Goal: Task Accomplishment & Management: Manage account settings

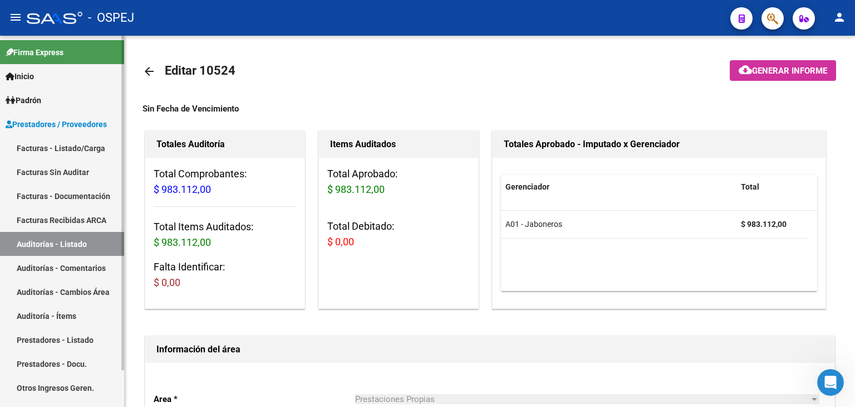
scroll to position [2018, 0]
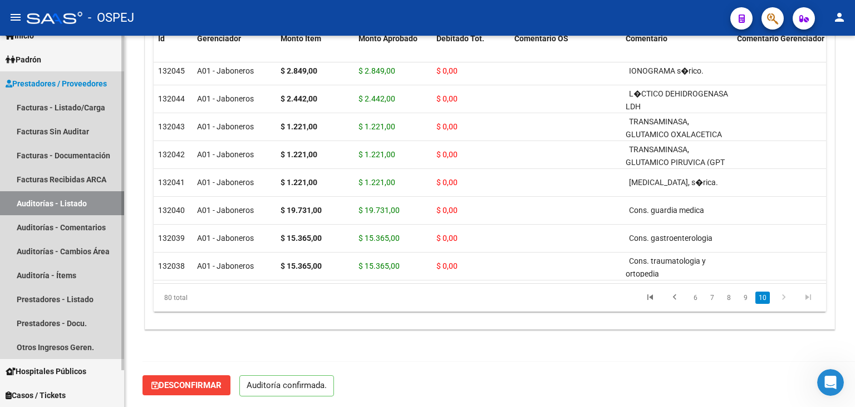
drag, startPoint x: 0, startPoint y: 0, endPoint x: 42, endPoint y: 199, distance: 203.3
click at [42, 199] on link "Auditorías - Listado" at bounding box center [62, 203] width 124 height 24
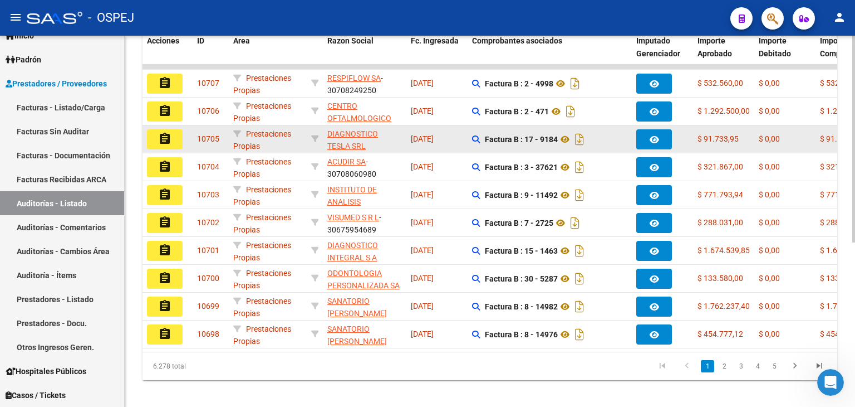
scroll to position [294, 0]
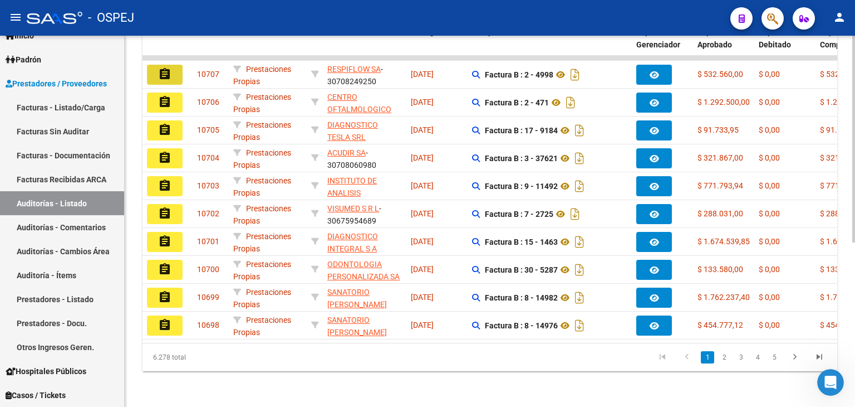
click at [167, 67] on mat-icon "assignment" at bounding box center [164, 73] width 13 height 13
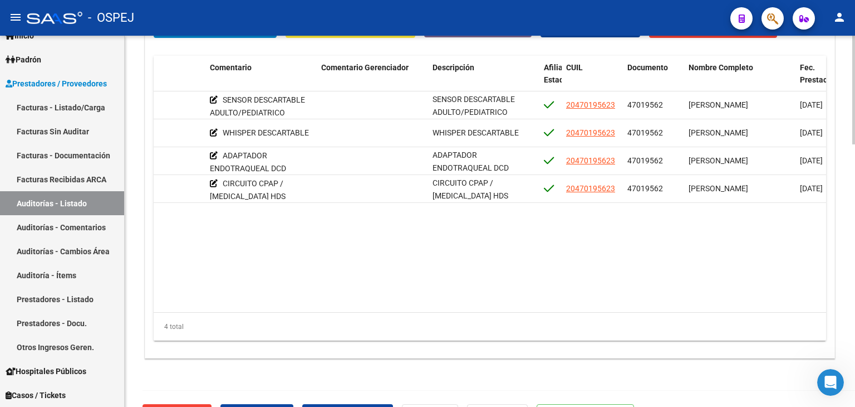
scroll to position [896, 0]
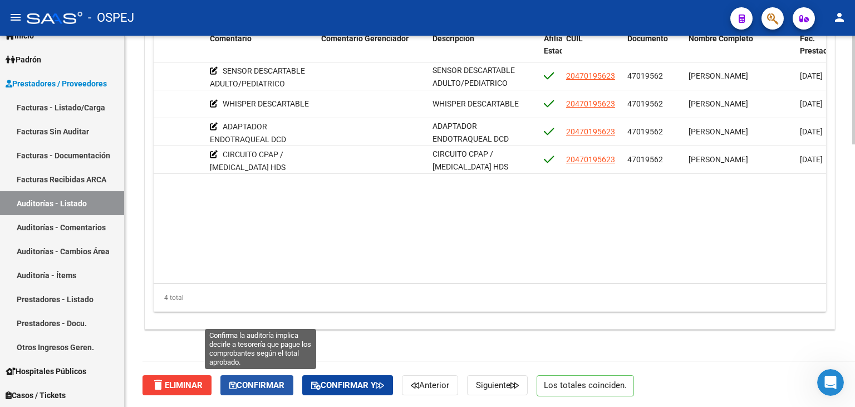
click at [258, 381] on span "Confirmar" at bounding box center [256, 385] width 55 height 10
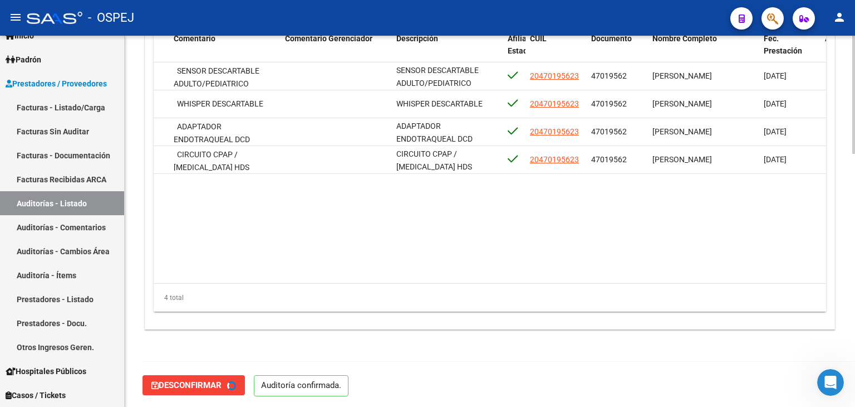
type input "202509"
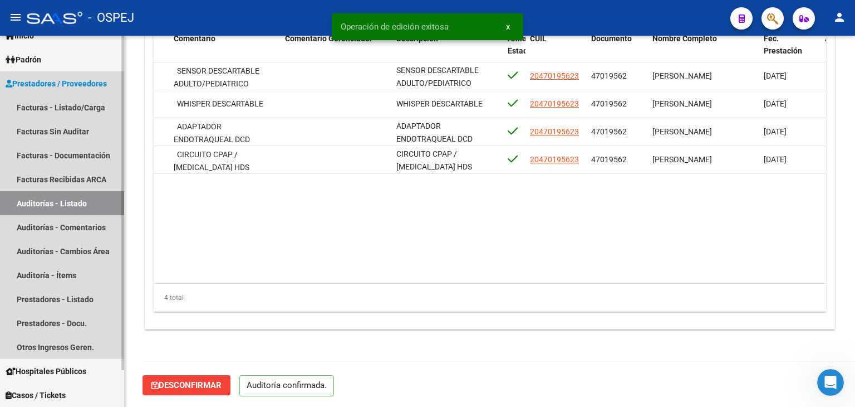
click at [71, 204] on link "Auditorías - Listado" at bounding box center [62, 203] width 124 height 24
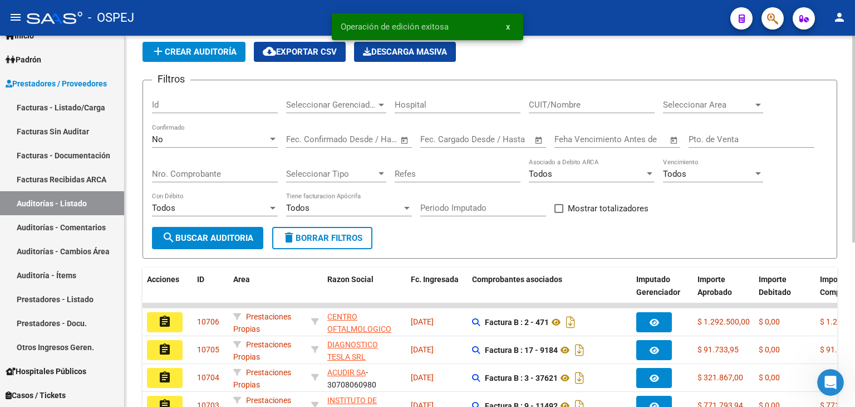
scroll to position [111, 0]
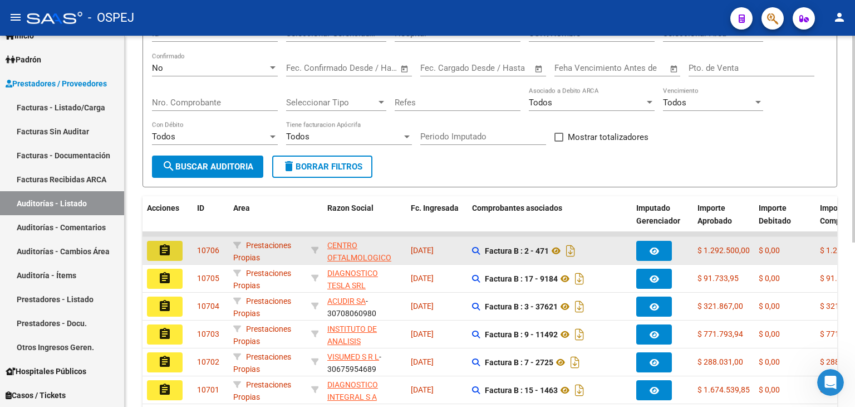
click at [176, 247] on button "assignment" at bounding box center [165, 251] width 36 height 20
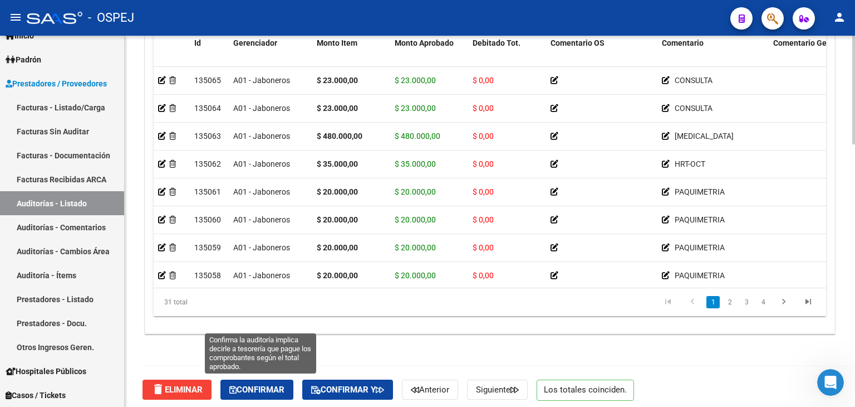
click at [274, 384] on span "Confirmar" at bounding box center [256, 389] width 55 height 10
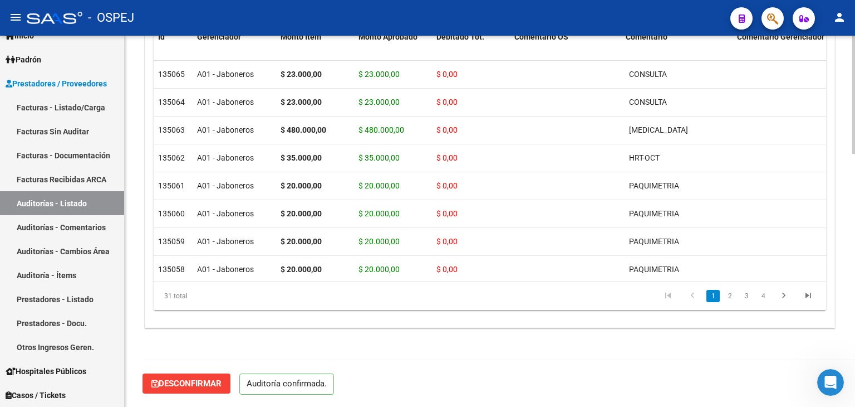
scroll to position [796, 0]
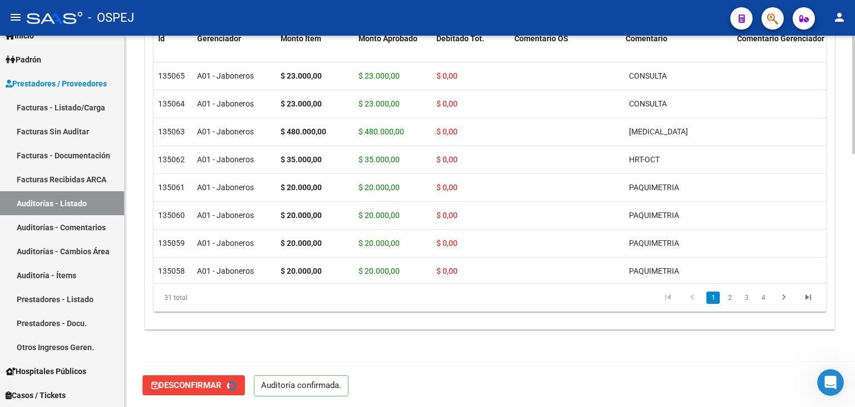
type input "202509"
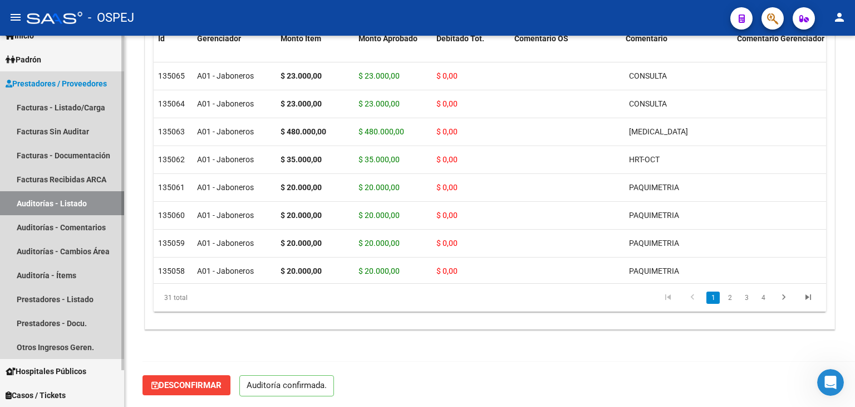
click at [70, 203] on link "Auditorías - Listado" at bounding box center [62, 203] width 124 height 24
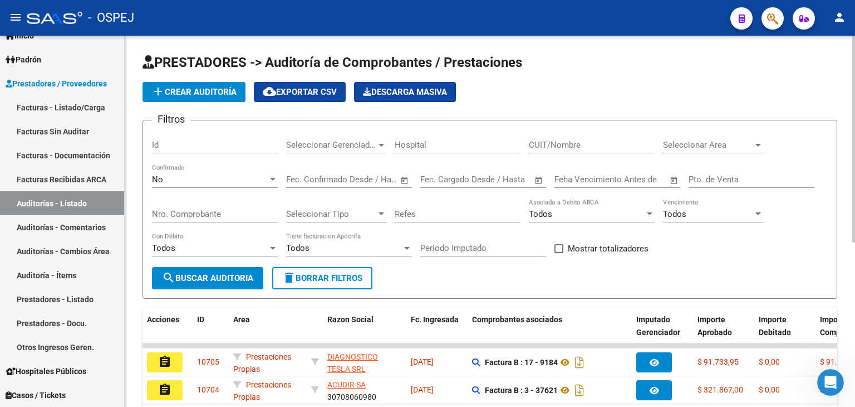
click at [711, 138] on div "Seleccionar Area Seleccionar Area" at bounding box center [713, 141] width 100 height 24
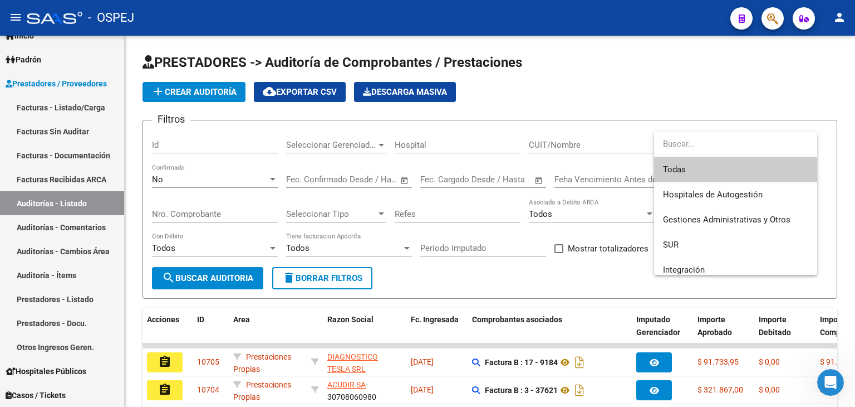
click at [500, 77] on div at bounding box center [427, 203] width 855 height 407
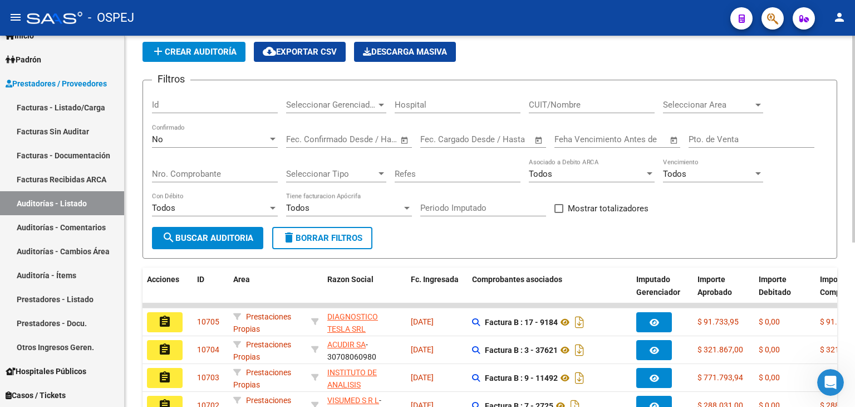
scroll to position [167, 0]
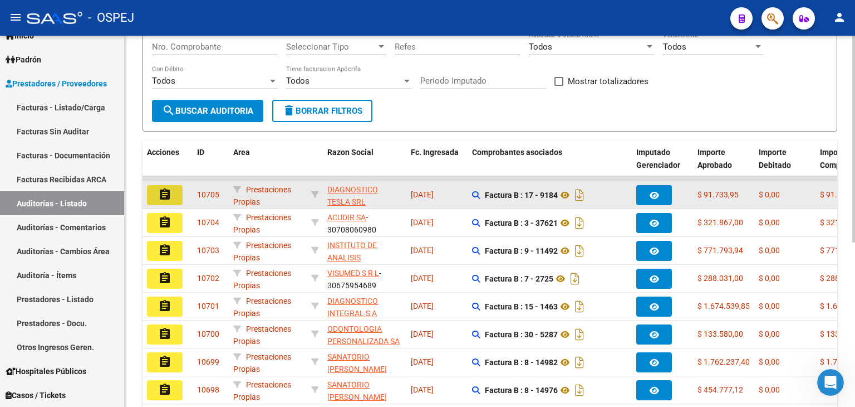
click at [160, 197] on mat-icon "assignment" at bounding box center [164, 194] width 13 height 13
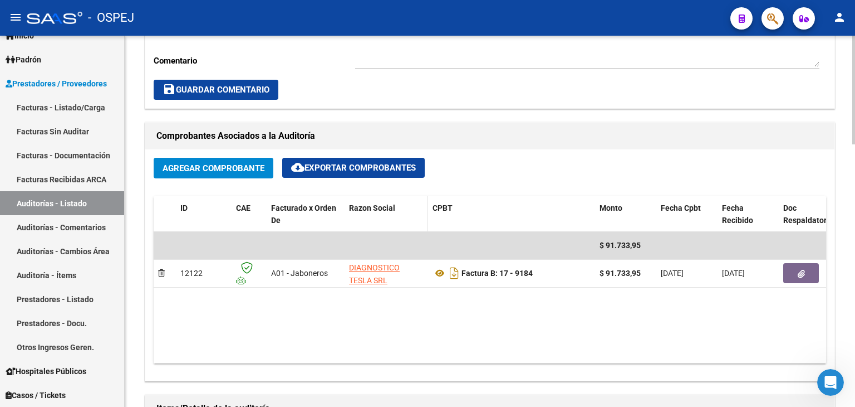
scroll to position [450, 0]
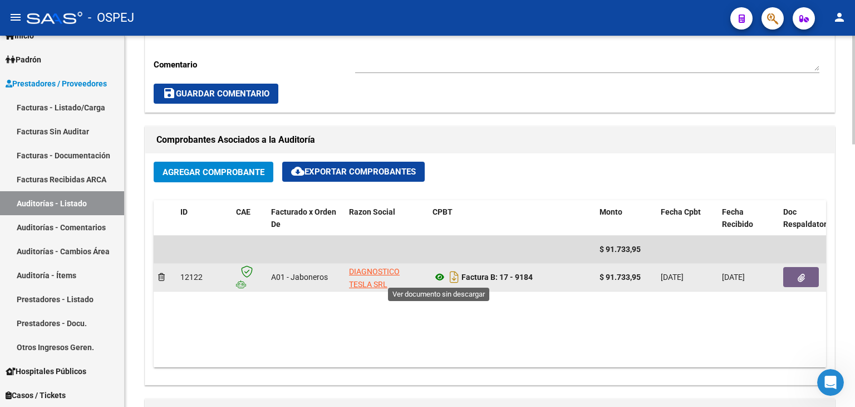
click at [438, 271] on icon at bounding box center [440, 276] width 14 height 13
click at [798, 280] on icon "button" at bounding box center [801, 277] width 7 height 8
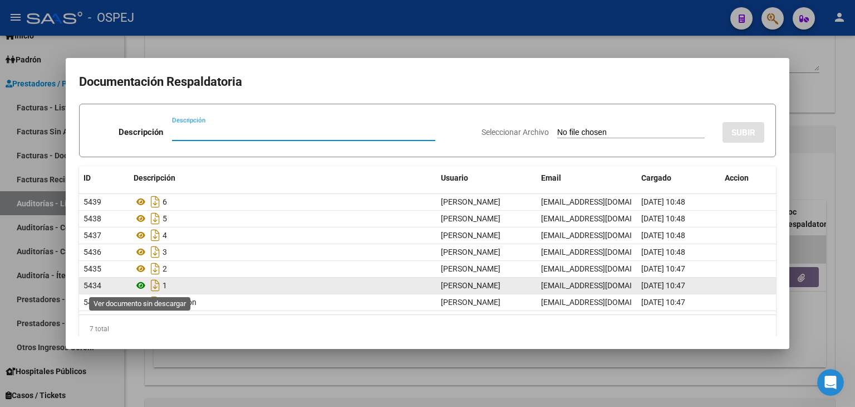
click at [137, 283] on icon at bounding box center [141, 284] width 14 height 13
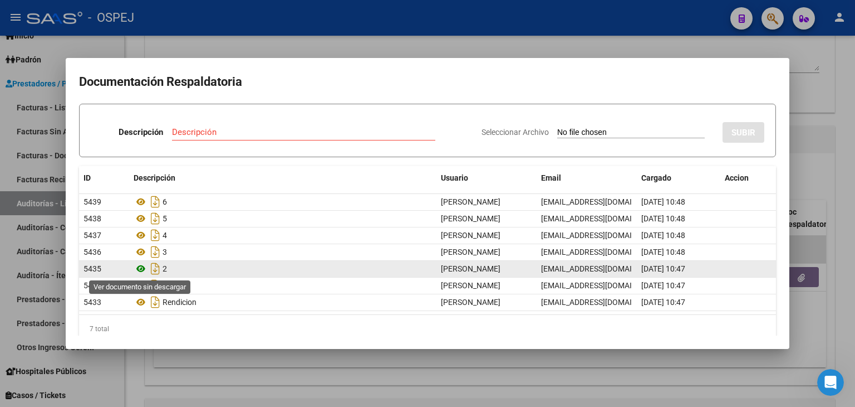
click at [142, 266] on icon at bounding box center [141, 268] width 14 height 13
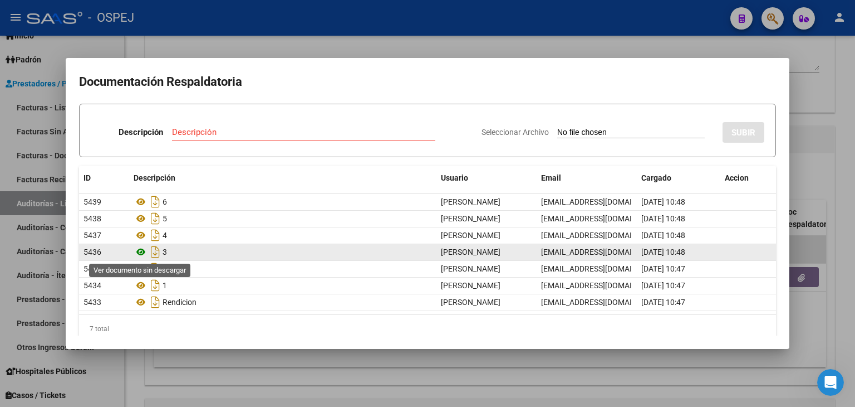
click at [144, 253] on icon at bounding box center [141, 251] width 14 height 13
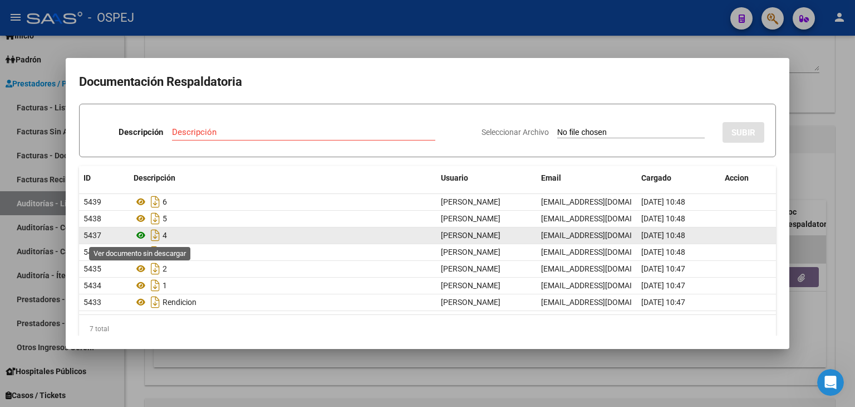
click at [141, 234] on icon at bounding box center [141, 234] width 14 height 13
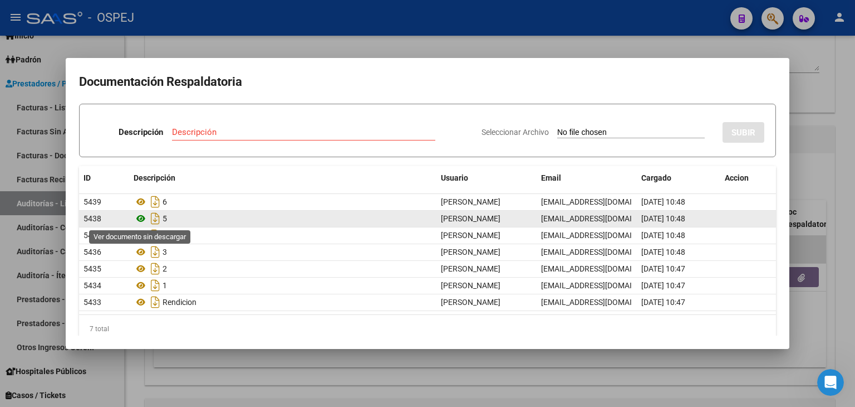
click at [138, 221] on icon at bounding box center [141, 218] width 14 height 13
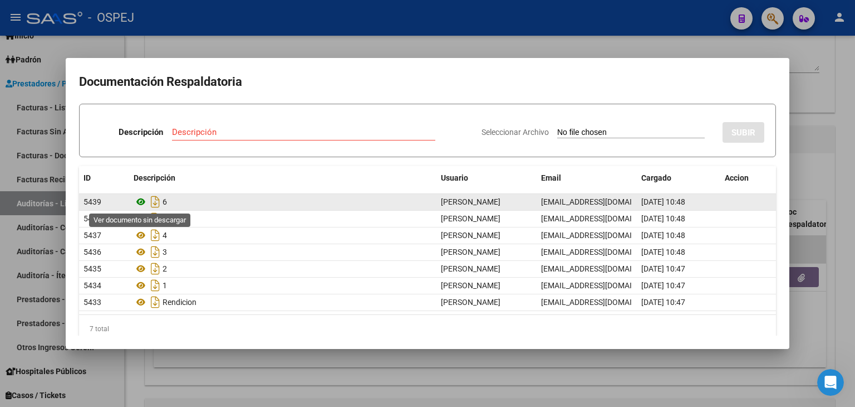
click at [136, 203] on icon at bounding box center [141, 201] width 14 height 13
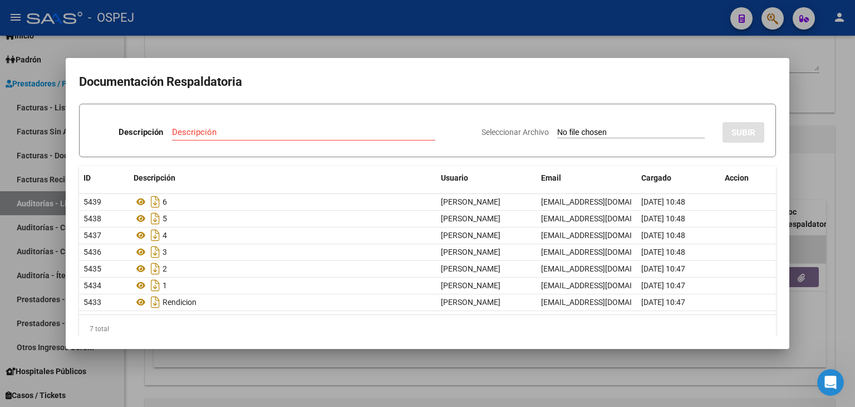
click at [188, 39] on div at bounding box center [427, 203] width 855 height 407
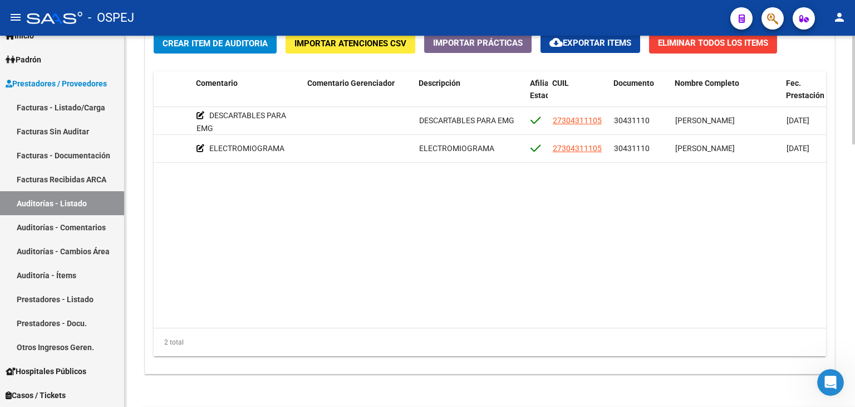
scroll to position [896, 0]
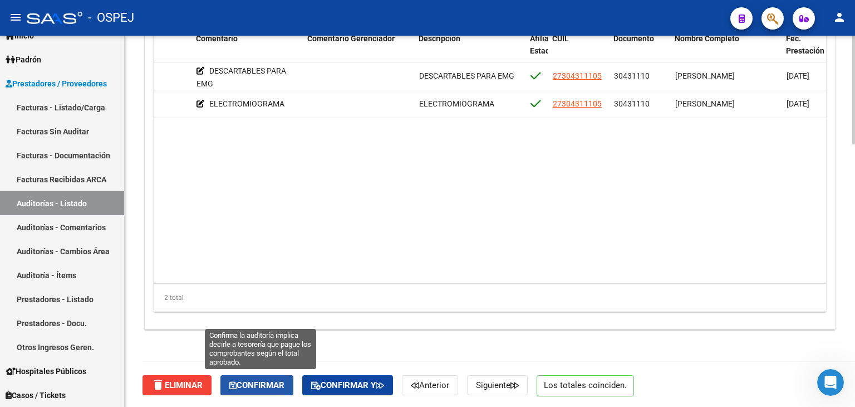
click at [247, 391] on button "Confirmar" at bounding box center [257, 385] width 73 height 20
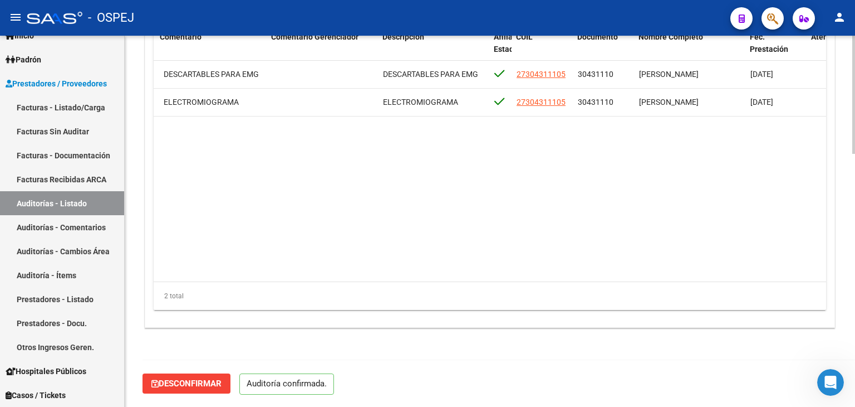
scroll to position [796, 0]
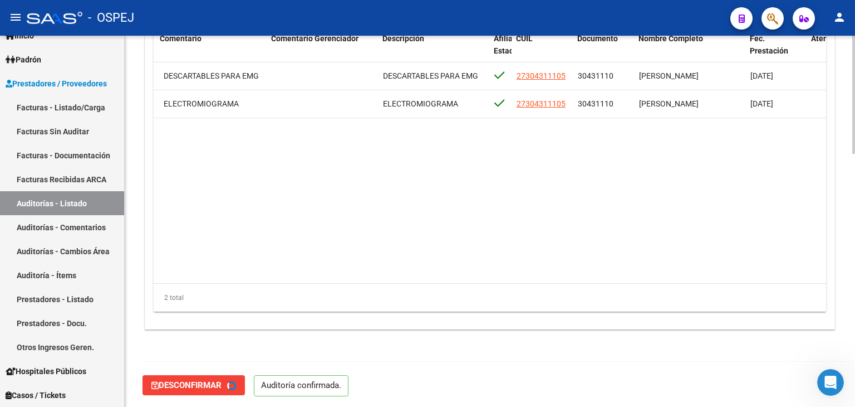
type input "202509"
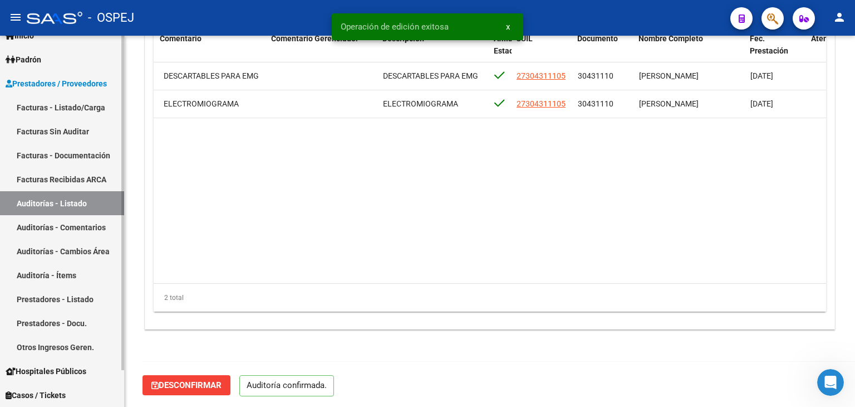
click at [38, 197] on link "Auditorías - Listado" at bounding box center [62, 203] width 124 height 24
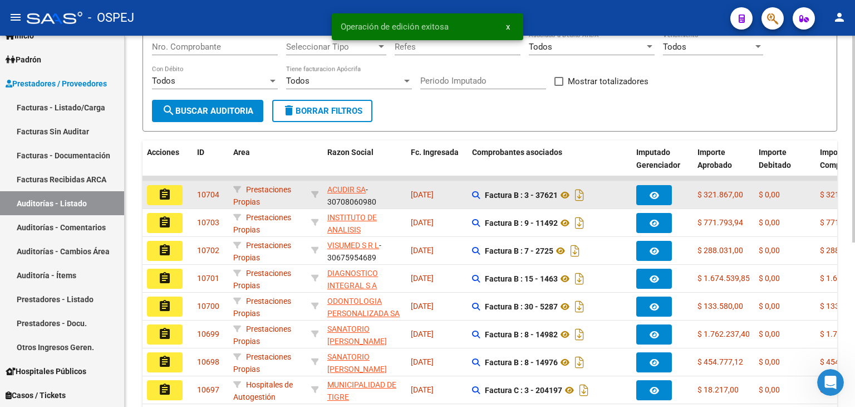
scroll to position [2, 0]
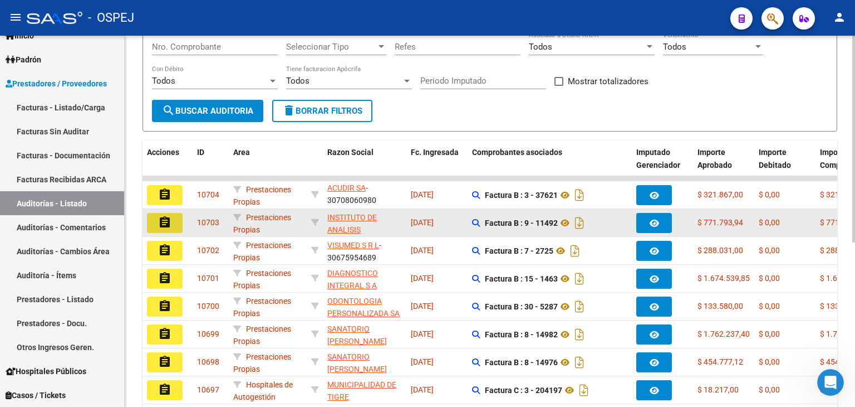
click at [168, 213] on button "assignment" at bounding box center [165, 223] width 36 height 20
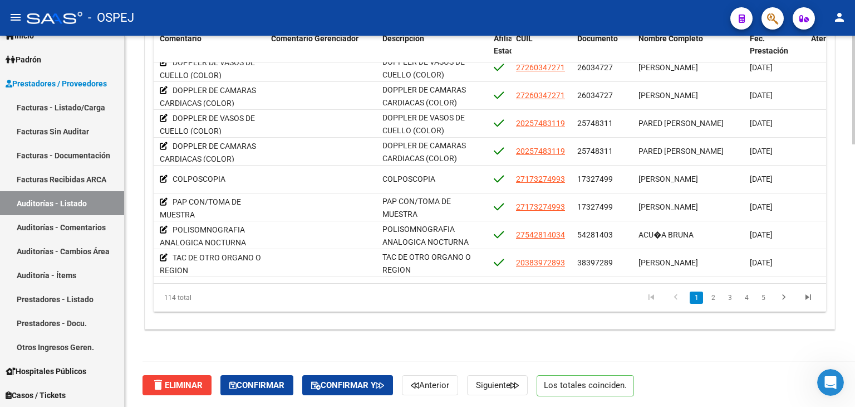
scroll to position [0, 502]
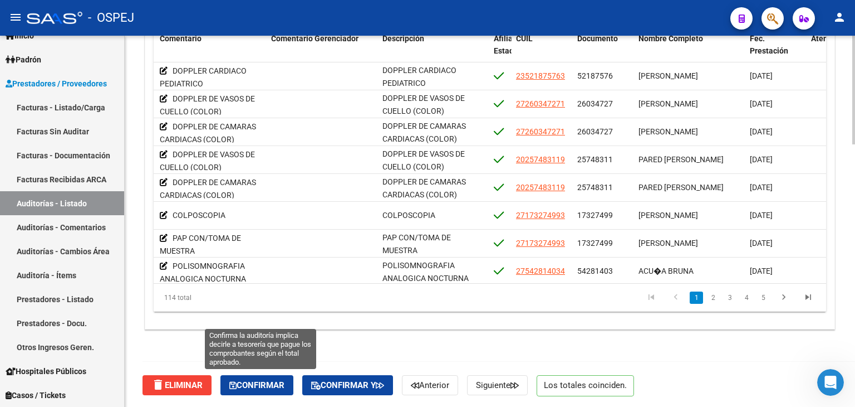
click at [264, 384] on span "Confirmar" at bounding box center [256, 385] width 55 height 10
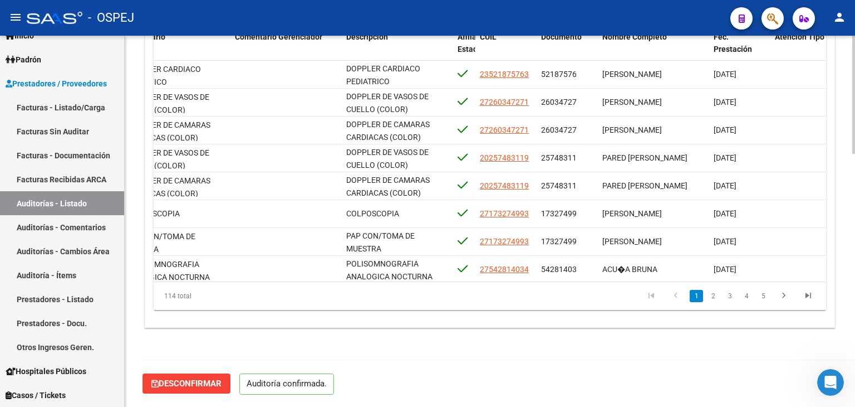
scroll to position [796, 0]
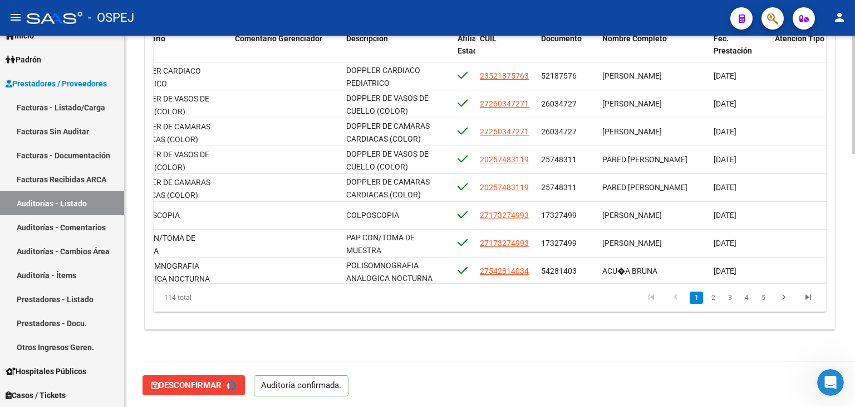
type input "202509"
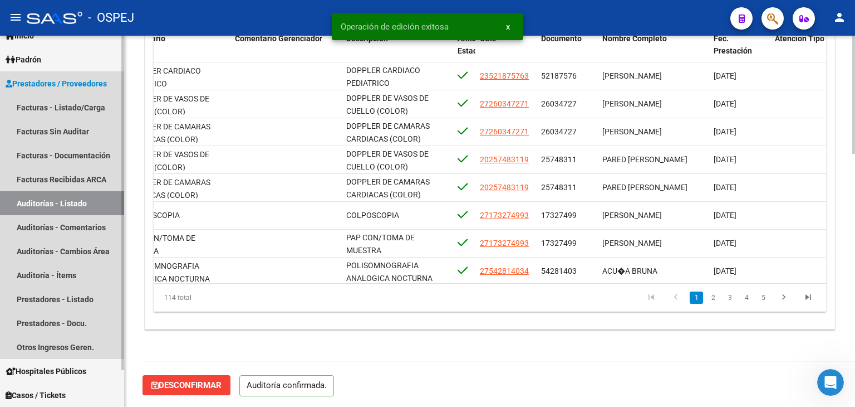
click at [79, 204] on link "Auditorías - Listado" at bounding box center [62, 203] width 124 height 24
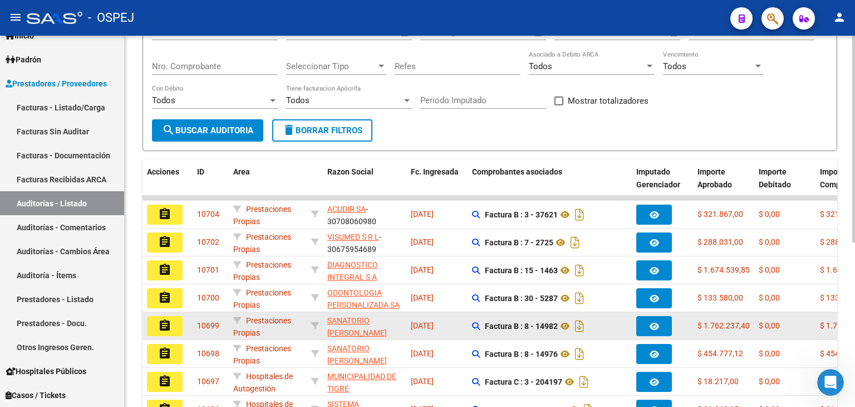
scroll to position [278, 0]
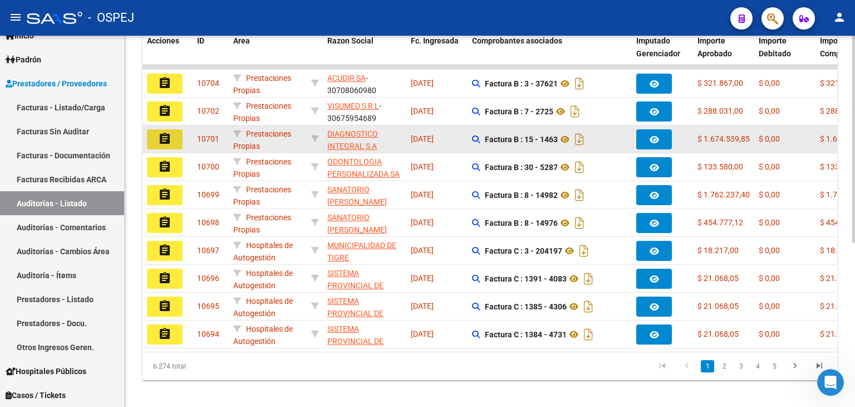
click at [162, 136] on mat-icon "assignment" at bounding box center [164, 138] width 13 height 13
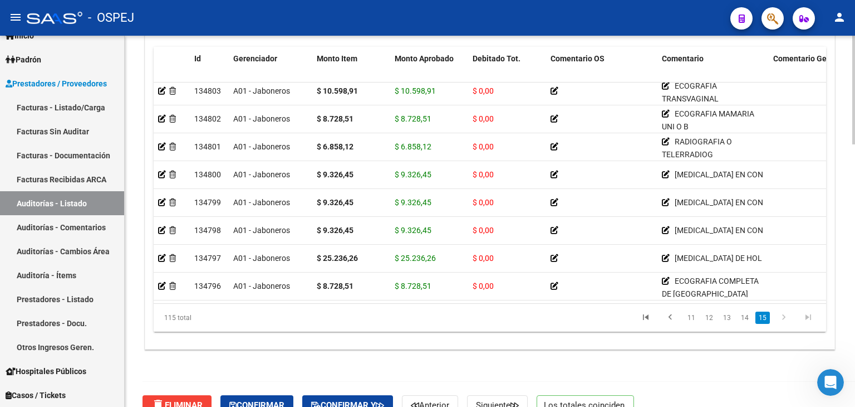
scroll to position [896, 0]
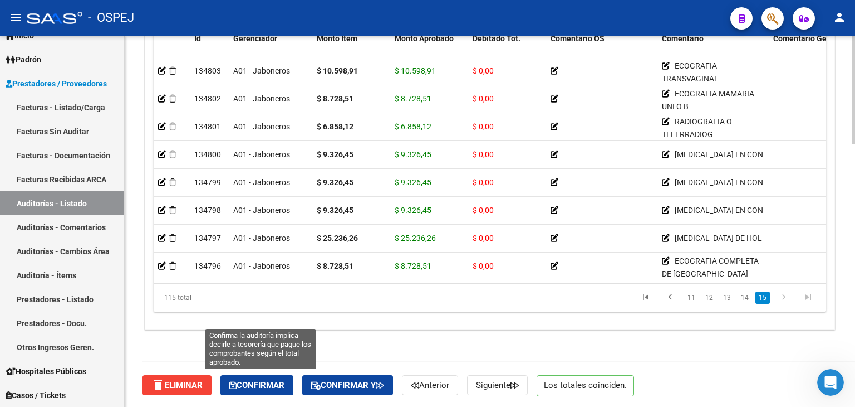
click at [260, 384] on span "Confirmar" at bounding box center [256, 385] width 55 height 10
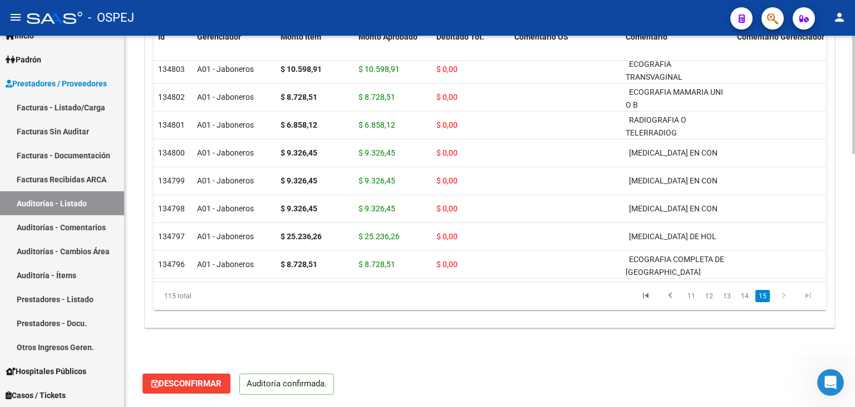
scroll to position [796, 0]
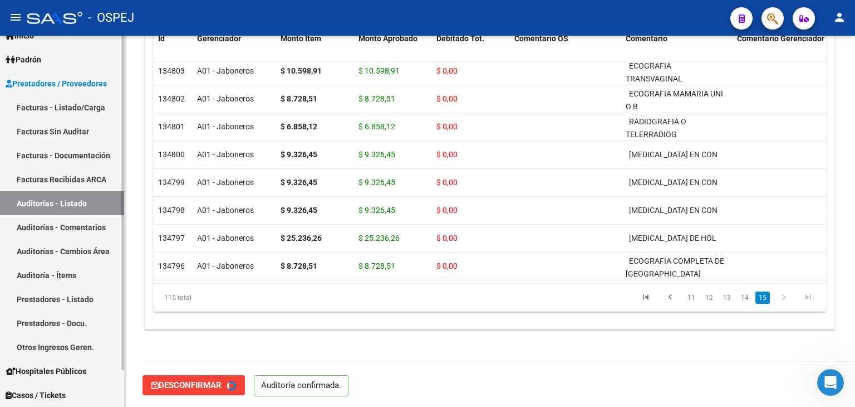
type input "202509"
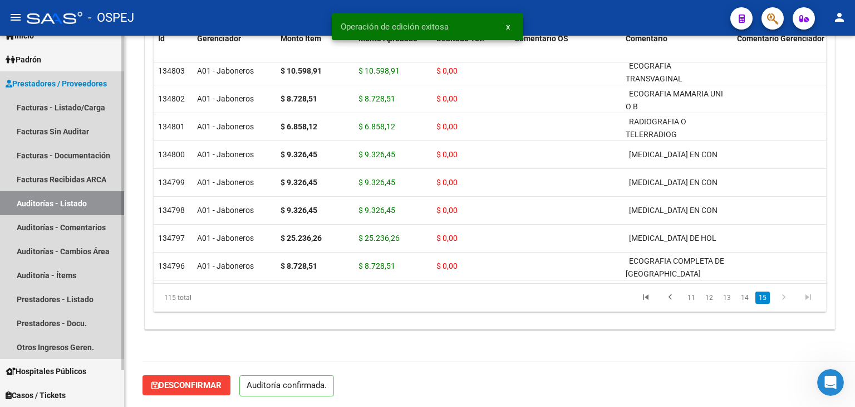
click at [91, 194] on link "Auditorías - Listado" at bounding box center [62, 203] width 124 height 24
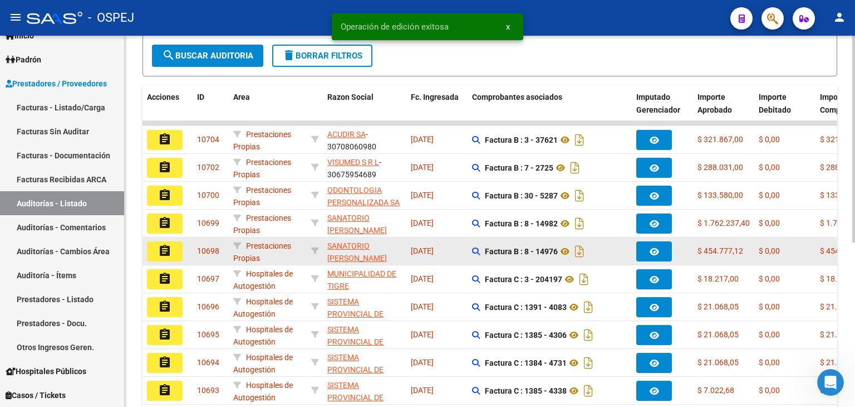
scroll to position [223, 0]
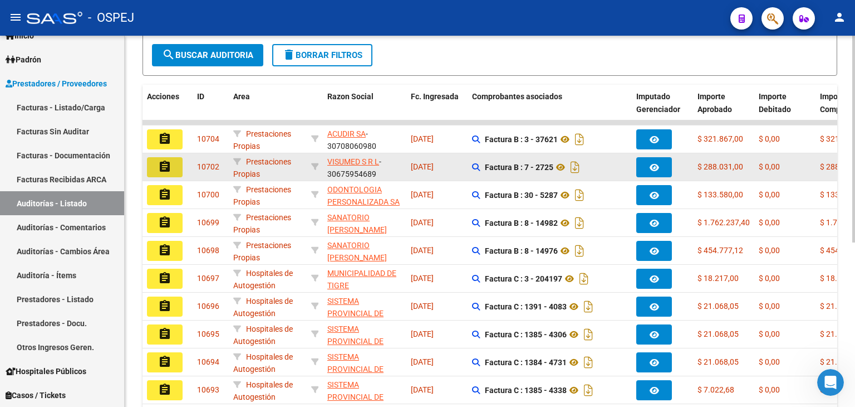
click at [163, 163] on mat-icon "assignment" at bounding box center [164, 166] width 13 height 13
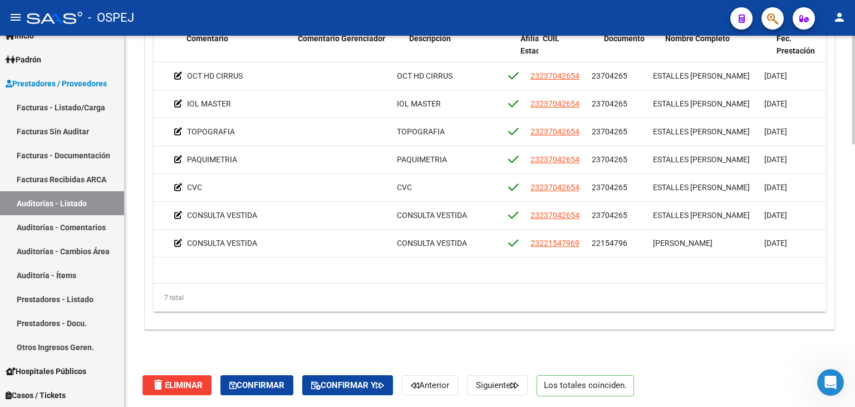
scroll to position [0, 528]
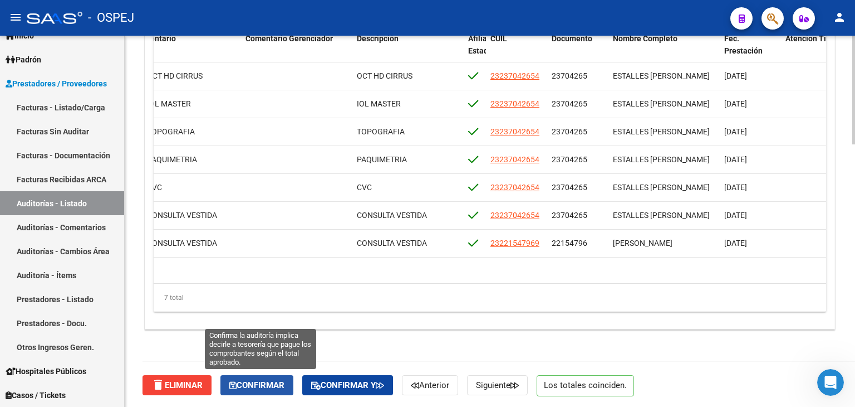
click at [243, 385] on span "Confirmar" at bounding box center [256, 385] width 55 height 10
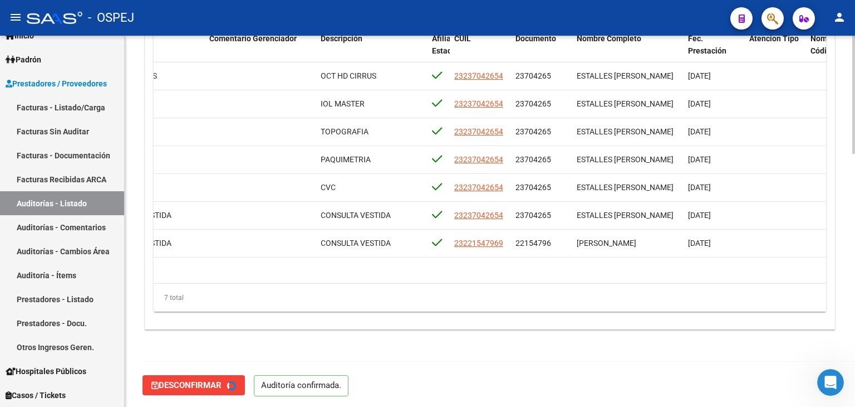
type input "202509"
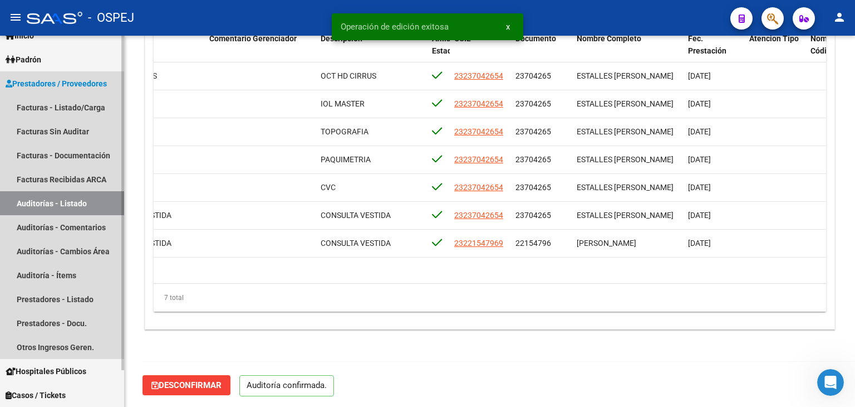
click at [57, 199] on link "Auditorías - Listado" at bounding box center [62, 203] width 124 height 24
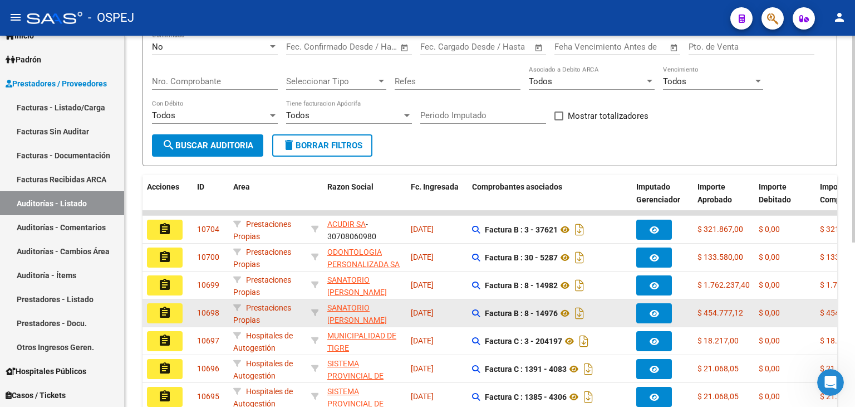
scroll to position [167, 0]
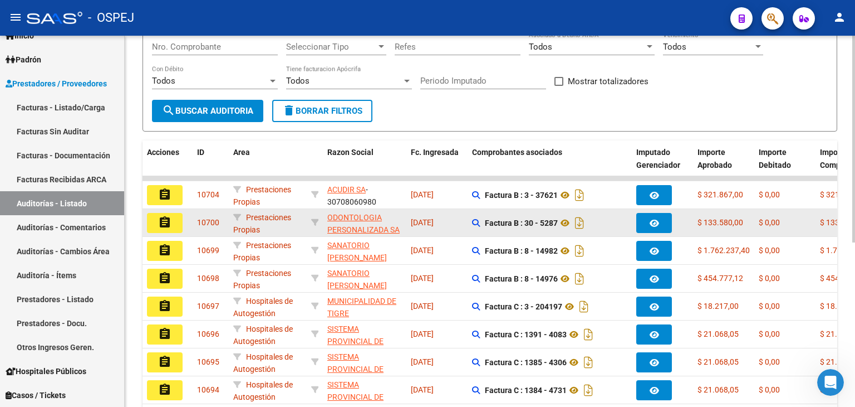
click at [178, 218] on button "assignment" at bounding box center [165, 223] width 36 height 20
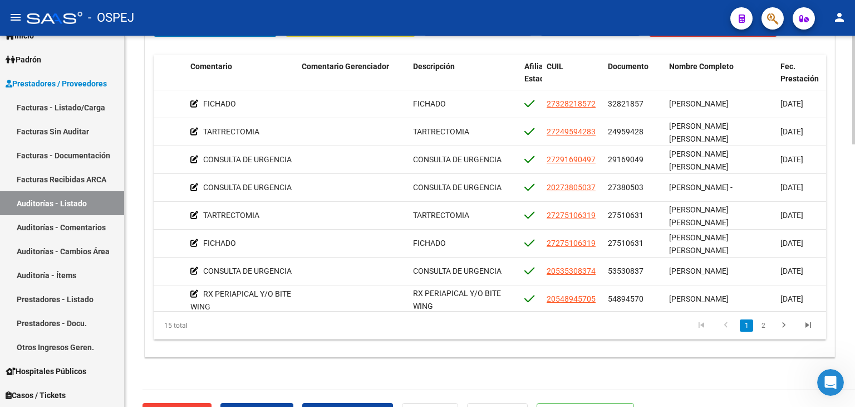
scroll to position [896, 0]
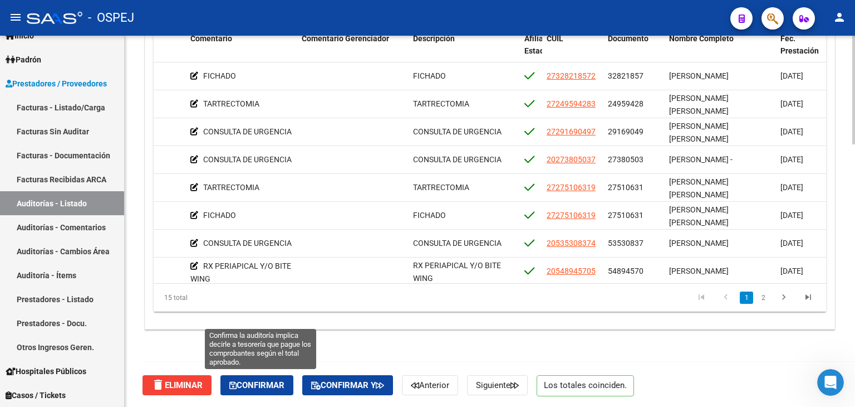
click at [234, 384] on icon "button" at bounding box center [232, 385] width 7 height 8
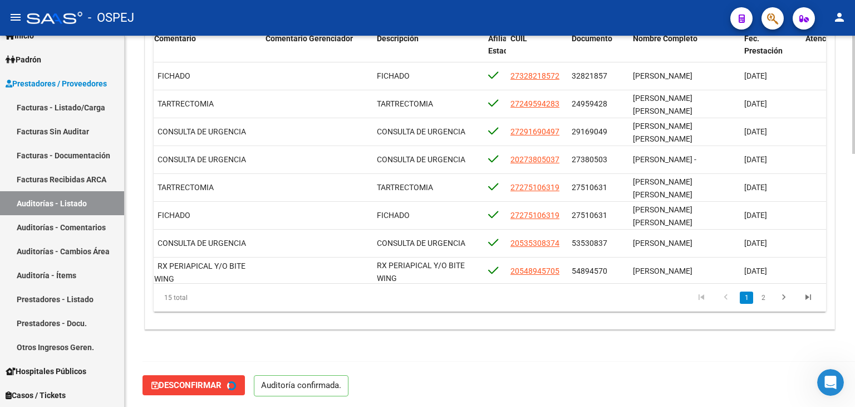
type input "202509"
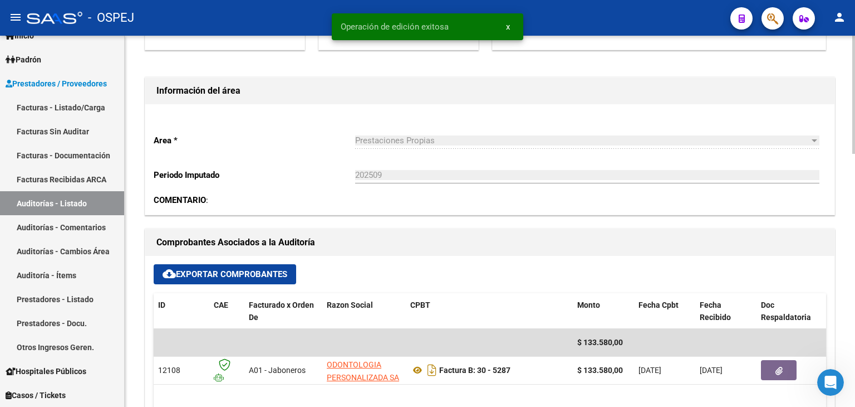
scroll to position [72, 0]
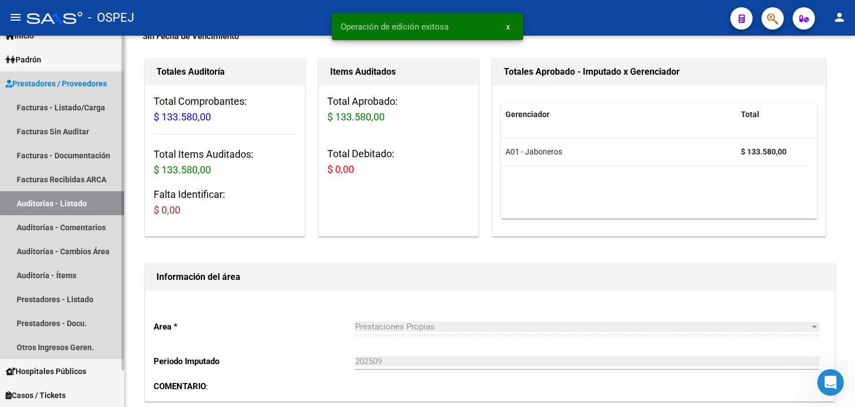
click at [69, 206] on link "Auditorías - Listado" at bounding box center [62, 203] width 124 height 24
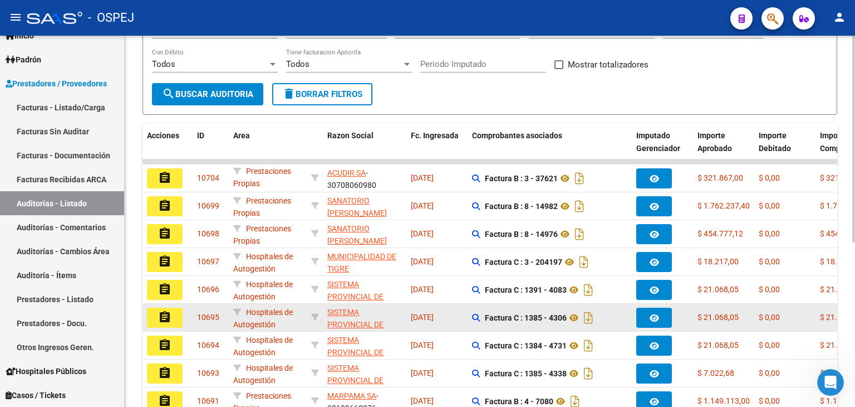
scroll to position [294, 0]
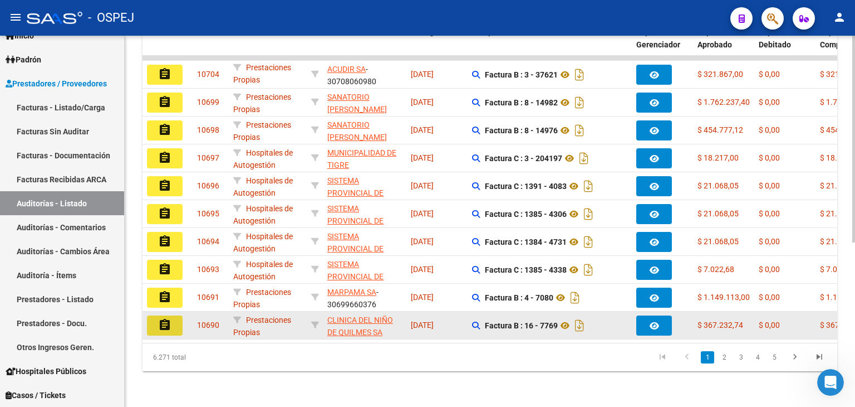
click at [160, 323] on button "assignment" at bounding box center [165, 325] width 36 height 20
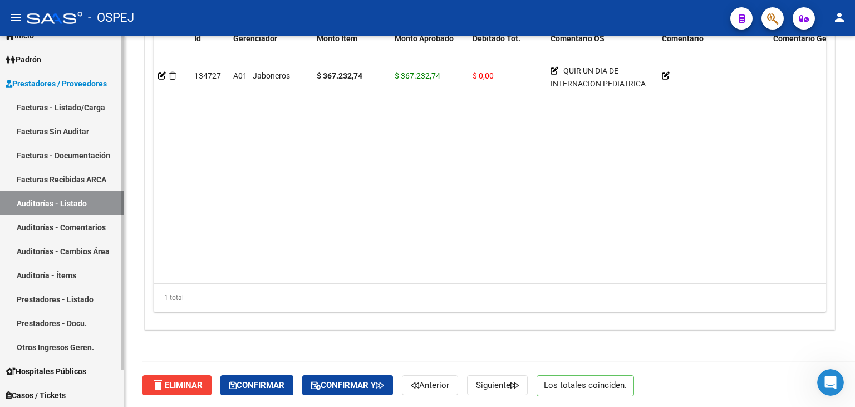
click at [70, 204] on link "Auditorías - Listado" at bounding box center [62, 203] width 124 height 24
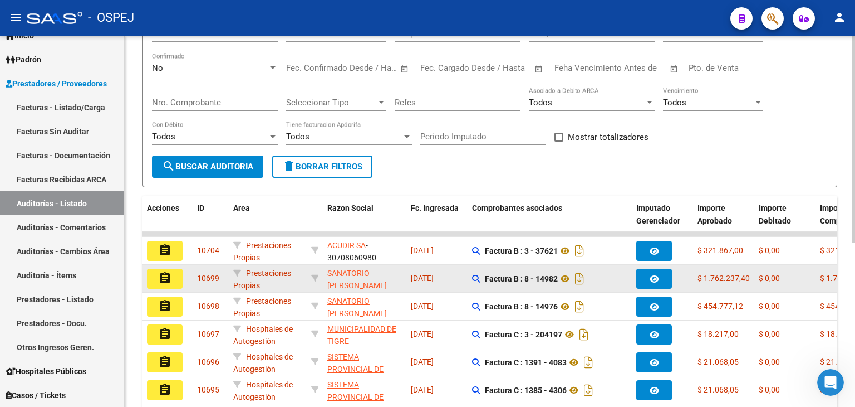
scroll to position [2, 0]
click at [158, 276] on button "assignment" at bounding box center [165, 278] width 36 height 20
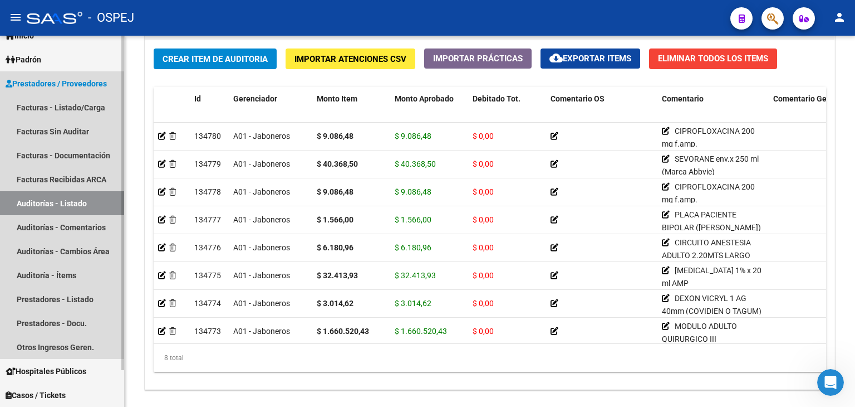
click at [69, 201] on link "Auditorías - Listado" at bounding box center [62, 203] width 124 height 24
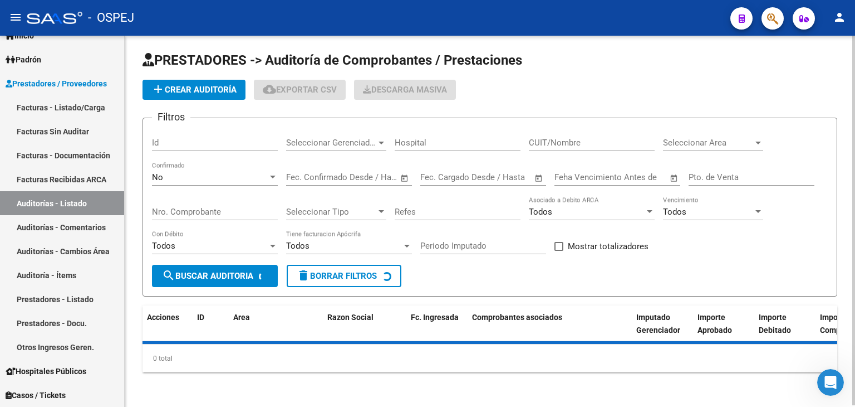
scroll to position [294, 0]
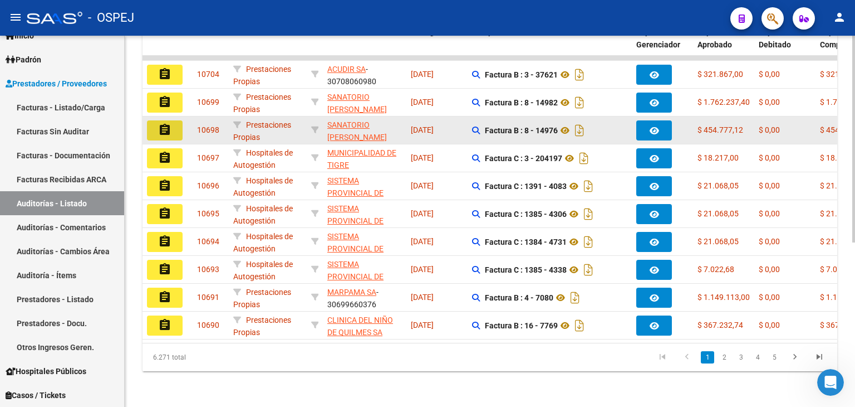
click at [174, 120] on button "assignment" at bounding box center [165, 130] width 36 height 20
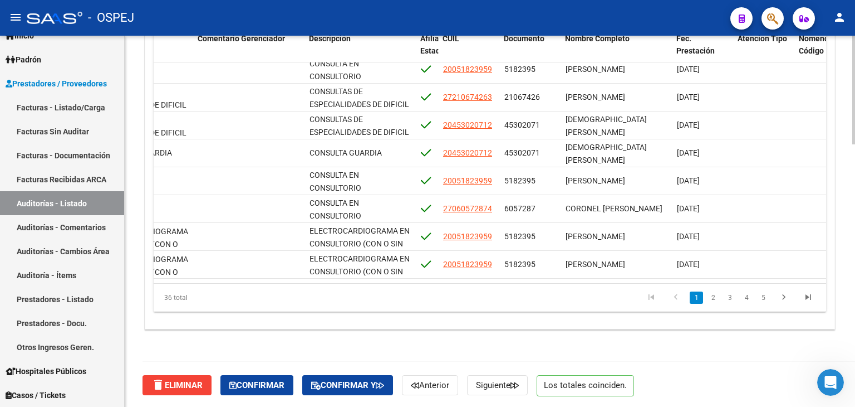
scroll to position [0, 575]
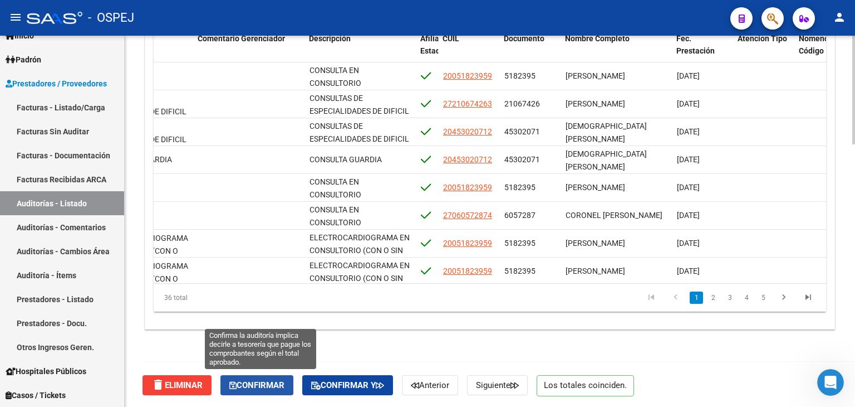
click at [260, 381] on span "Confirmar" at bounding box center [256, 385] width 55 height 10
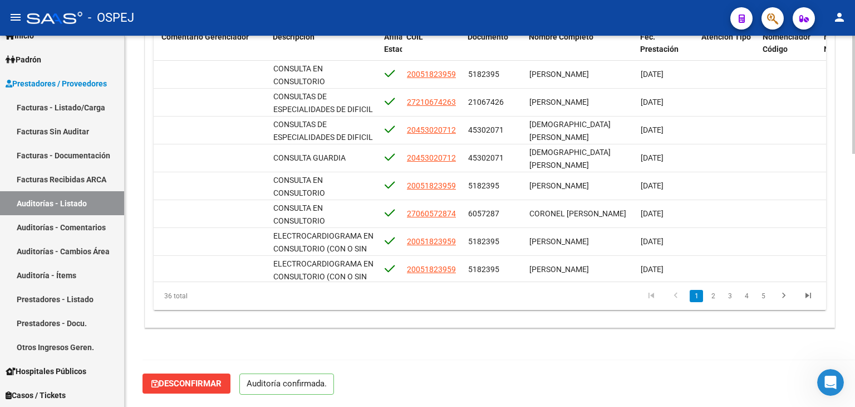
scroll to position [796, 0]
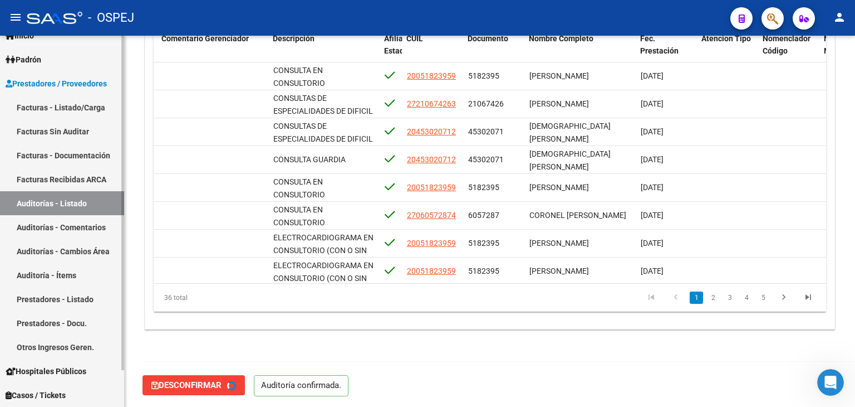
type input "202509"
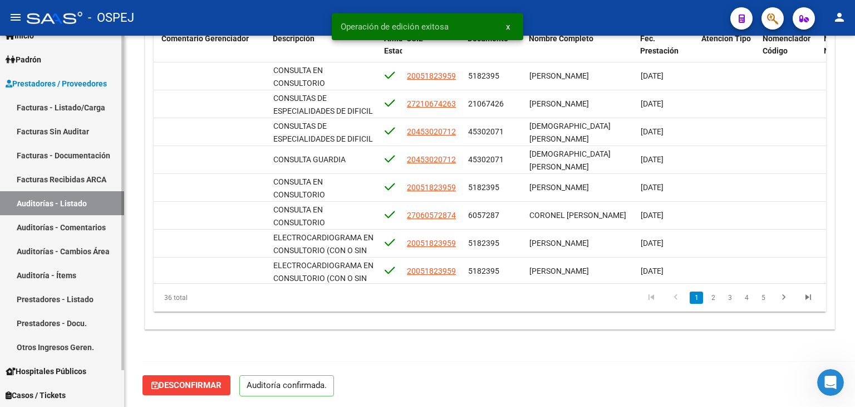
click at [51, 202] on link "Auditorías - Listado" at bounding box center [62, 203] width 124 height 24
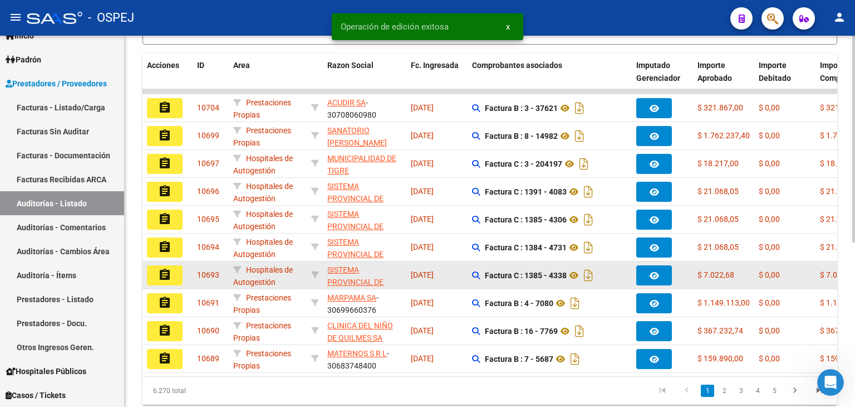
scroll to position [278, 0]
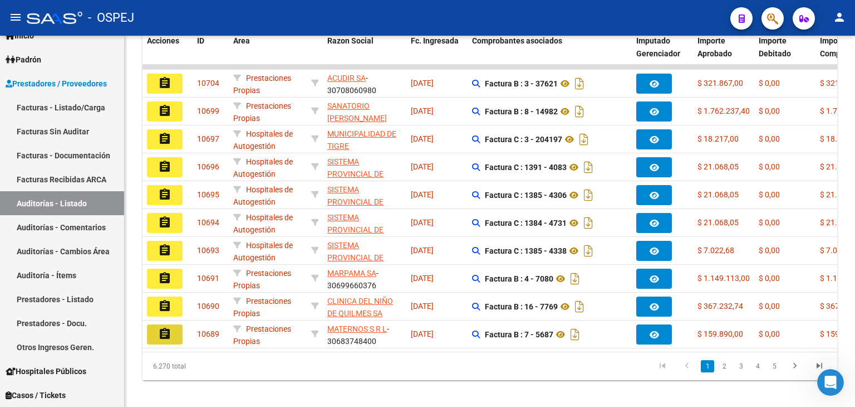
drag, startPoint x: 165, startPoint y: 333, endPoint x: 168, endPoint y: 327, distance: 6.2
click at [163, 333] on mat-icon "assignment" at bounding box center [164, 333] width 13 height 13
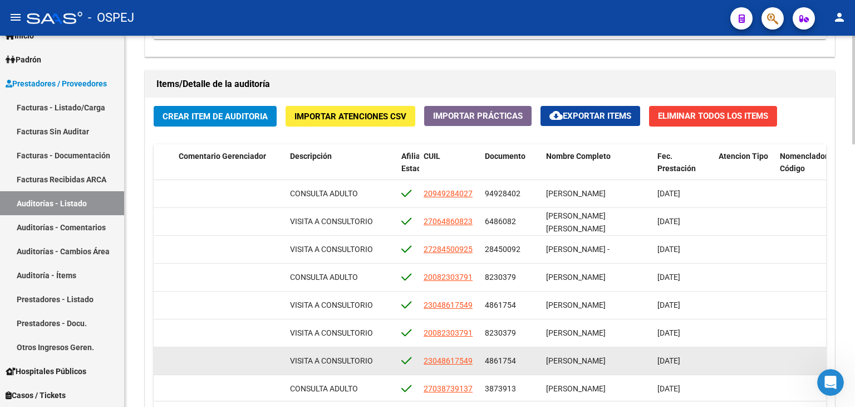
scroll to position [896, 0]
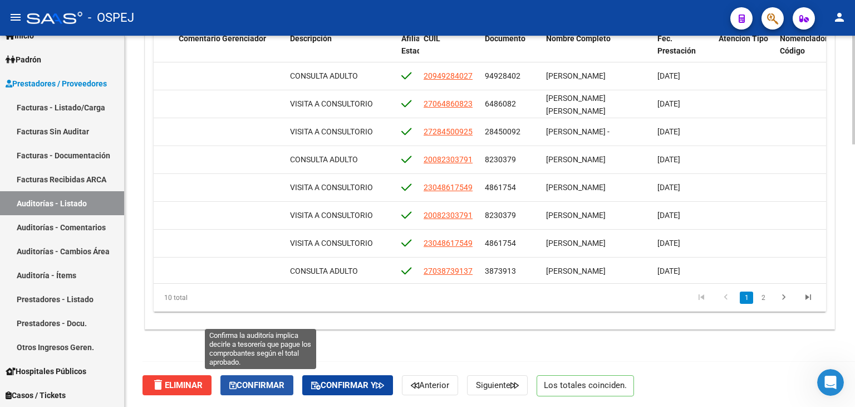
click at [276, 383] on span "Confirmar" at bounding box center [256, 385] width 55 height 10
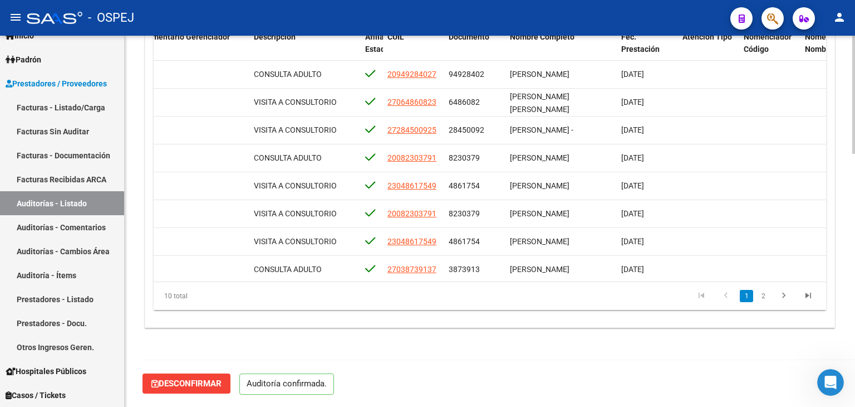
scroll to position [796, 0]
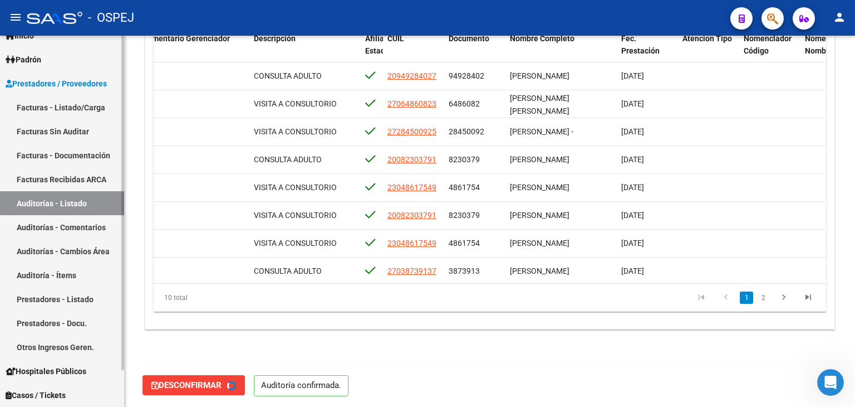
type input "202509"
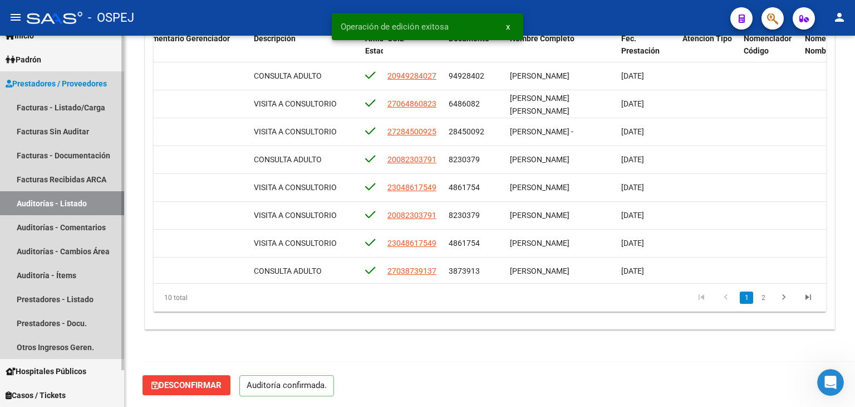
drag, startPoint x: 82, startPoint y: 204, endPoint x: 104, endPoint y: 197, distance: 22.9
click at [82, 204] on link "Auditorías - Listado" at bounding box center [62, 203] width 124 height 24
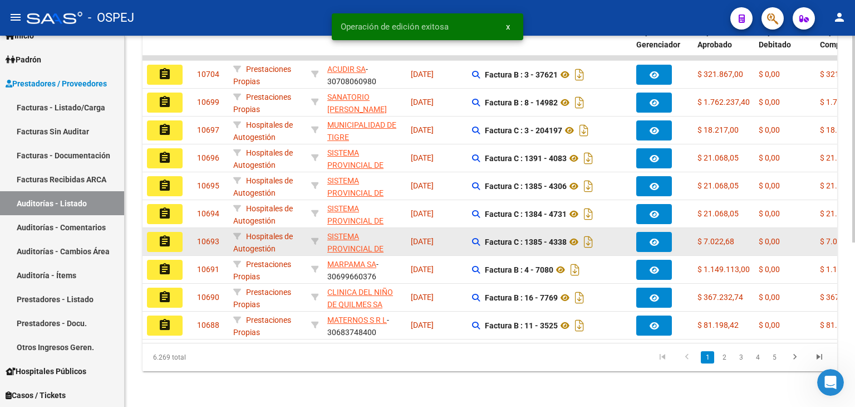
scroll to position [294, 0]
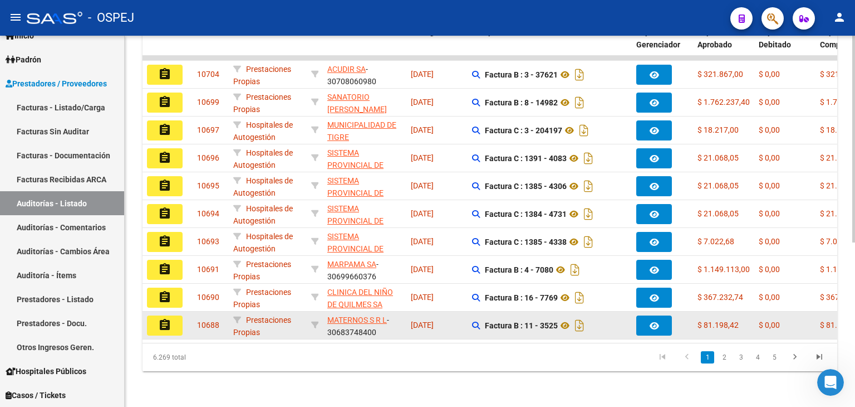
click at [167, 320] on mat-icon "assignment" at bounding box center [164, 324] width 13 height 13
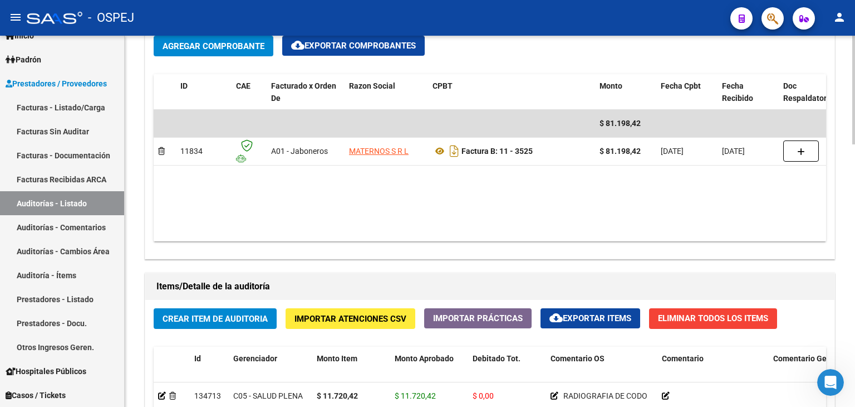
scroll to position [557, 0]
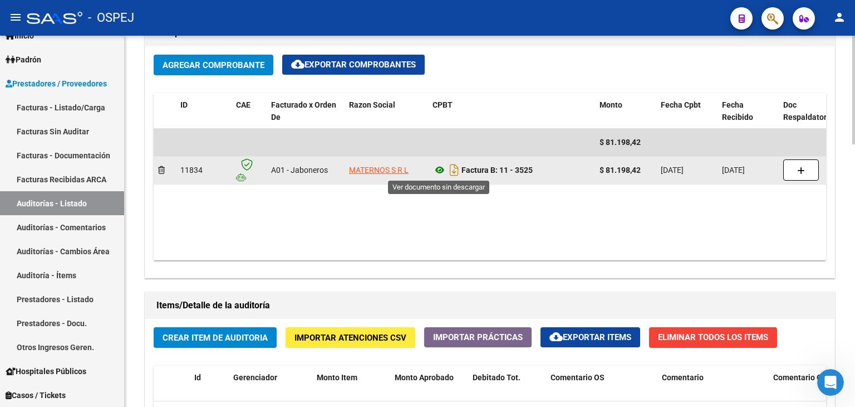
click at [438, 168] on icon at bounding box center [440, 169] width 14 height 13
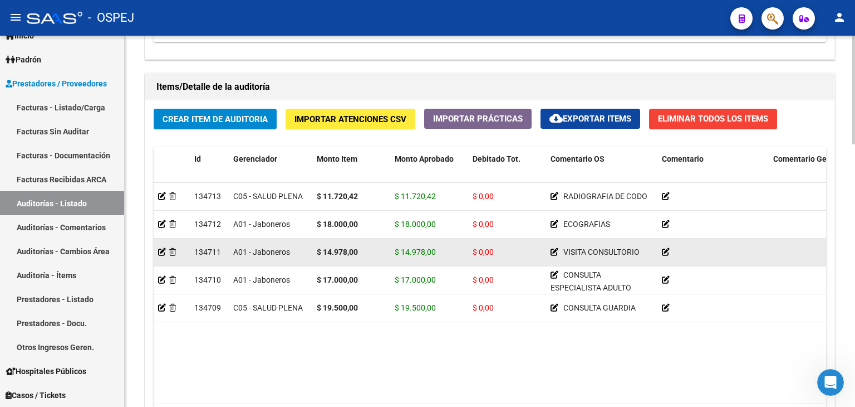
scroll to position [780, 0]
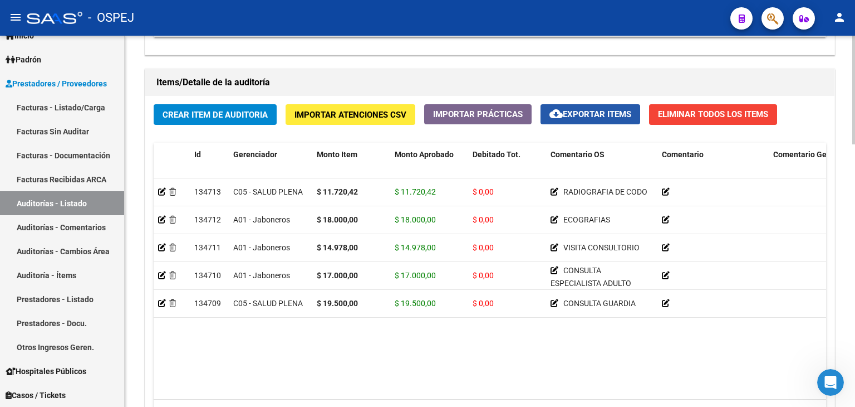
click at [573, 112] on span "cloud_download Exportar Items" at bounding box center [591, 114] width 82 height 10
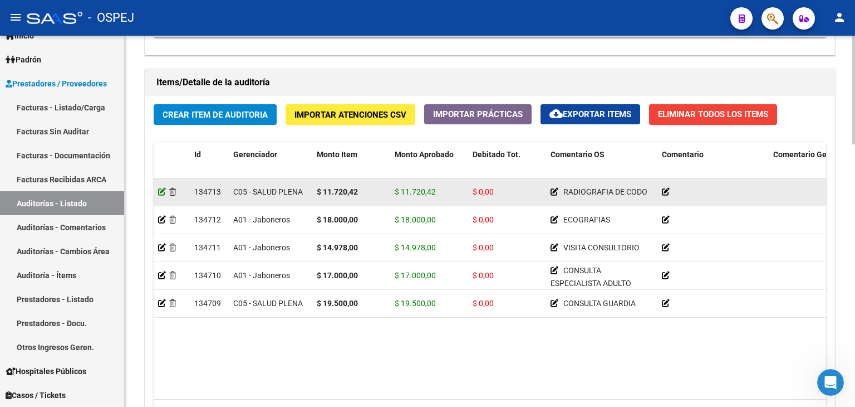
click at [163, 193] on icon at bounding box center [162, 192] width 8 height 8
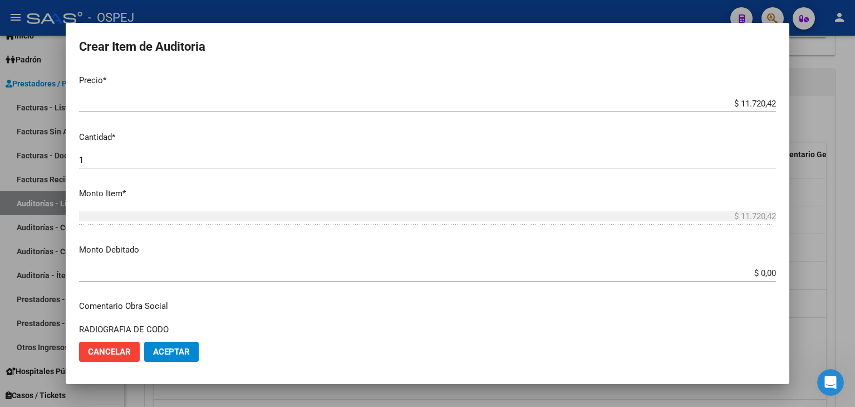
scroll to position [278, 0]
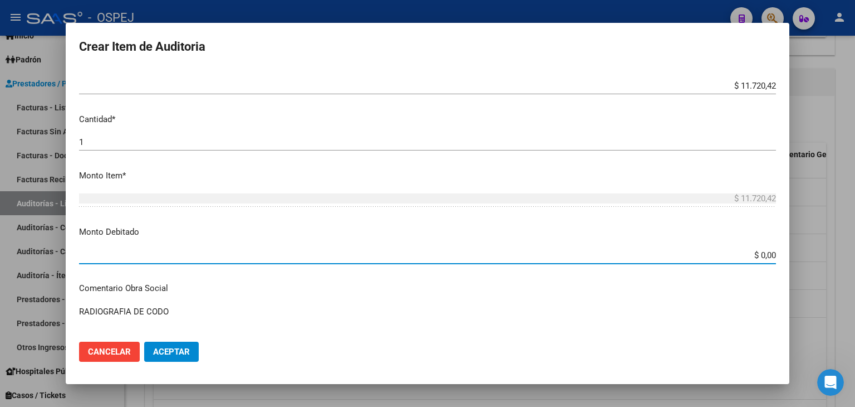
click at [767, 253] on input "$ 0,00" at bounding box center [427, 255] width 697 height 10
type input "$ 11.720,42"
click at [185, 353] on span "Aceptar" at bounding box center [171, 351] width 37 height 10
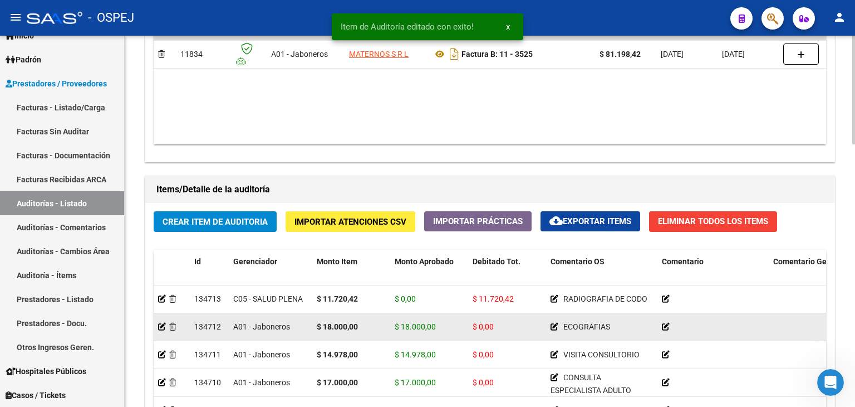
scroll to position [835, 0]
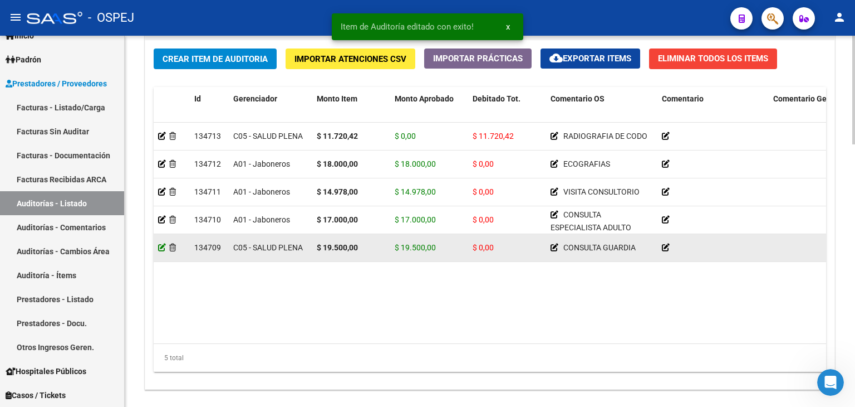
click at [163, 246] on icon at bounding box center [162, 247] width 8 height 8
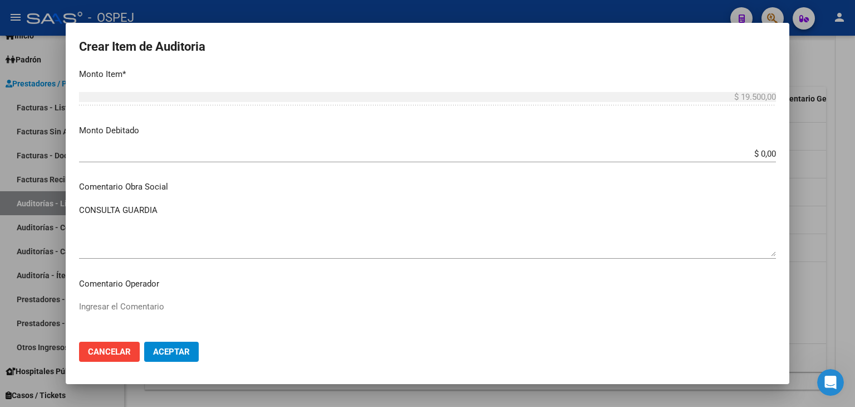
scroll to position [390, 0]
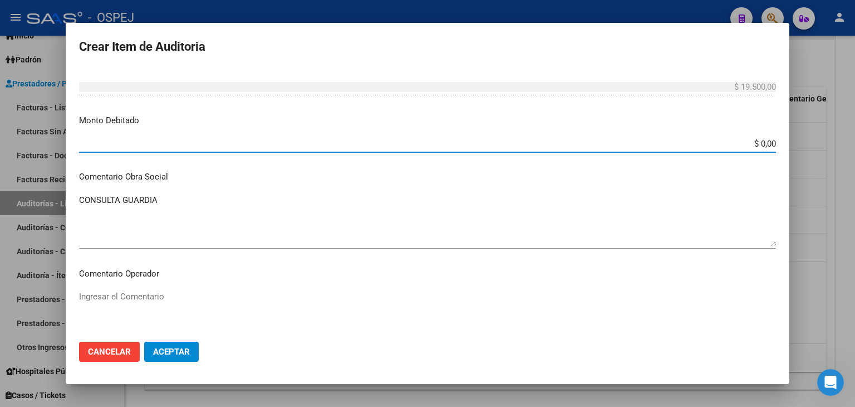
click at [767, 141] on input "$ 0,00" at bounding box center [427, 144] width 697 height 10
type input "$ 19.500,00"
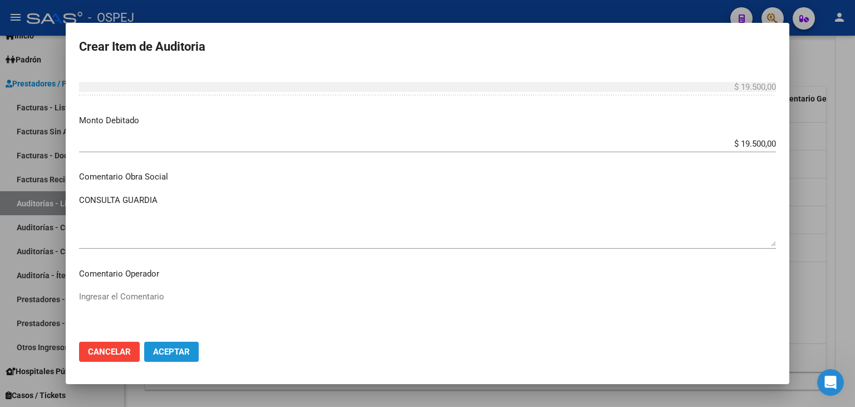
click at [173, 353] on span "Aceptar" at bounding box center [171, 351] width 37 height 10
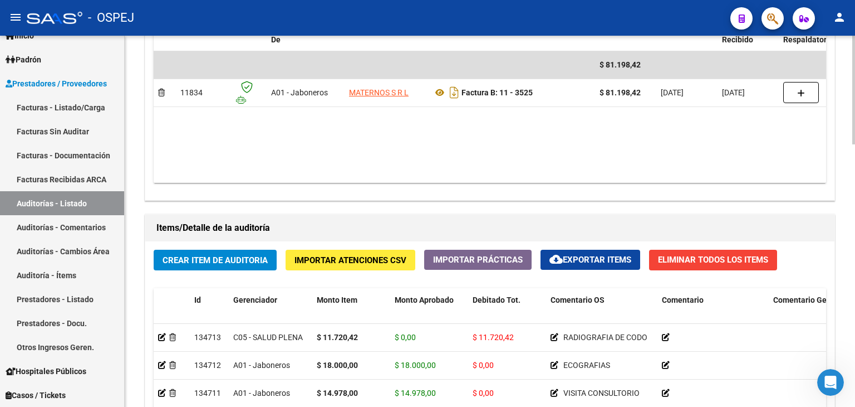
scroll to position [613, 0]
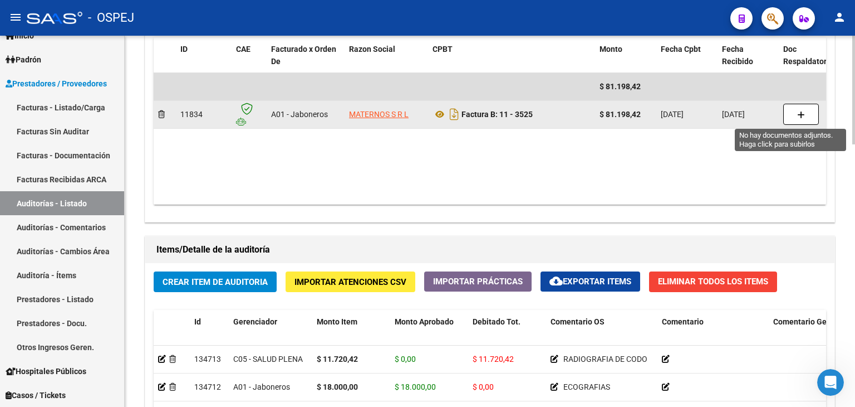
click at [805, 120] on button "button" at bounding box center [802, 114] width 36 height 21
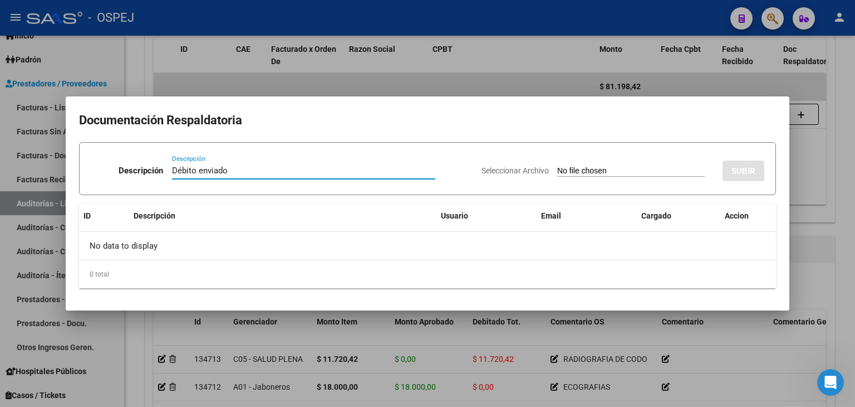
type input "Débito enviado"
click at [557, 169] on input "Seleccionar Archivo" at bounding box center [631, 171] width 148 height 11
click at [557, 170] on input "Seleccionar Archivo" at bounding box center [631, 171] width 148 height 11
click at [573, 172] on input "Seleccionar Archivo" at bounding box center [631, 171] width 148 height 11
type input "C:\fakepath\Débito MATERNOS FB 3525.pdf"
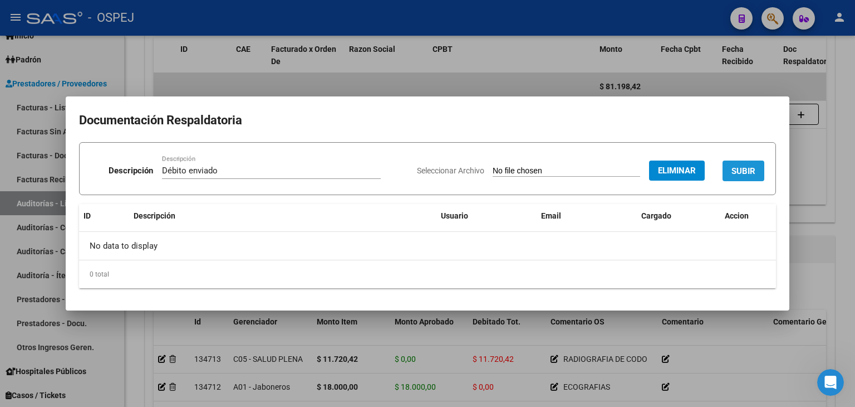
click at [759, 164] on button "SUBIR" at bounding box center [744, 170] width 42 height 21
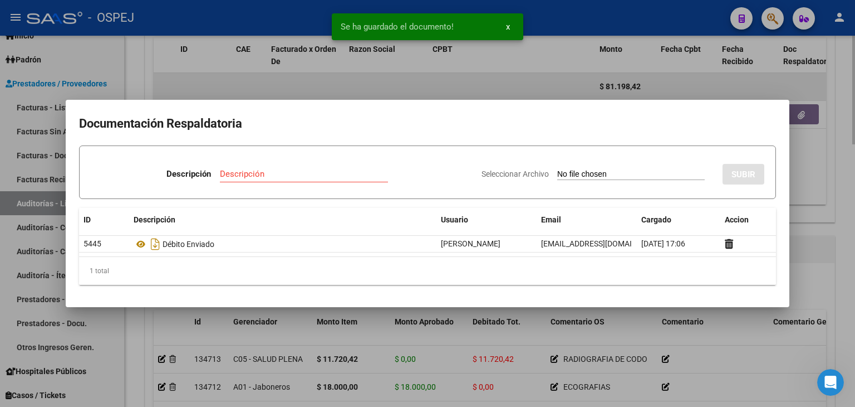
click at [410, 87] on div at bounding box center [427, 203] width 855 height 407
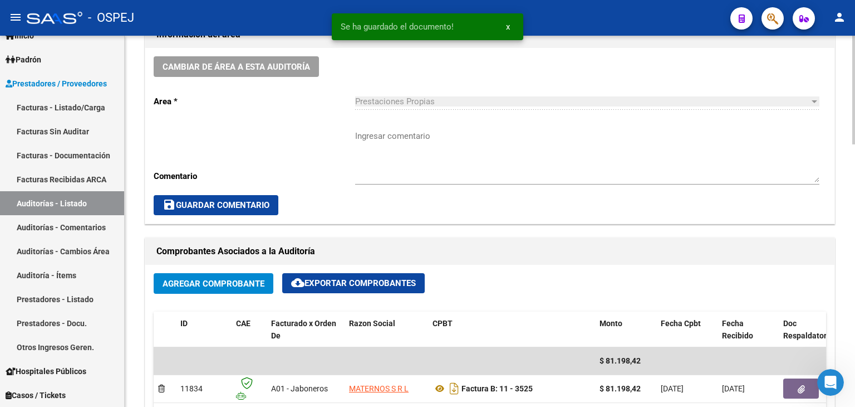
scroll to position [334, 0]
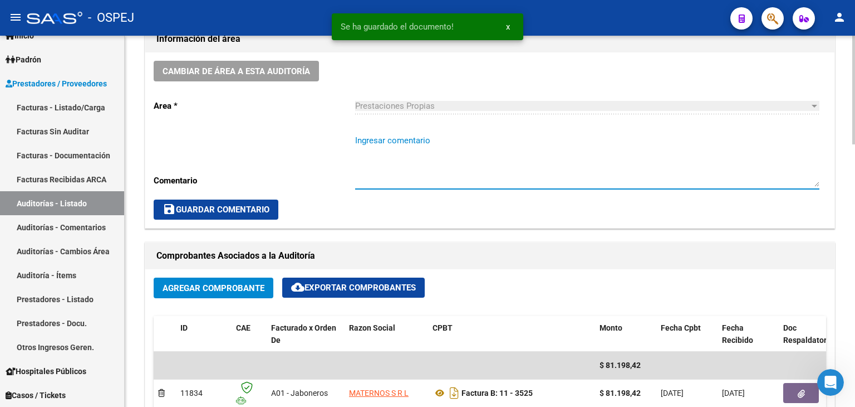
click at [495, 148] on textarea "Ingresar comentario" at bounding box center [587, 160] width 464 height 52
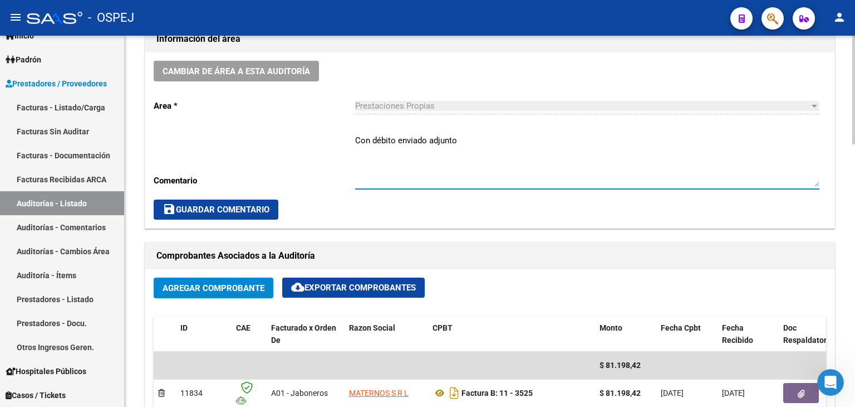
type textarea "Con débito enviado adjunto"
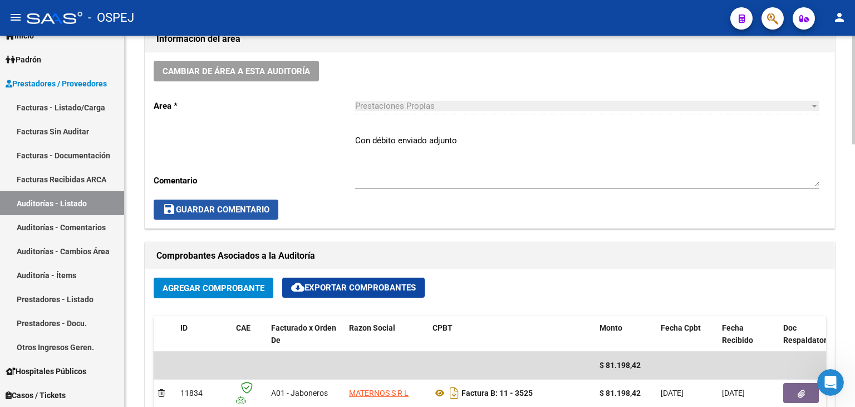
click at [238, 208] on span "save Guardar Comentario" at bounding box center [216, 209] width 107 height 10
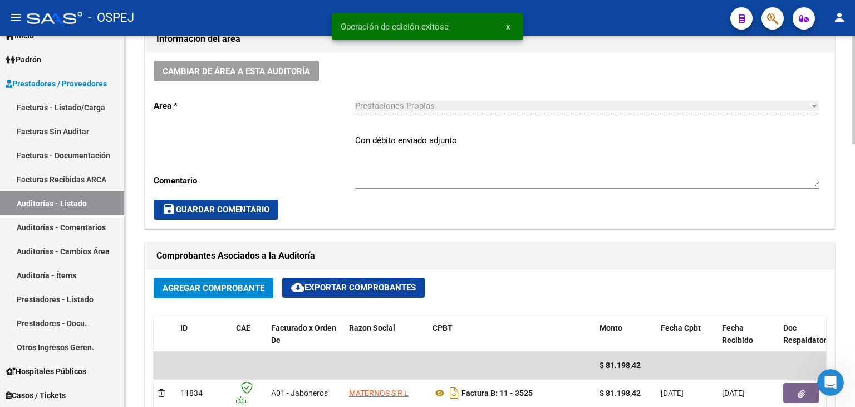
click at [255, 207] on span "save Guardar Comentario" at bounding box center [216, 209] width 107 height 10
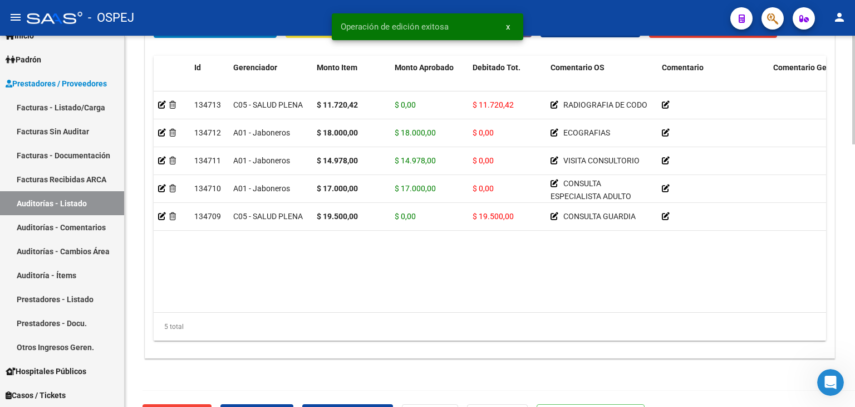
scroll to position [896, 0]
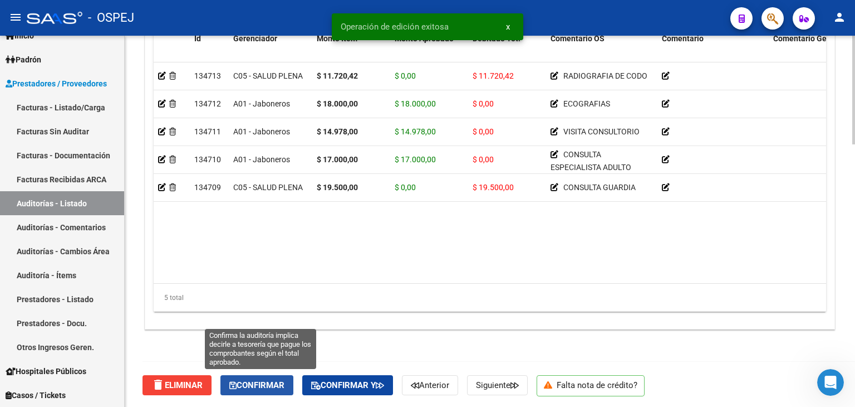
click at [258, 384] on span "Confirmar" at bounding box center [256, 385] width 55 height 10
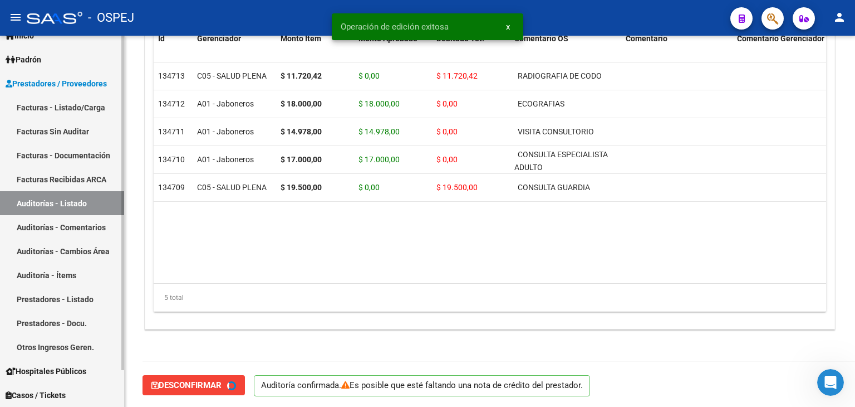
type input "202509"
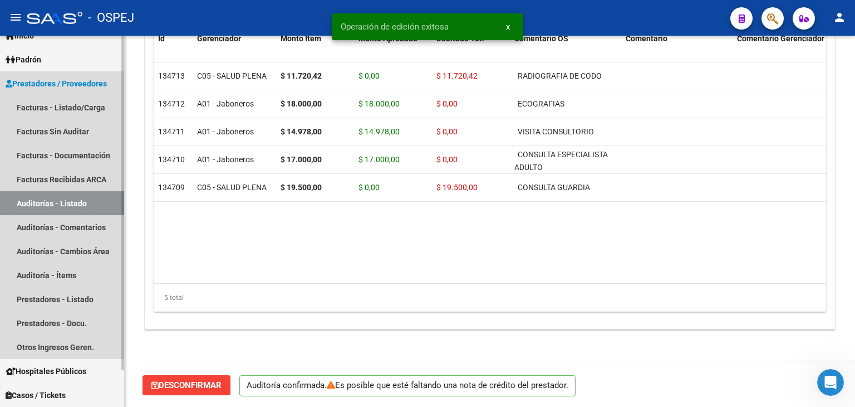
click at [70, 202] on link "Auditorías - Listado" at bounding box center [62, 203] width 124 height 24
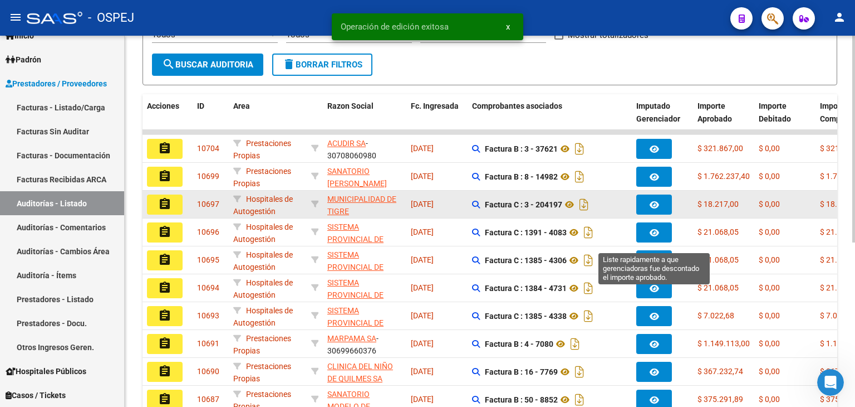
scroll to position [278, 0]
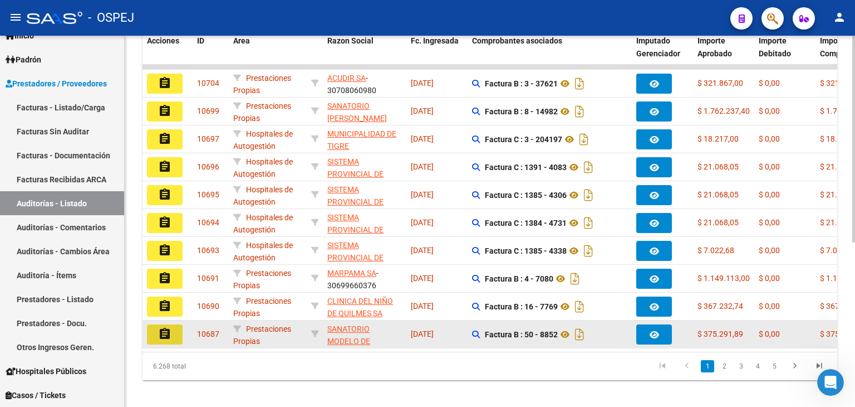
click at [161, 339] on button "assignment" at bounding box center [165, 334] width 36 height 20
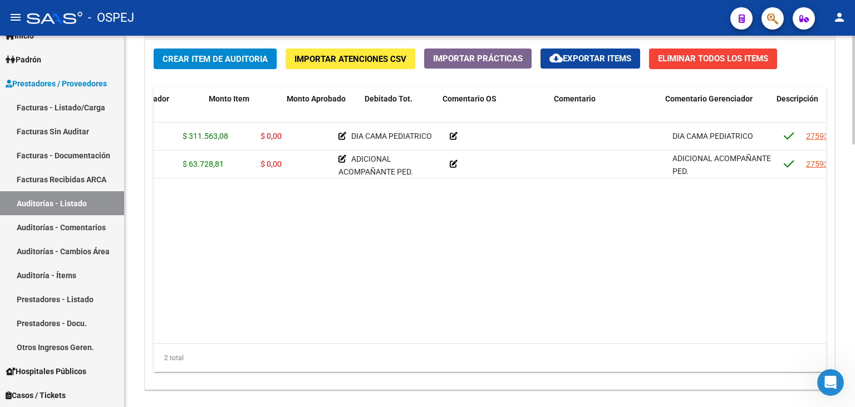
scroll to position [0, 108]
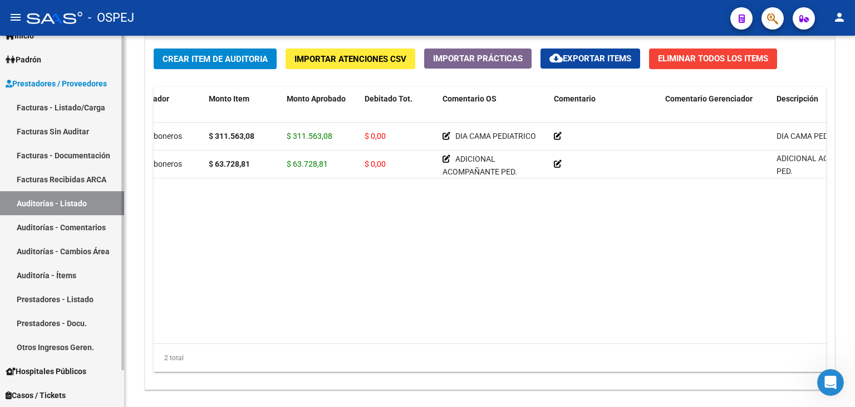
drag, startPoint x: 55, startPoint y: 206, endPoint x: 60, endPoint y: 202, distance: 6.5
click at [55, 206] on link "Auditorías - Listado" at bounding box center [62, 203] width 124 height 24
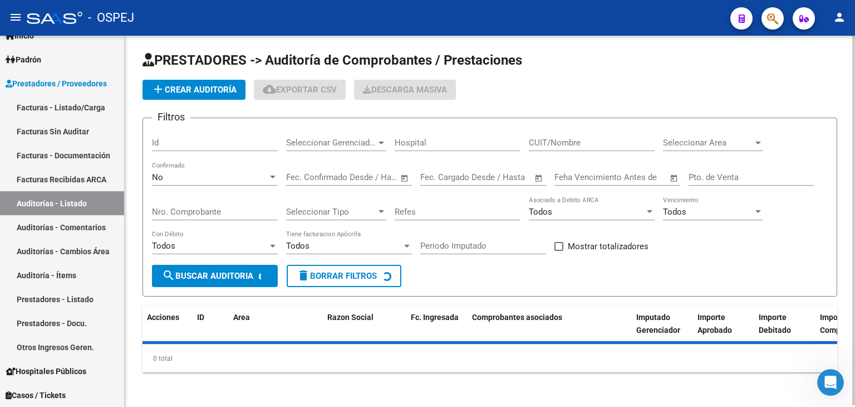
scroll to position [294, 0]
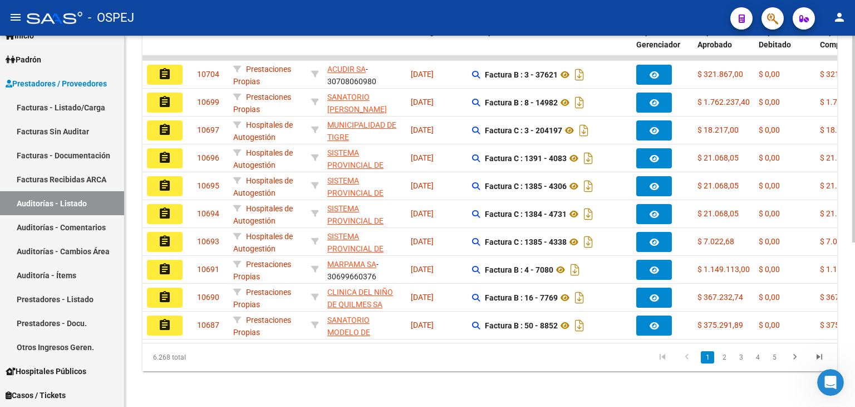
click at [727, 354] on link "2" at bounding box center [724, 357] width 13 height 12
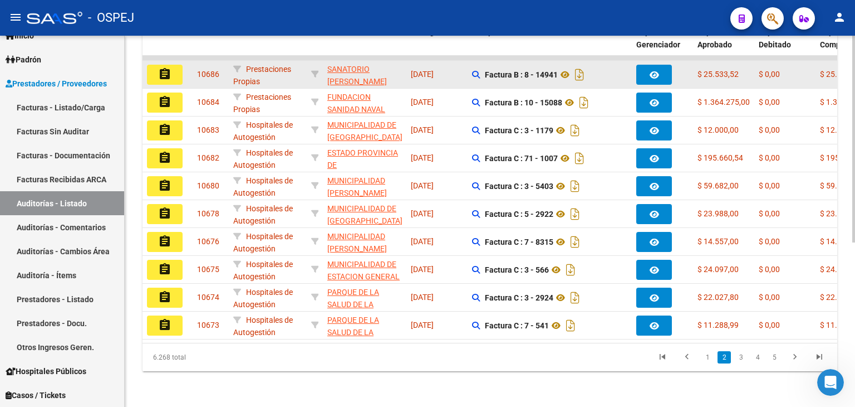
click at [161, 67] on mat-icon "assignment" at bounding box center [164, 73] width 13 height 13
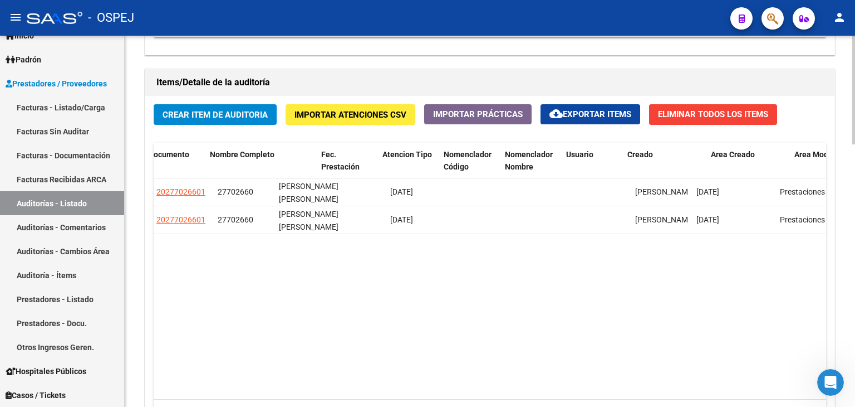
scroll to position [0, 978]
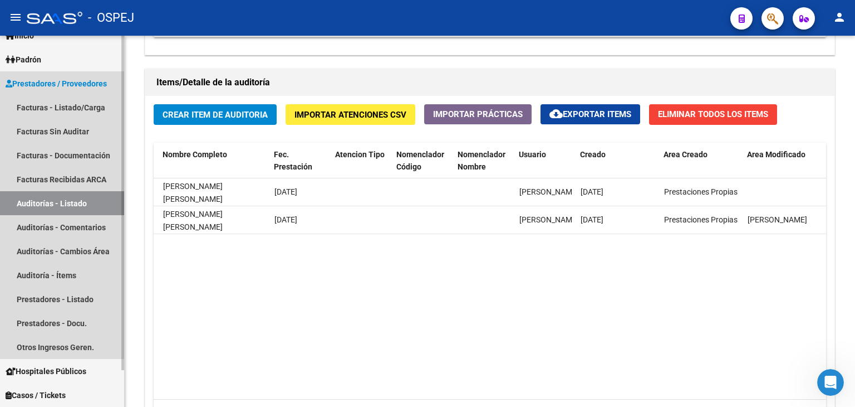
click at [95, 208] on link "Auditorías - Listado" at bounding box center [62, 203] width 124 height 24
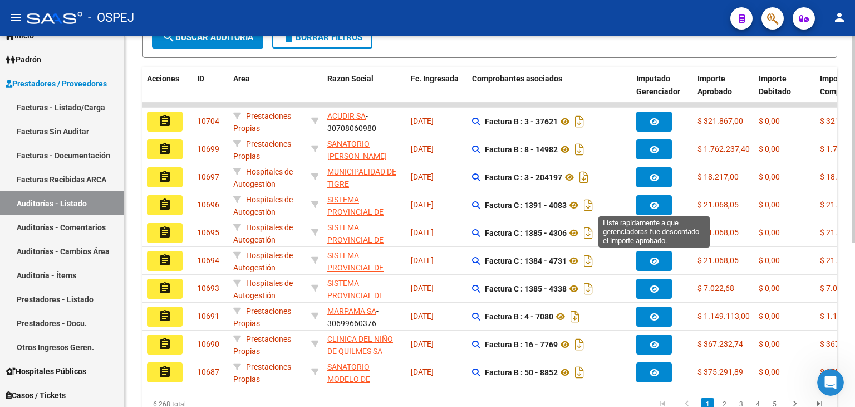
scroll to position [16, 0]
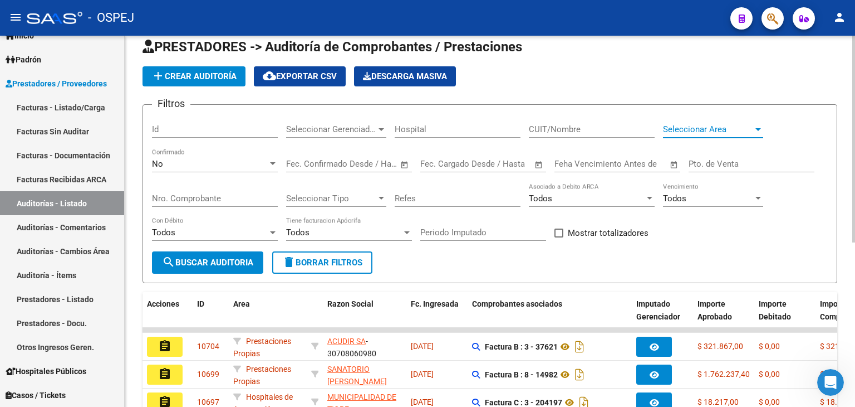
click at [738, 130] on span "Seleccionar Area" at bounding box center [708, 129] width 90 height 10
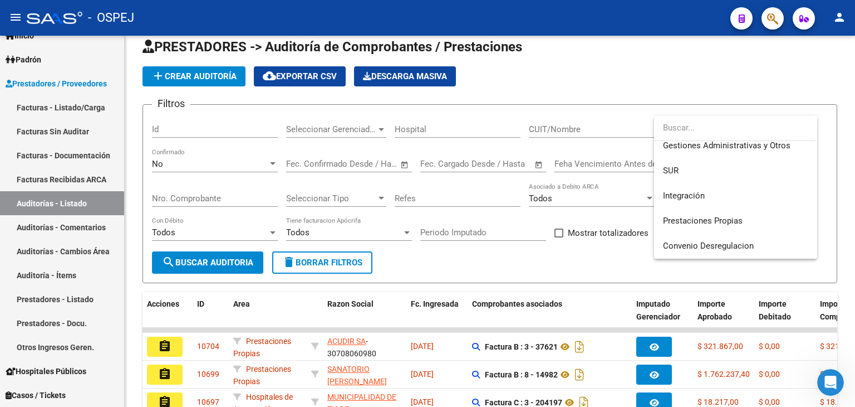
scroll to position [111, 0]
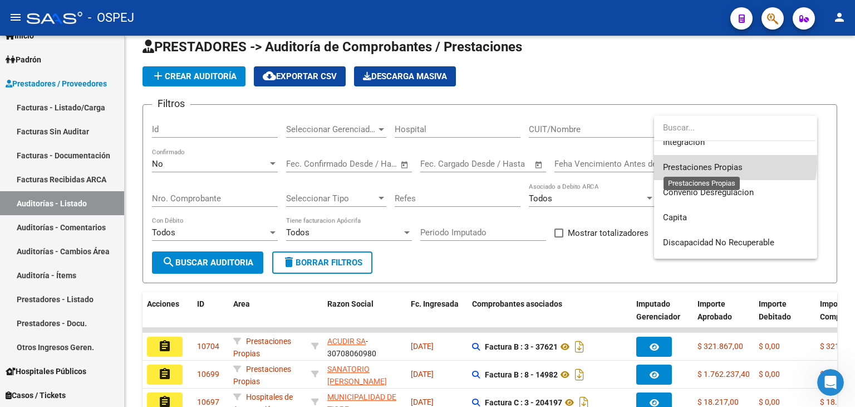
click at [728, 162] on span "Prestaciones Propias" at bounding box center [703, 167] width 80 height 10
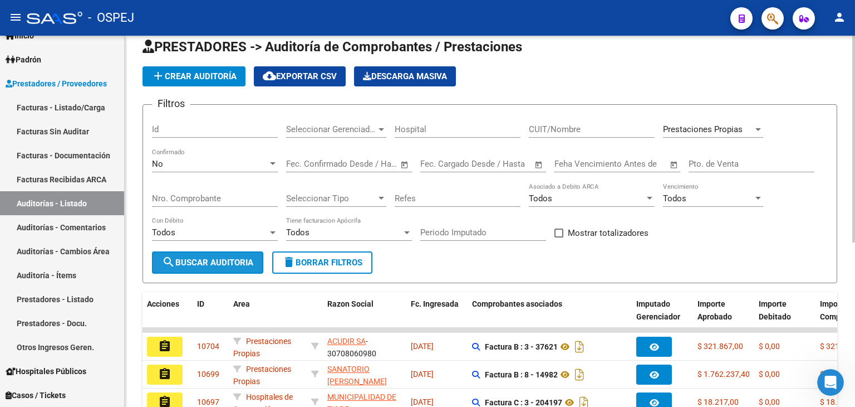
click at [243, 267] on button "search Buscar Auditoria" at bounding box center [207, 262] width 111 height 22
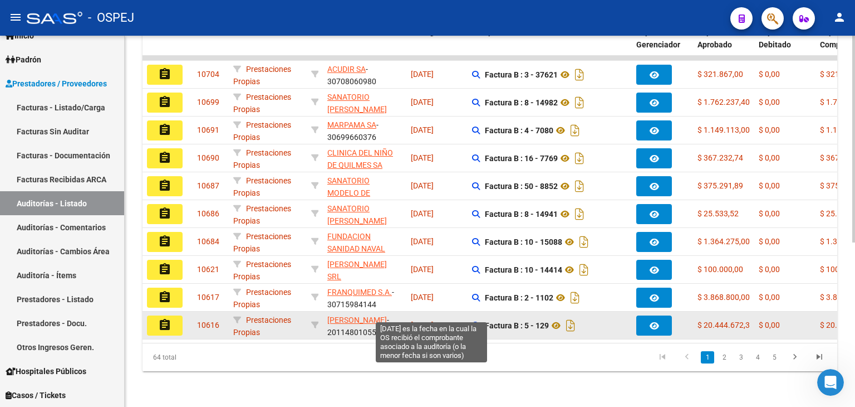
scroll to position [294, 0]
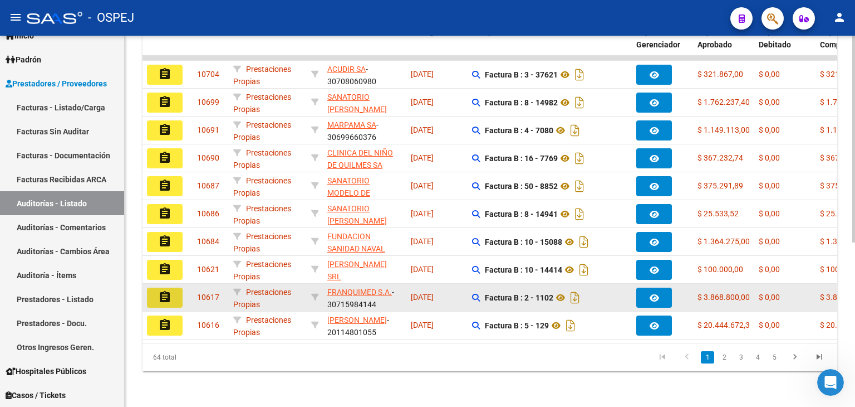
click at [175, 290] on button "assignment" at bounding box center [165, 297] width 36 height 20
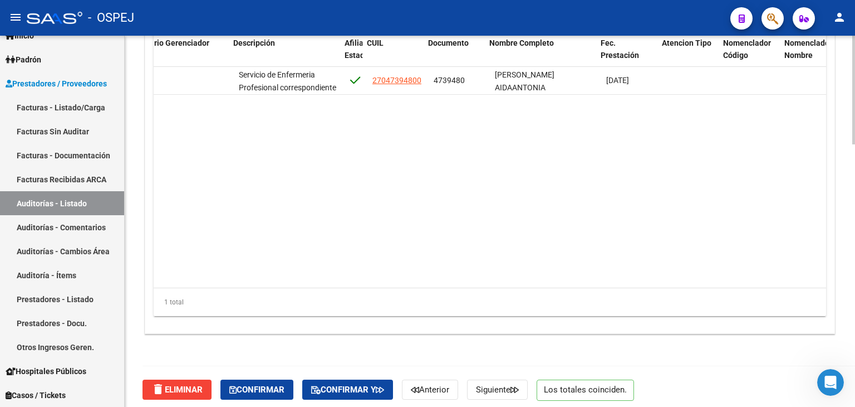
scroll to position [0, 551]
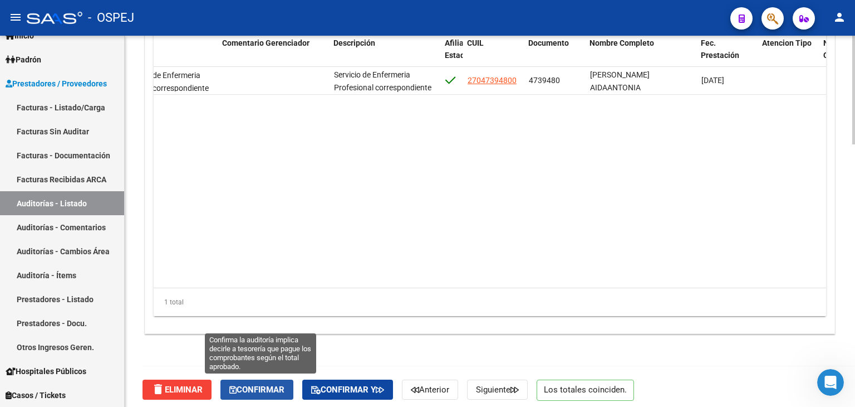
click at [255, 389] on span "Confirmar" at bounding box center [256, 389] width 55 height 10
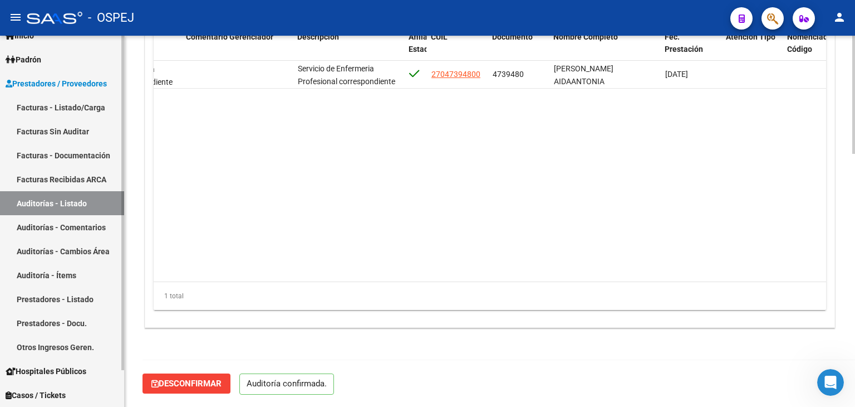
scroll to position [796, 0]
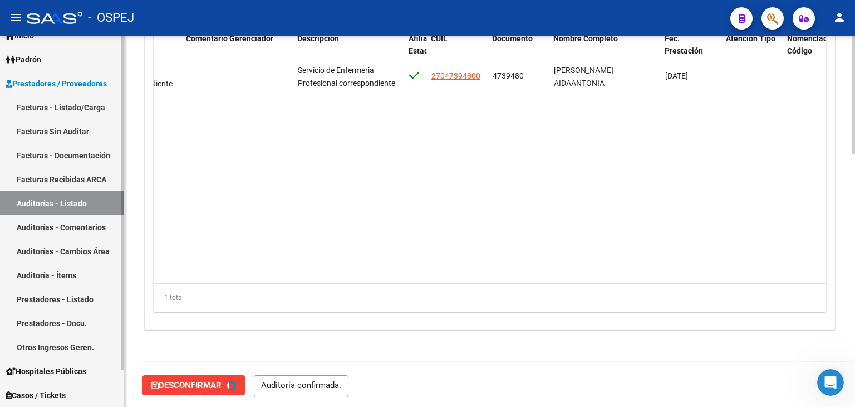
type input "202509"
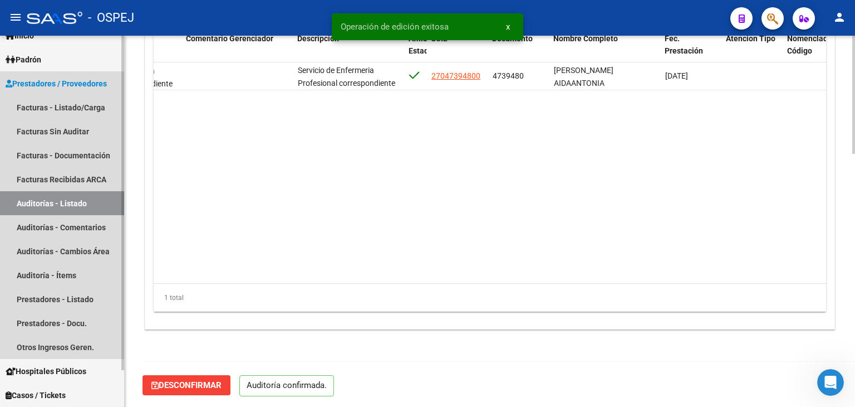
click at [45, 203] on link "Auditorías - Listado" at bounding box center [62, 203] width 124 height 24
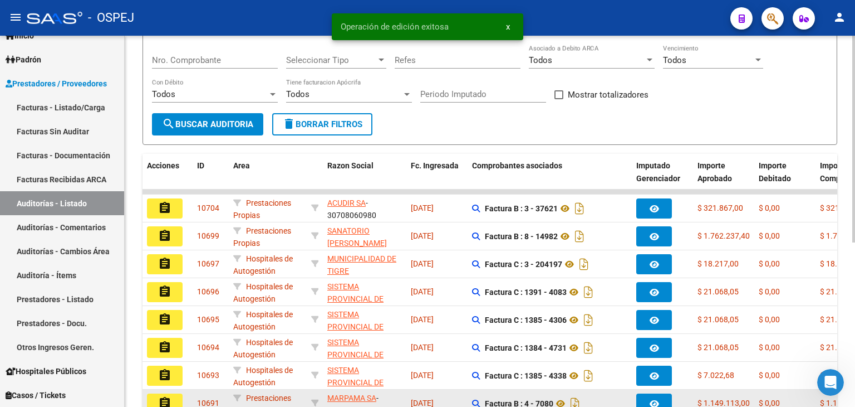
scroll to position [294, 0]
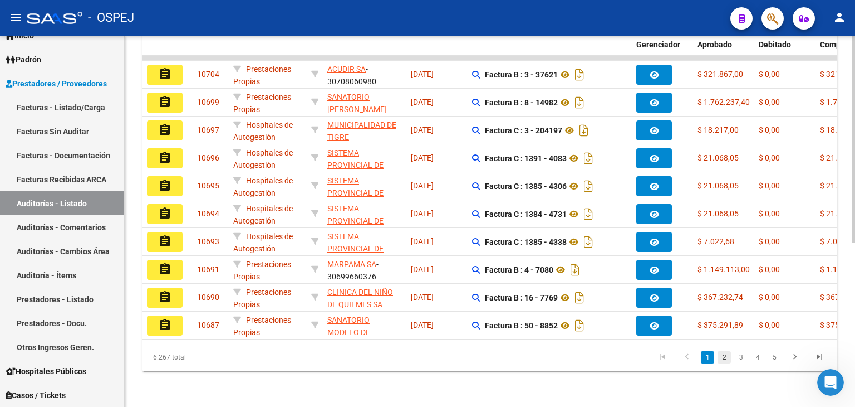
click at [727, 361] on link "2" at bounding box center [724, 357] width 13 height 12
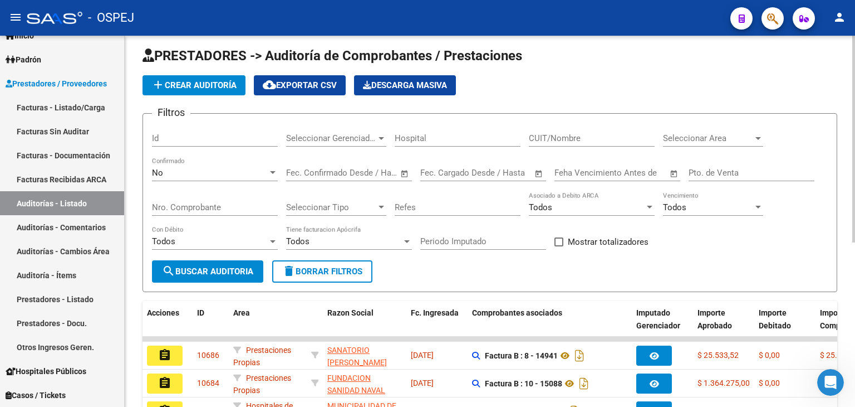
scroll to position [0, 0]
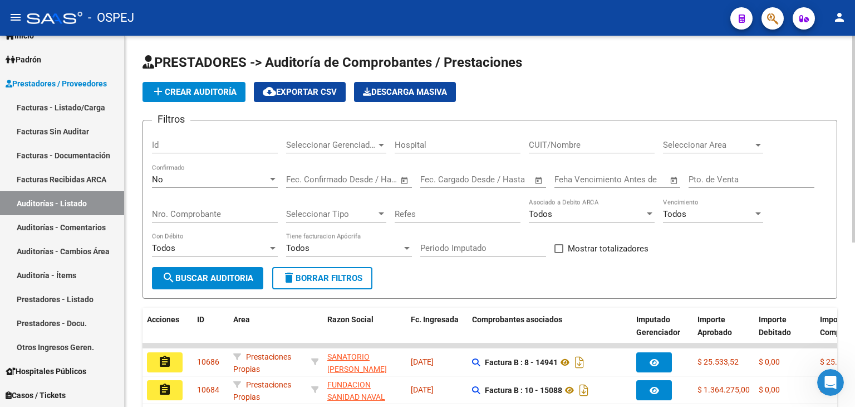
click at [692, 146] on span "Seleccionar Area" at bounding box center [708, 145] width 90 height 10
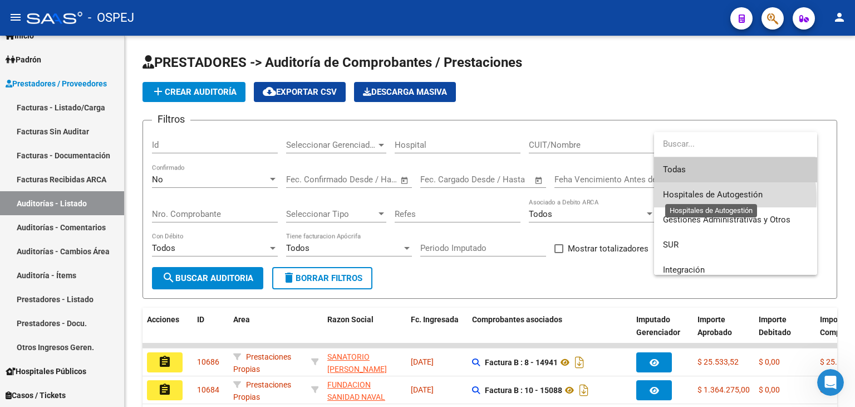
click at [699, 198] on span "Hospitales de Autogestión" at bounding box center [713, 194] width 100 height 10
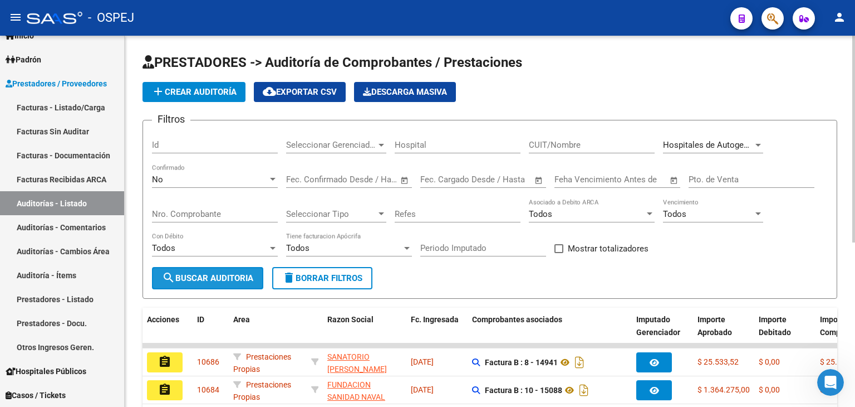
click at [243, 283] on button "search Buscar Auditoria" at bounding box center [207, 278] width 111 height 22
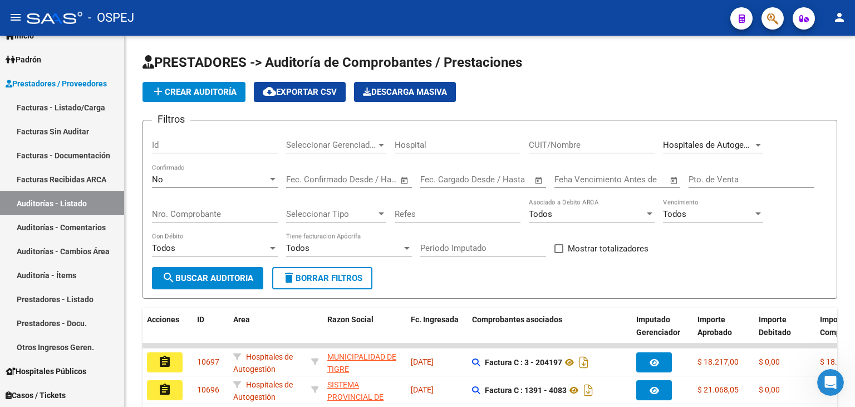
click at [711, 152] on div "Hospitales de Autogestión Seleccionar Area" at bounding box center [713, 141] width 100 height 24
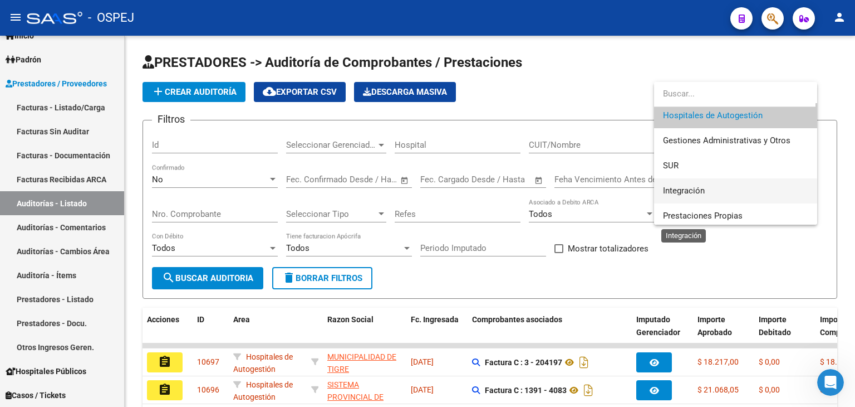
scroll to position [56, 0]
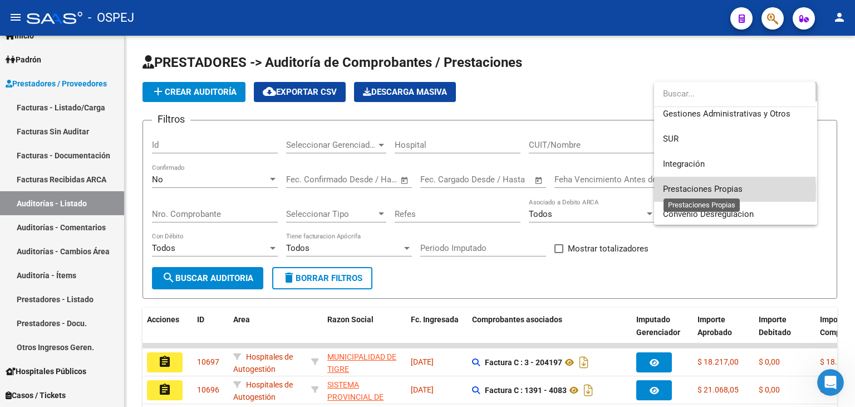
click at [691, 189] on span "Prestaciones Propias" at bounding box center [703, 189] width 80 height 10
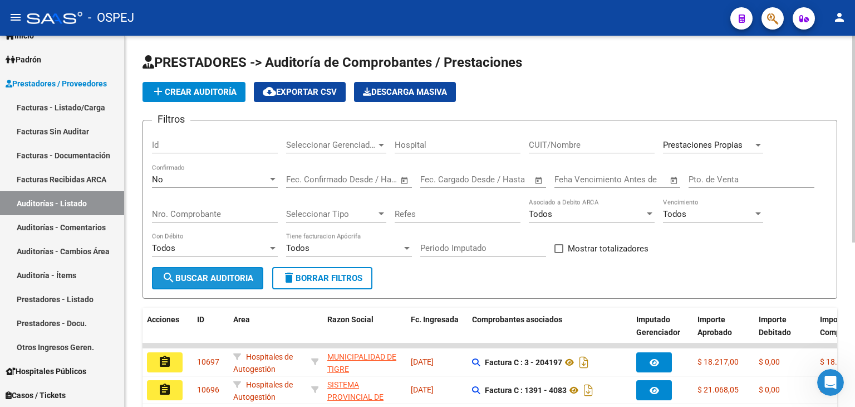
click at [234, 277] on span "search Buscar Auditoria" at bounding box center [207, 278] width 91 height 10
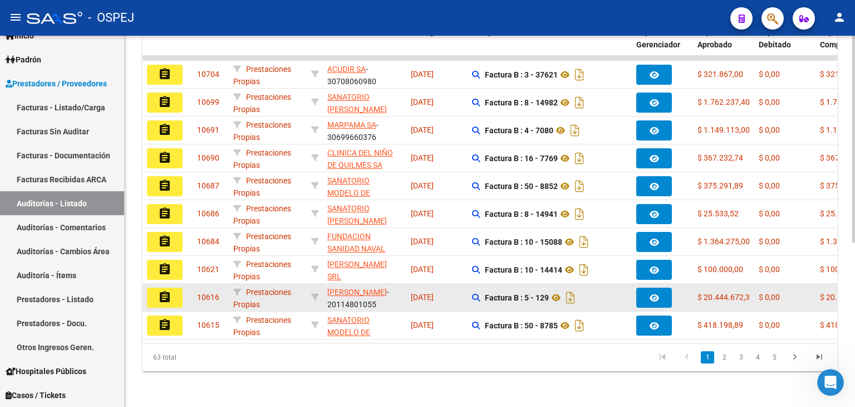
scroll to position [294, 0]
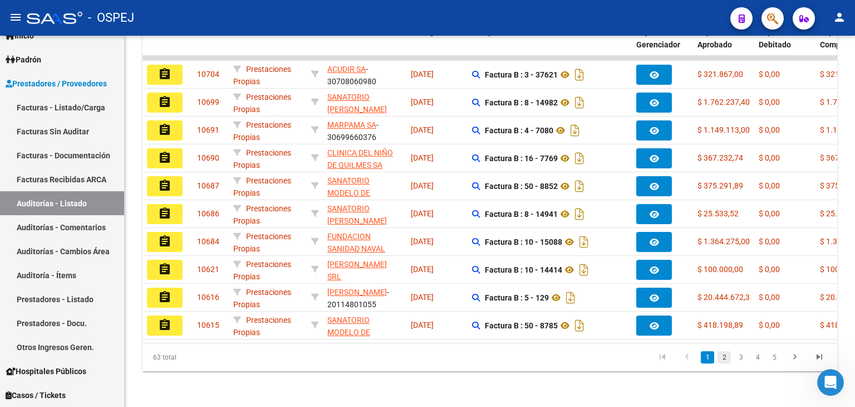
click at [722, 357] on link "2" at bounding box center [724, 357] width 13 height 12
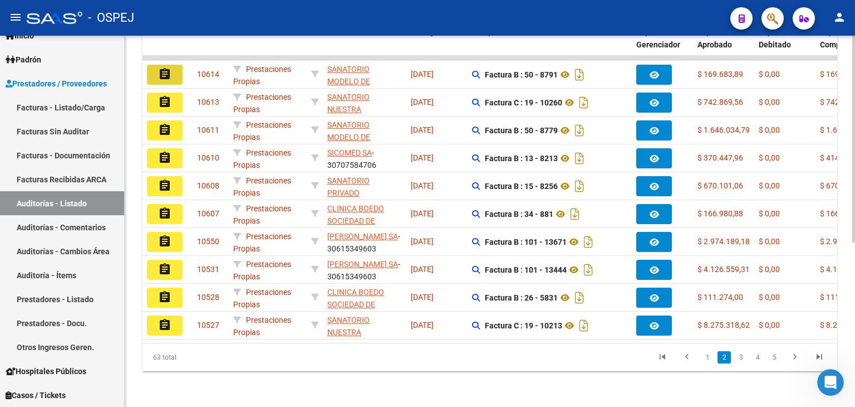
click at [154, 65] on button "assignment" at bounding box center [165, 75] width 36 height 20
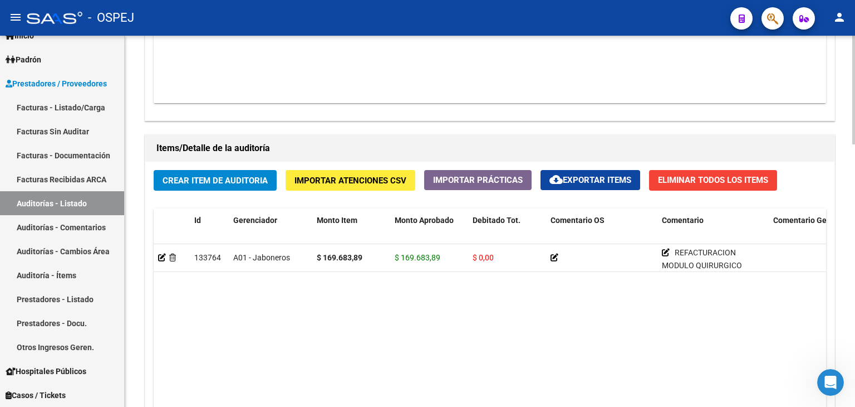
scroll to position [835, 0]
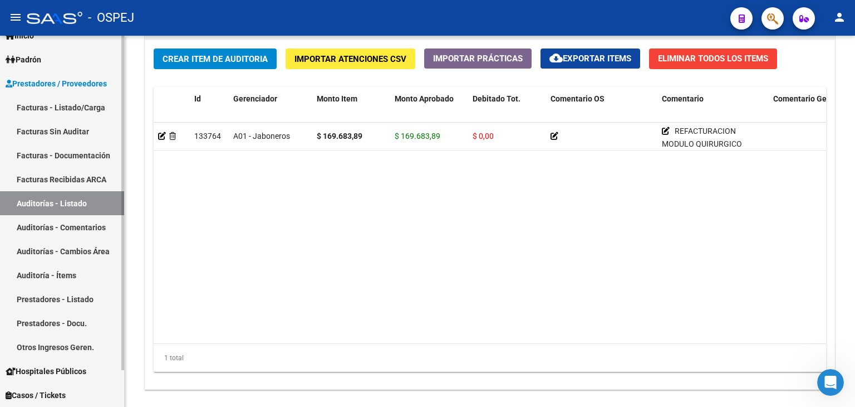
drag, startPoint x: 70, startPoint y: 199, endPoint x: 91, endPoint y: 196, distance: 21.9
click at [70, 199] on link "Auditorías - Listado" at bounding box center [62, 203] width 124 height 24
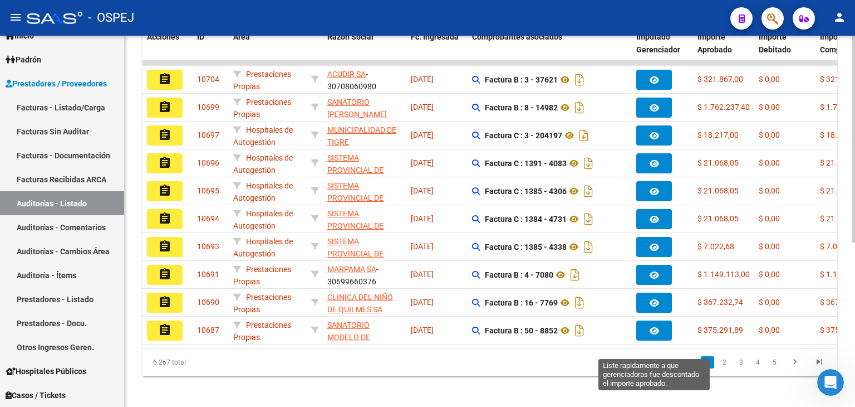
scroll to position [294, 0]
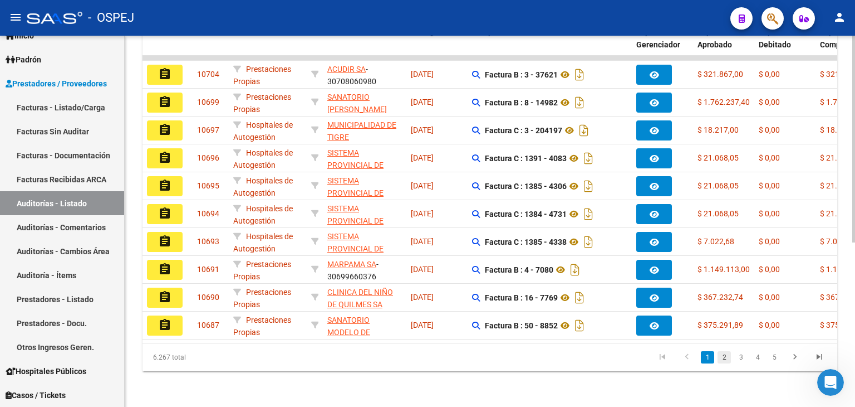
click at [722, 357] on link "2" at bounding box center [724, 357] width 13 height 12
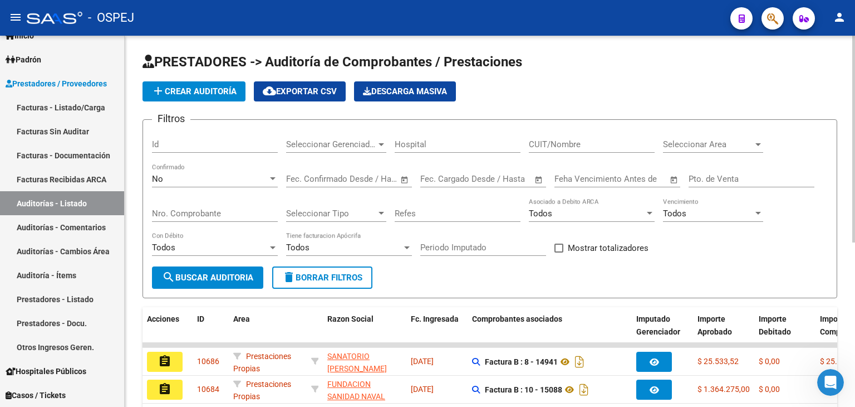
scroll to position [0, 0]
click at [742, 140] on span "Seleccionar Area" at bounding box center [708, 145] width 90 height 10
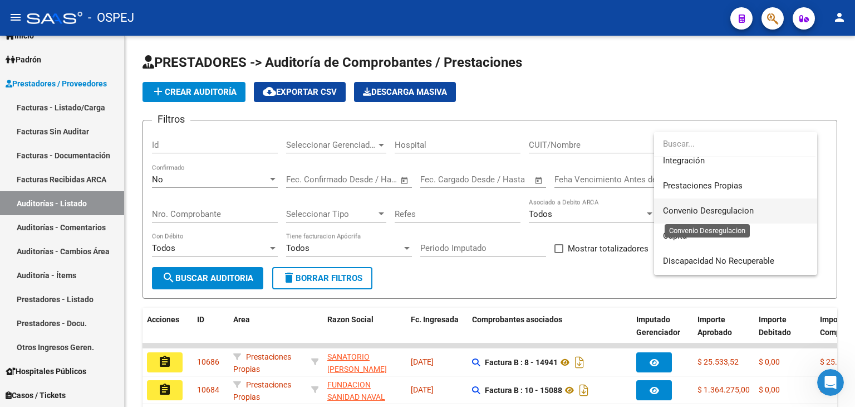
scroll to position [111, 0]
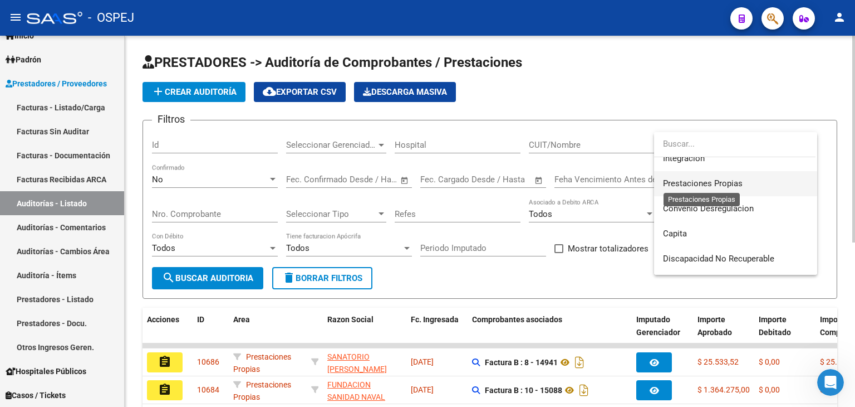
click at [704, 185] on span "Prestaciones Propias" at bounding box center [703, 183] width 80 height 10
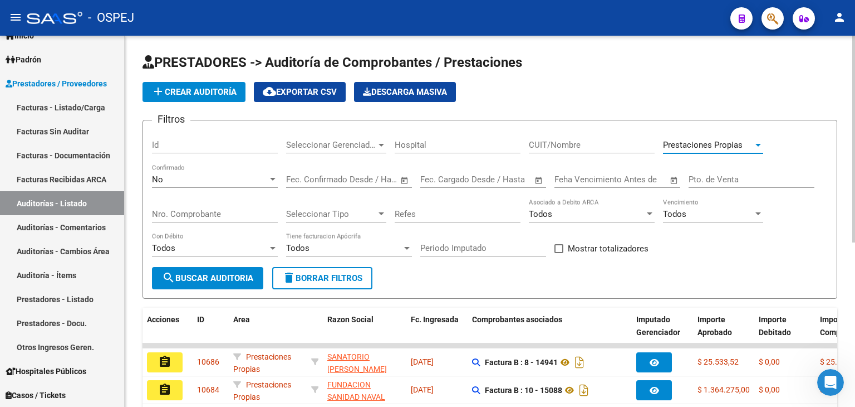
click at [212, 283] on button "search Buscar Auditoria" at bounding box center [207, 278] width 111 height 22
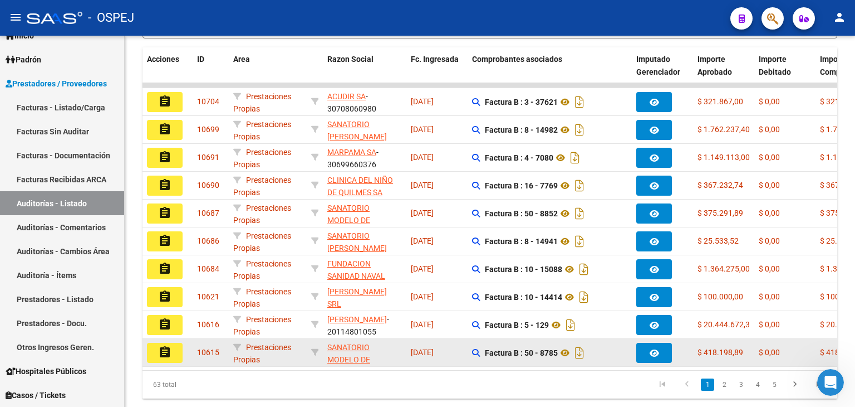
scroll to position [294, 0]
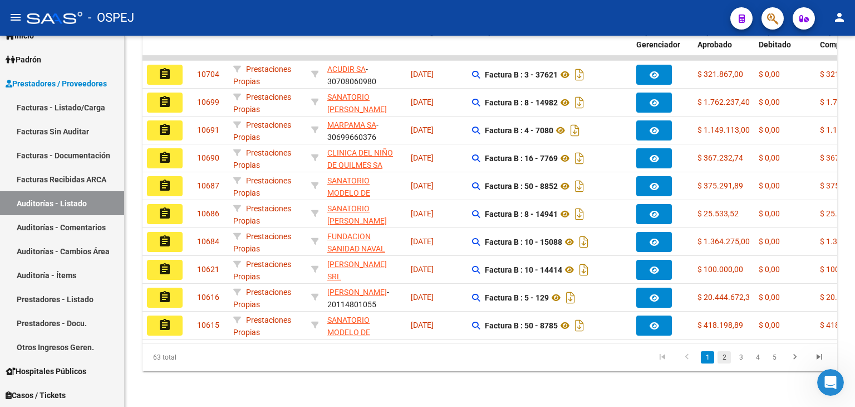
click at [726, 359] on link "2" at bounding box center [724, 357] width 13 height 12
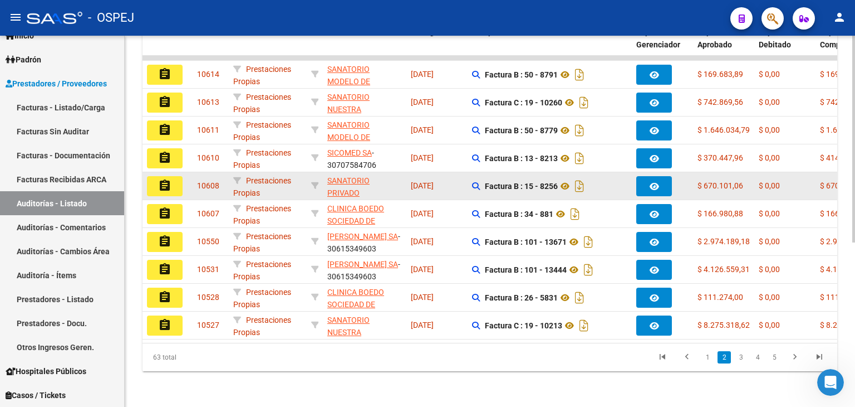
click at [167, 179] on mat-icon "assignment" at bounding box center [164, 185] width 13 height 13
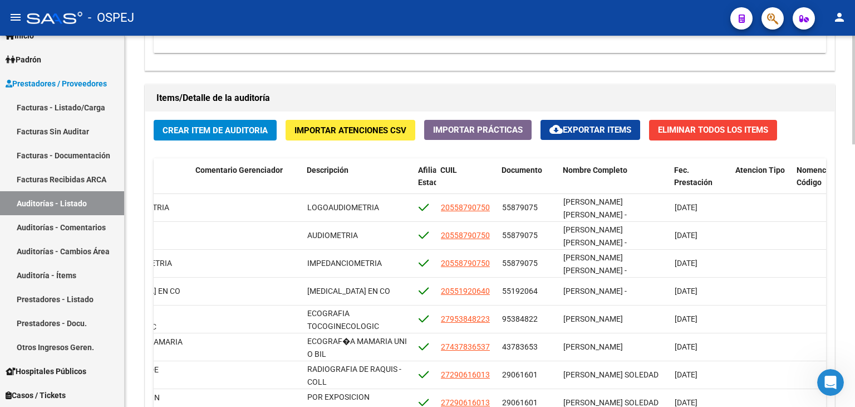
scroll to position [896, 0]
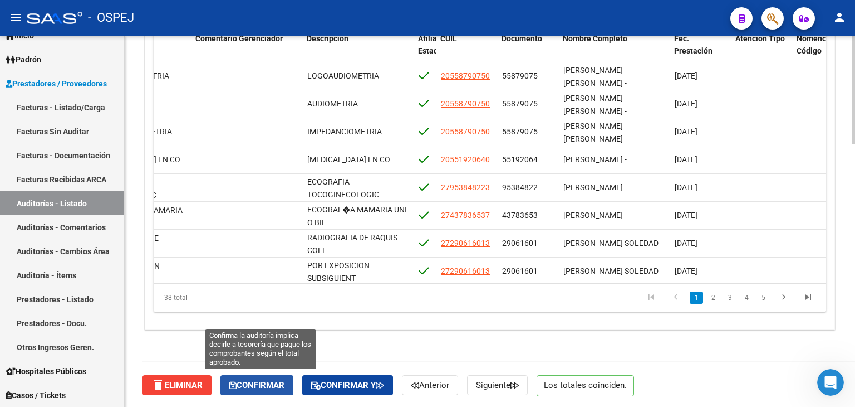
click at [247, 383] on span "Confirmar" at bounding box center [256, 385] width 55 height 10
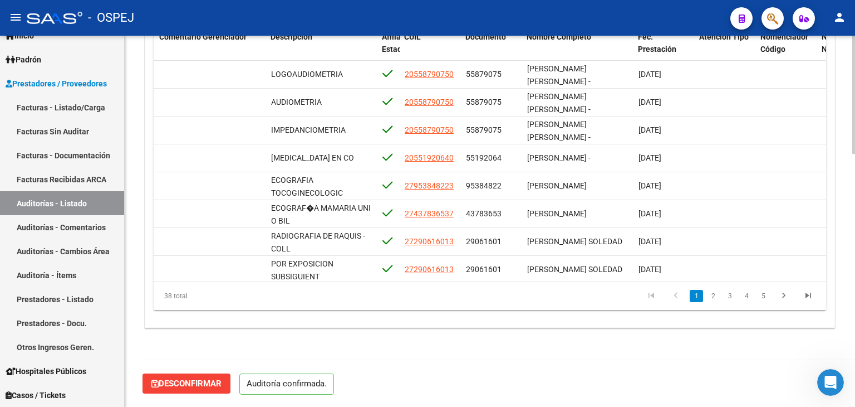
scroll to position [796, 0]
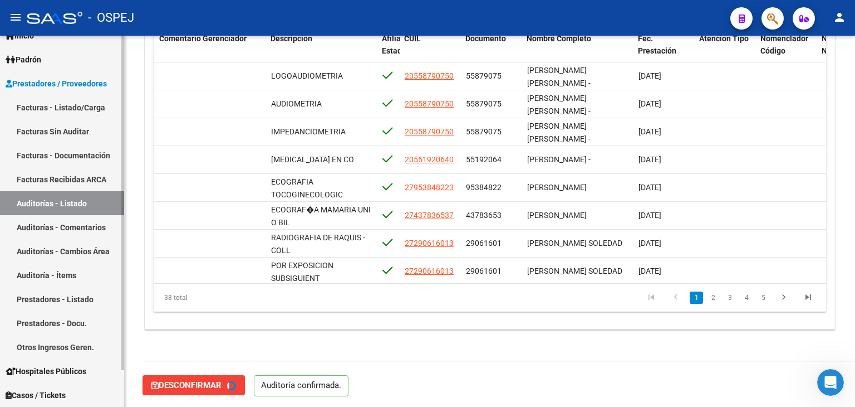
click at [85, 200] on link "Auditorías - Listado" at bounding box center [62, 203] width 124 height 24
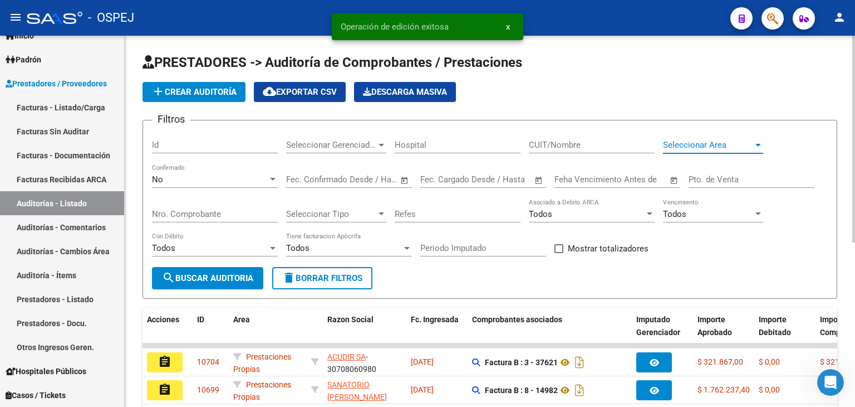
click at [699, 143] on span "Seleccionar Area" at bounding box center [708, 145] width 90 height 10
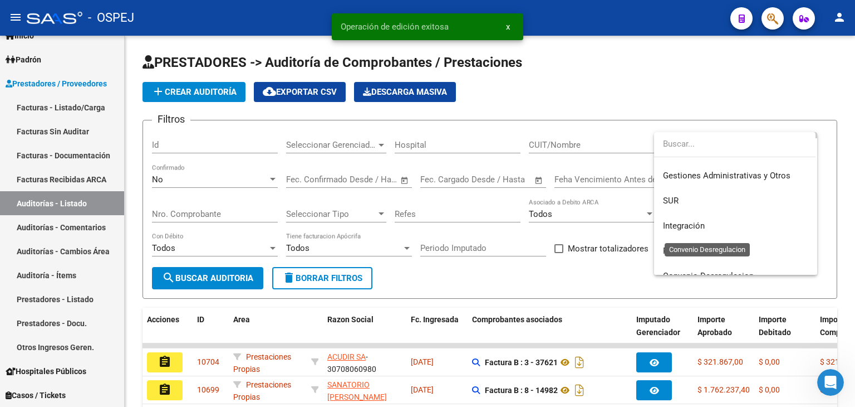
scroll to position [111, 0]
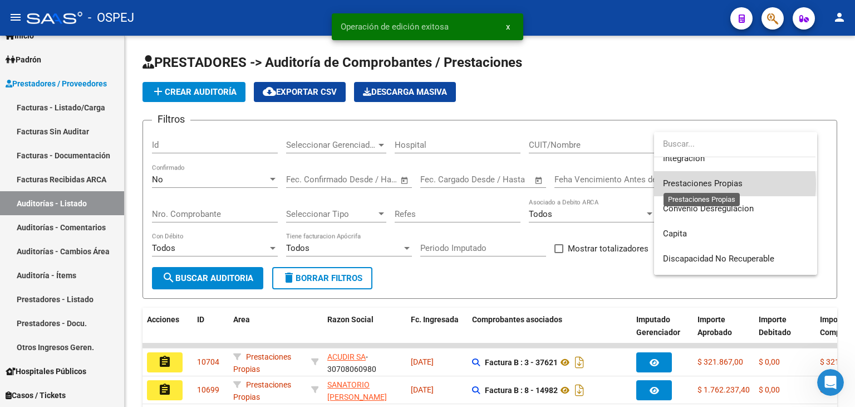
click at [712, 184] on span "Prestaciones Propias" at bounding box center [703, 183] width 80 height 10
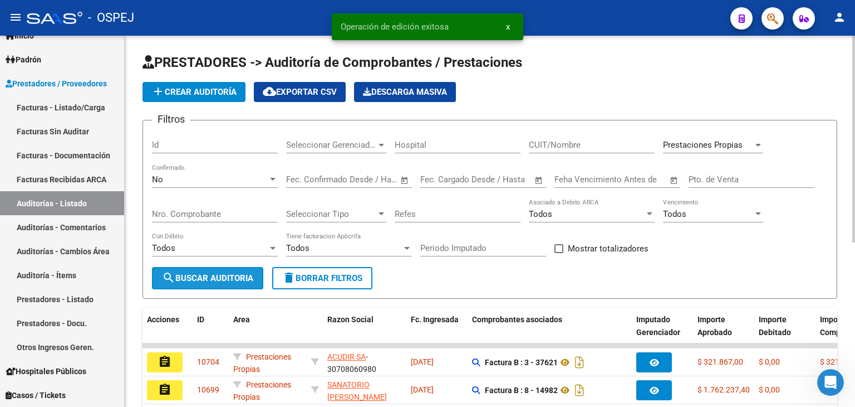
click at [179, 285] on button "search Buscar Auditoria" at bounding box center [207, 278] width 111 height 22
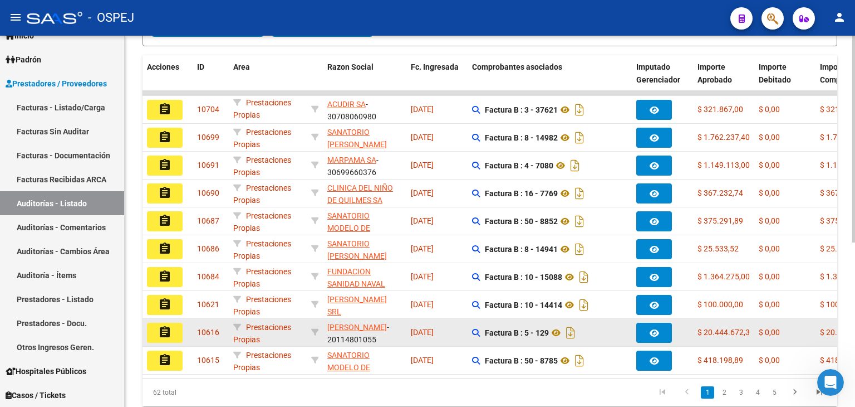
scroll to position [294, 0]
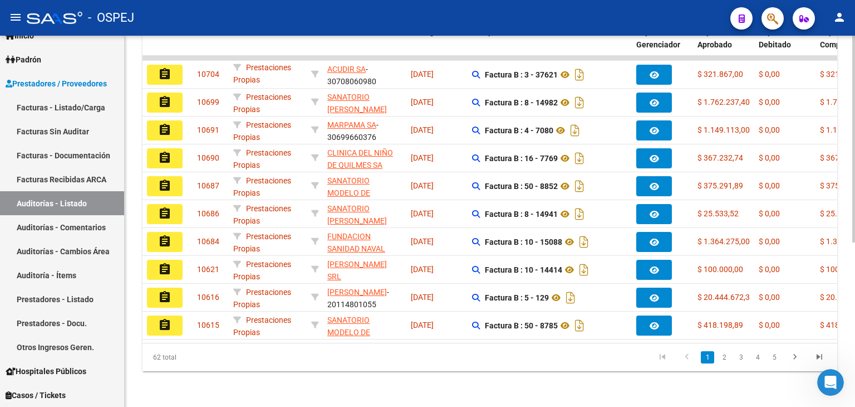
click at [745, 358] on link "3" at bounding box center [741, 357] width 13 height 12
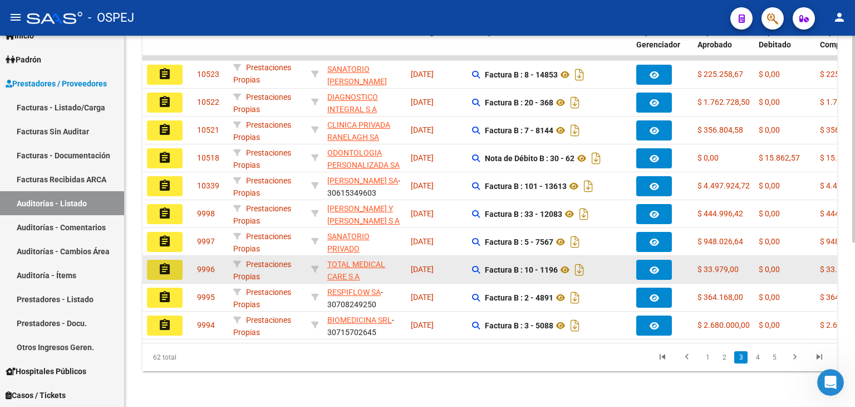
click at [171, 262] on mat-icon "assignment" at bounding box center [164, 268] width 13 height 13
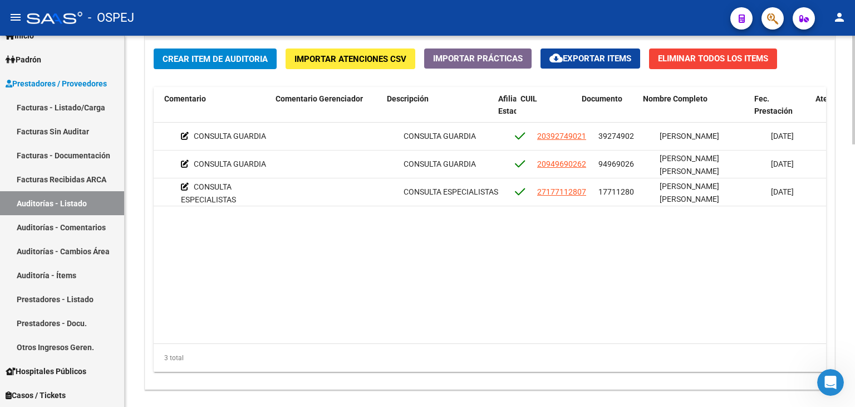
scroll to position [0, 503]
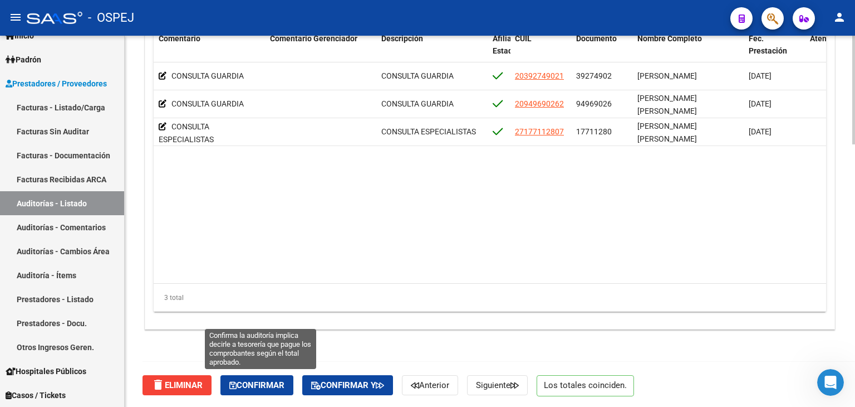
click at [281, 386] on span "Confirmar" at bounding box center [256, 385] width 55 height 10
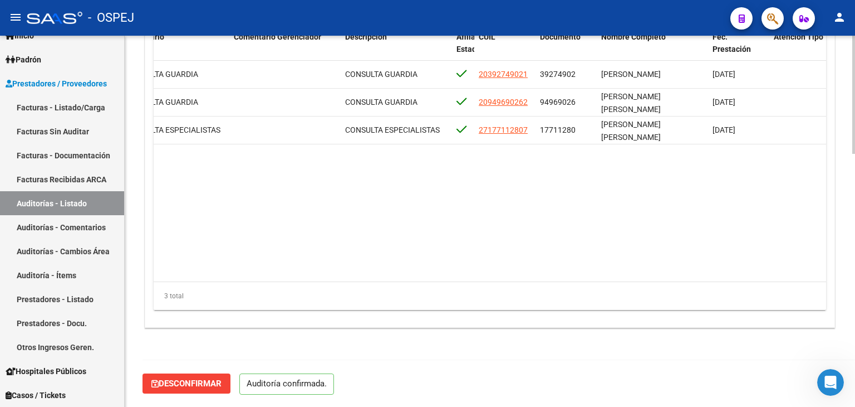
scroll to position [796, 0]
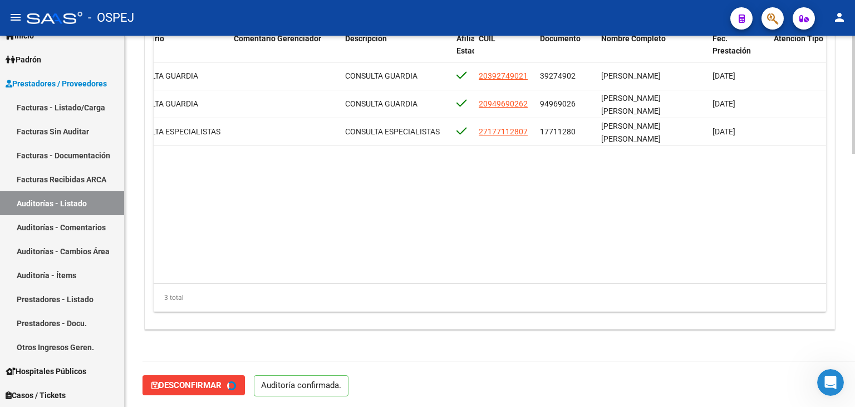
type input "202509"
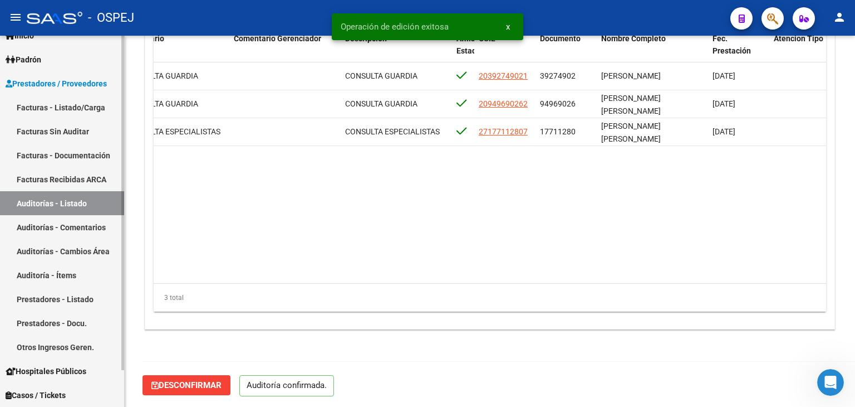
click at [102, 200] on link "Auditorías - Listado" at bounding box center [62, 203] width 124 height 24
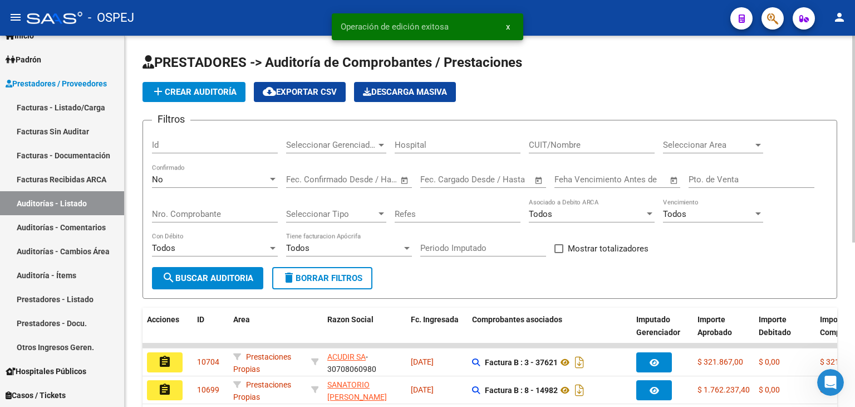
click at [691, 145] on span "Seleccionar Area" at bounding box center [708, 145] width 90 height 10
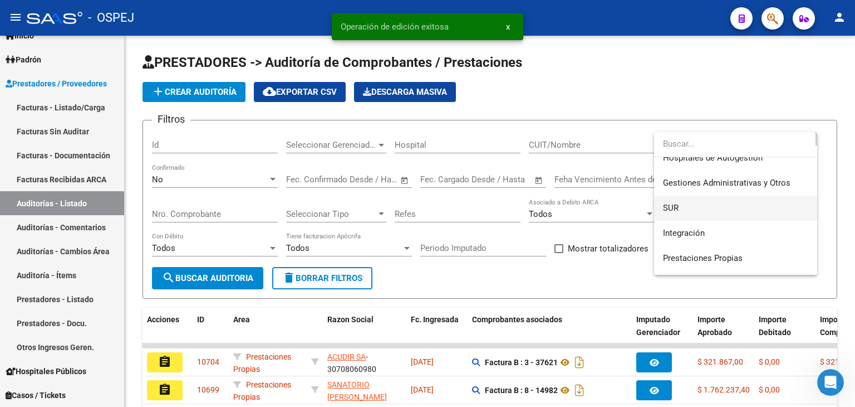
scroll to position [56, 0]
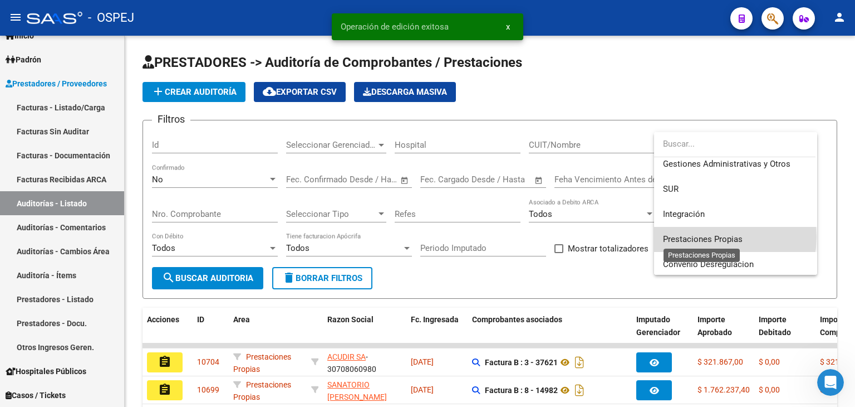
click at [716, 237] on span "Prestaciones Propias" at bounding box center [703, 239] width 80 height 10
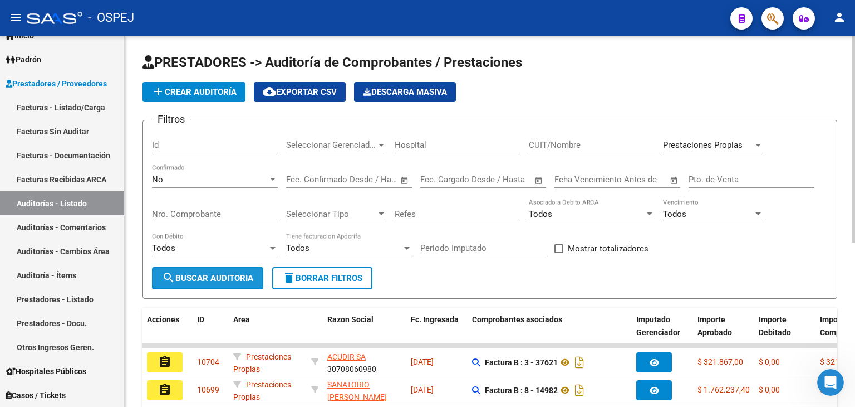
click at [230, 275] on span "search Buscar Auditoria" at bounding box center [207, 278] width 91 height 10
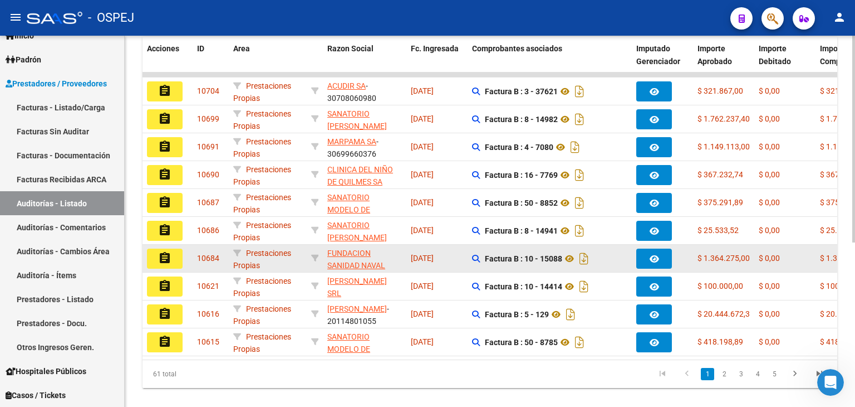
scroll to position [294, 0]
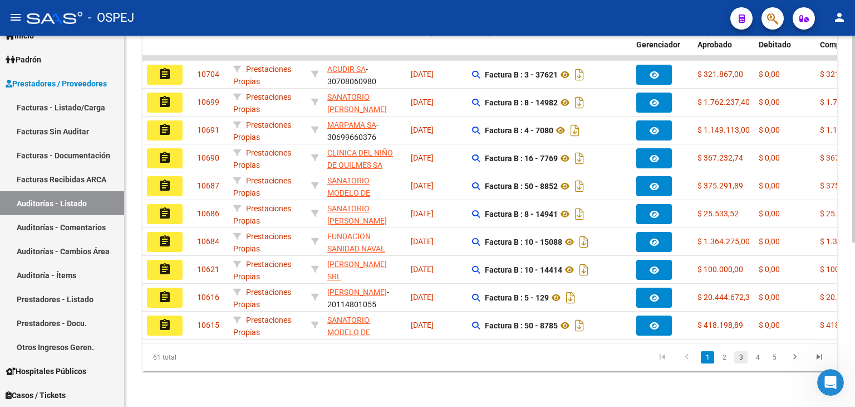
click at [740, 358] on link "3" at bounding box center [741, 357] width 13 height 12
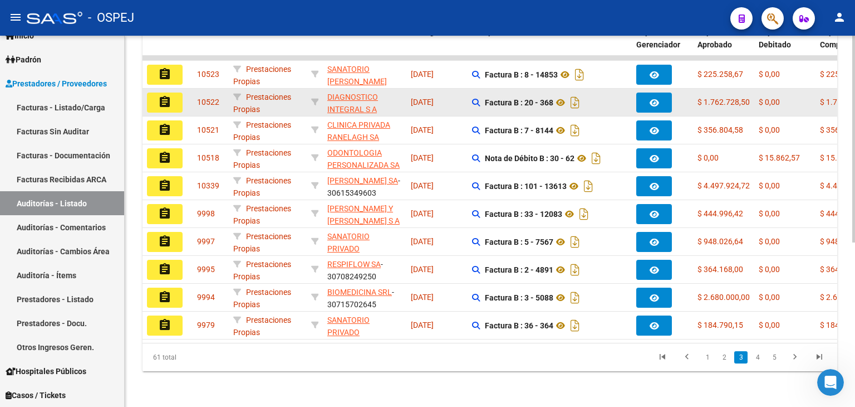
click at [159, 95] on mat-icon "assignment" at bounding box center [164, 101] width 13 height 13
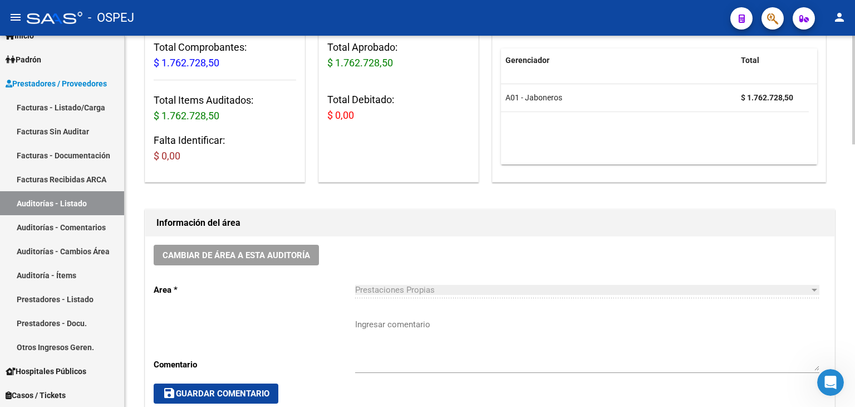
scroll to position [143, 0]
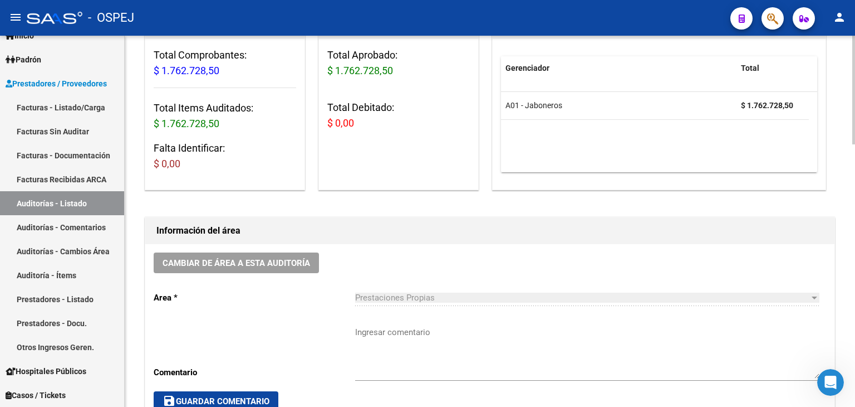
drag, startPoint x: 814, startPoint y: 90, endPoint x: 818, endPoint y: 257, distance: 167.7
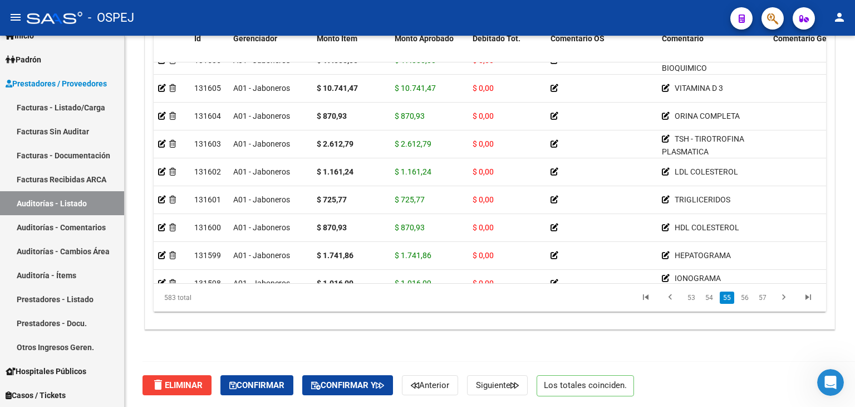
scroll to position [11974, 0]
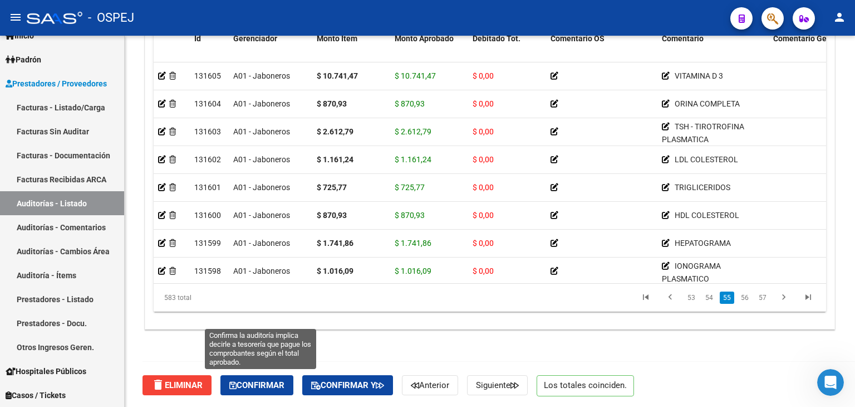
click at [270, 382] on span "Confirmar" at bounding box center [256, 385] width 55 height 10
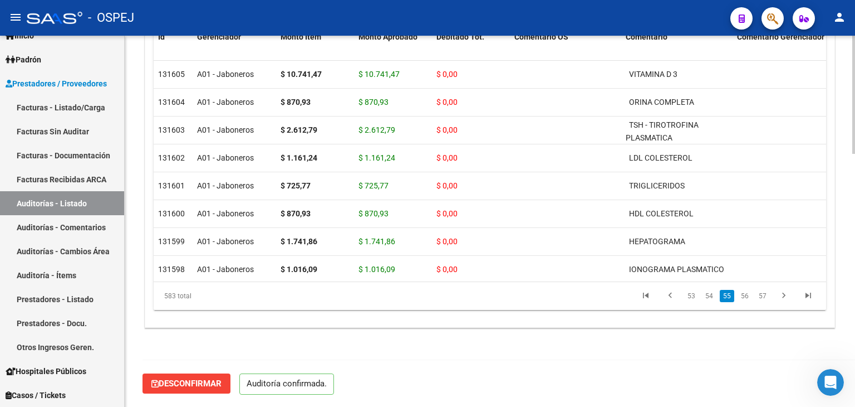
scroll to position [796, 0]
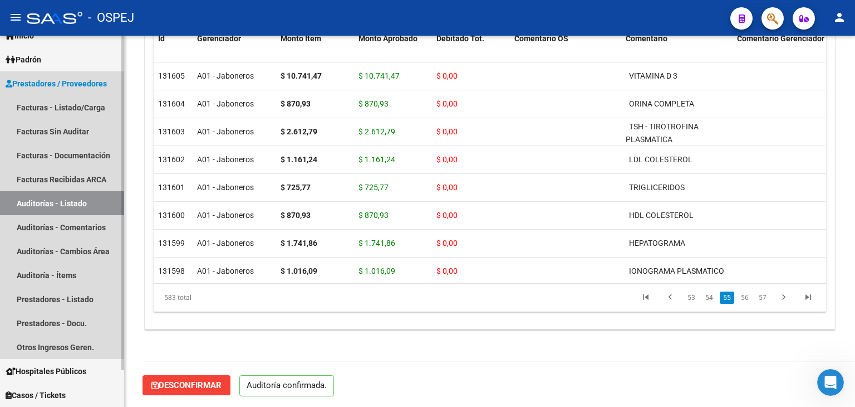
click at [61, 198] on link "Auditorías - Listado" at bounding box center [62, 203] width 124 height 24
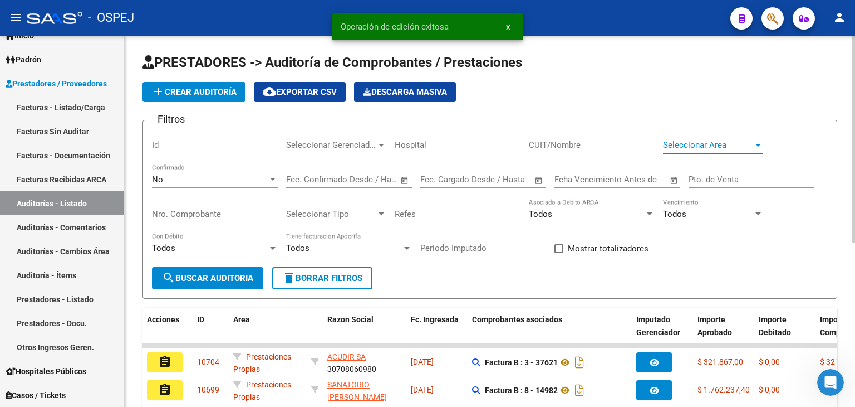
click at [709, 143] on span "Seleccionar Area" at bounding box center [708, 145] width 90 height 10
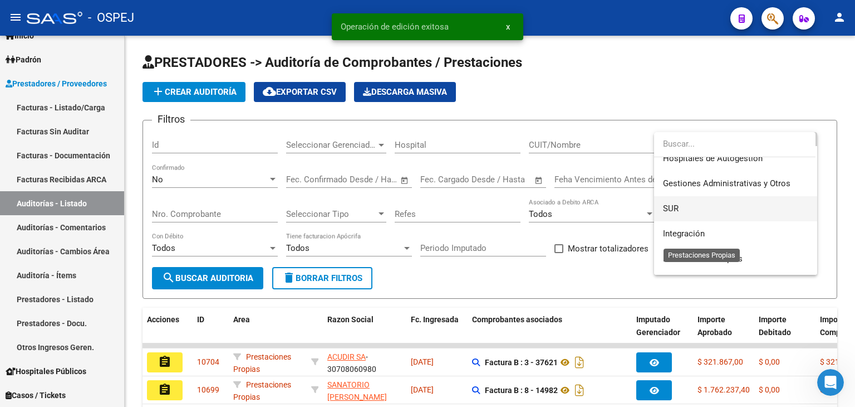
scroll to position [56, 0]
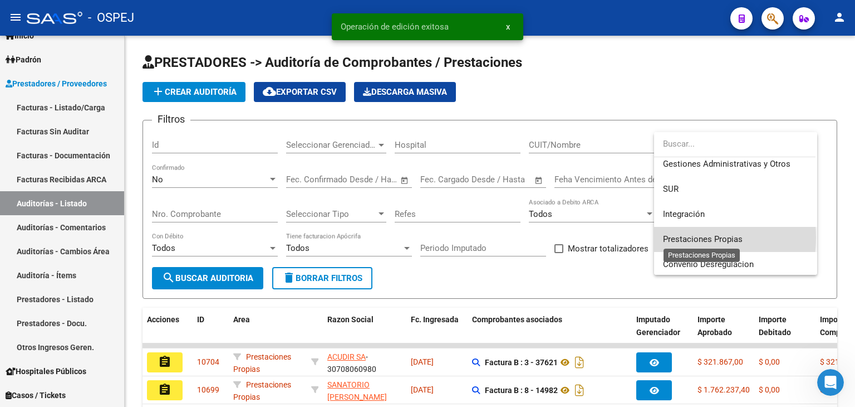
click at [673, 237] on span "Prestaciones Propias" at bounding box center [703, 239] width 80 height 10
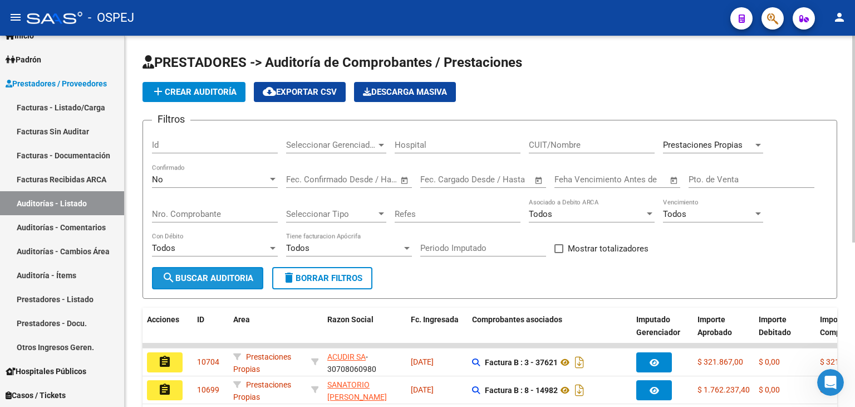
click at [238, 283] on button "search Buscar Auditoria" at bounding box center [207, 278] width 111 height 22
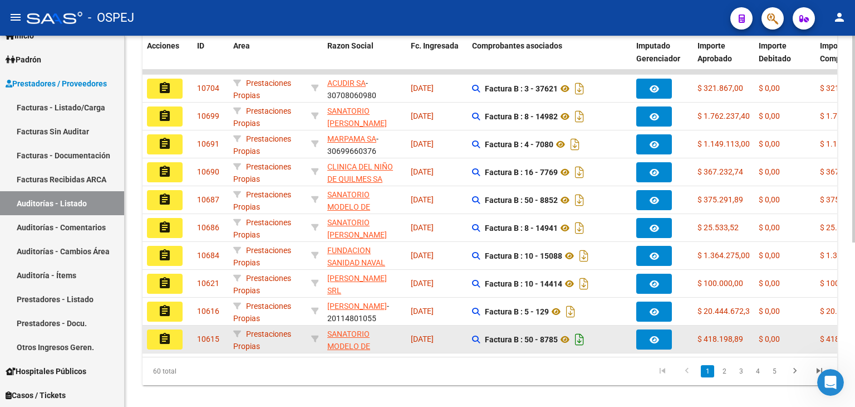
scroll to position [294, 0]
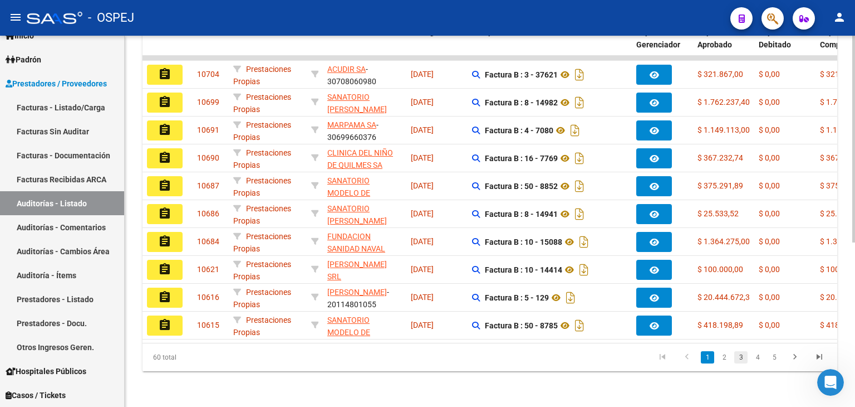
click at [745, 359] on link "3" at bounding box center [741, 357] width 13 height 12
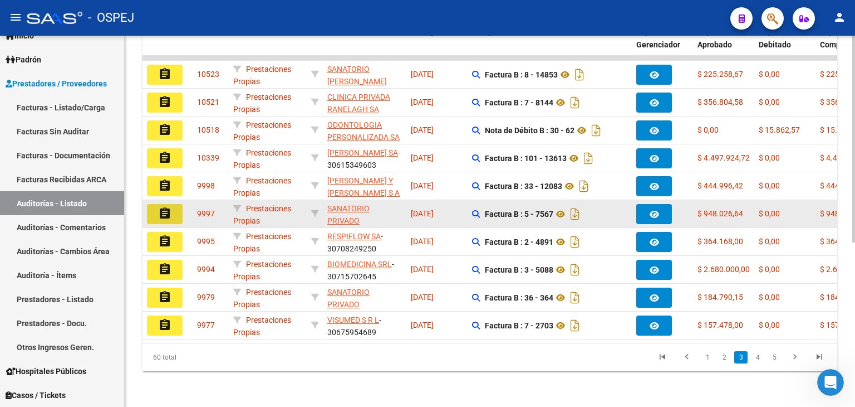
click at [167, 208] on mat-icon "assignment" at bounding box center [164, 213] width 13 height 13
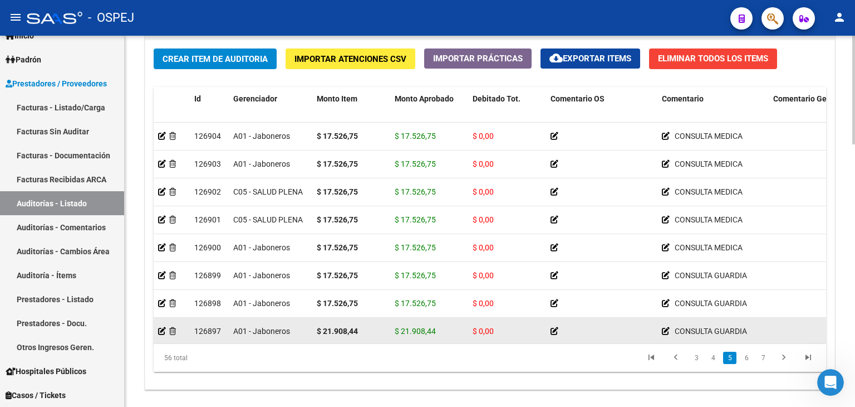
scroll to position [1114, 0]
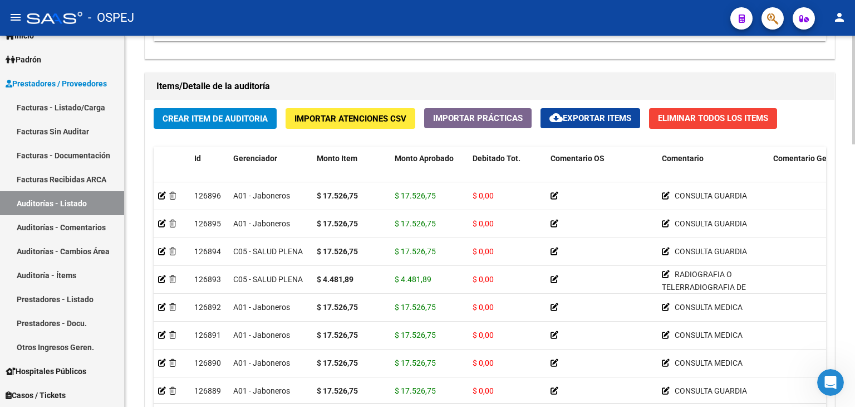
click at [855, 277] on div at bounding box center [854, 316] width 3 height 109
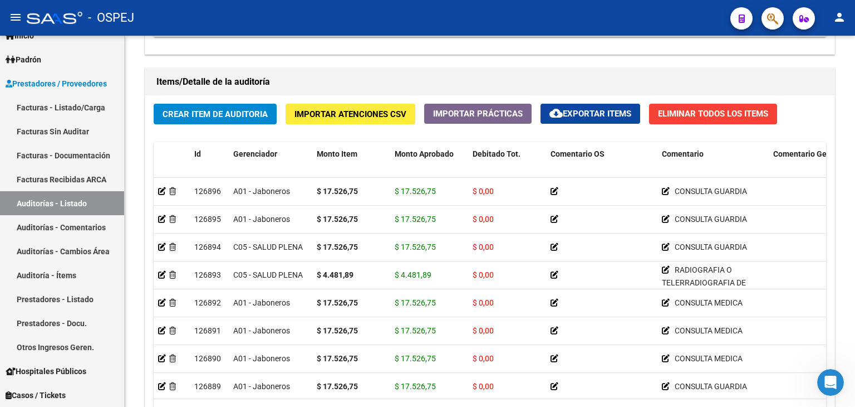
click at [619, 116] on span "cloud_download Exportar Items" at bounding box center [591, 114] width 82 height 10
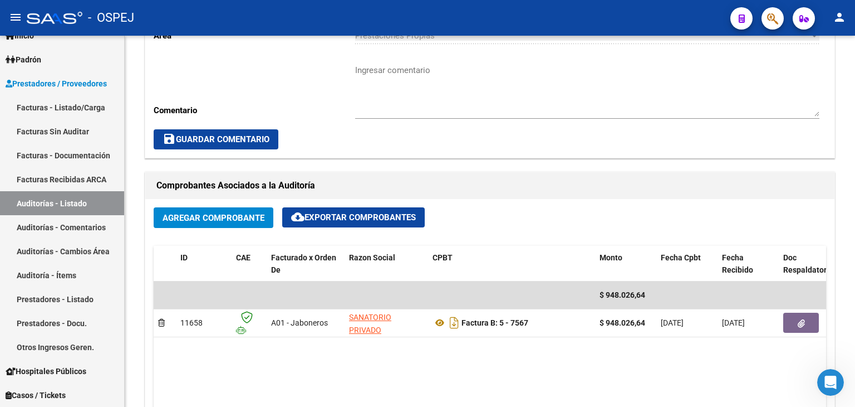
scroll to position [390, 0]
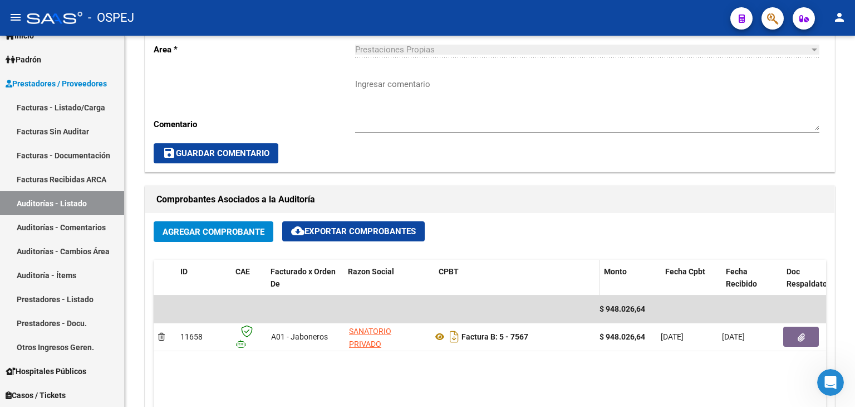
drag, startPoint x: 427, startPoint y: 268, endPoint x: 438, endPoint y: 267, distance: 11.7
click at [438, 267] on div "ID CAE Facturado x Orden De Razon Social CPBT Monto Fecha Cpbt Fecha Recibido D…" at bounding box center [703, 278] width 1099 height 37
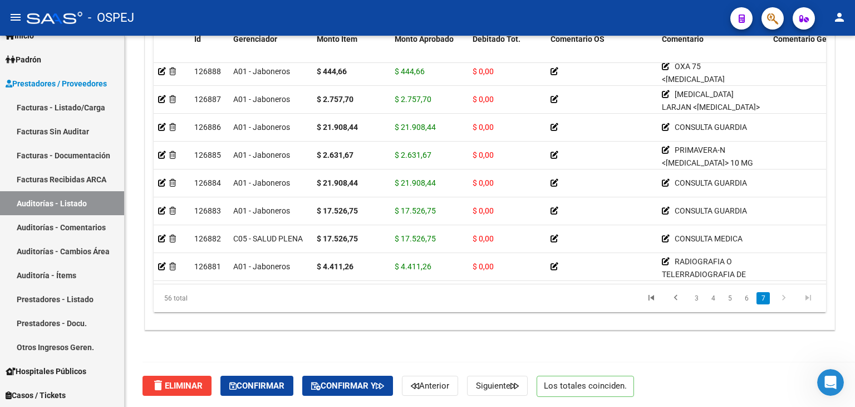
scroll to position [896, 0]
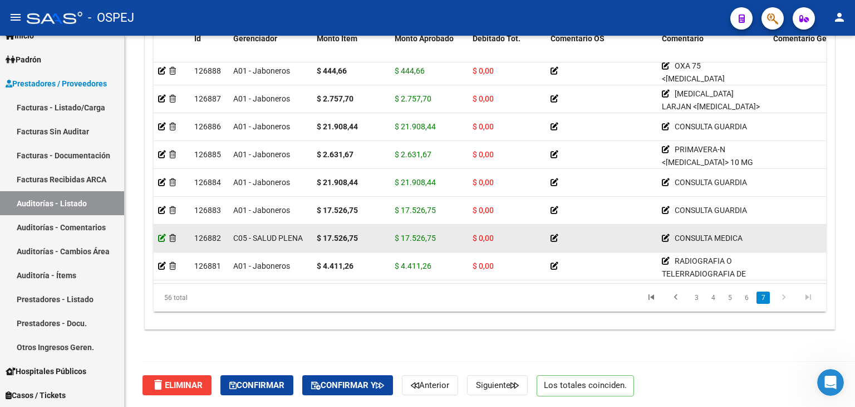
click at [159, 234] on icon at bounding box center [162, 238] width 8 height 8
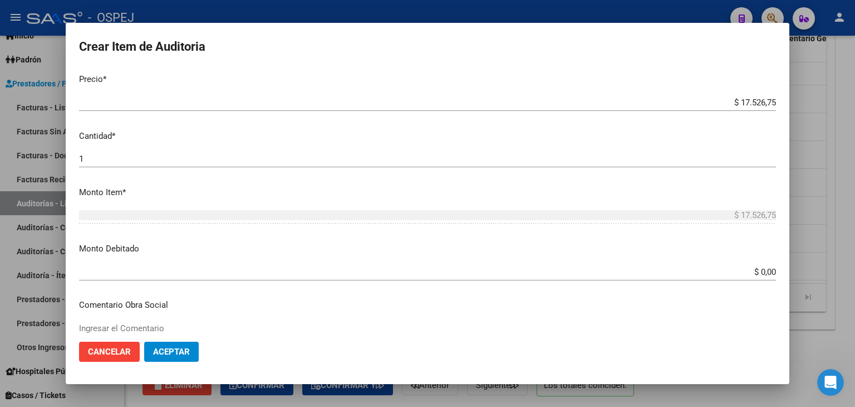
scroll to position [278, 0]
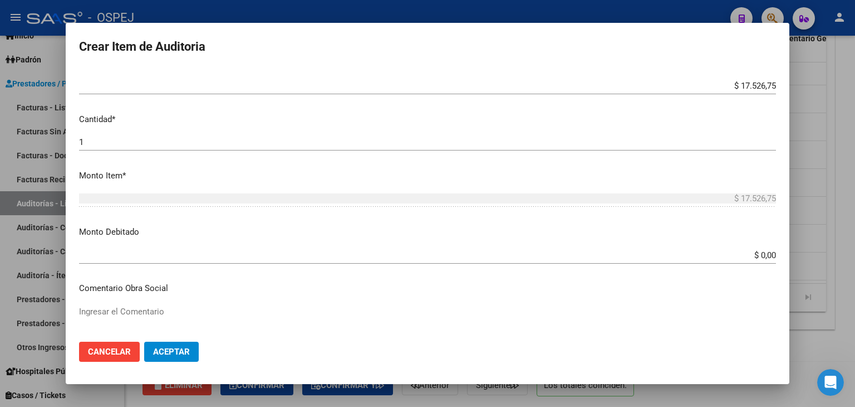
click at [767, 252] on input "$ 0,00" at bounding box center [427, 255] width 697 height 10
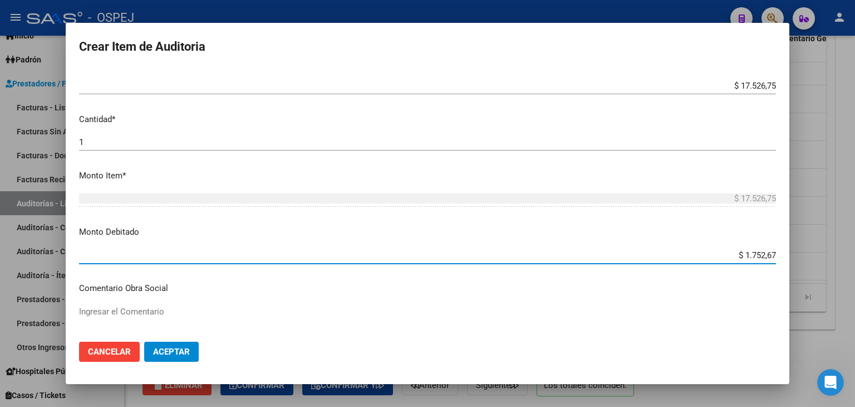
type input "$ 17.526,75"
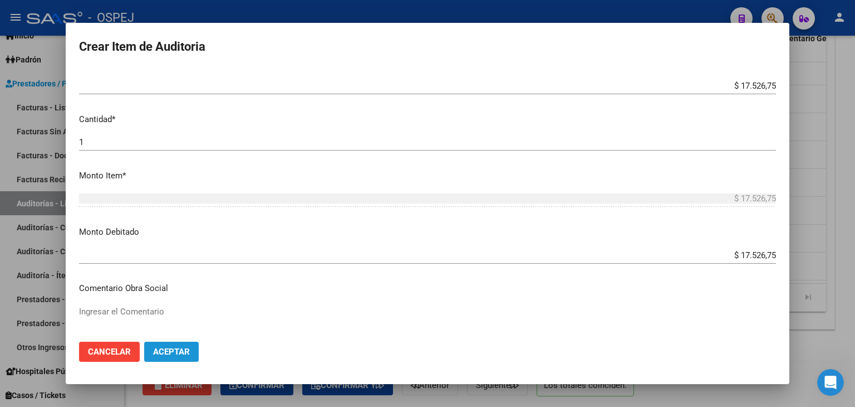
click at [185, 349] on span "Aceptar" at bounding box center [171, 351] width 37 height 10
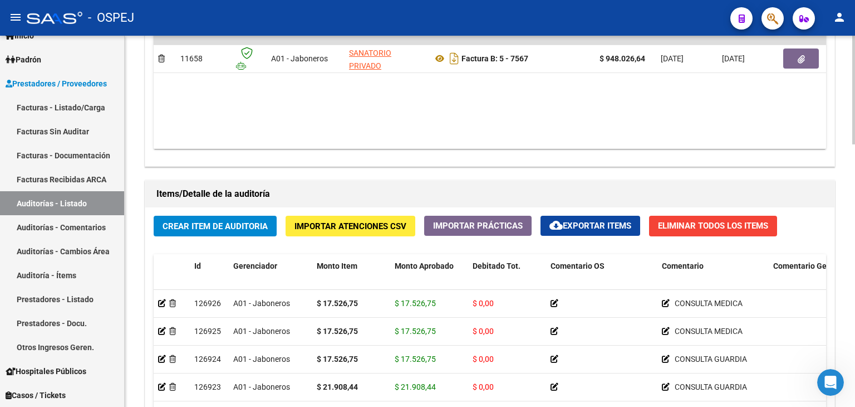
drag, startPoint x: 843, startPoint y: 322, endPoint x: 845, endPoint y: 327, distance: 5.7
click at [845, 327] on div "arrow_back Editar 9997 cloud_download Generar informe Puede notificar al gerenc…" at bounding box center [490, 1] width 731 height 1268
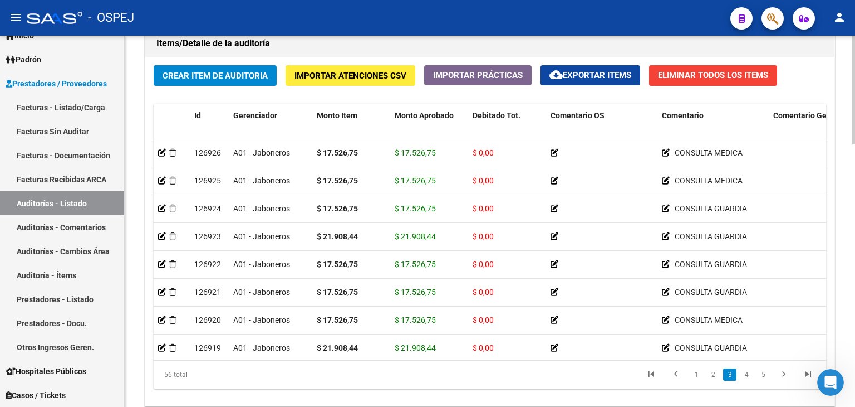
scroll to position [829, 0]
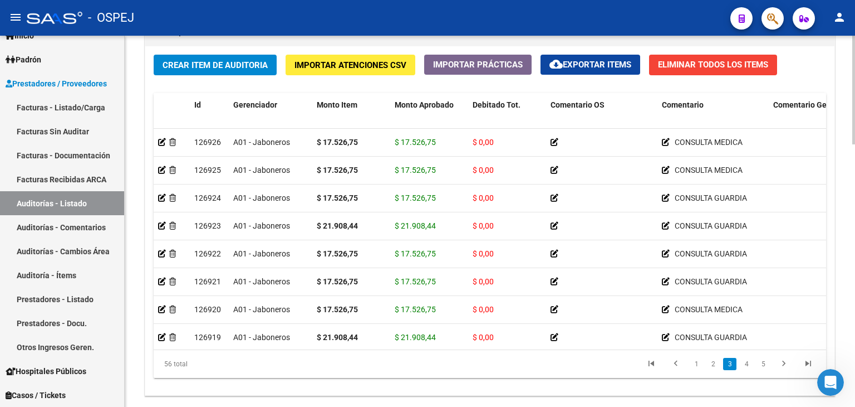
click at [855, 379] on div at bounding box center [854, 332] width 3 height 109
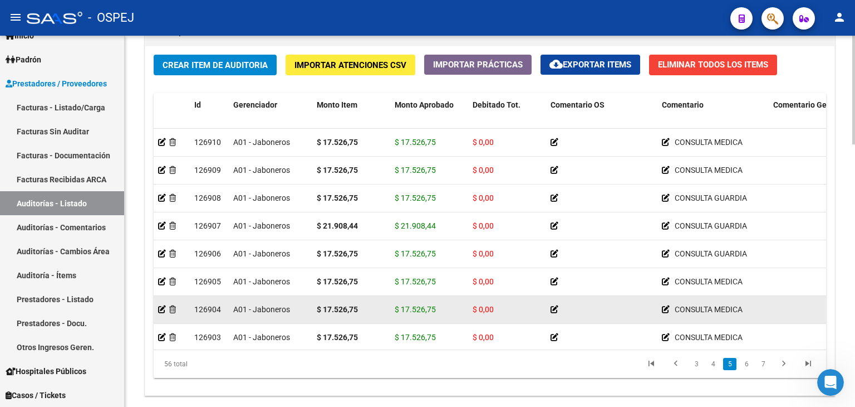
scroll to position [891, 0]
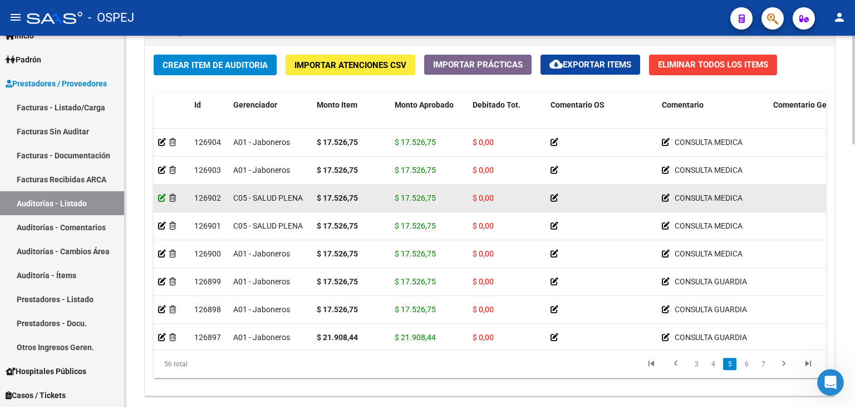
click at [161, 198] on icon at bounding box center [162, 198] width 8 height 8
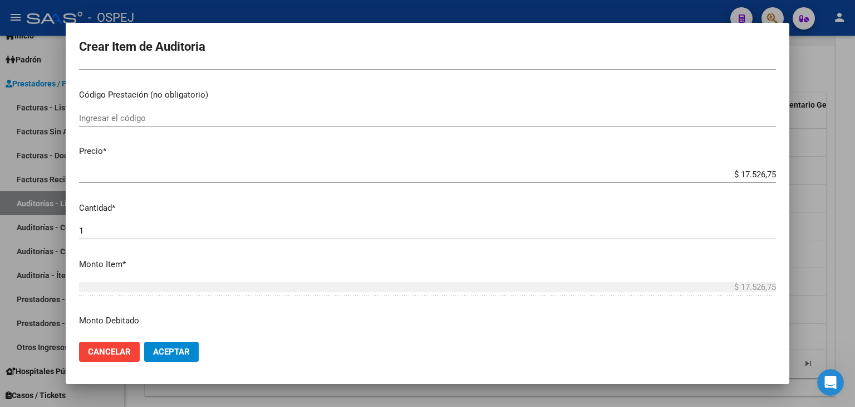
scroll to position [223, 0]
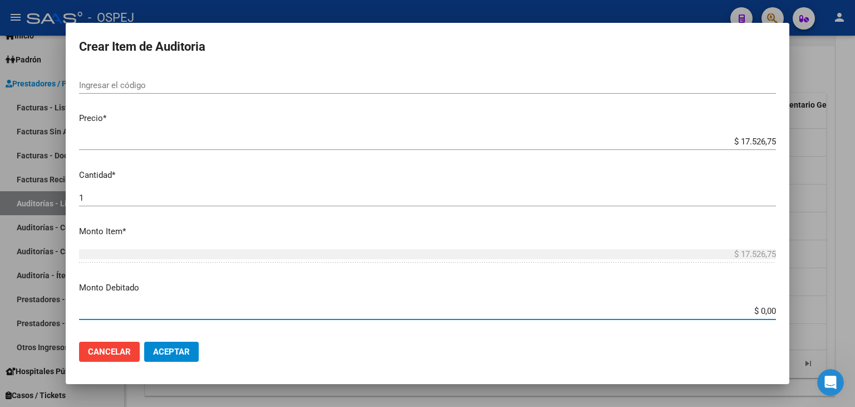
click at [766, 310] on input "$ 0,00" at bounding box center [427, 311] width 697 height 10
type input "$ 17.526,75"
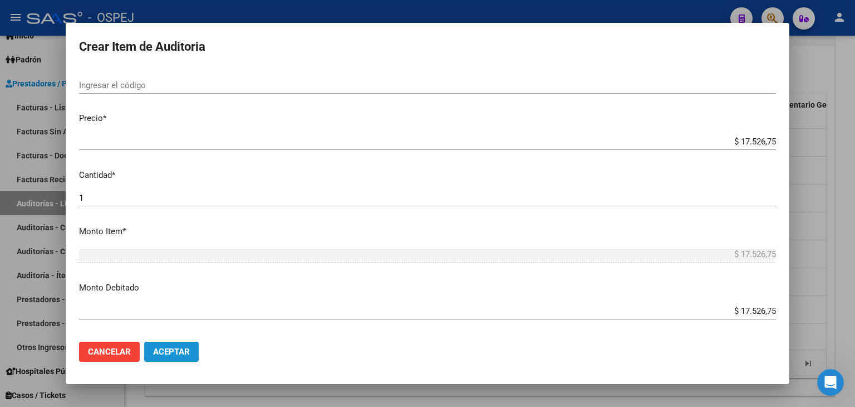
click at [165, 350] on span "Aceptar" at bounding box center [171, 351] width 37 height 10
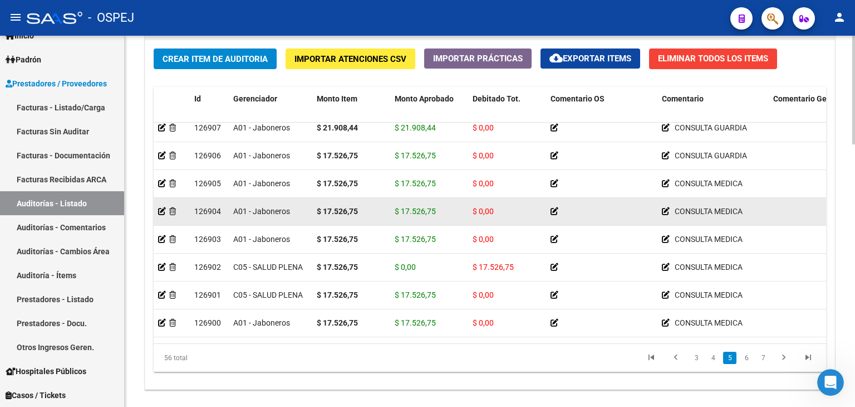
scroll to position [835, 0]
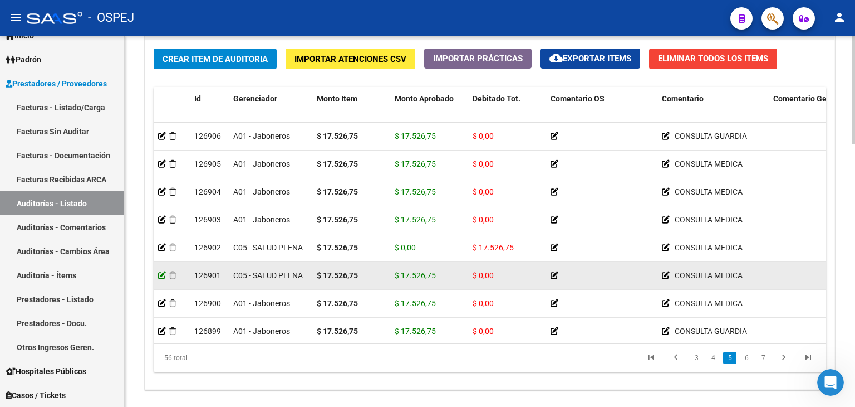
click at [160, 275] on icon at bounding box center [162, 275] width 8 height 8
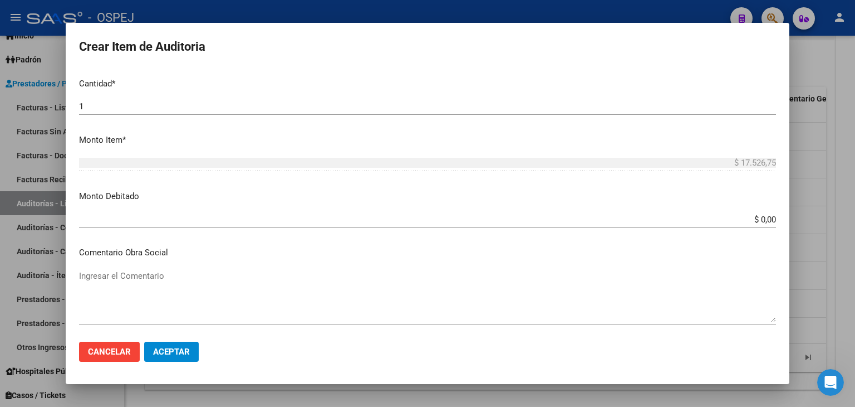
scroll to position [334, 0]
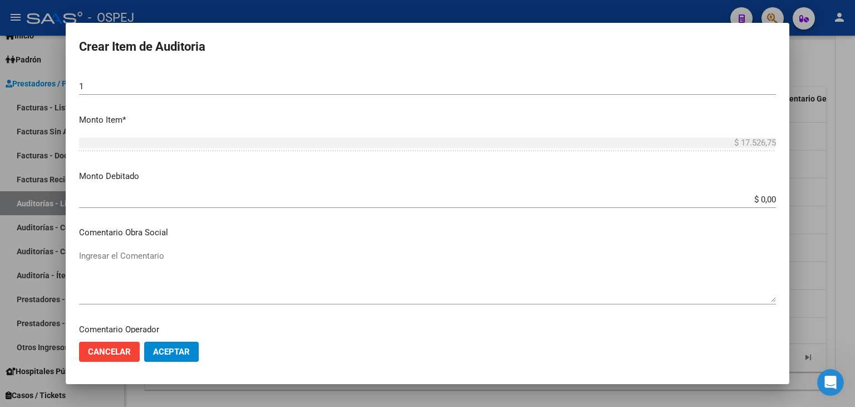
click at [766, 198] on input "$ 0,00" at bounding box center [427, 199] width 697 height 10
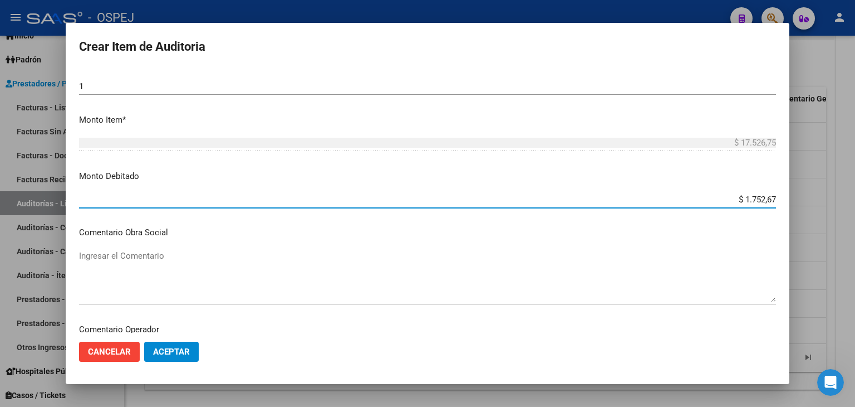
type input "$ 17.526,75"
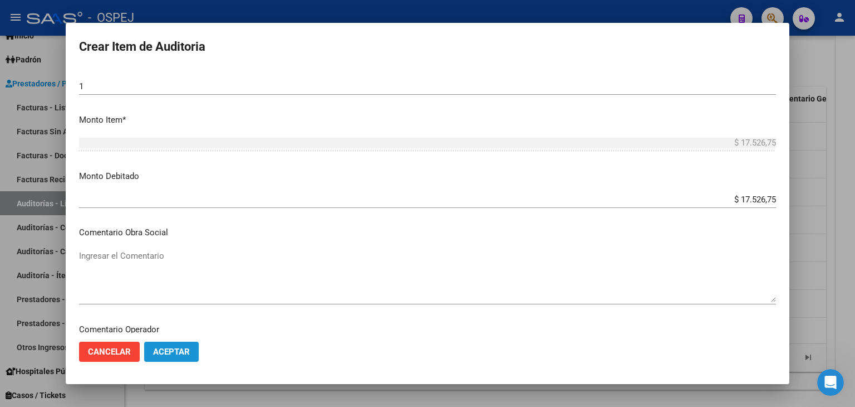
click at [181, 353] on span "Aceptar" at bounding box center [171, 351] width 37 height 10
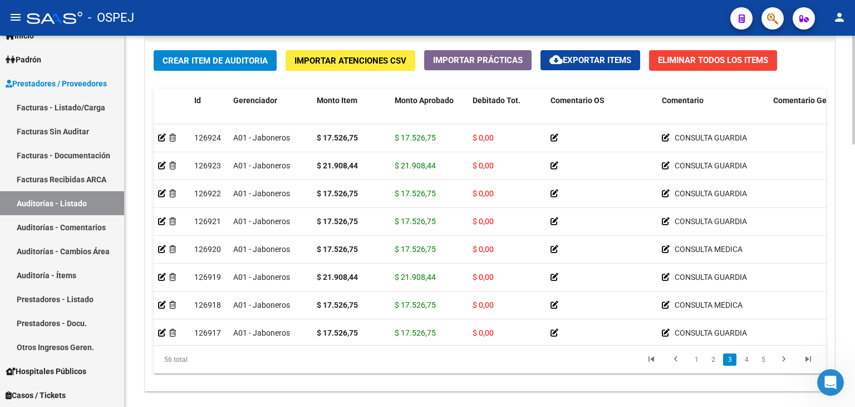
scroll to position [849, 0]
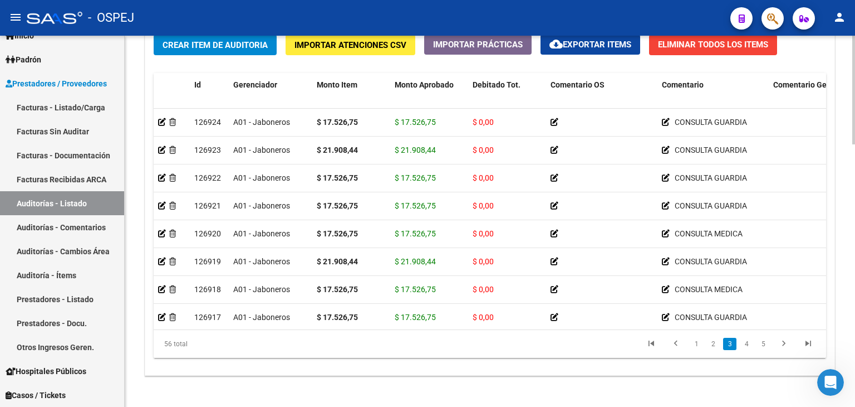
click at [855, 376] on div at bounding box center [854, 338] width 3 height 109
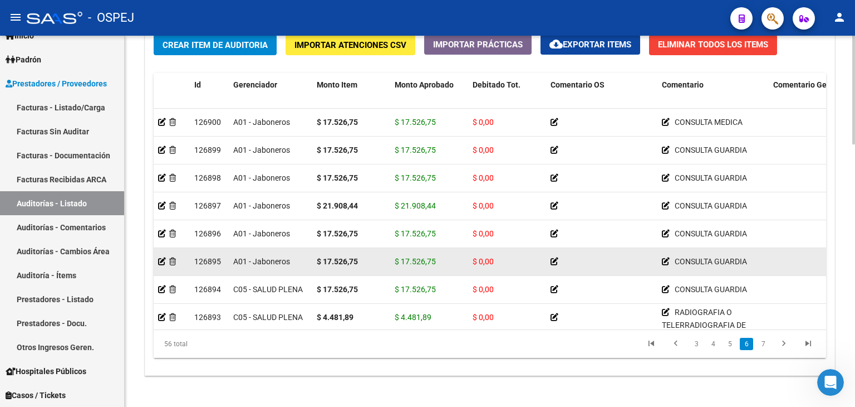
scroll to position [1058, 0]
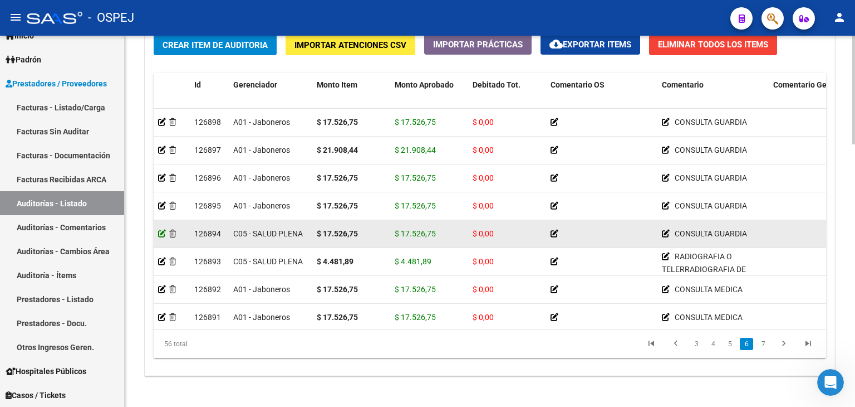
click at [160, 234] on icon at bounding box center [162, 233] width 8 height 8
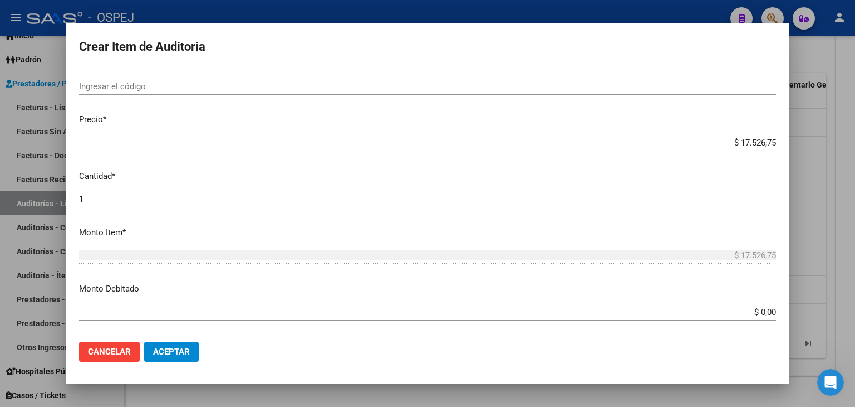
scroll to position [223, 0]
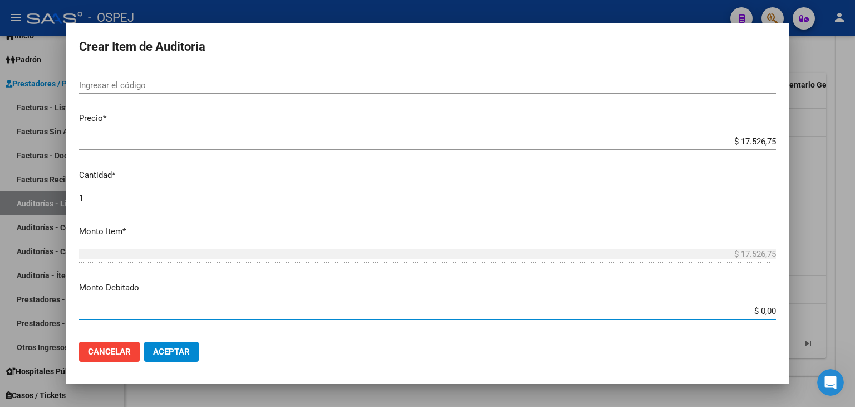
click at [766, 310] on input "$ 0,00" at bounding box center [427, 311] width 697 height 10
type input "$ 17.526,75"
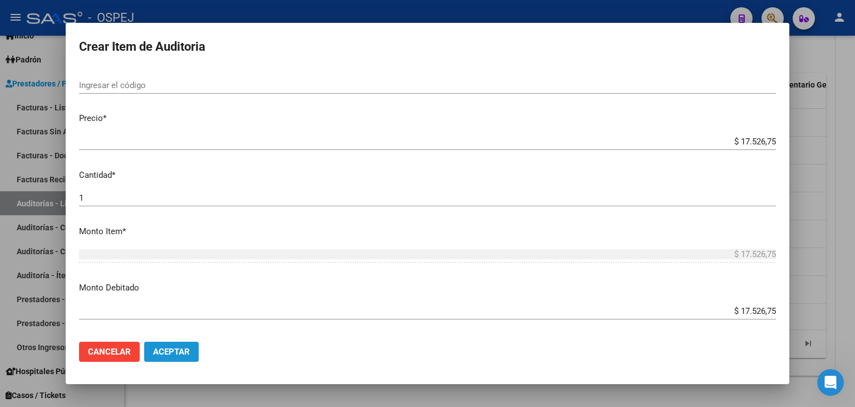
click at [182, 354] on span "Aceptar" at bounding box center [171, 351] width 37 height 10
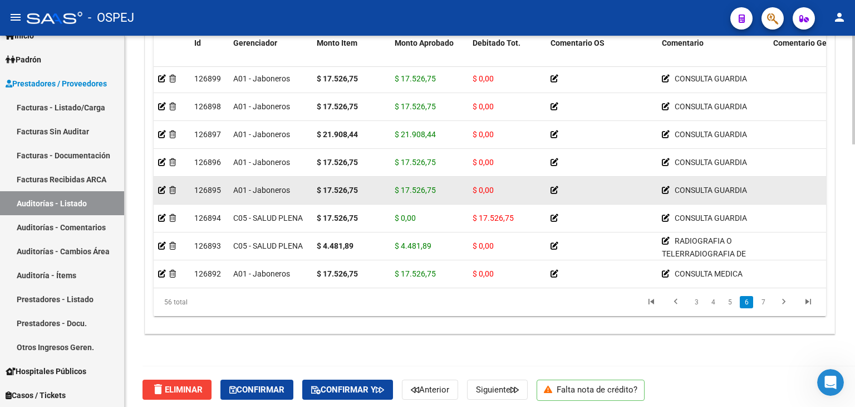
scroll to position [1058, 0]
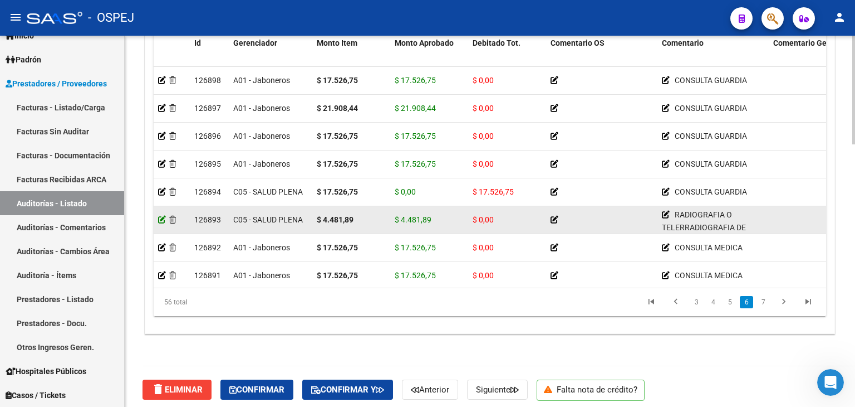
click at [162, 218] on icon at bounding box center [162, 220] width 8 height 8
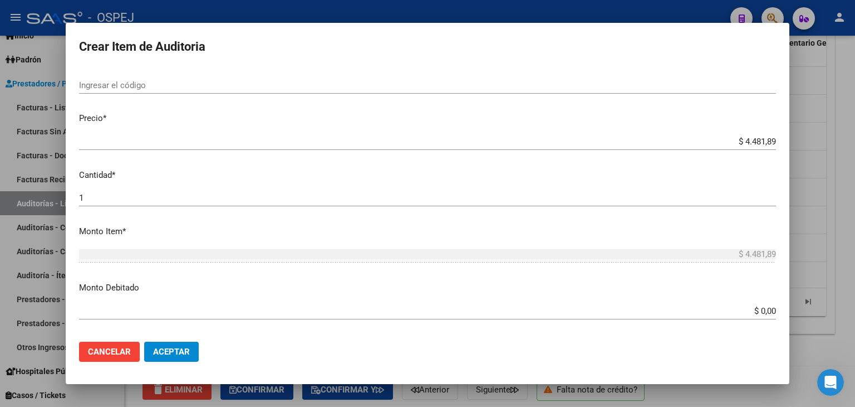
scroll to position [278, 0]
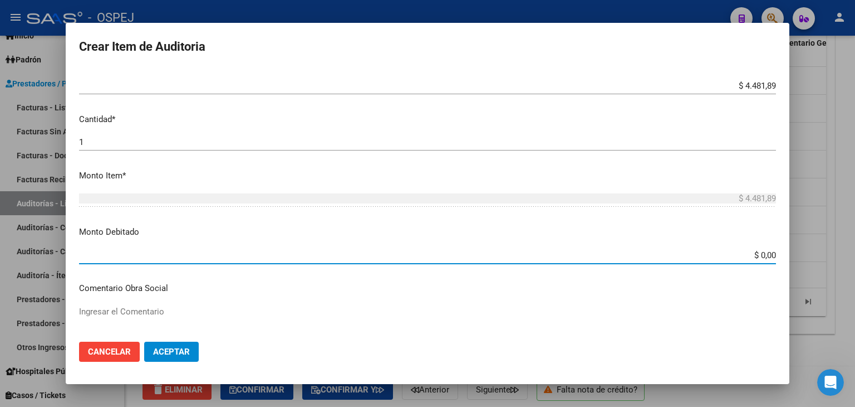
click at [767, 252] on input "$ 0,00" at bounding box center [427, 255] width 697 height 10
type input "$ 4.481,89"
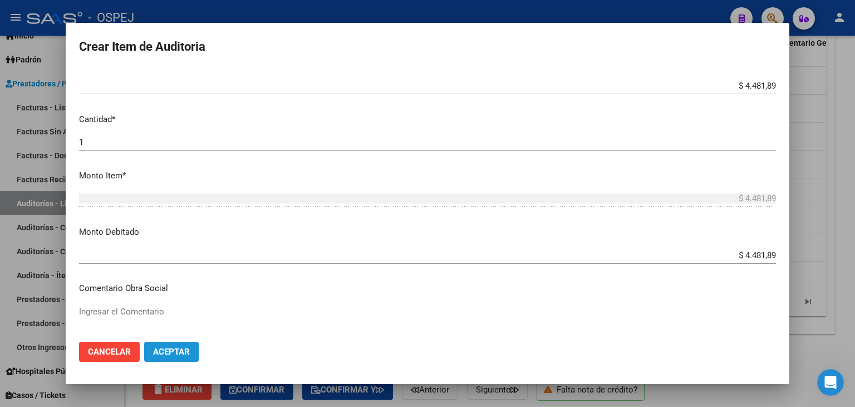
click at [151, 348] on button "Aceptar" at bounding box center [171, 351] width 55 height 20
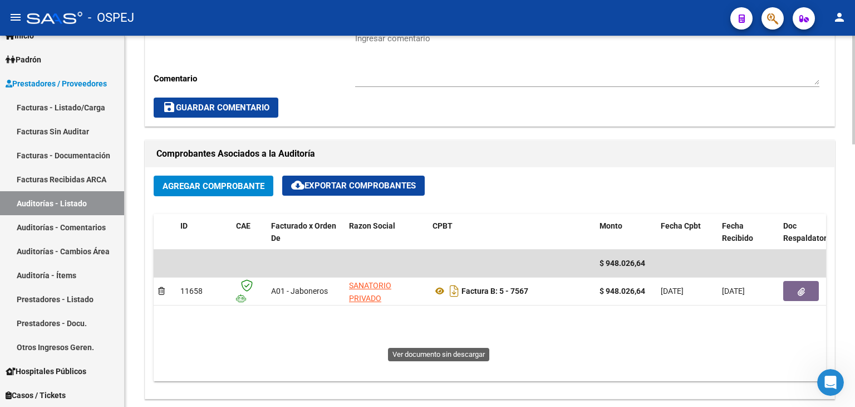
scroll to position [501, 0]
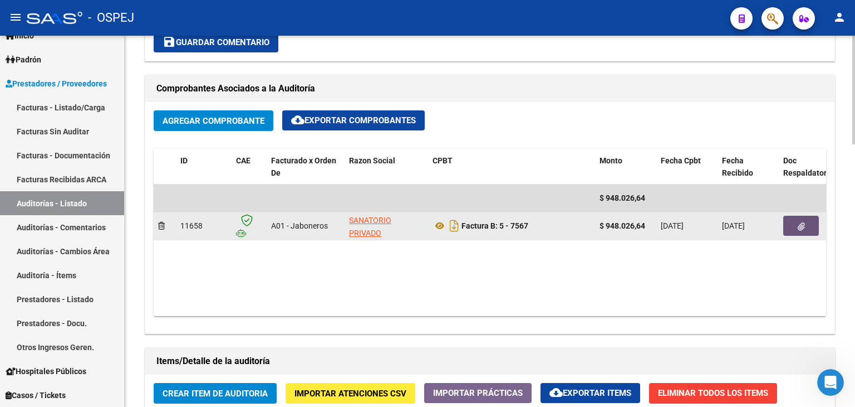
click at [799, 222] on icon "button" at bounding box center [801, 226] width 7 height 8
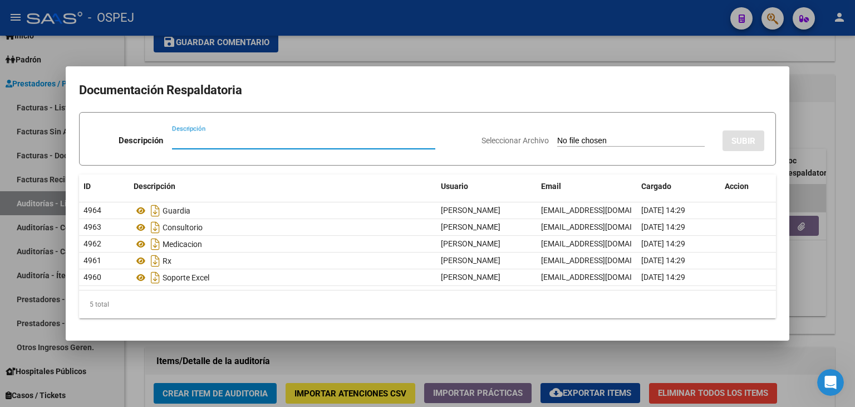
click at [368, 142] on input "Descripción" at bounding box center [303, 140] width 263 height 10
type input "Débito enviado"
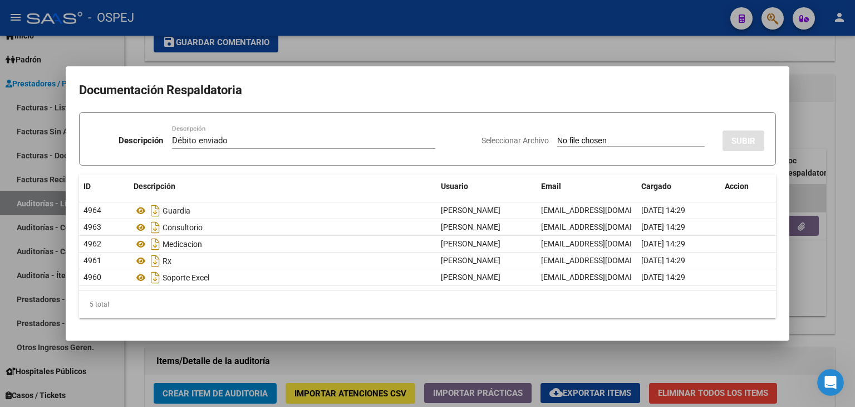
click at [562, 141] on input "Seleccionar Archivo" at bounding box center [631, 141] width 148 height 11
type input "C:\fakepath\Débito Sanatorio San Mauricio FB 7567.pdf"
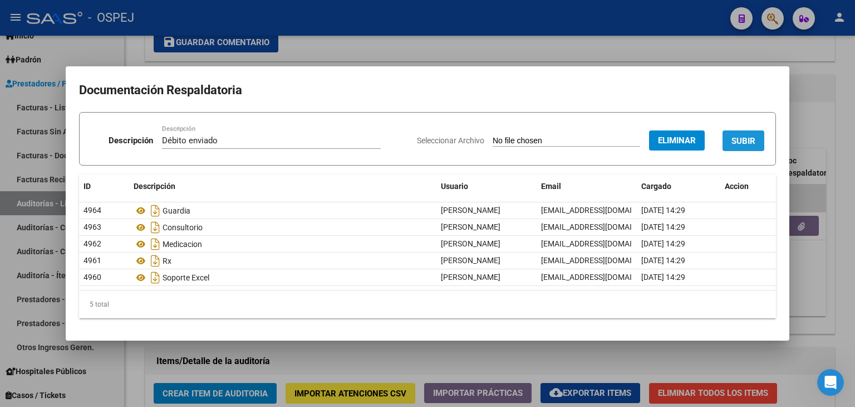
click at [734, 149] on button "SUBIR" at bounding box center [744, 140] width 42 height 21
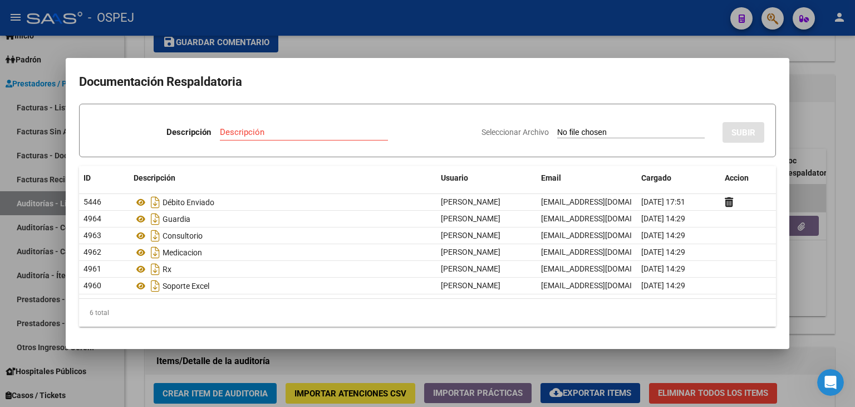
click at [672, 50] on div at bounding box center [427, 203] width 855 height 407
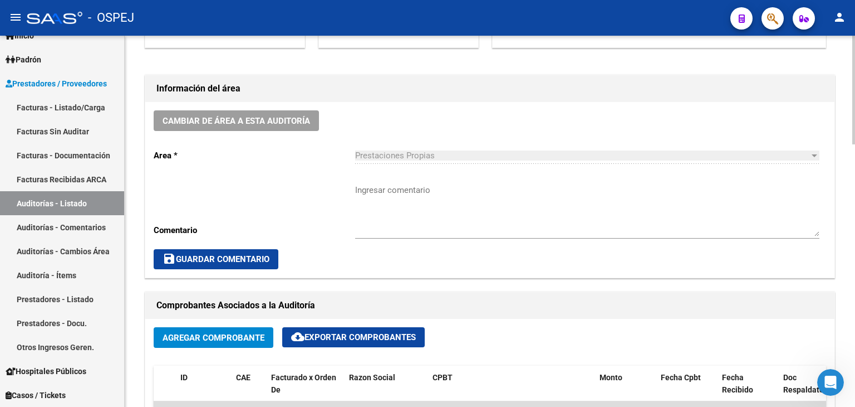
scroll to position [278, 0]
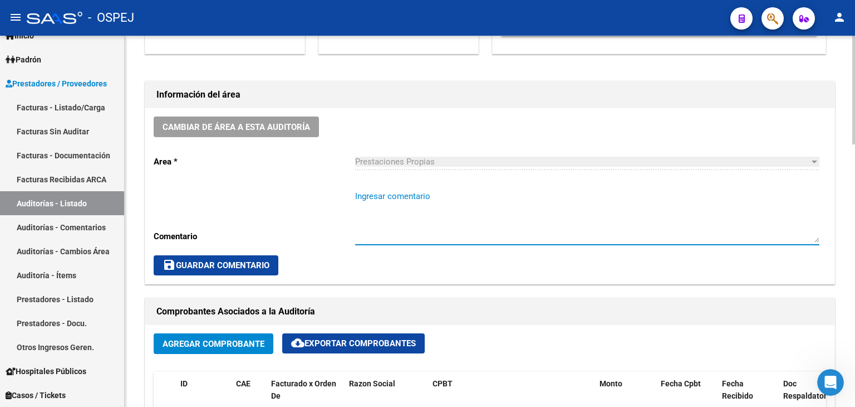
click at [412, 197] on textarea "Ingresar comentario" at bounding box center [587, 216] width 464 height 52
type textarea "Con débito enviado Adjunto"
click at [238, 260] on span "save Guardar Comentario" at bounding box center [216, 265] width 107 height 10
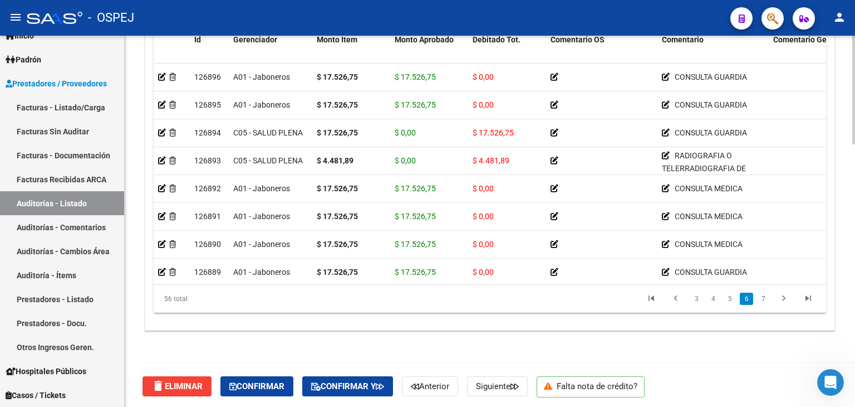
scroll to position [896, 0]
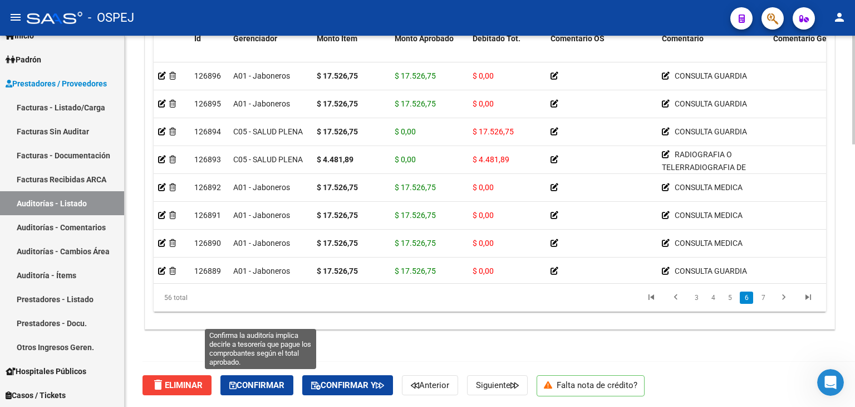
click at [256, 388] on span "Confirmar" at bounding box center [256, 385] width 55 height 10
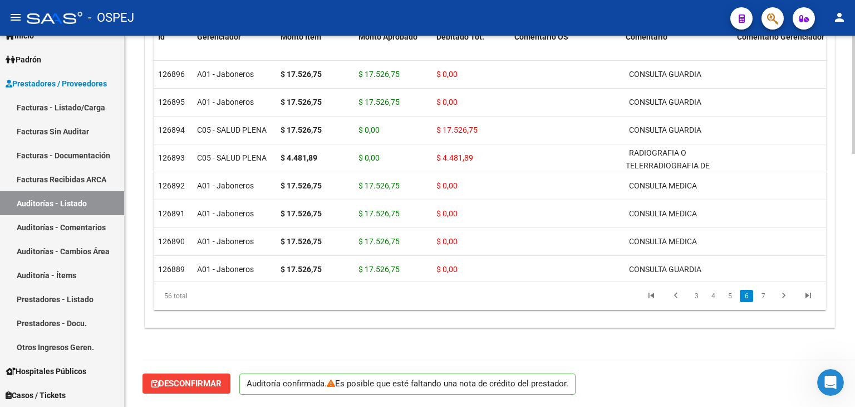
scroll to position [796, 0]
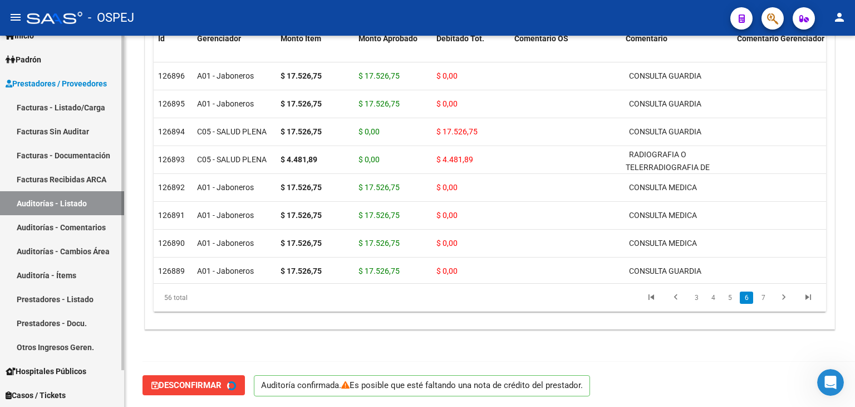
type input "202509"
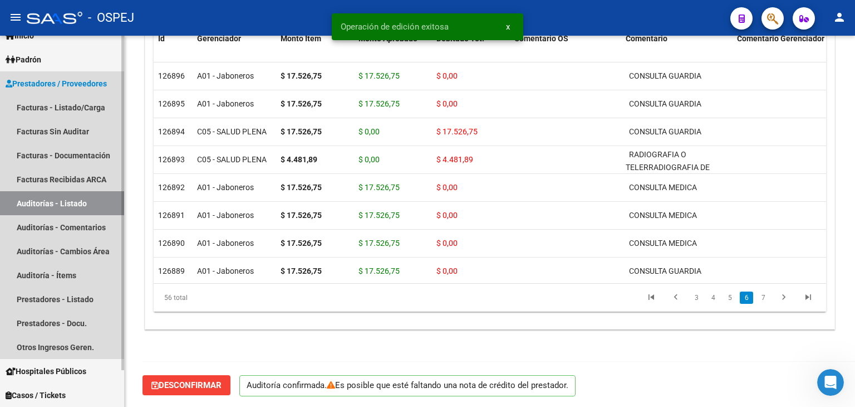
click at [66, 204] on link "Auditorías - Listado" at bounding box center [62, 203] width 124 height 24
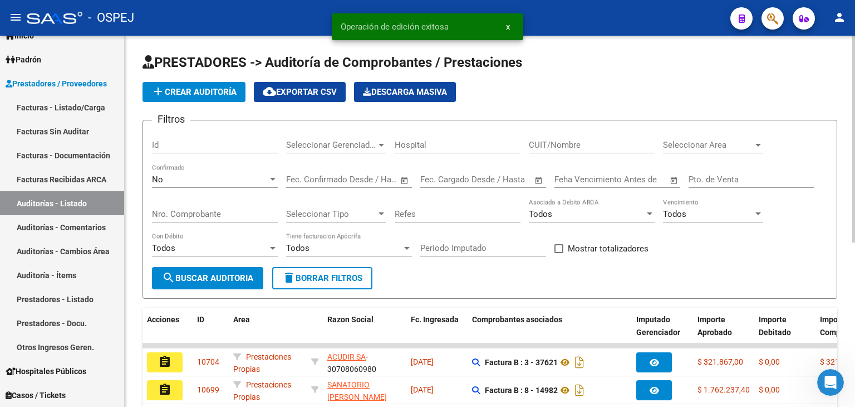
click at [691, 148] on span "Seleccionar Area" at bounding box center [708, 145] width 90 height 10
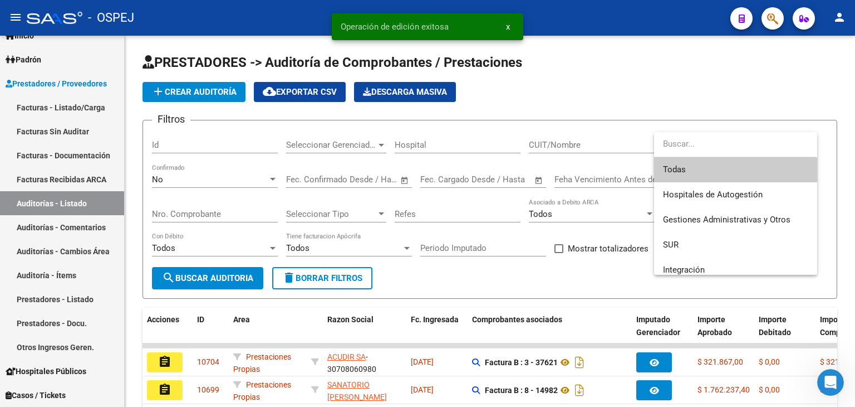
scroll to position [56, 0]
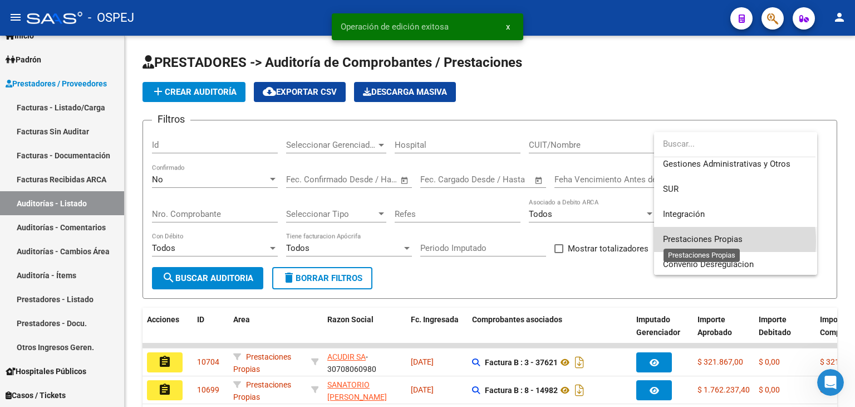
click at [698, 241] on span "Prestaciones Propias" at bounding box center [703, 239] width 80 height 10
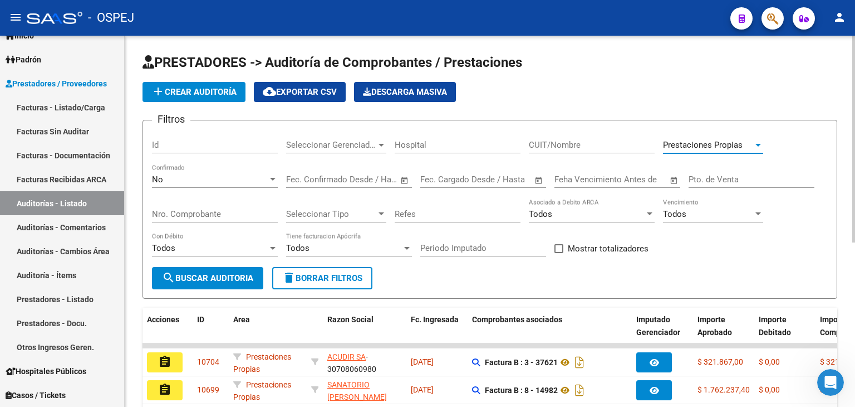
click at [246, 282] on button "search Buscar Auditoria" at bounding box center [207, 278] width 111 height 22
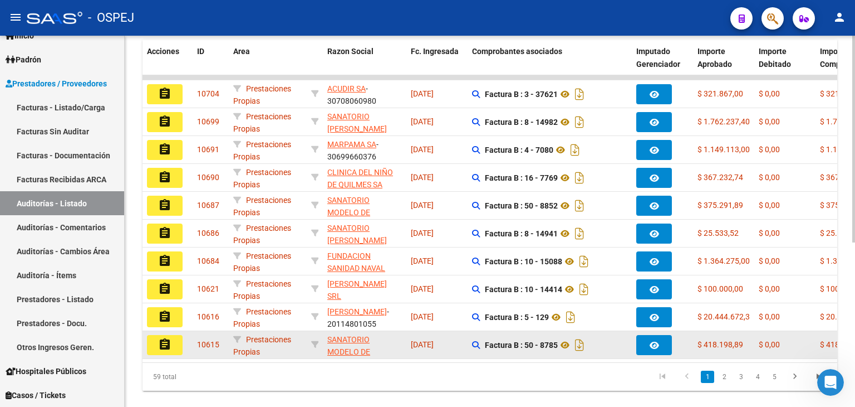
scroll to position [294, 0]
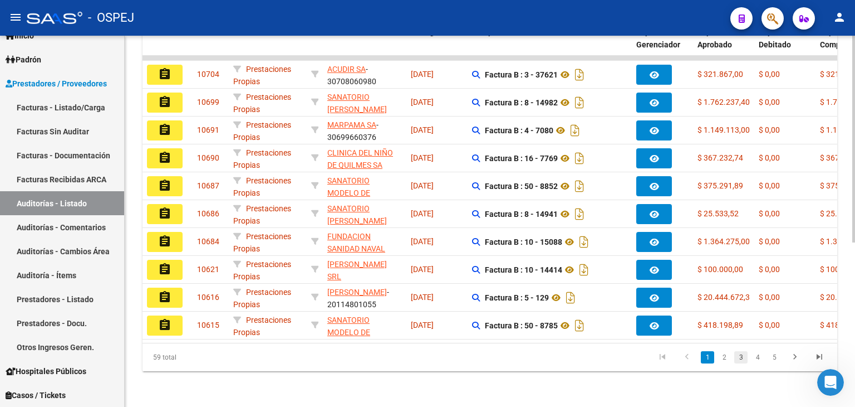
click at [746, 359] on link "3" at bounding box center [741, 357] width 13 height 12
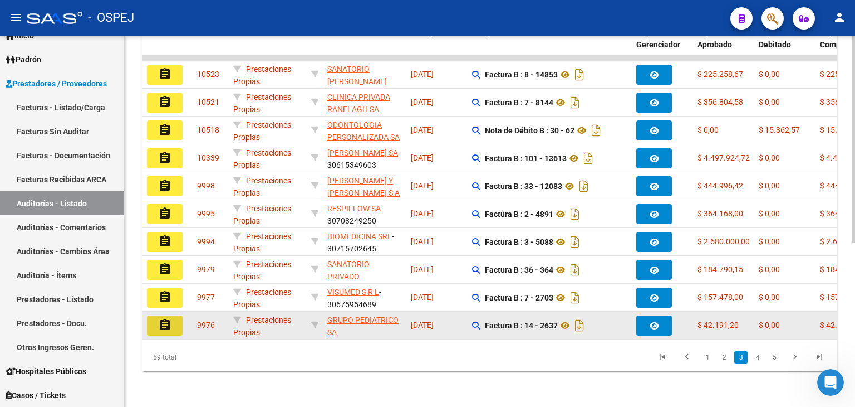
click at [168, 322] on mat-icon "assignment" at bounding box center [164, 324] width 13 height 13
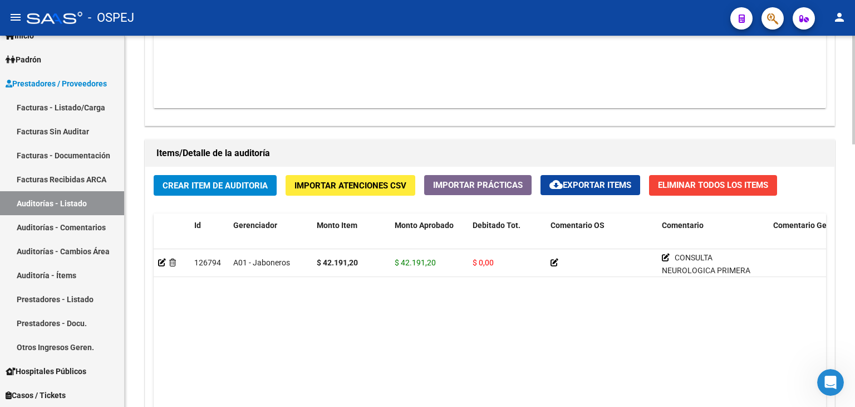
scroll to position [835, 0]
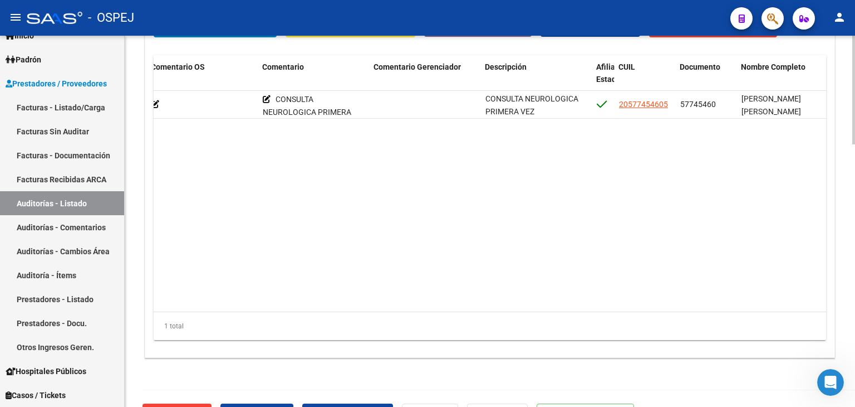
scroll to position [896, 0]
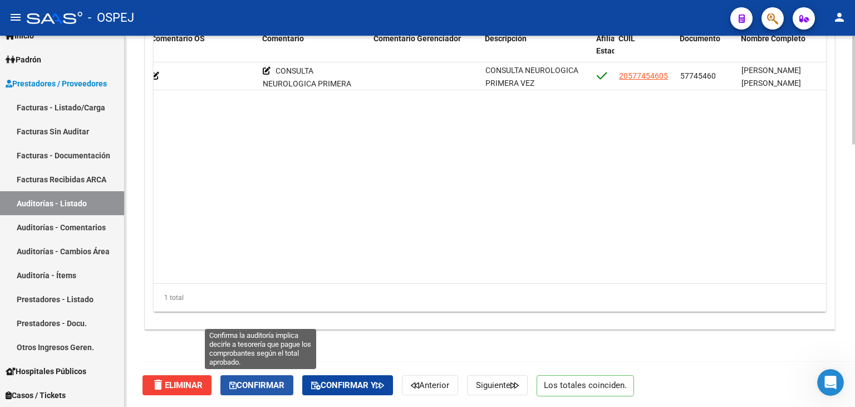
click at [273, 384] on span "Confirmar" at bounding box center [256, 385] width 55 height 10
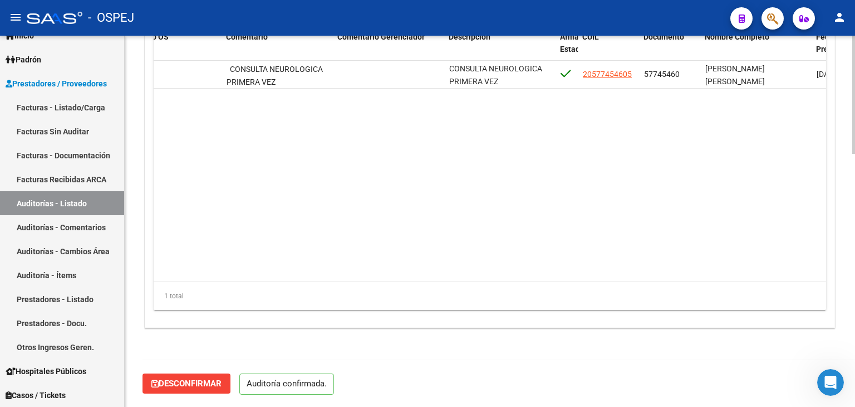
scroll to position [796, 0]
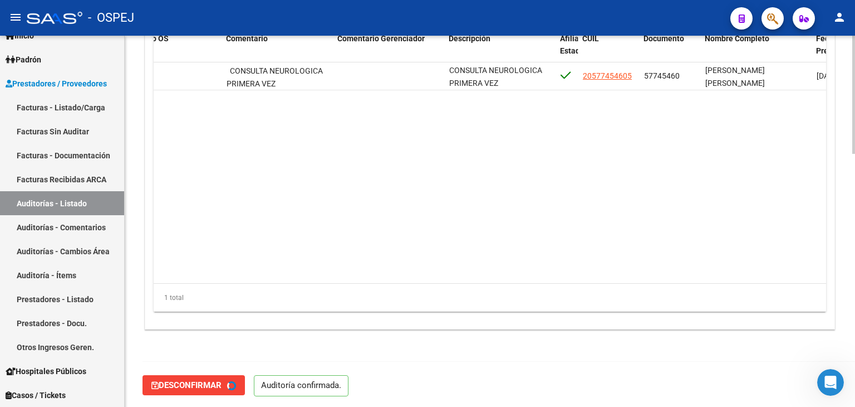
type input "202509"
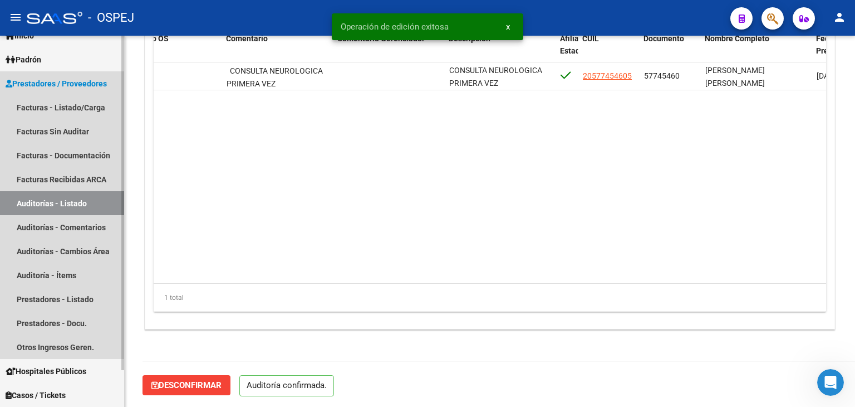
click at [89, 208] on link "Auditorías - Listado" at bounding box center [62, 203] width 124 height 24
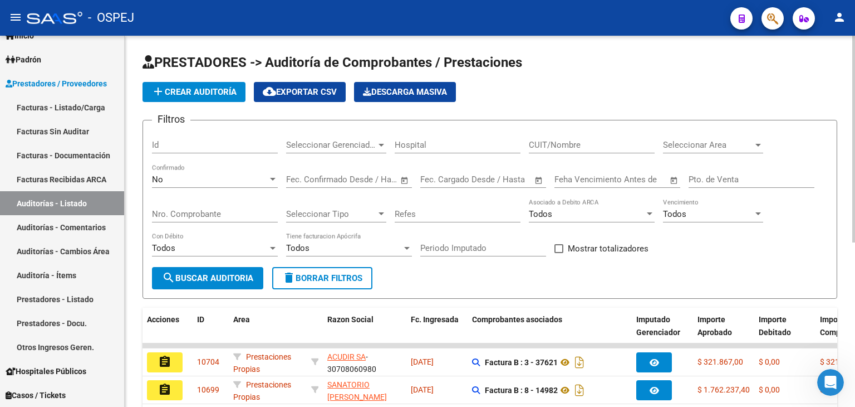
click at [697, 145] on span "Seleccionar Area" at bounding box center [708, 145] width 90 height 10
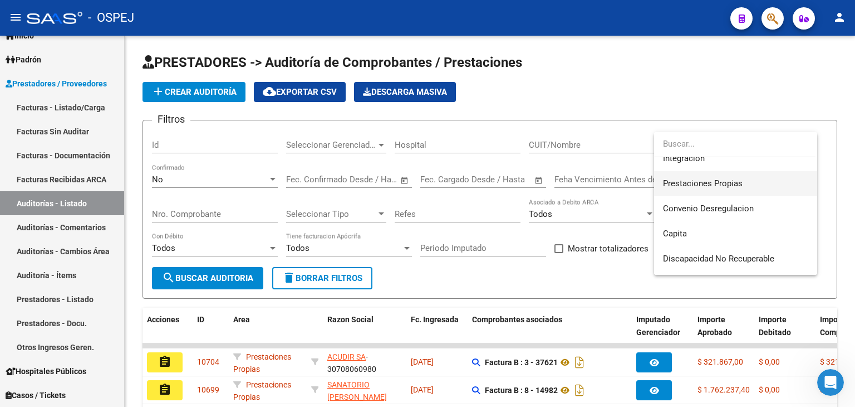
scroll to position [56, 0]
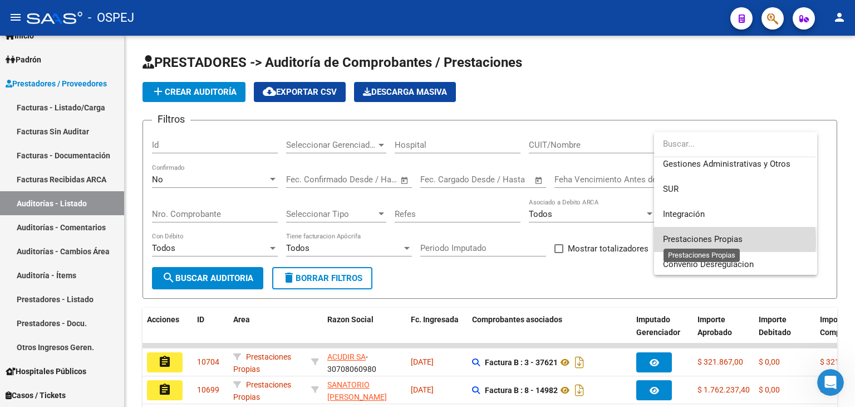
click at [709, 241] on span "Prestaciones Propias" at bounding box center [703, 239] width 80 height 10
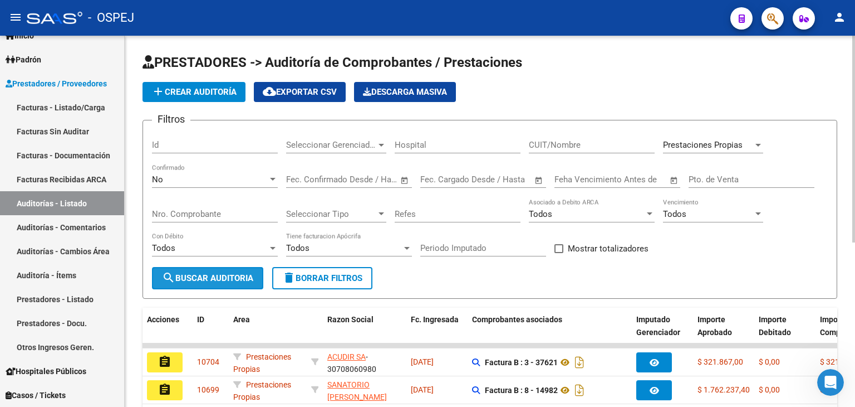
click at [243, 277] on span "search Buscar Auditoria" at bounding box center [207, 278] width 91 height 10
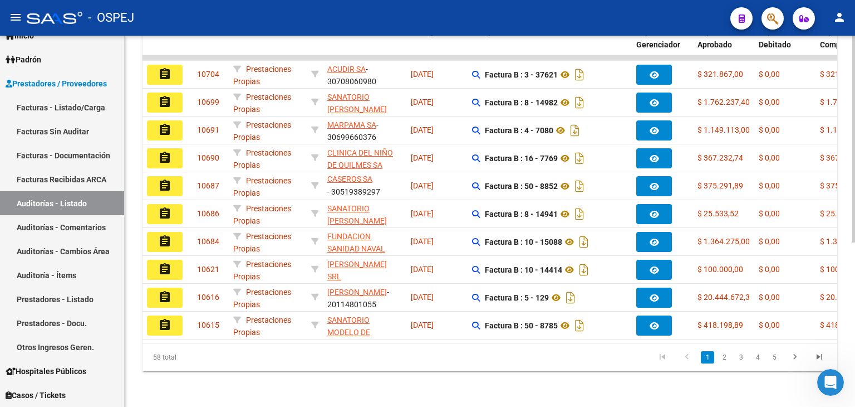
scroll to position [294, 0]
click at [742, 360] on link "3" at bounding box center [741, 357] width 13 height 12
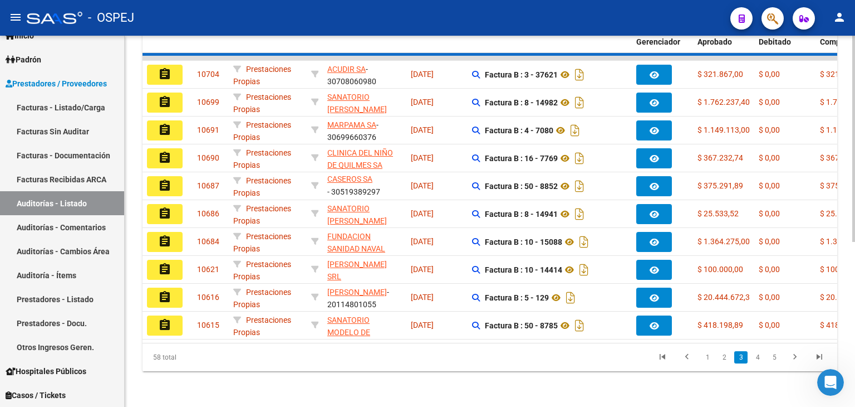
scroll to position [14, 0]
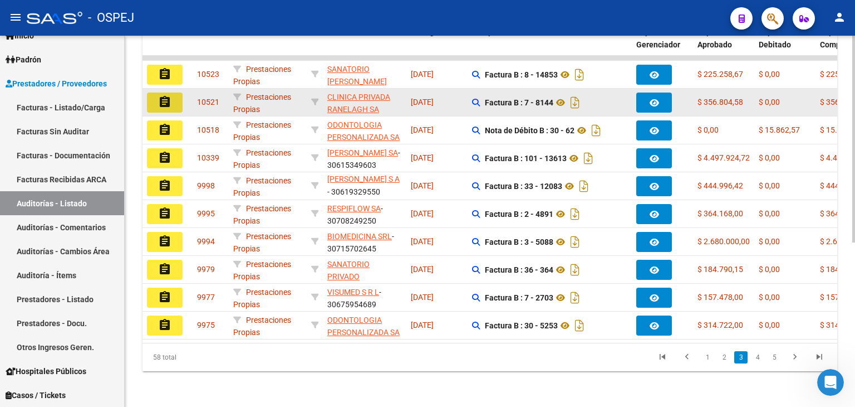
click at [173, 94] on button "assignment" at bounding box center [165, 102] width 36 height 20
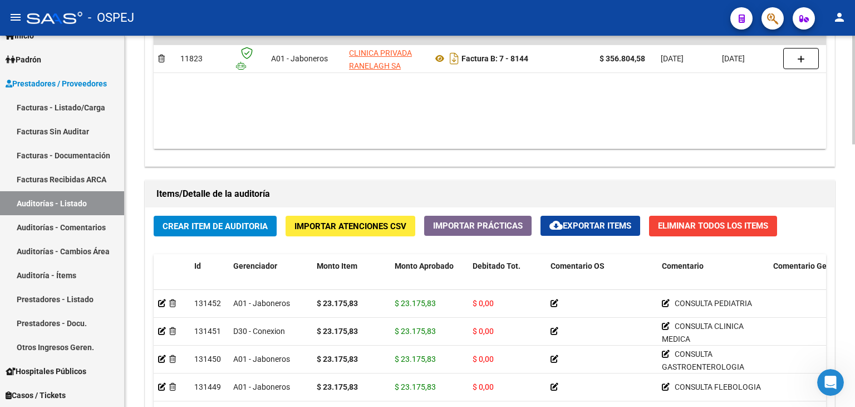
scroll to position [724, 0]
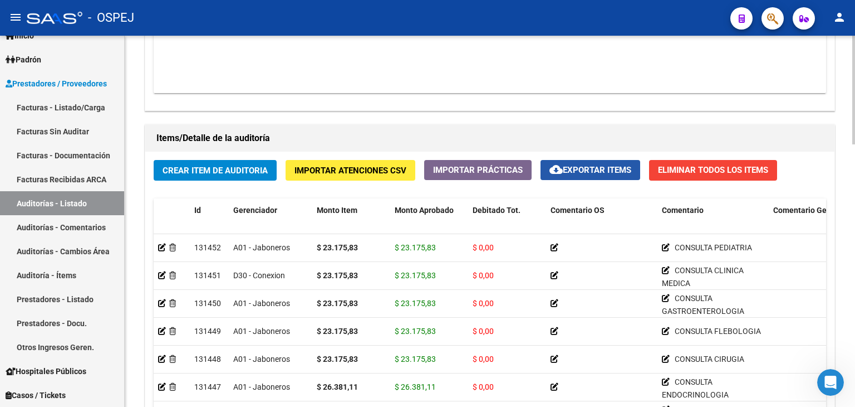
click at [599, 177] on button "cloud_download Exportar Items" at bounding box center [591, 170] width 100 height 20
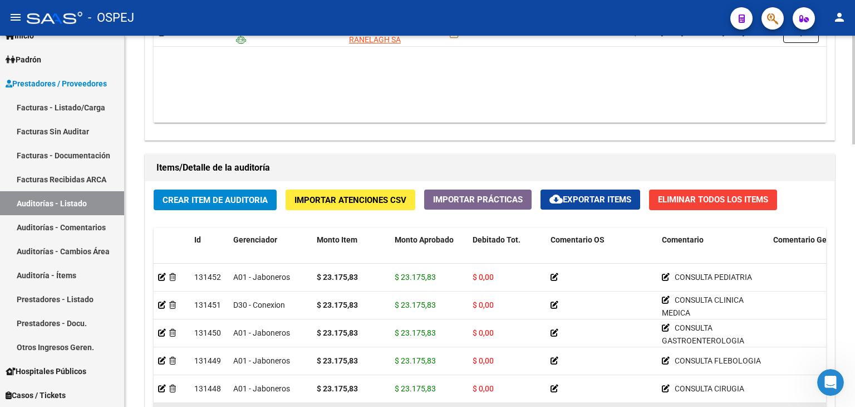
scroll to position [835, 0]
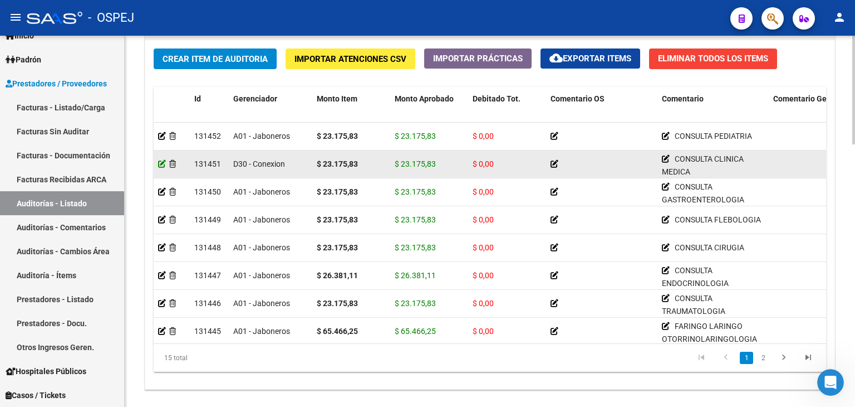
click at [160, 165] on icon at bounding box center [162, 164] width 8 height 8
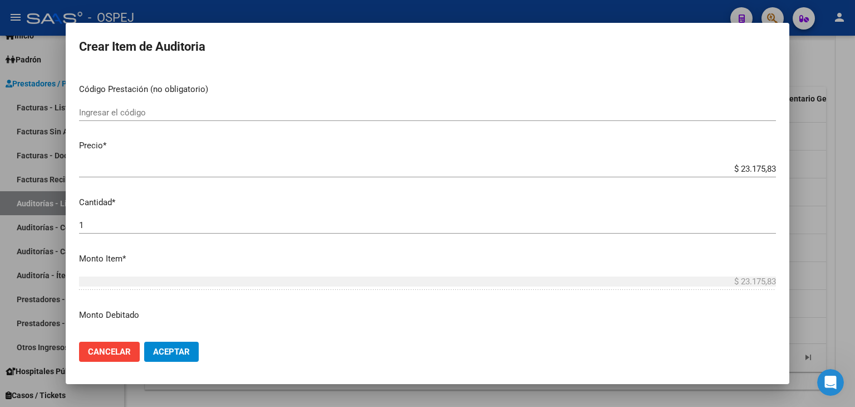
scroll to position [223, 0]
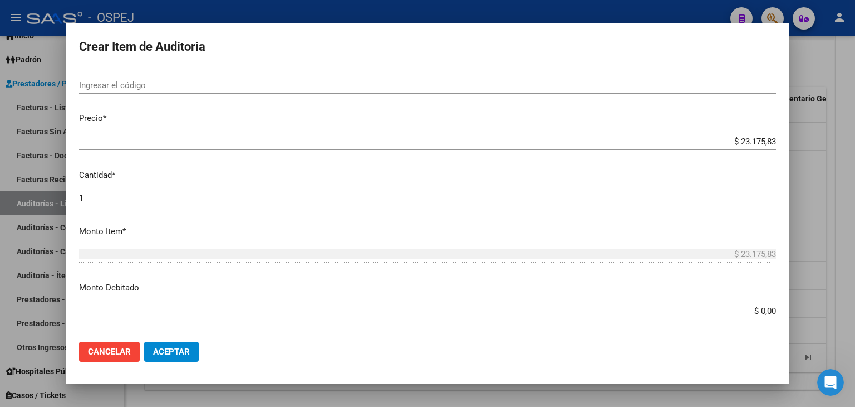
click at [766, 311] on input "$ 0,00" at bounding box center [427, 311] width 697 height 10
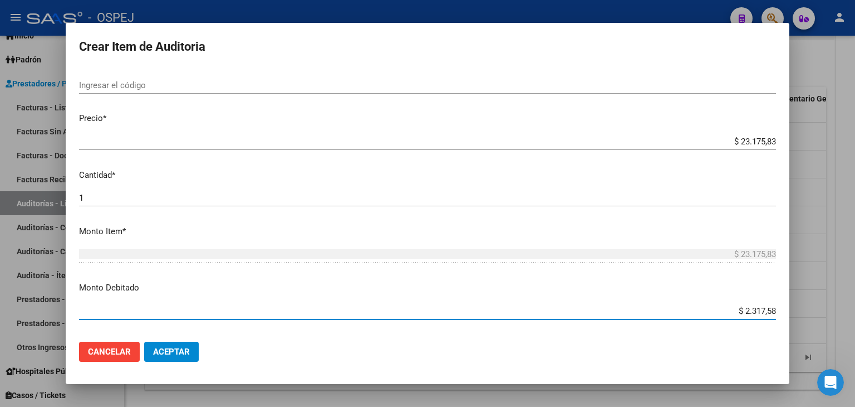
type input "$ 23.175,83"
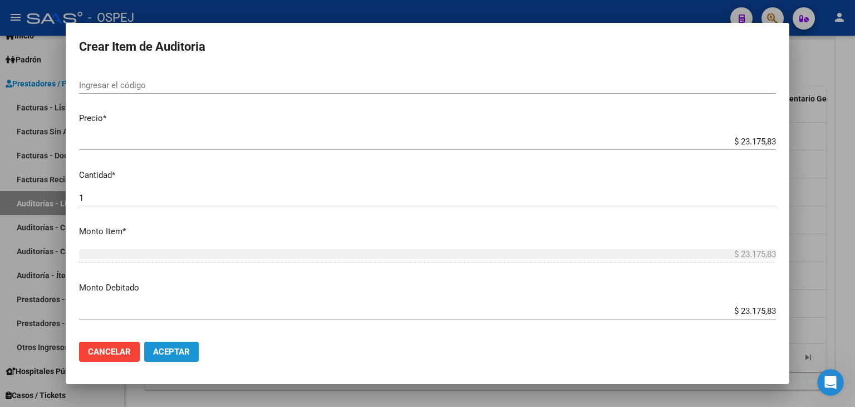
click at [187, 353] on span "Aceptar" at bounding box center [171, 351] width 37 height 10
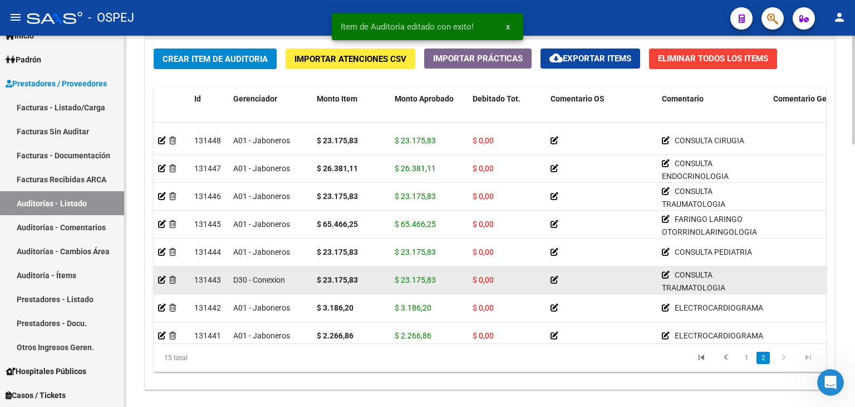
scroll to position [167, 0]
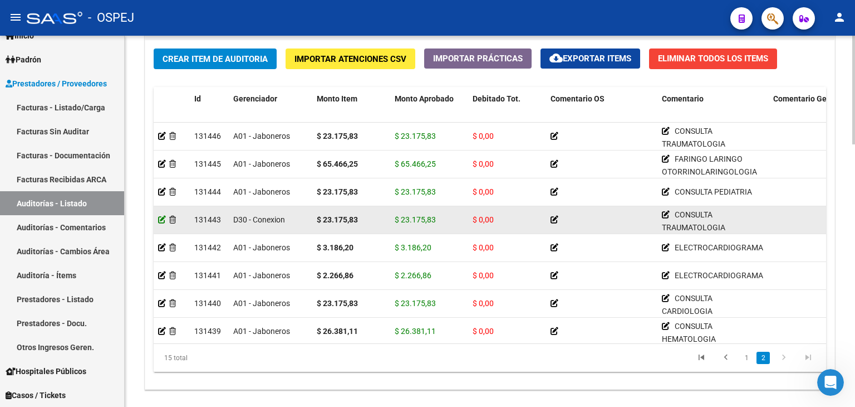
click at [163, 221] on icon at bounding box center [162, 220] width 8 height 8
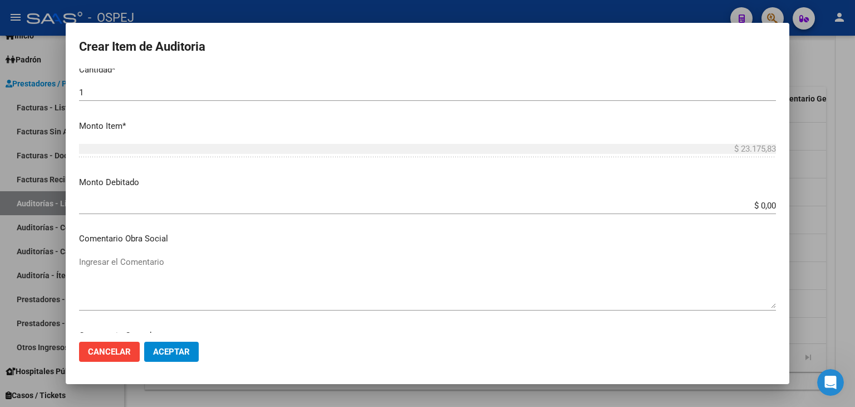
scroll to position [334, 0]
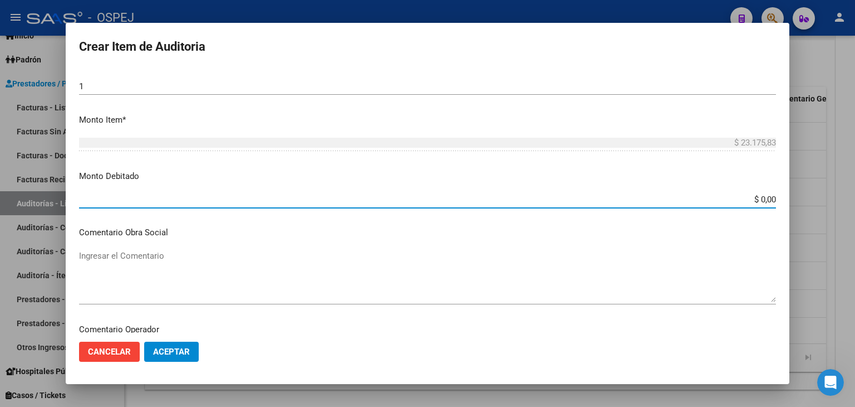
click at [767, 198] on input "$ 0,00" at bounding box center [427, 199] width 697 height 10
type input "$ 23.175,83"
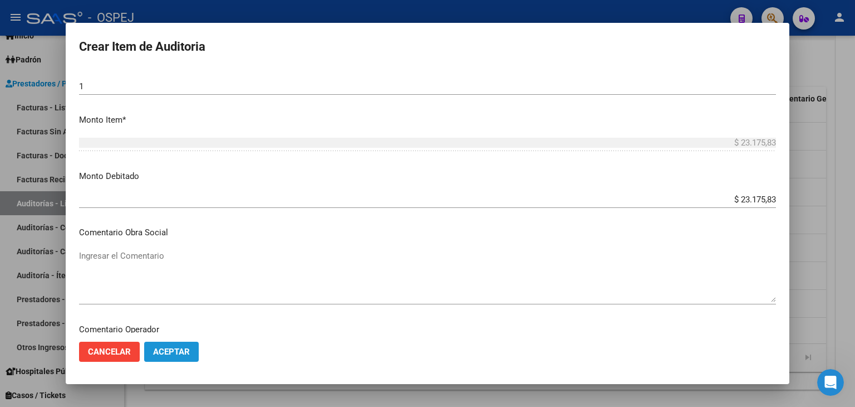
click at [174, 351] on span "Aceptar" at bounding box center [171, 351] width 37 height 10
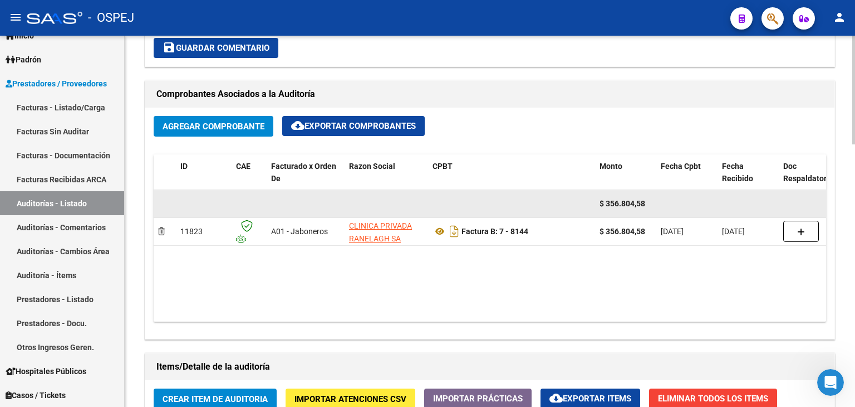
scroll to position [557, 0]
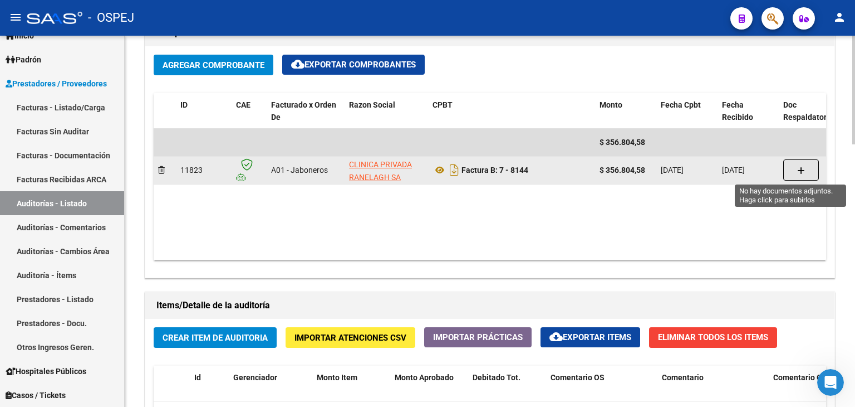
click at [797, 170] on icon "button" at bounding box center [801, 171] width 8 height 8
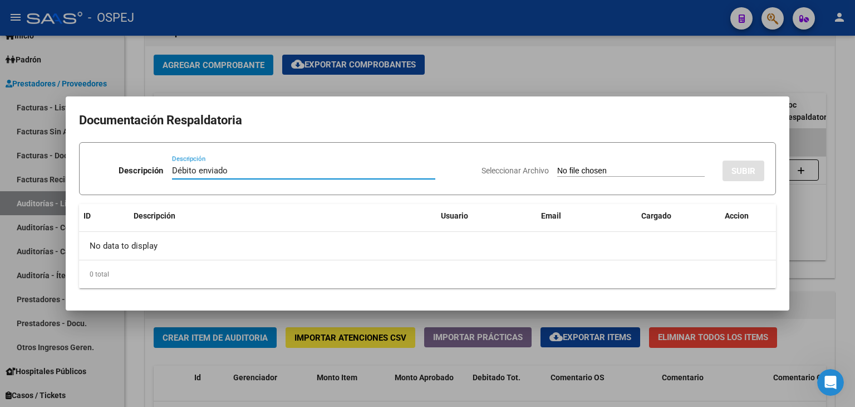
type input "Débito enviado"
click at [557, 171] on input "Seleccionar Archivo" at bounding box center [631, 171] width 148 height 11
type input "C:\fakepath\Débito Clinica Privada Ranelagh FB 8144.pdf"
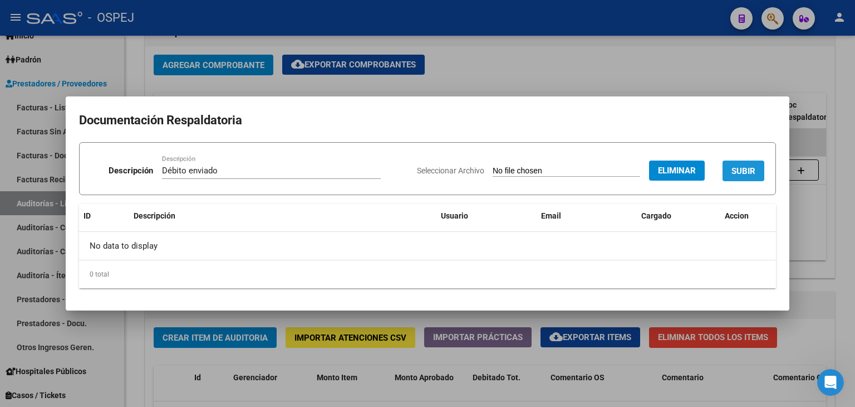
click at [742, 174] on span "SUBIR" at bounding box center [744, 171] width 24 height 10
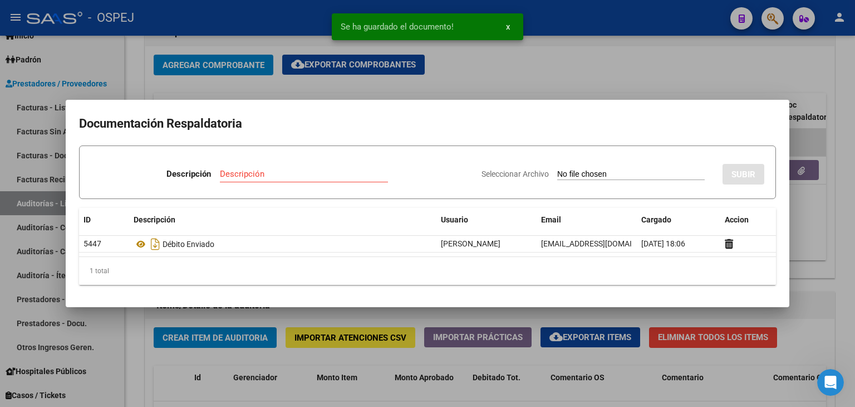
click at [130, 332] on div at bounding box center [427, 203] width 855 height 407
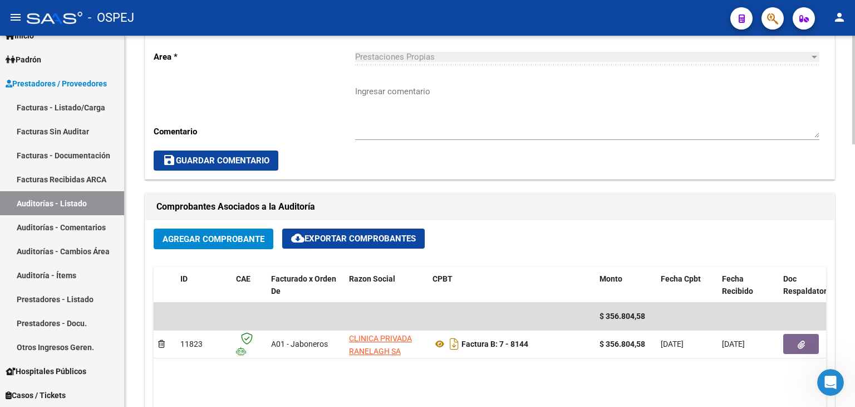
scroll to position [334, 0]
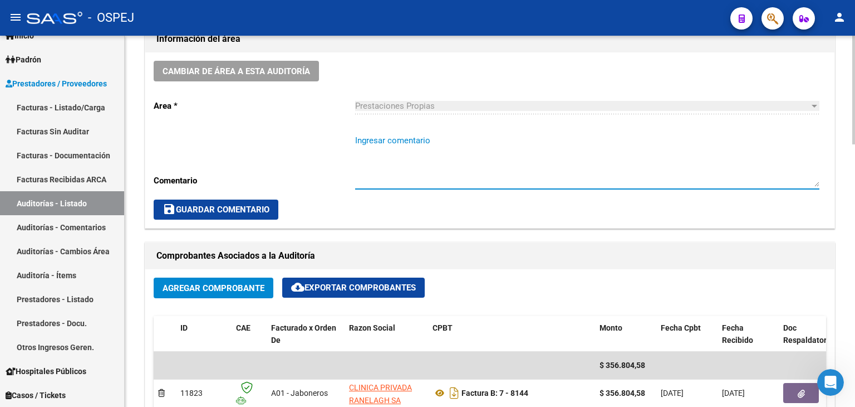
click at [388, 148] on textarea "Ingresar comentario" at bounding box center [587, 160] width 464 height 52
type textarea "Con débito enviado adjunto"
click at [203, 211] on span "save Guardar Comentario" at bounding box center [216, 209] width 107 height 10
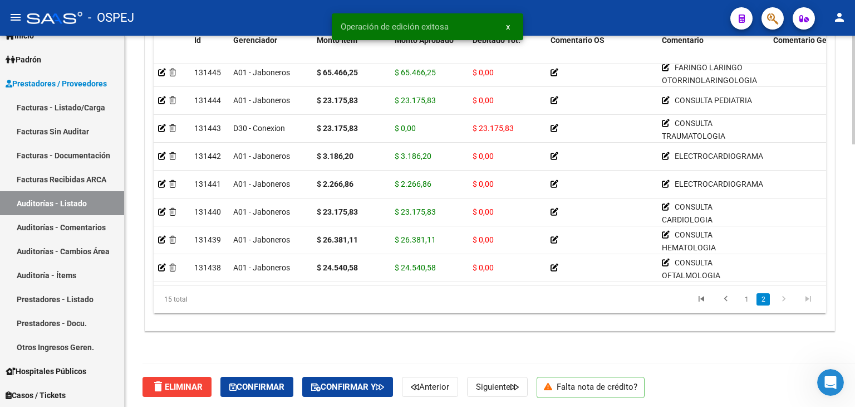
scroll to position [896, 0]
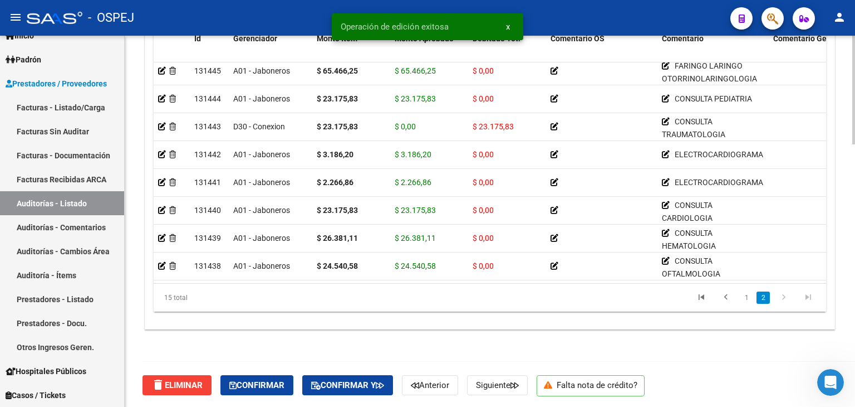
click at [261, 395] on div "delete Eliminar Confirmar Confirmar y Anterior Siguiente Falta nota de crédito?" at bounding box center [495, 384] width 704 height 47
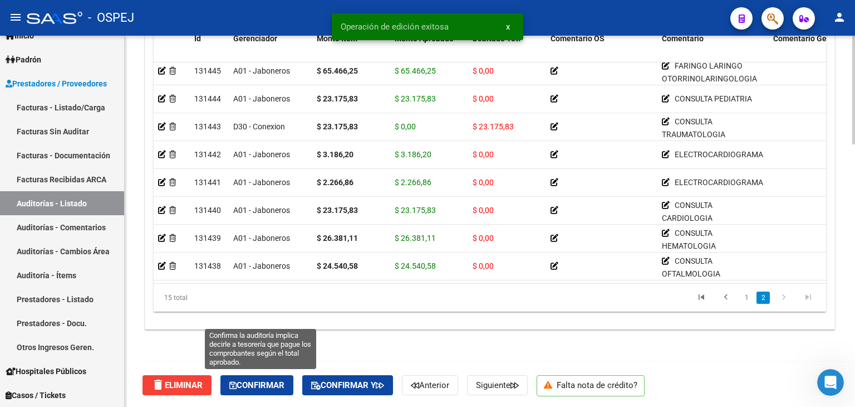
click at [262, 387] on span "Confirmar" at bounding box center [256, 385] width 55 height 10
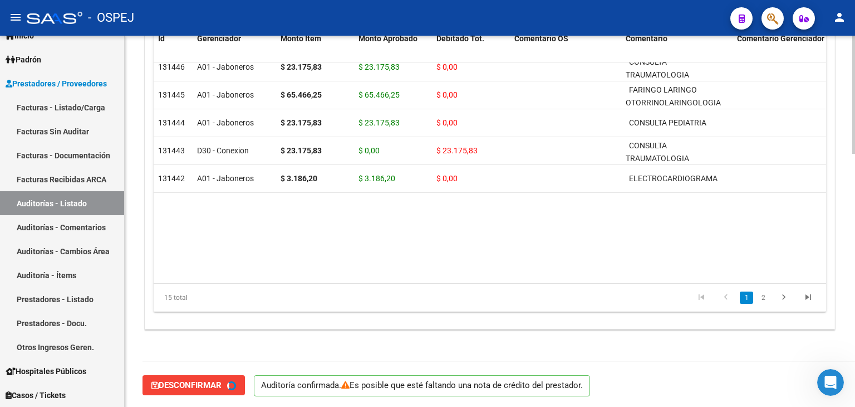
scroll to position [40, 0]
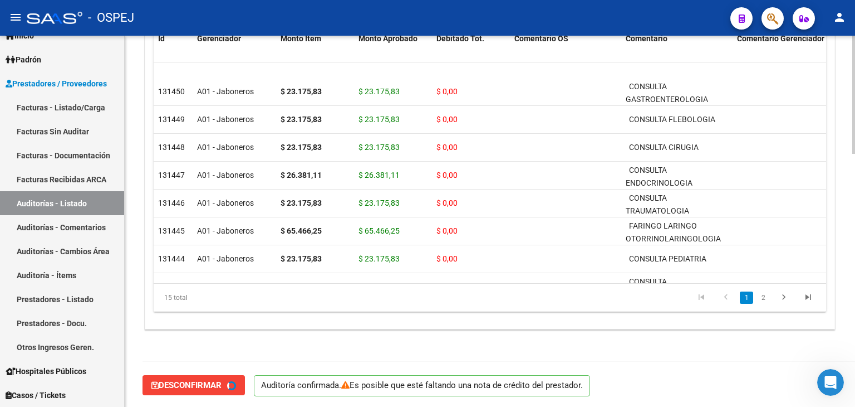
type input "202509"
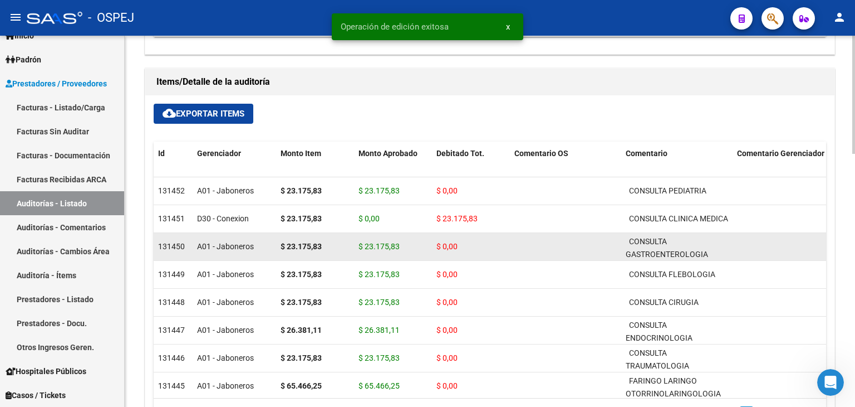
scroll to position [629, 0]
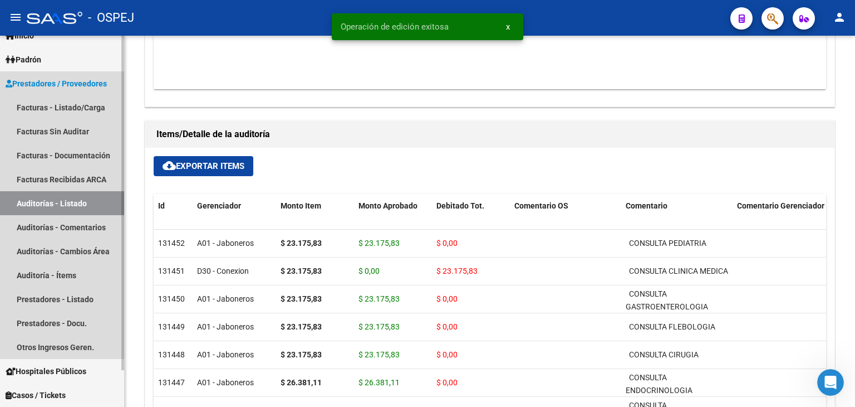
click at [65, 203] on link "Auditorías - Listado" at bounding box center [62, 203] width 124 height 24
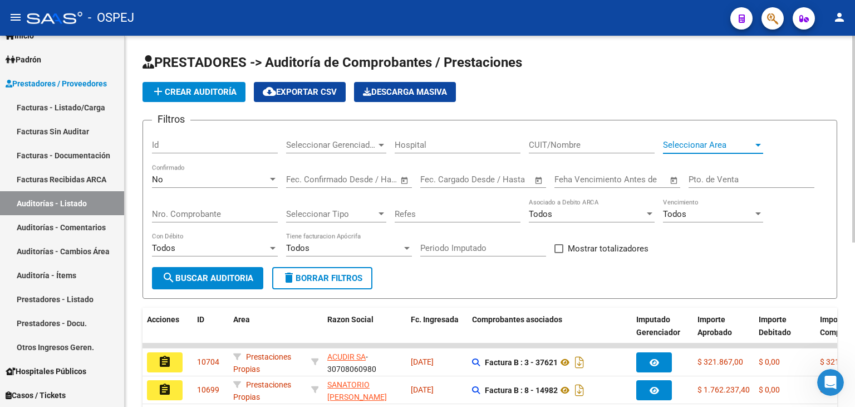
click at [684, 145] on span "Seleccionar Area" at bounding box center [708, 145] width 90 height 10
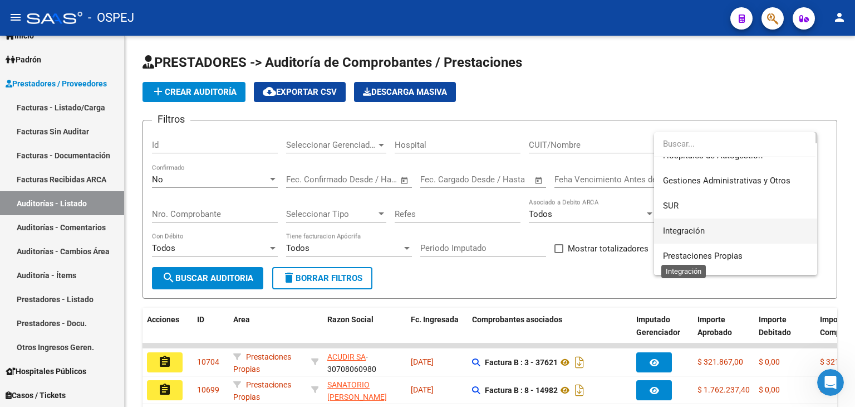
scroll to position [56, 0]
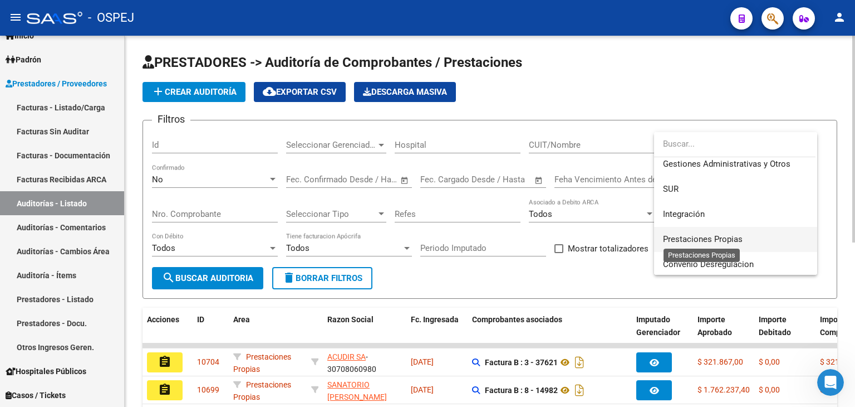
drag, startPoint x: 701, startPoint y: 237, endPoint x: 687, endPoint y: 239, distance: 14.0
click at [701, 237] on span "Prestaciones Propias" at bounding box center [703, 239] width 80 height 10
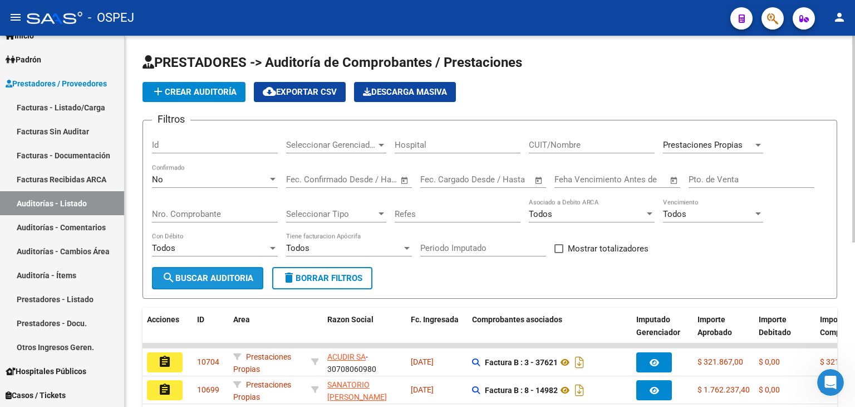
click at [224, 277] on span "search Buscar Auditoria" at bounding box center [207, 278] width 91 height 10
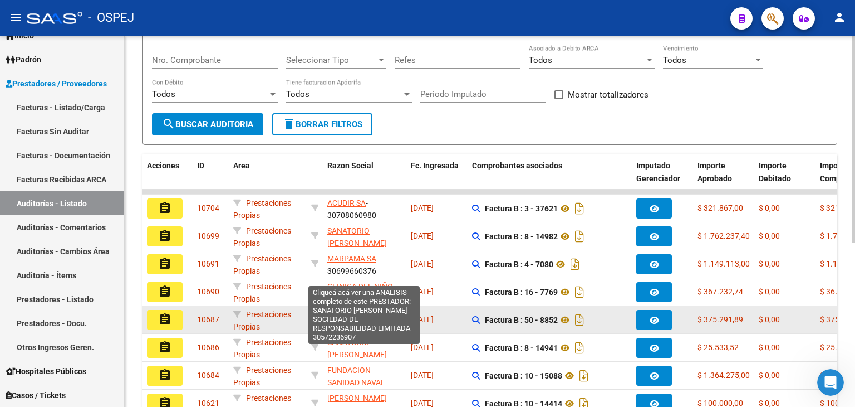
scroll to position [223, 0]
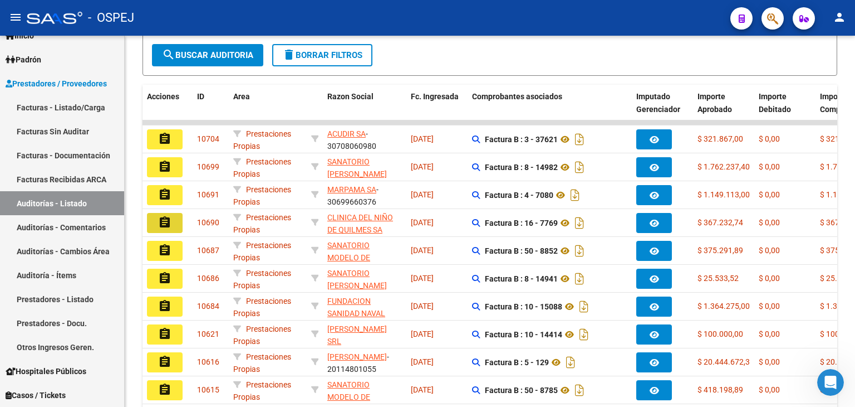
click at [163, 222] on mat-icon "assignment" at bounding box center [164, 222] width 13 height 13
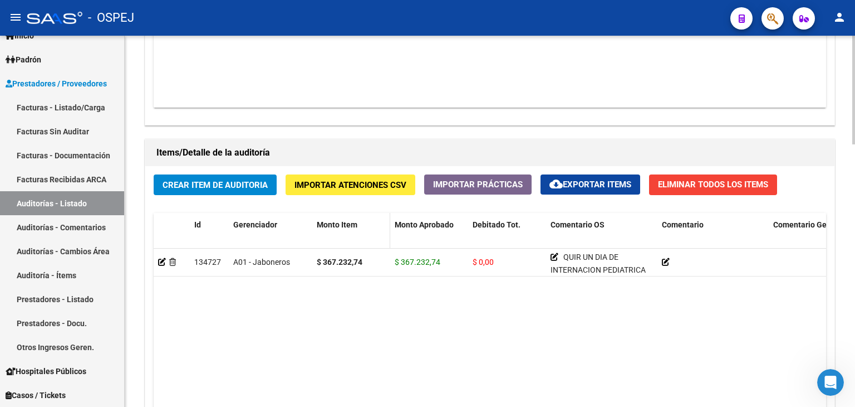
scroll to position [724, 0]
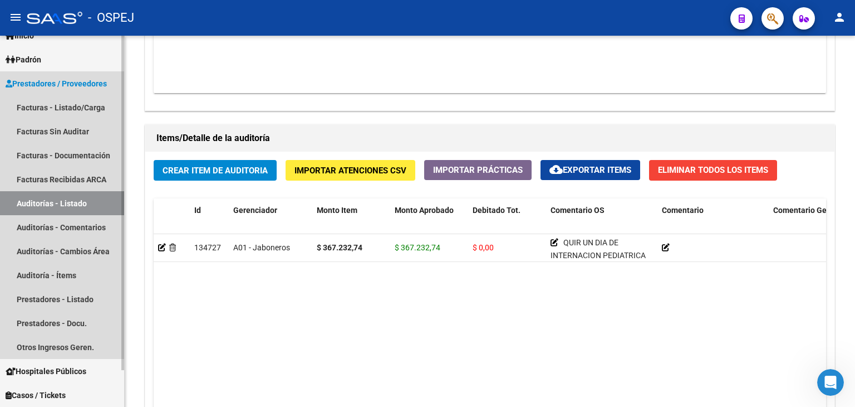
click at [58, 200] on link "Auditorías - Listado" at bounding box center [62, 203] width 124 height 24
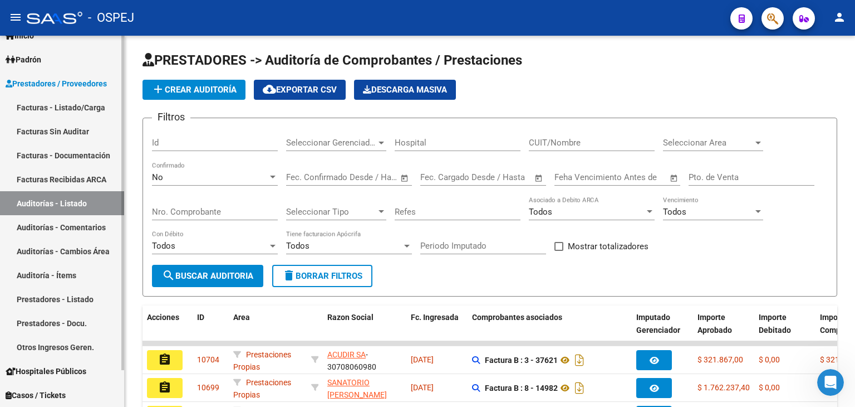
scroll to position [294, 0]
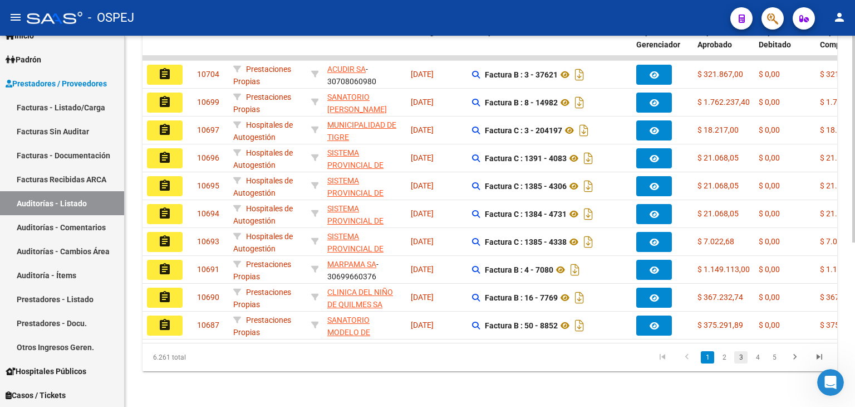
click at [740, 358] on link "3" at bounding box center [741, 357] width 13 height 12
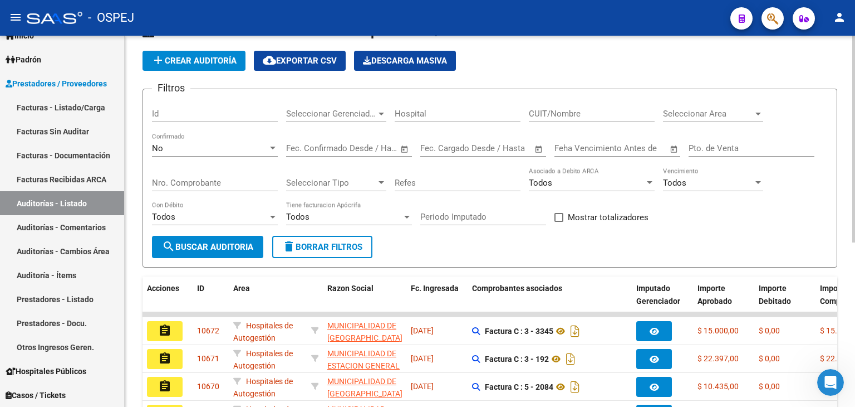
scroll to position [16, 0]
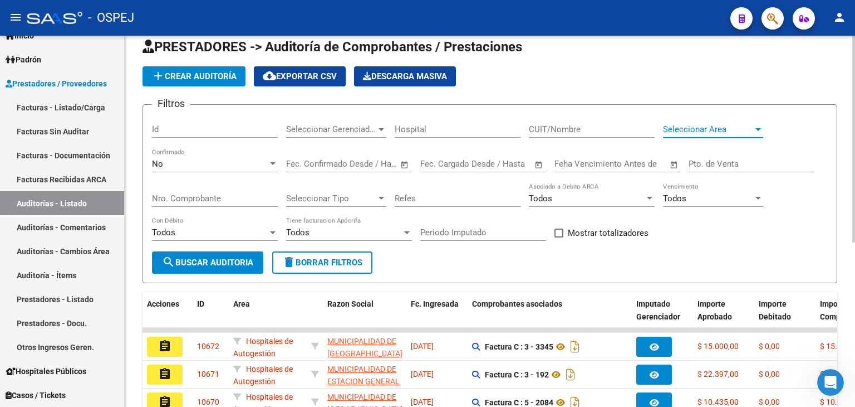
click at [741, 125] on span "Seleccionar Area" at bounding box center [708, 129] width 90 height 10
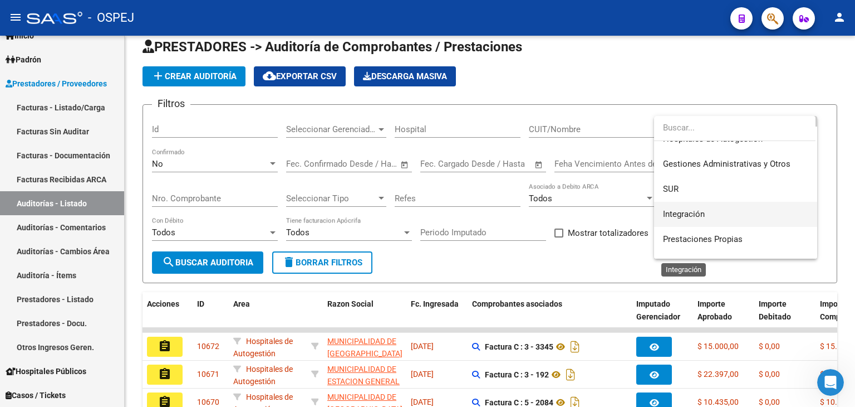
scroll to position [56, 0]
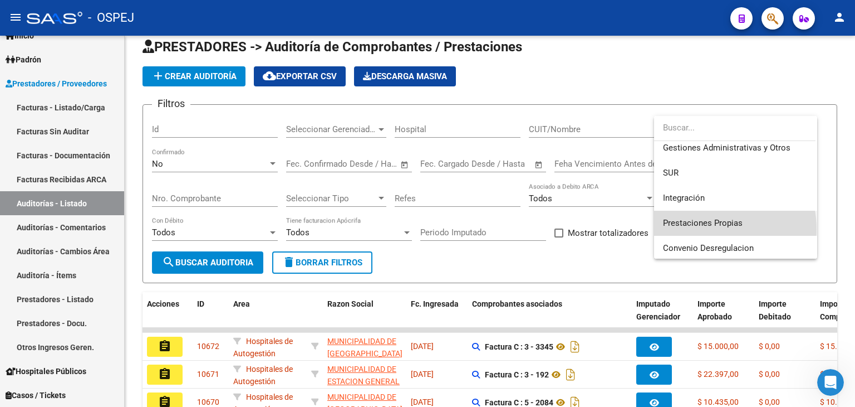
click at [707, 229] on span "Prestaciones Propias" at bounding box center [735, 223] width 145 height 25
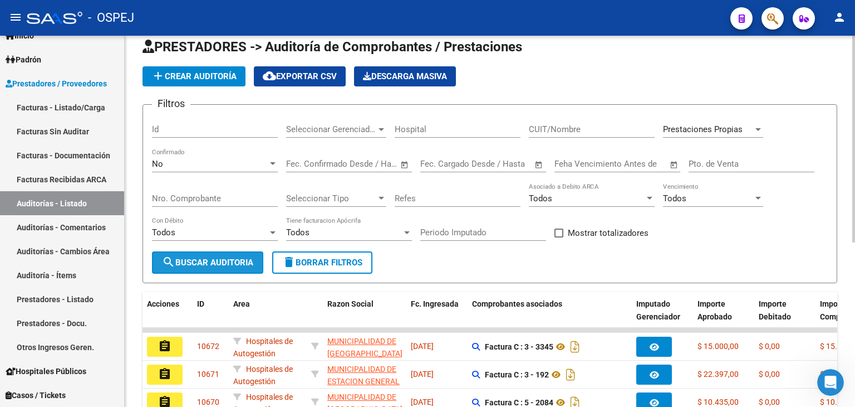
click at [233, 266] on button "search Buscar Auditoria" at bounding box center [207, 262] width 111 height 22
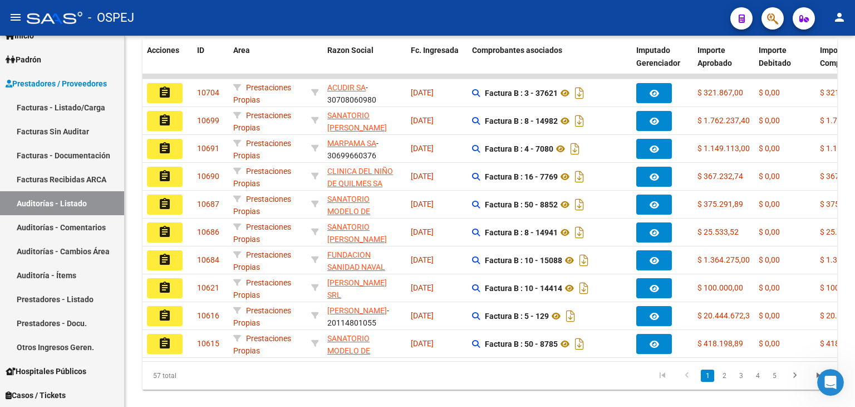
scroll to position [294, 0]
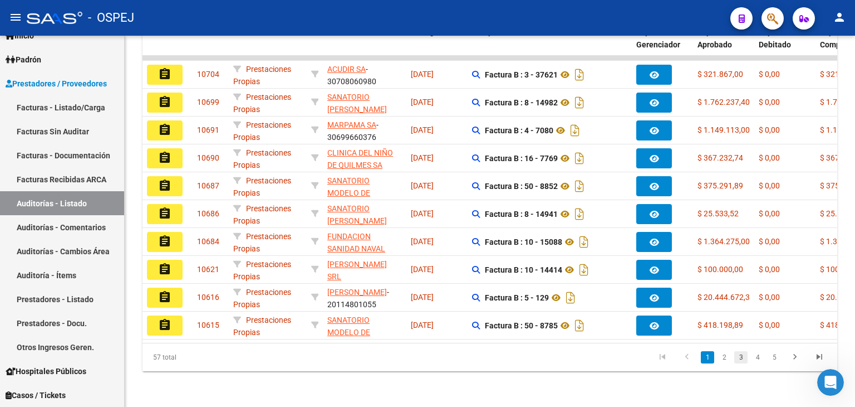
click at [742, 355] on link "3" at bounding box center [741, 357] width 13 height 12
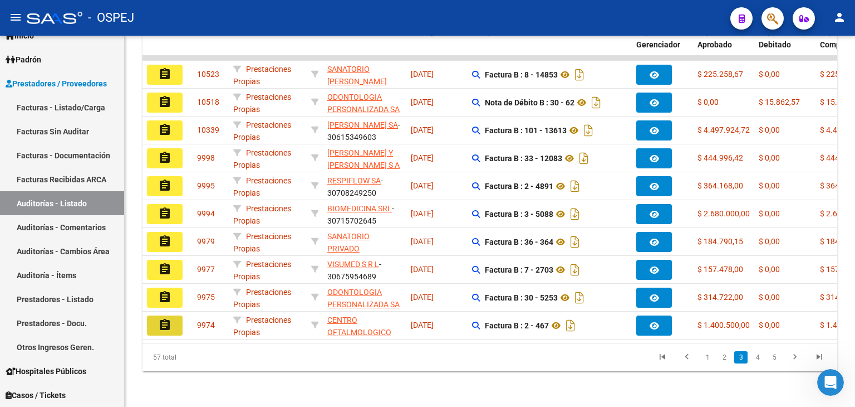
click at [170, 318] on mat-icon "assignment" at bounding box center [164, 324] width 13 height 13
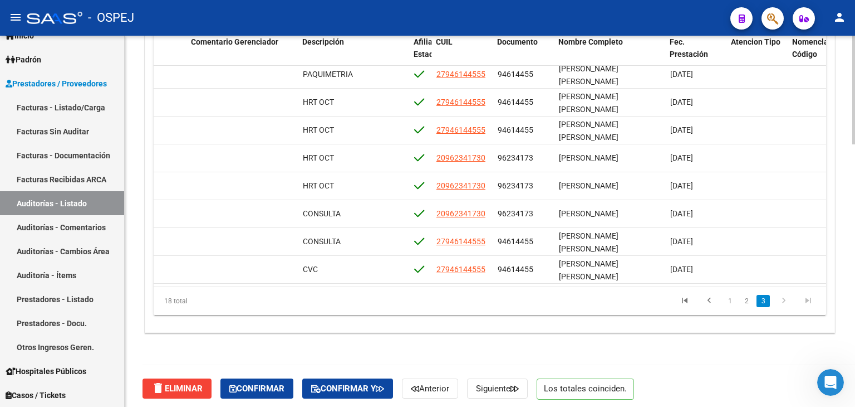
scroll to position [896, 0]
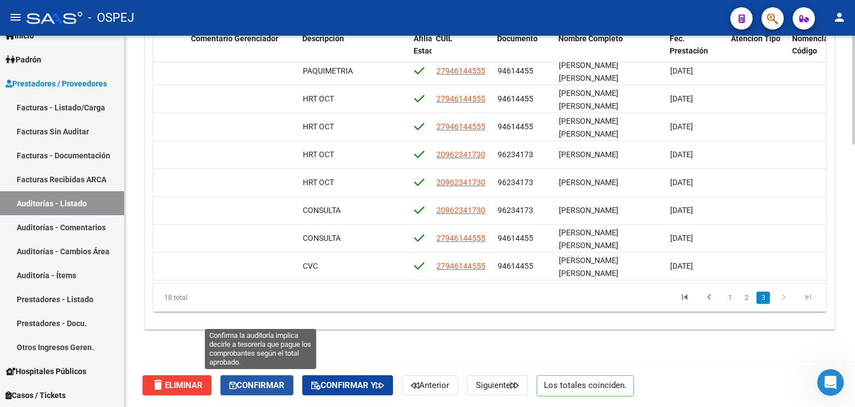
drag, startPoint x: 290, startPoint y: 381, endPoint x: 267, endPoint y: 350, distance: 38.7
click at [290, 381] on button "Confirmar" at bounding box center [257, 385] width 73 height 20
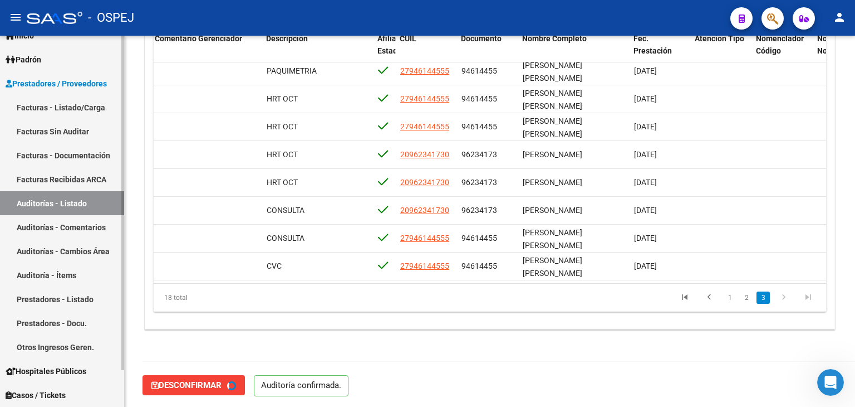
type input "202509"
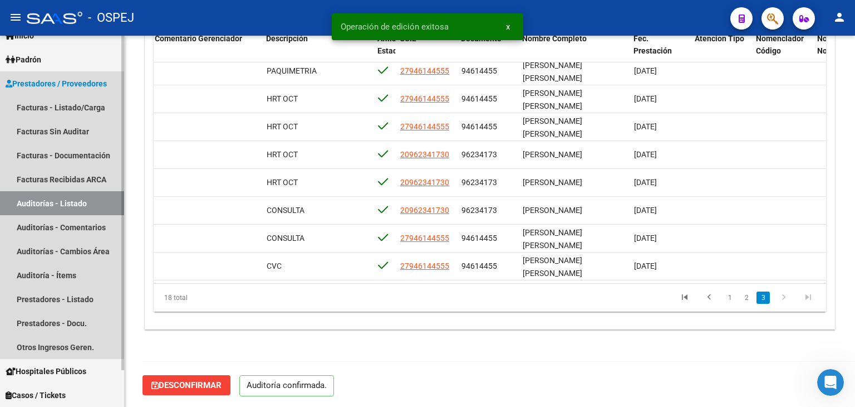
click at [72, 202] on link "Auditorías - Listado" at bounding box center [62, 203] width 124 height 24
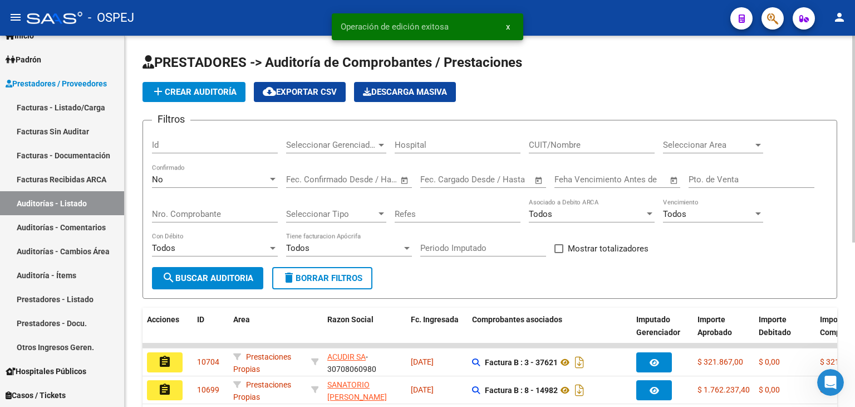
click at [686, 146] on span "Seleccionar Area" at bounding box center [708, 145] width 90 height 10
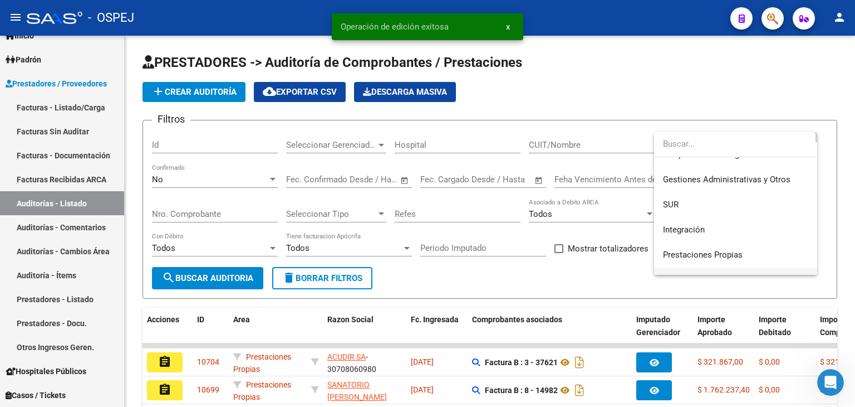
scroll to position [111, 0]
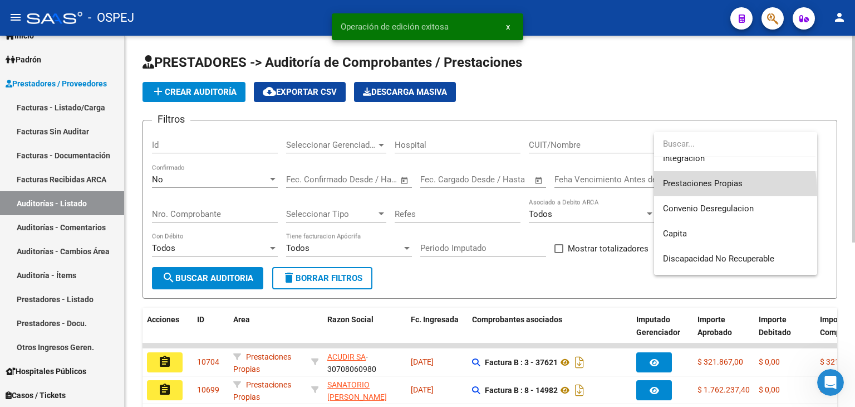
drag, startPoint x: 704, startPoint y: 191, endPoint x: 654, endPoint y: 197, distance: 49.9
click at [704, 191] on span "Prestaciones Propias" at bounding box center [735, 183] width 145 height 25
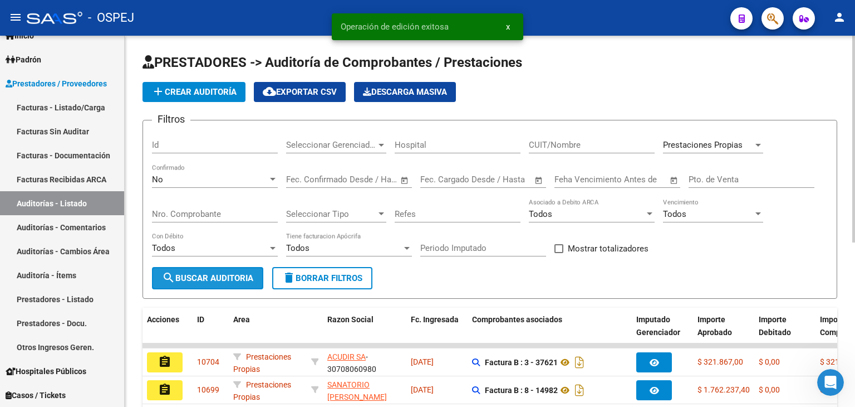
click at [185, 274] on span "search Buscar Auditoria" at bounding box center [207, 278] width 91 height 10
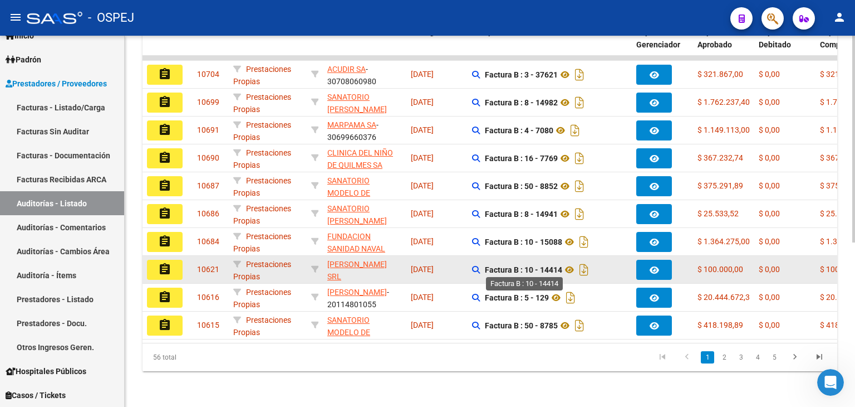
scroll to position [294, 0]
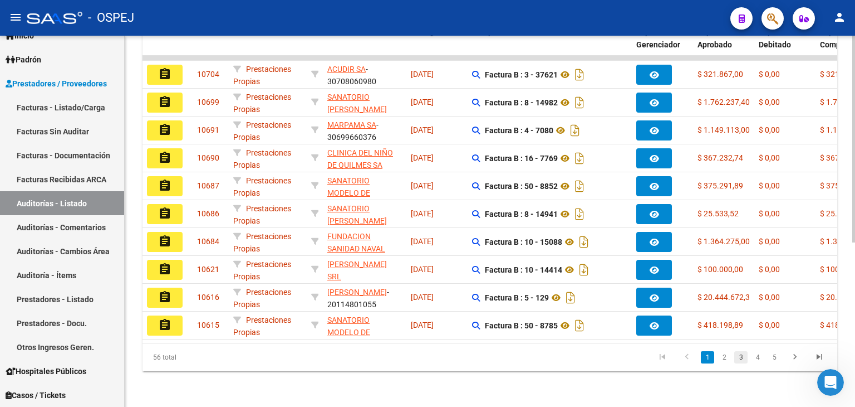
click at [742, 361] on link "3" at bounding box center [741, 357] width 13 height 12
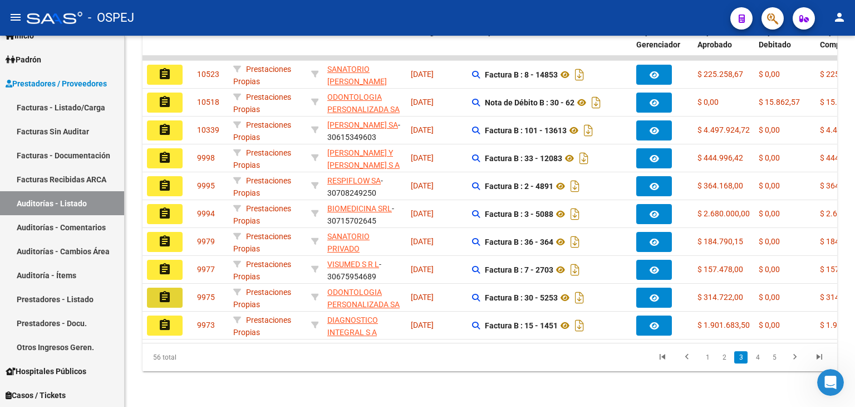
click at [159, 290] on mat-icon "assignment" at bounding box center [164, 296] width 13 height 13
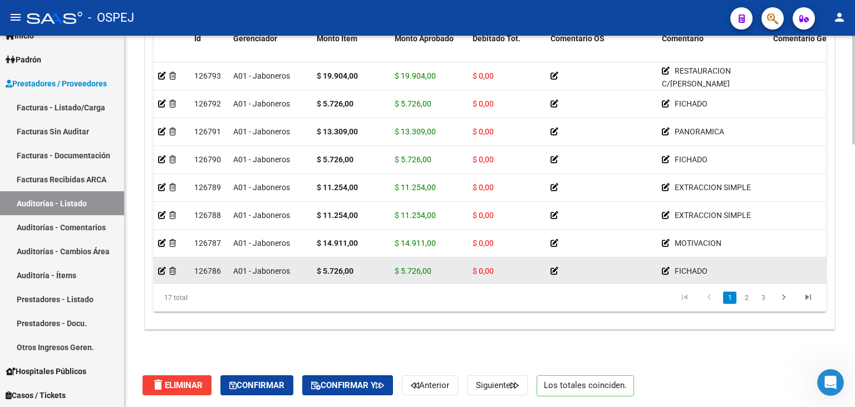
scroll to position [111, 0]
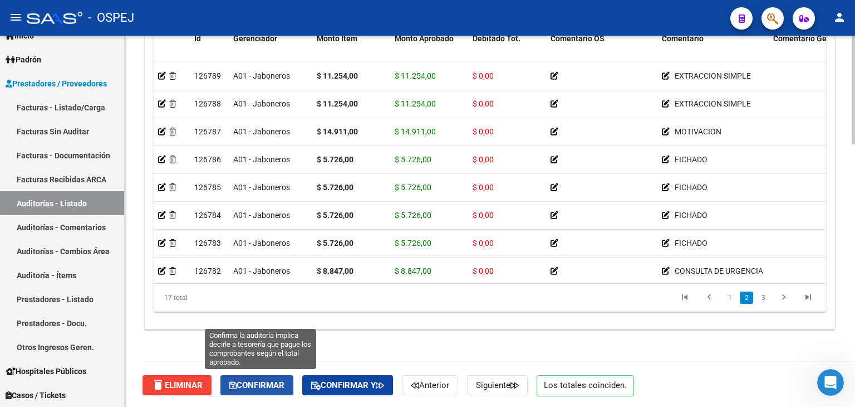
click at [237, 386] on icon "button" at bounding box center [232, 385] width 7 height 8
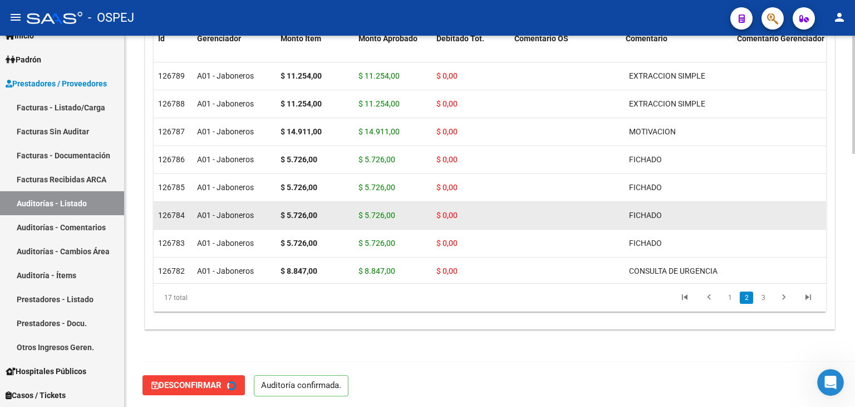
type input "202509"
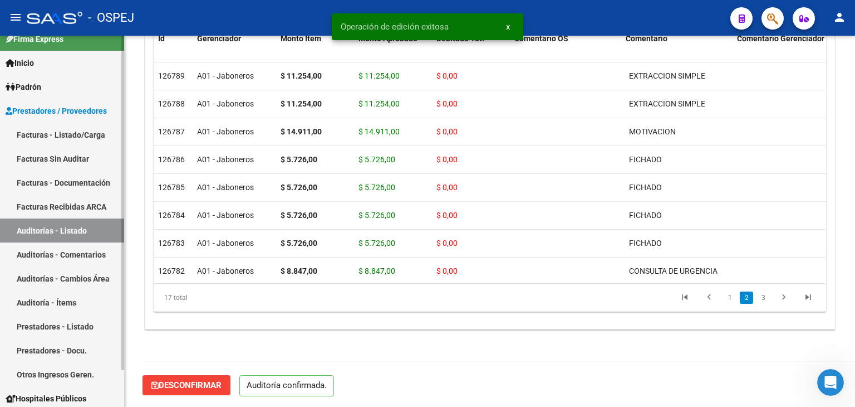
scroll to position [0, 0]
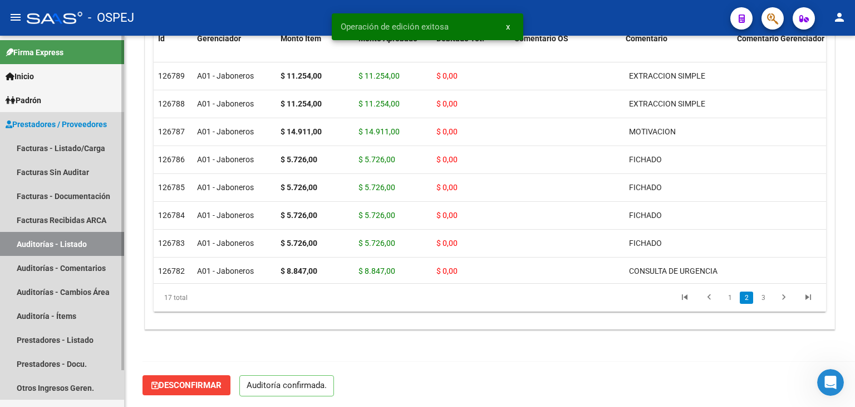
click at [55, 246] on link "Auditorías - Listado" at bounding box center [62, 244] width 124 height 24
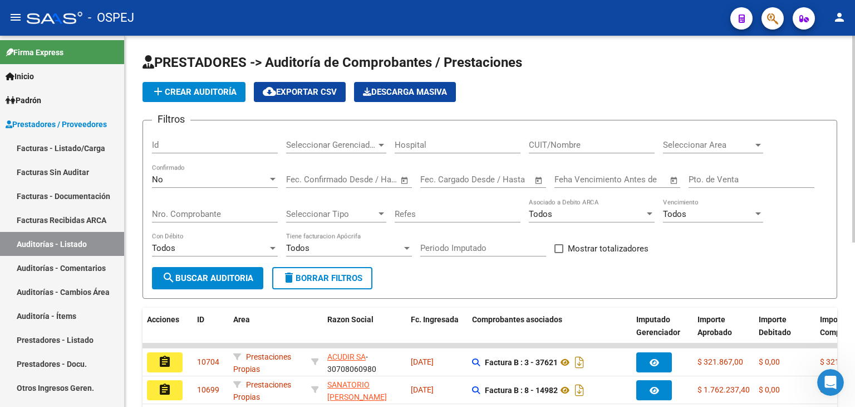
click at [686, 149] on span "Seleccionar Area" at bounding box center [708, 145] width 90 height 10
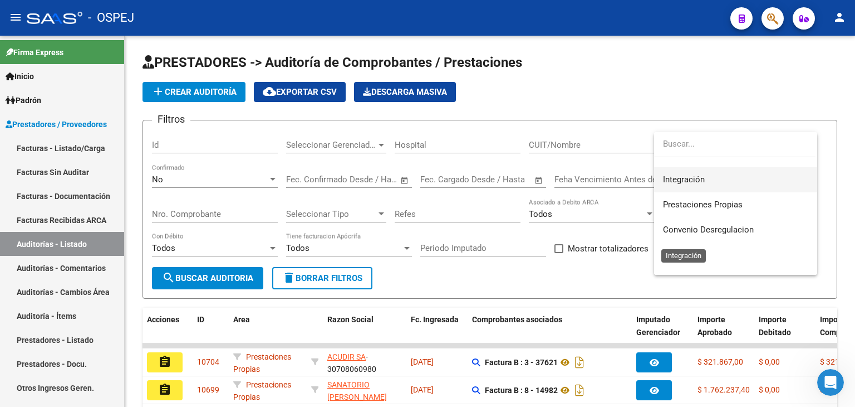
scroll to position [111, 0]
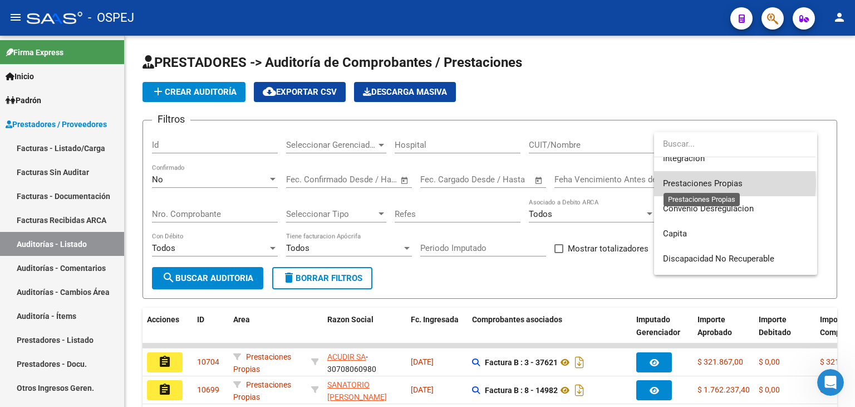
click at [711, 183] on span "Prestaciones Propias" at bounding box center [703, 183] width 80 height 10
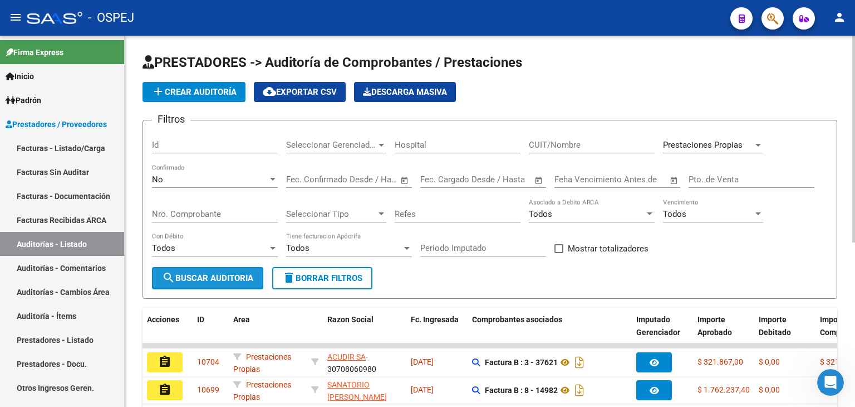
click at [241, 277] on span "search Buscar Auditoria" at bounding box center [207, 278] width 91 height 10
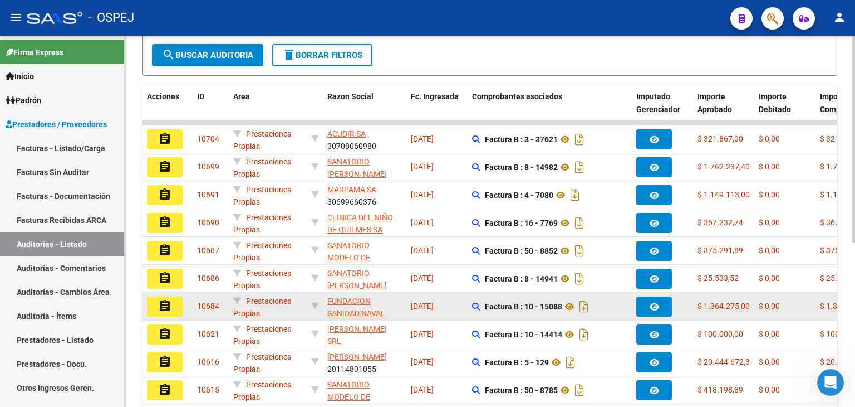
scroll to position [294, 0]
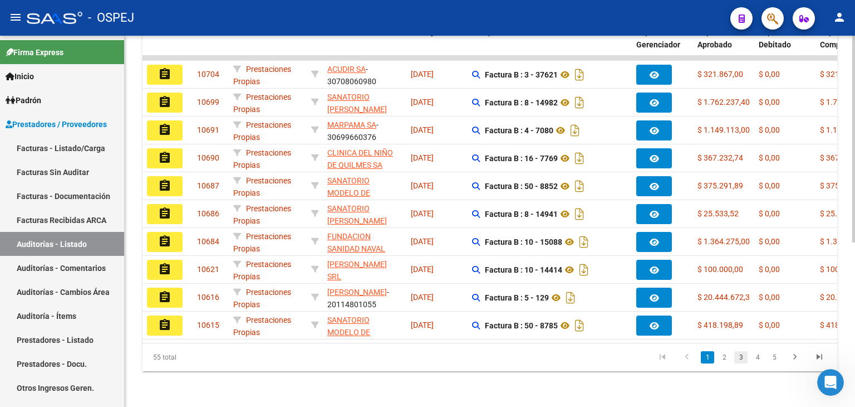
click at [740, 355] on link "3" at bounding box center [741, 357] width 13 height 12
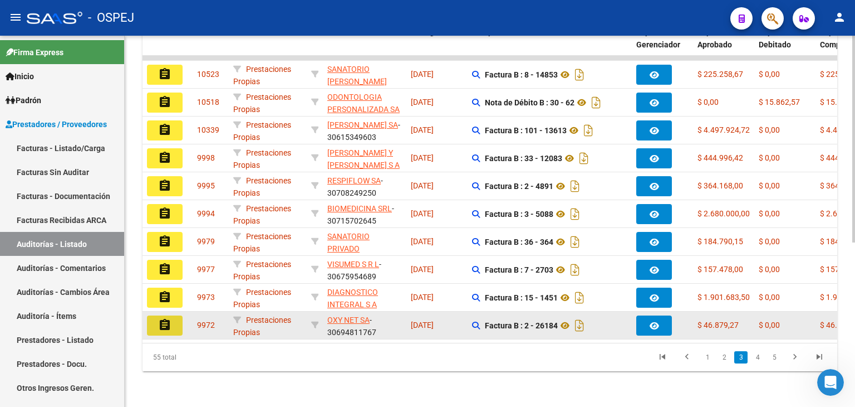
click at [169, 319] on mat-icon "assignment" at bounding box center [164, 324] width 13 height 13
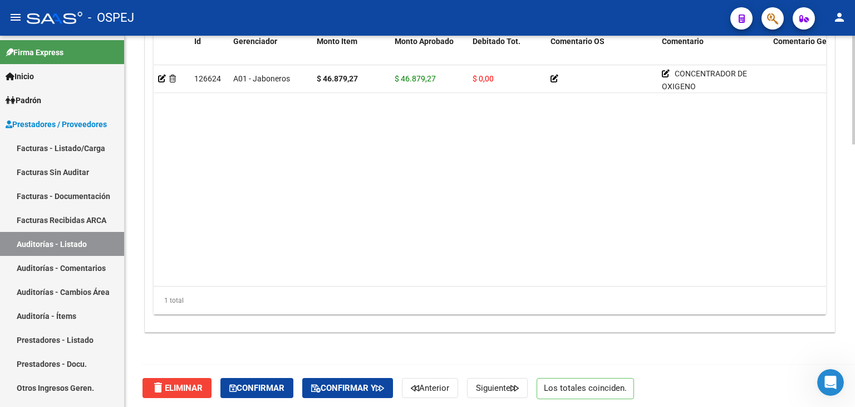
scroll to position [896, 0]
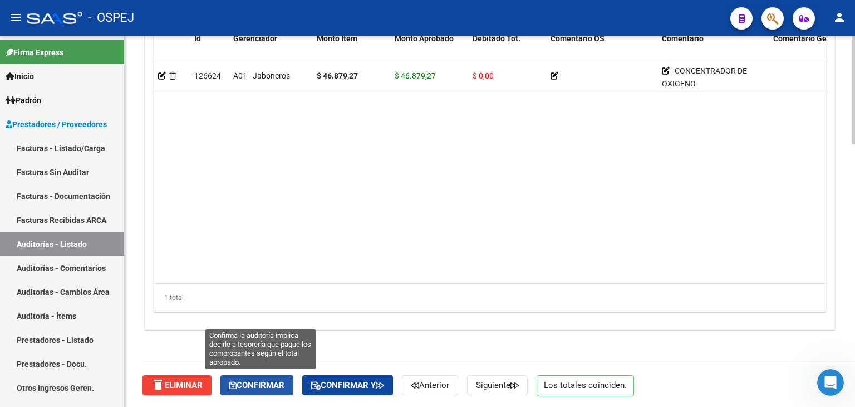
click at [260, 388] on button "Confirmar" at bounding box center [257, 385] width 73 height 20
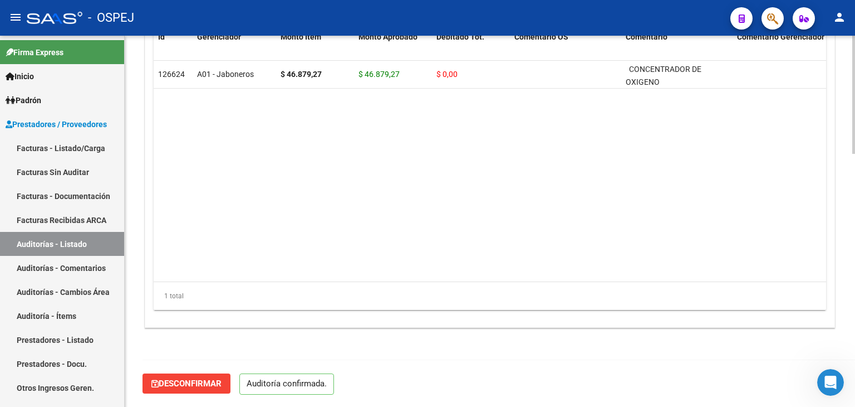
scroll to position [796, 0]
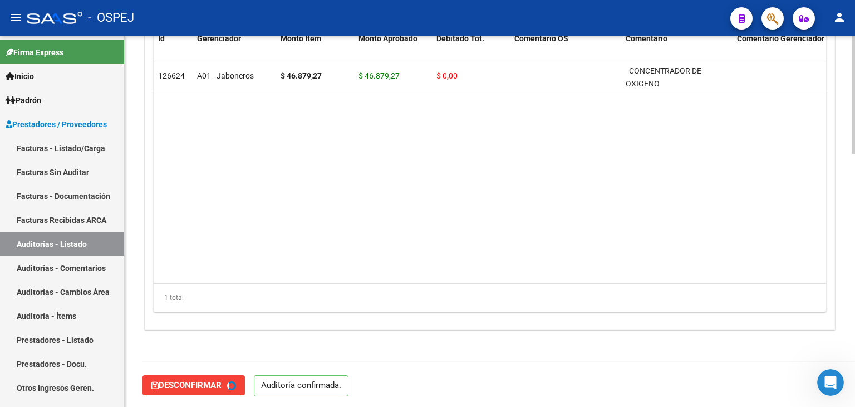
type input "202509"
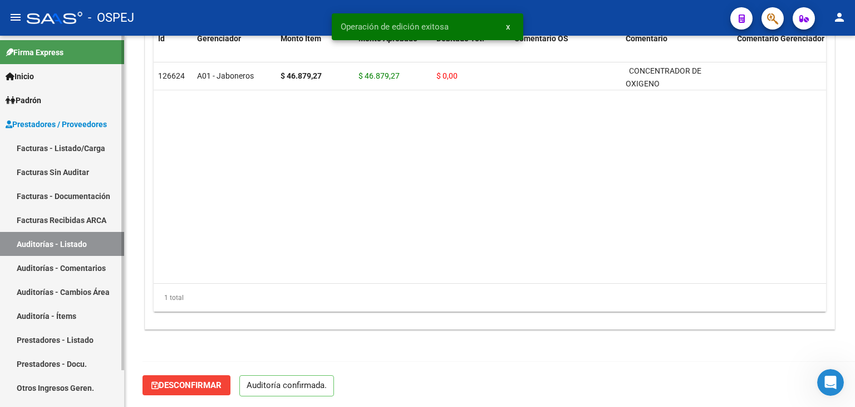
click at [74, 249] on link "Auditorías - Listado" at bounding box center [62, 244] width 124 height 24
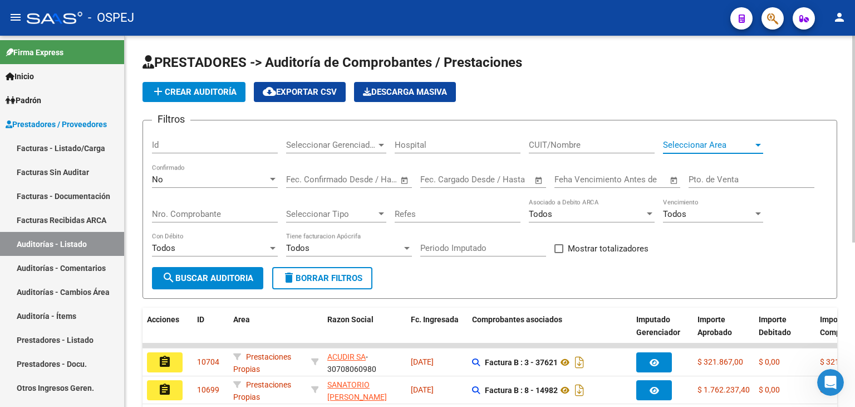
click at [692, 143] on span "Seleccionar Area" at bounding box center [708, 145] width 90 height 10
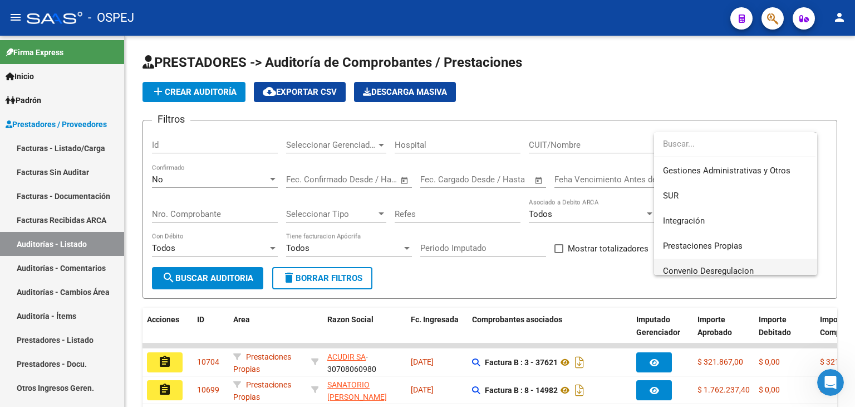
scroll to position [111, 0]
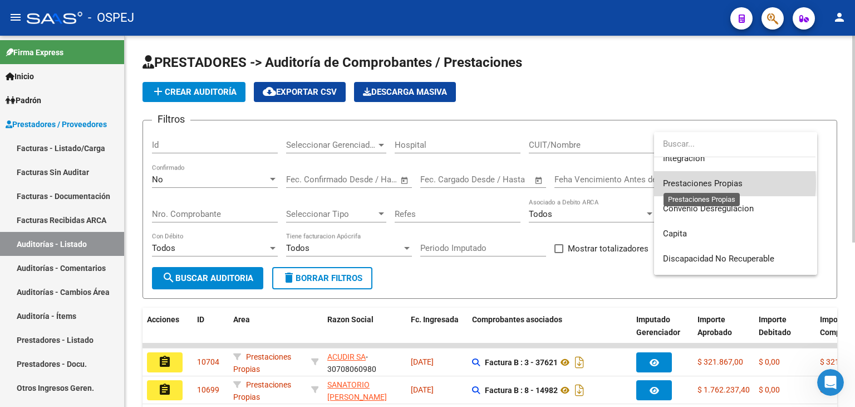
drag, startPoint x: 697, startPoint y: 182, endPoint x: 556, endPoint y: 208, distance: 143.8
click at [679, 183] on span "Prestaciones Propias" at bounding box center [703, 183] width 80 height 10
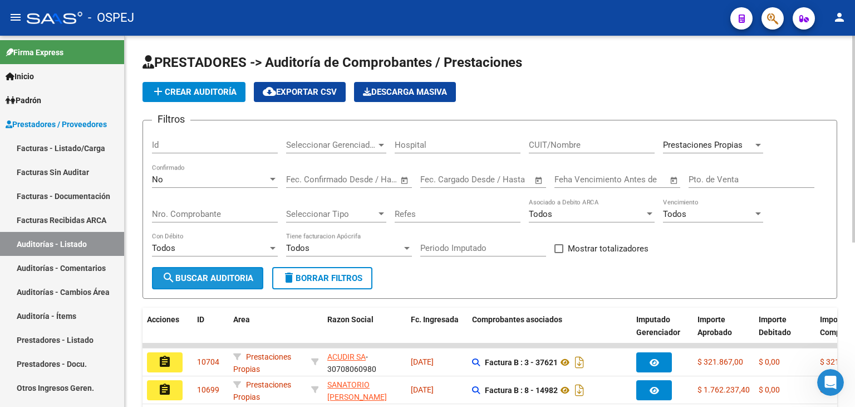
click at [236, 275] on span "search Buscar Auditoria" at bounding box center [207, 278] width 91 height 10
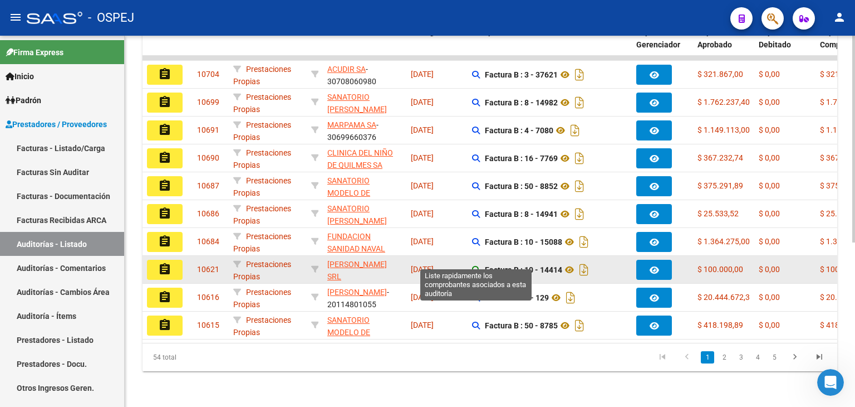
scroll to position [294, 0]
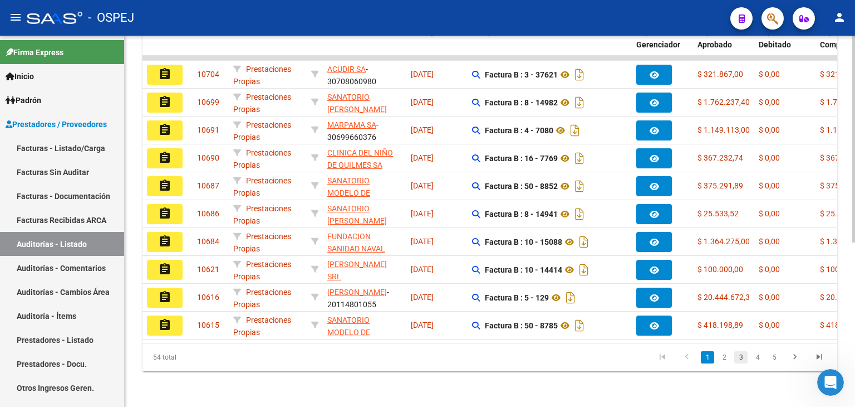
click at [738, 356] on link "3" at bounding box center [741, 357] width 13 height 12
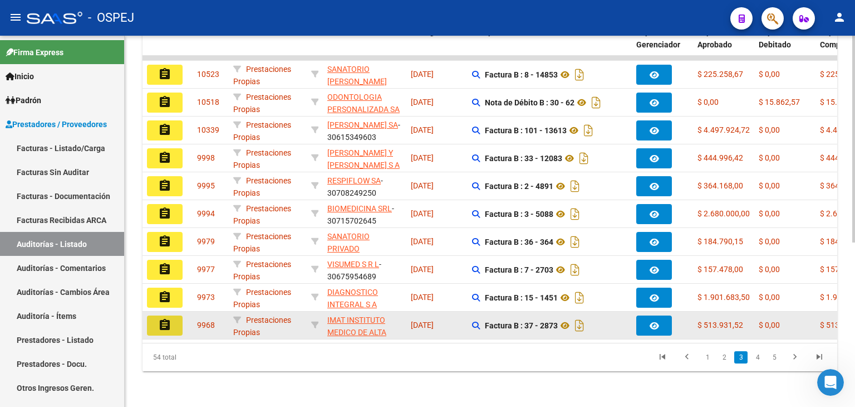
click at [172, 316] on button "assignment" at bounding box center [165, 325] width 36 height 20
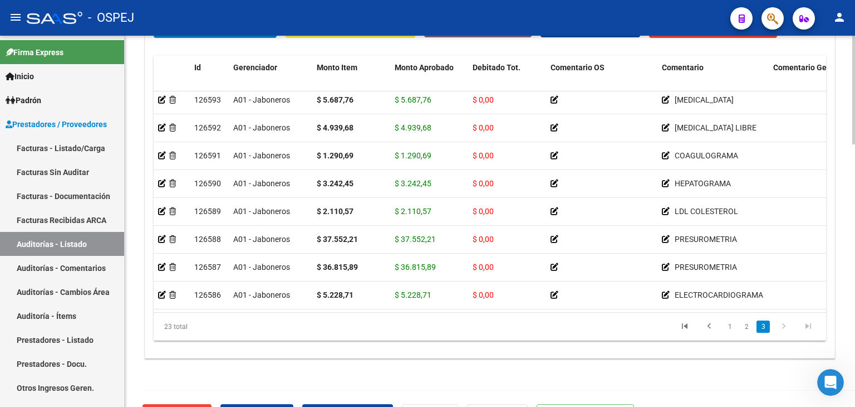
scroll to position [896, 0]
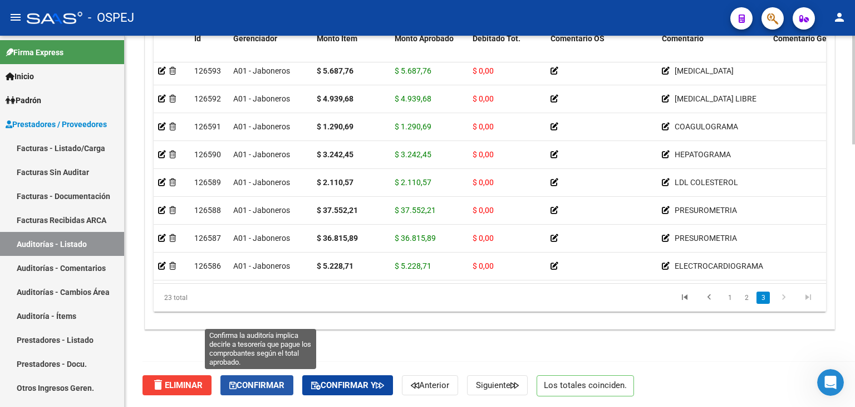
click at [278, 384] on span "Confirmar" at bounding box center [256, 385] width 55 height 10
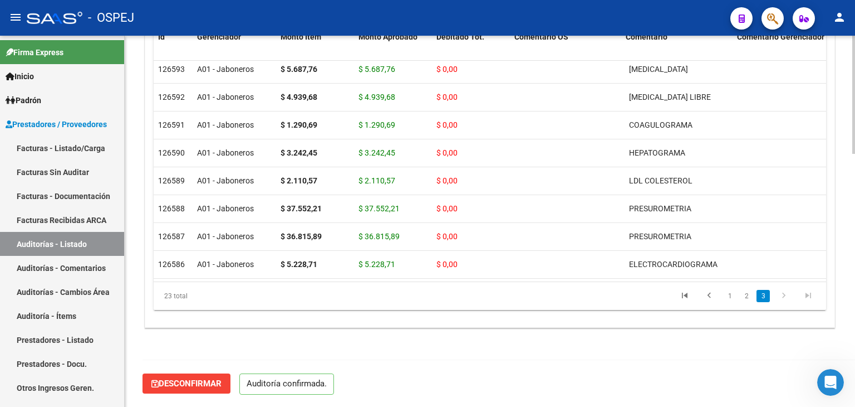
scroll to position [796, 0]
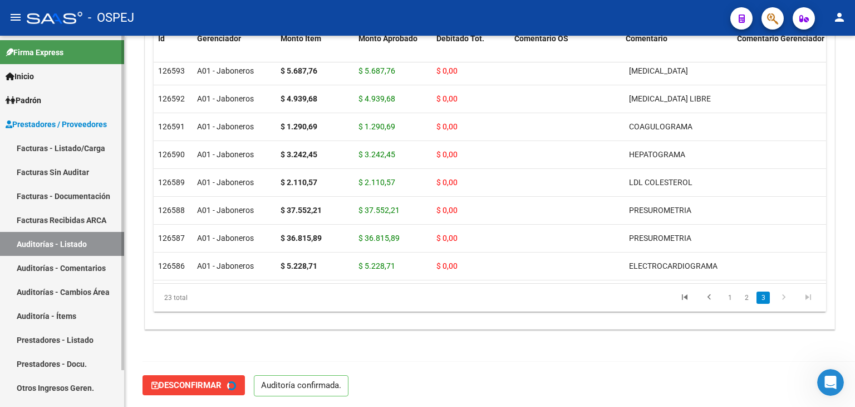
type input "202509"
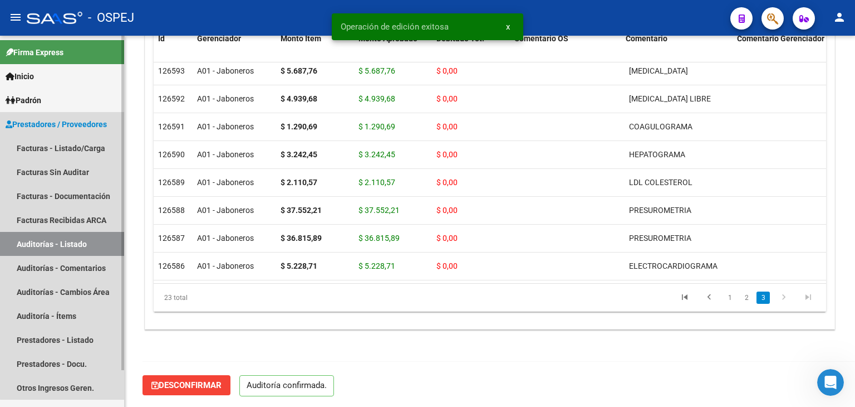
click at [84, 244] on link "Auditorías - Listado" at bounding box center [62, 244] width 124 height 24
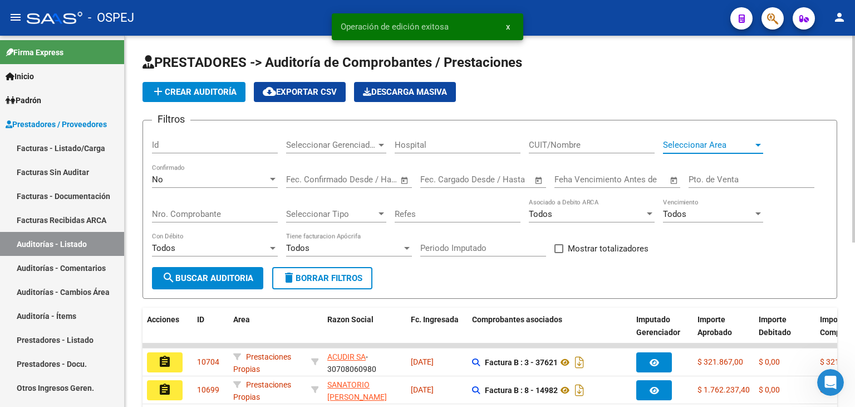
click at [713, 146] on span "Seleccionar Area" at bounding box center [708, 145] width 90 height 10
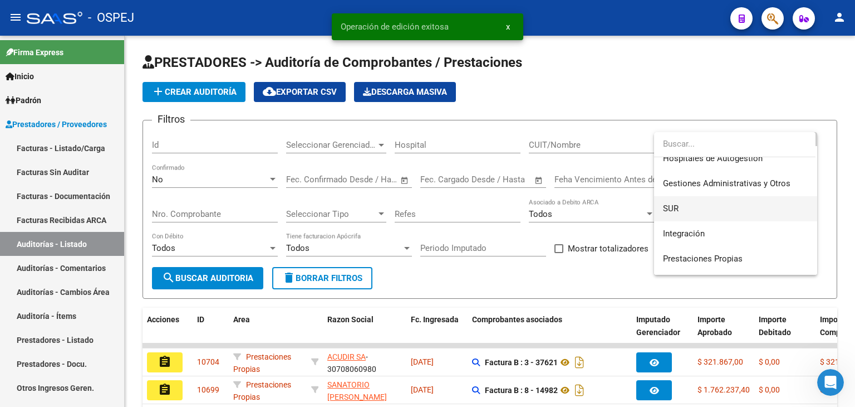
scroll to position [56, 0]
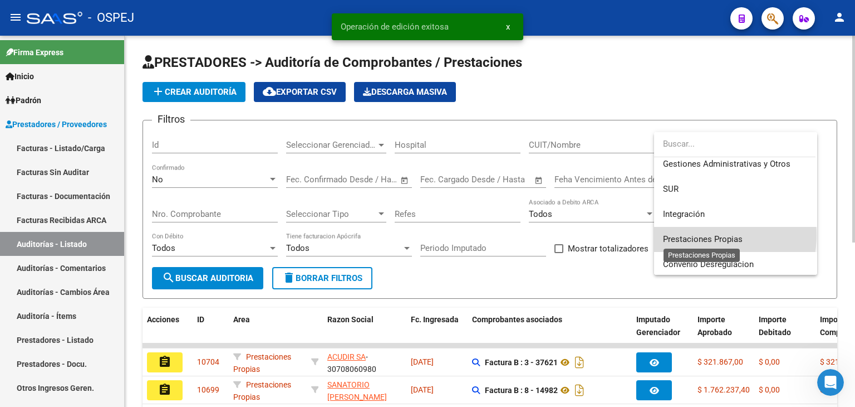
drag, startPoint x: 708, startPoint y: 235, endPoint x: 554, endPoint y: 255, distance: 155.6
click at [707, 236] on span "Prestaciones Propias" at bounding box center [703, 239] width 80 height 10
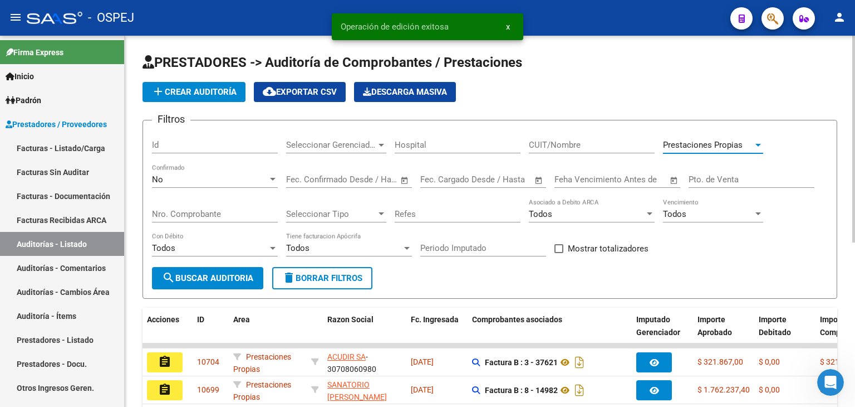
click at [236, 277] on span "search Buscar Auditoria" at bounding box center [207, 278] width 91 height 10
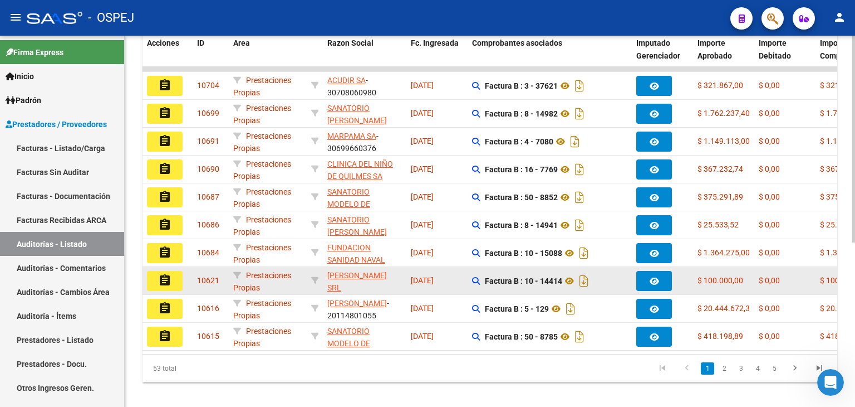
scroll to position [278, 0]
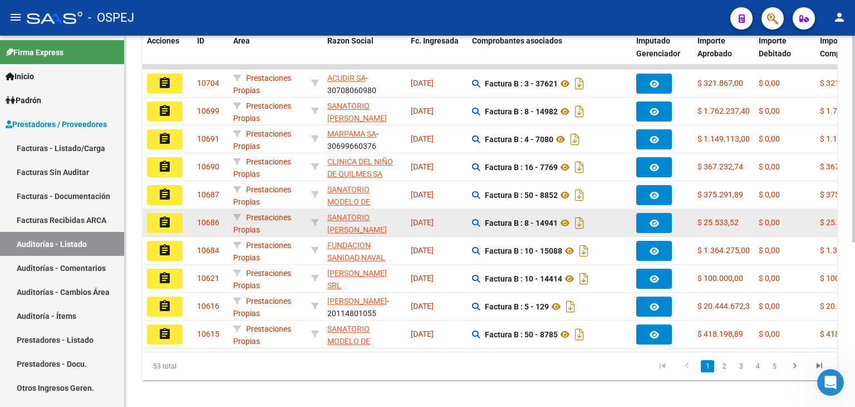
click at [158, 221] on button "assignment" at bounding box center [165, 223] width 36 height 20
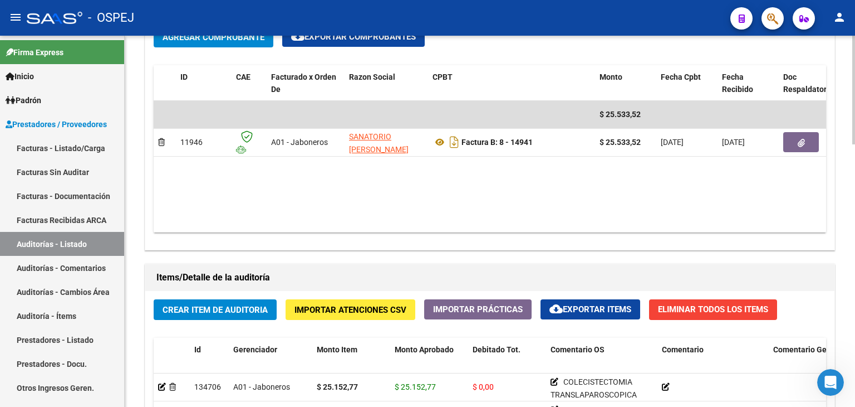
scroll to position [668, 0]
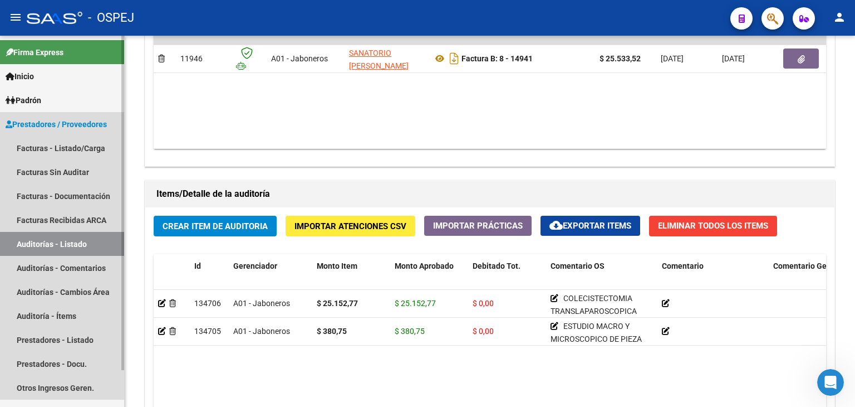
click at [72, 241] on link "Auditorías - Listado" at bounding box center [62, 244] width 124 height 24
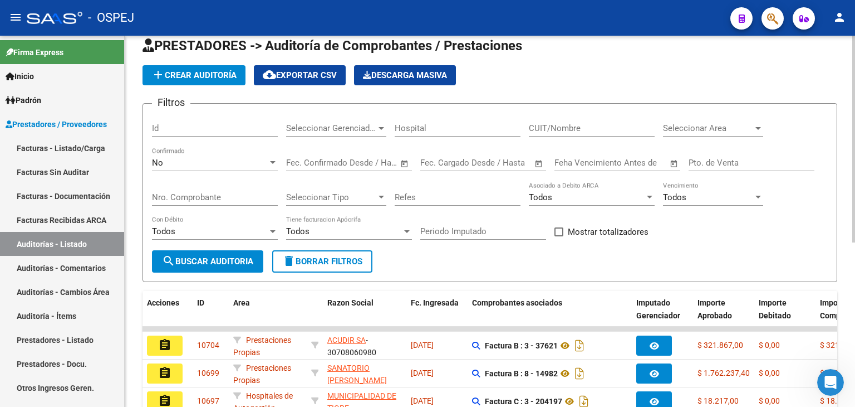
scroll to position [16, 0]
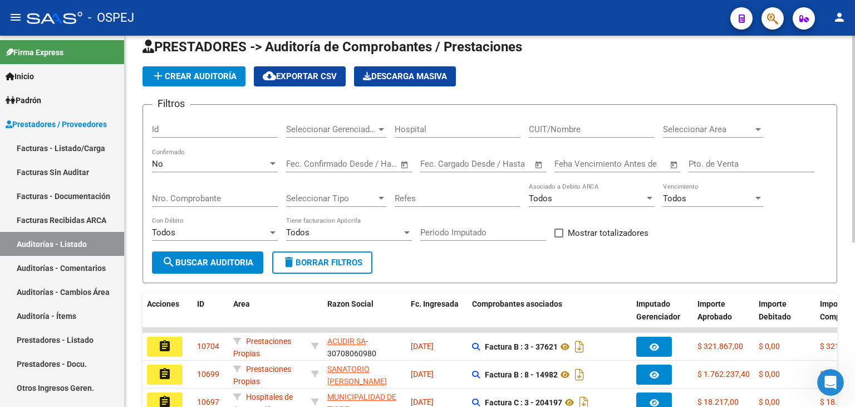
click at [738, 139] on div "Seleccionar Area Seleccionar Area" at bounding box center [713, 131] width 100 height 35
click at [734, 133] on div "Seleccionar Area Seleccionar Area" at bounding box center [713, 126] width 100 height 24
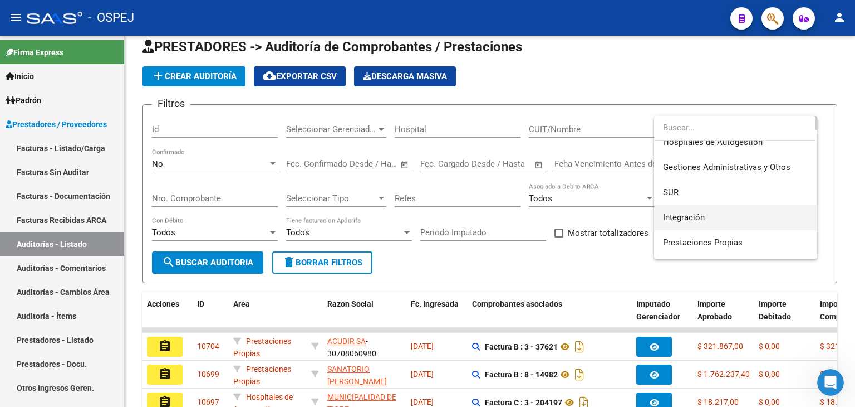
scroll to position [56, 0]
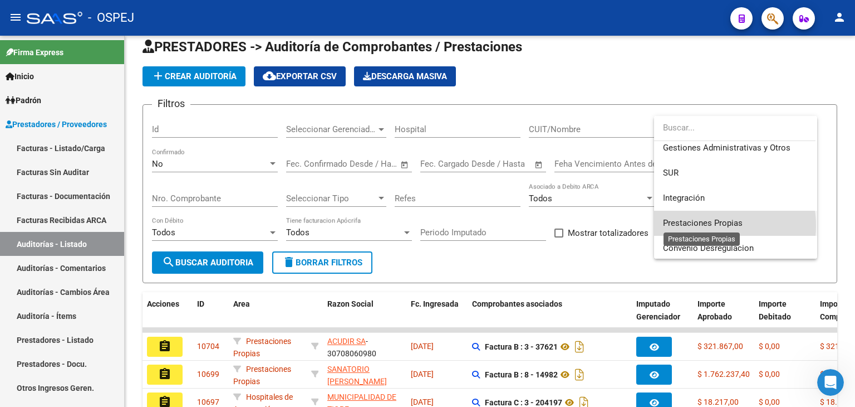
click at [703, 226] on span "Prestaciones Propias" at bounding box center [703, 223] width 80 height 10
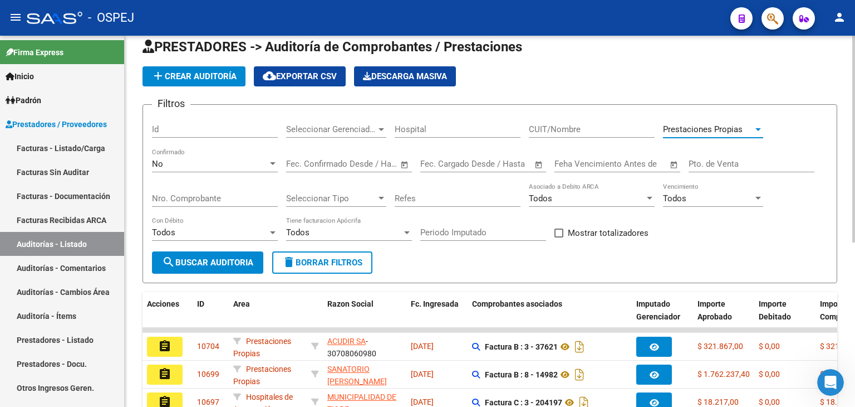
click at [222, 270] on button "search Buscar Auditoria" at bounding box center [207, 262] width 111 height 22
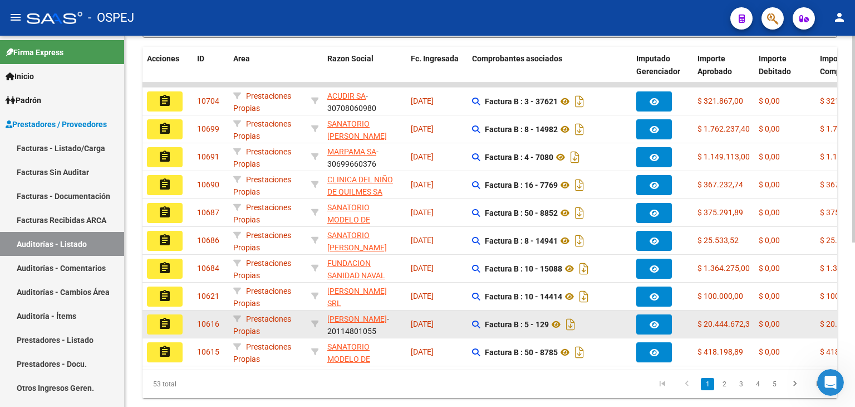
scroll to position [294, 0]
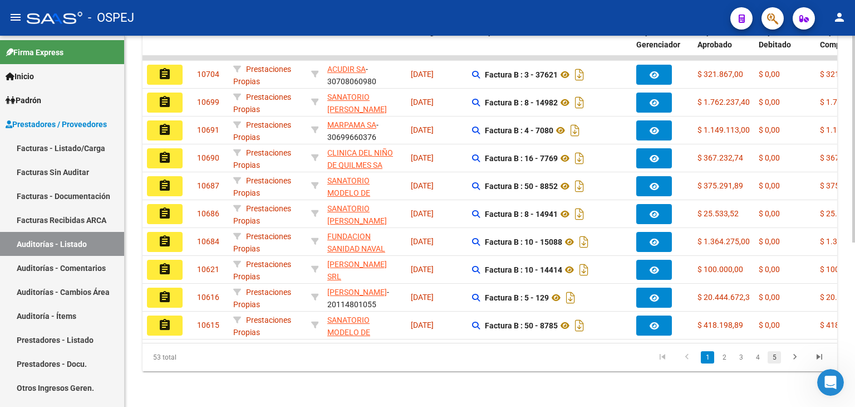
click at [779, 359] on link "5" at bounding box center [774, 357] width 13 height 12
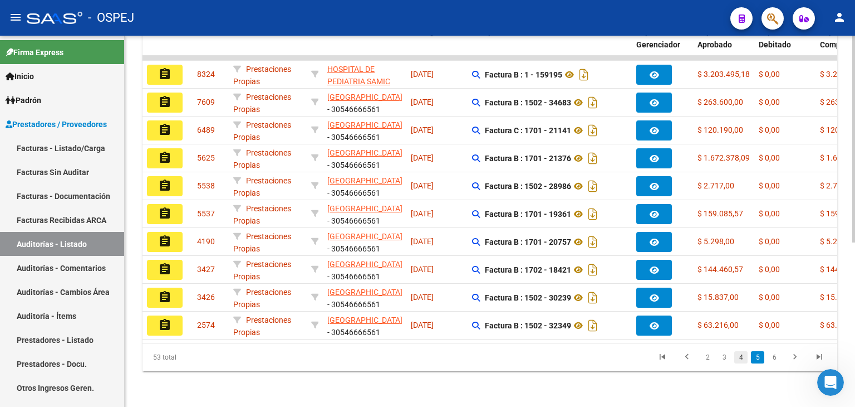
click at [741, 353] on link "4" at bounding box center [741, 357] width 13 height 12
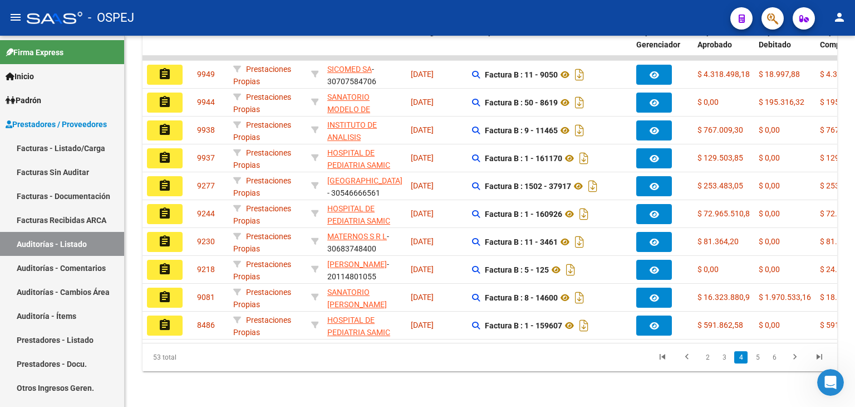
click at [170, 234] on mat-icon "assignment" at bounding box center [164, 240] width 13 height 13
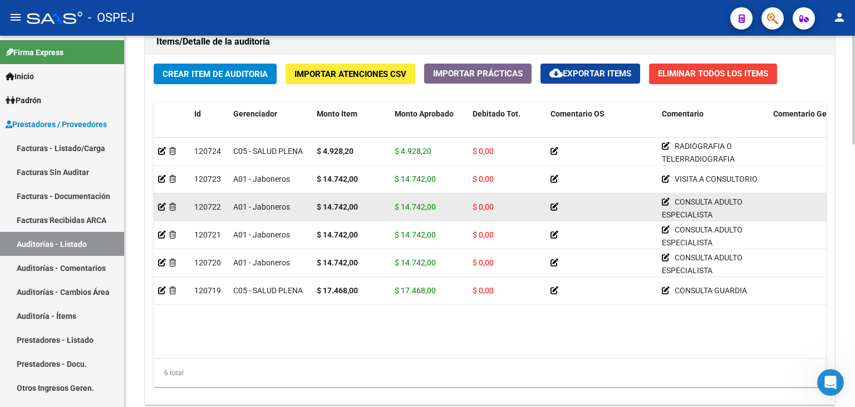
scroll to position [784, 0]
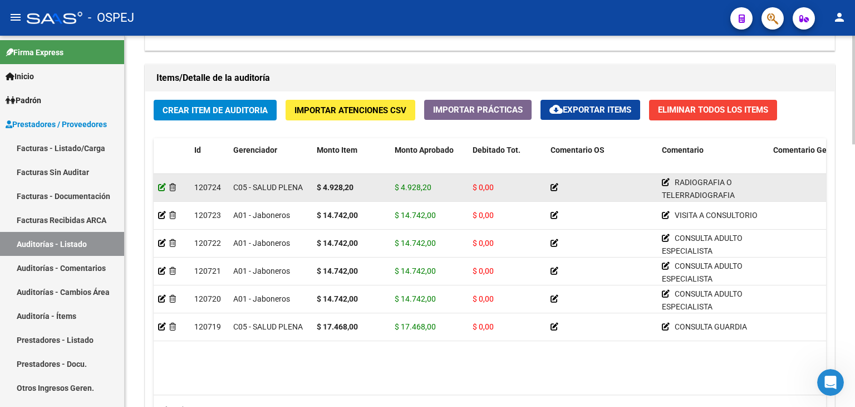
click at [163, 187] on icon at bounding box center [162, 187] width 8 height 8
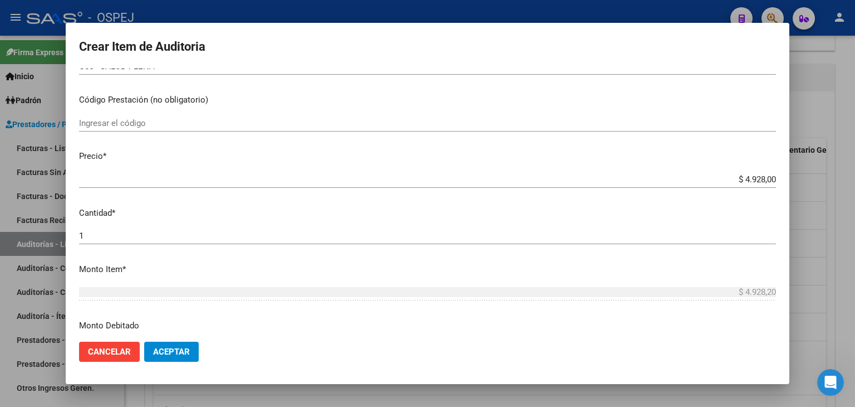
scroll to position [223, 0]
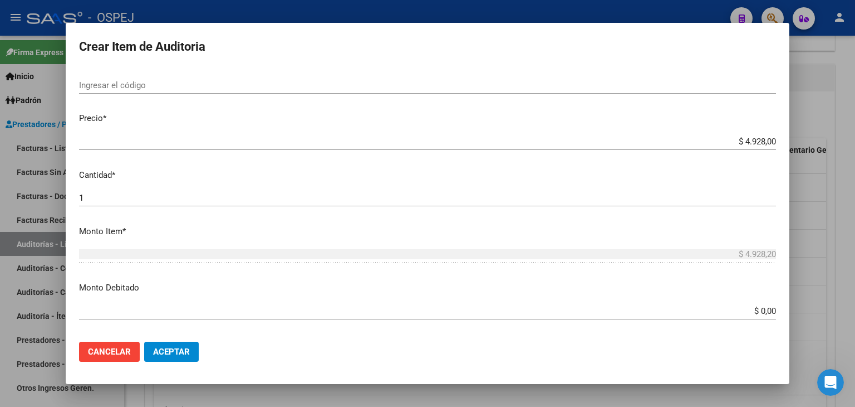
click at [767, 308] on input "$ 0,00" at bounding box center [427, 311] width 697 height 10
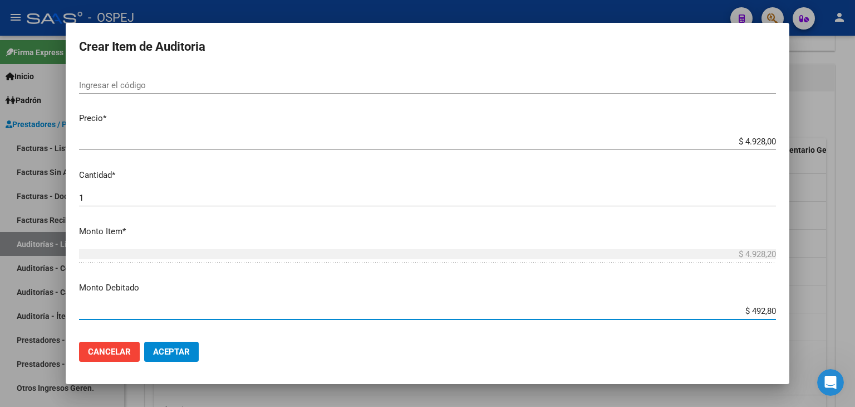
type input "$ 4.928,00"
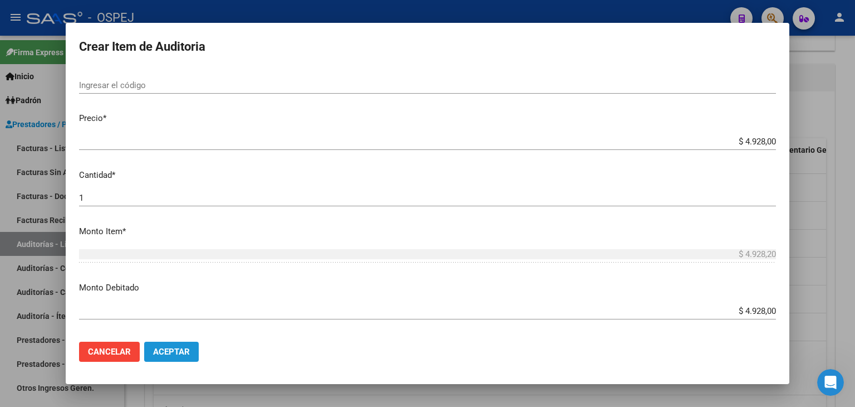
click at [162, 355] on span "Aceptar" at bounding box center [171, 351] width 37 height 10
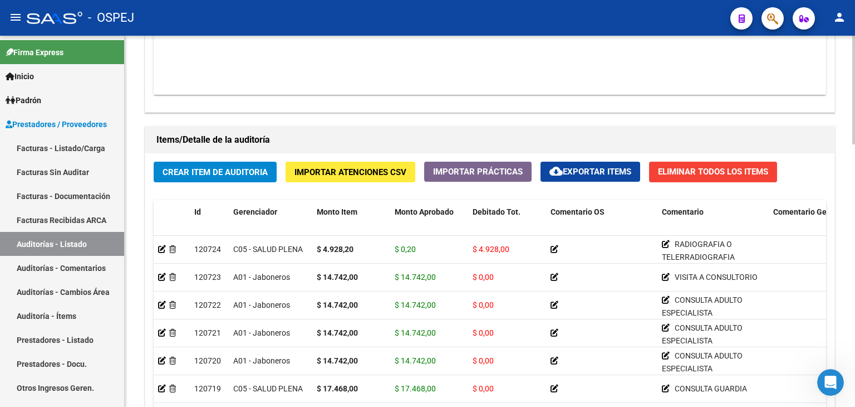
scroll to position [891, 0]
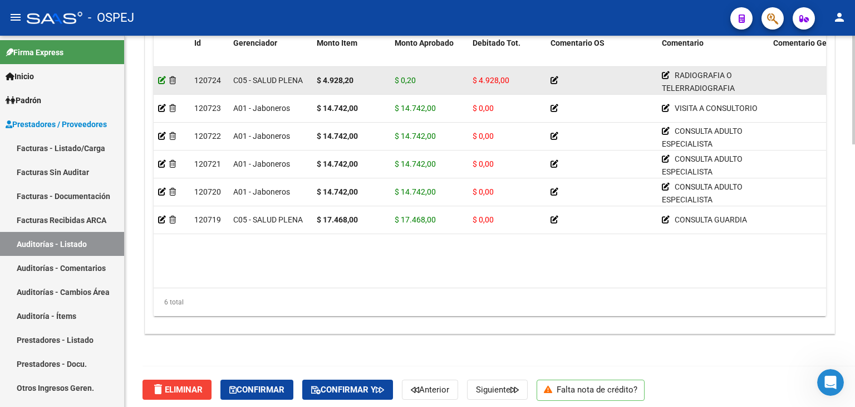
click at [159, 80] on icon at bounding box center [162, 80] width 8 height 8
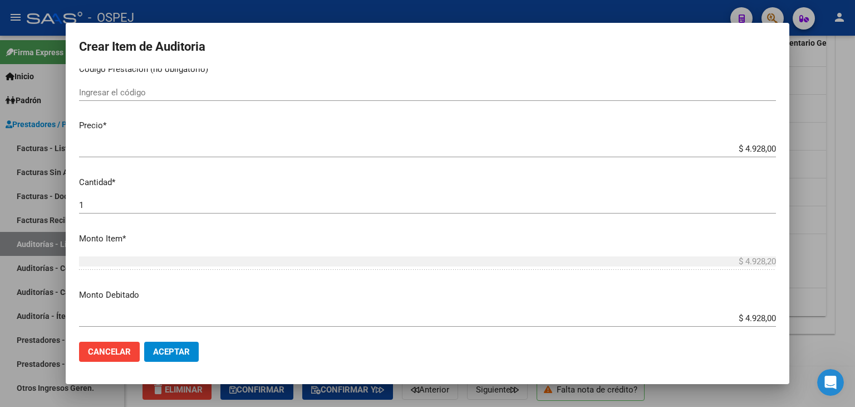
scroll to position [223, 0]
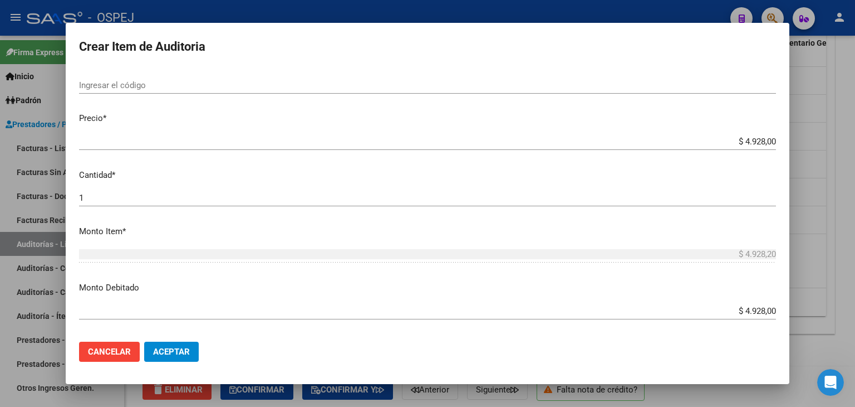
click at [114, 359] on button "Cancelar" at bounding box center [109, 351] width 61 height 20
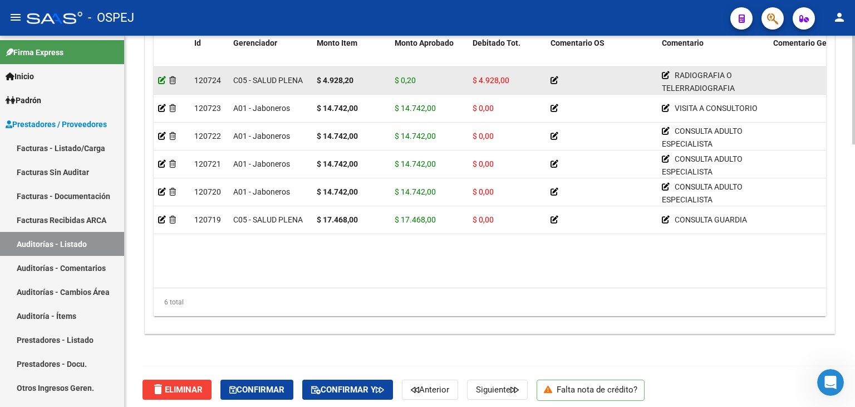
click at [161, 81] on icon at bounding box center [162, 80] width 8 height 8
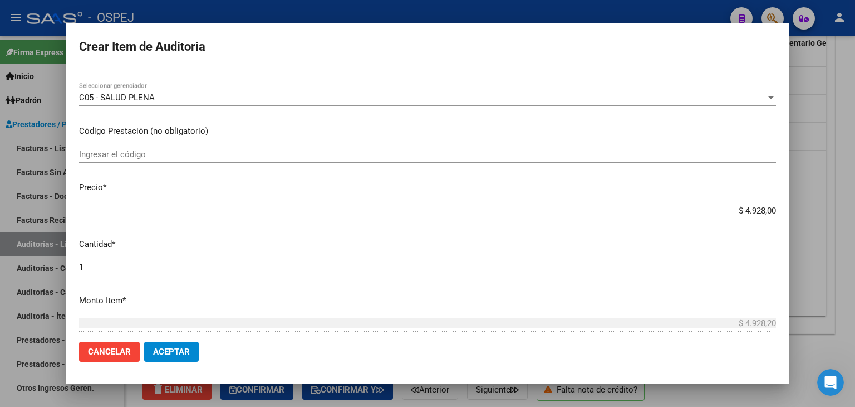
scroll to position [167, 0]
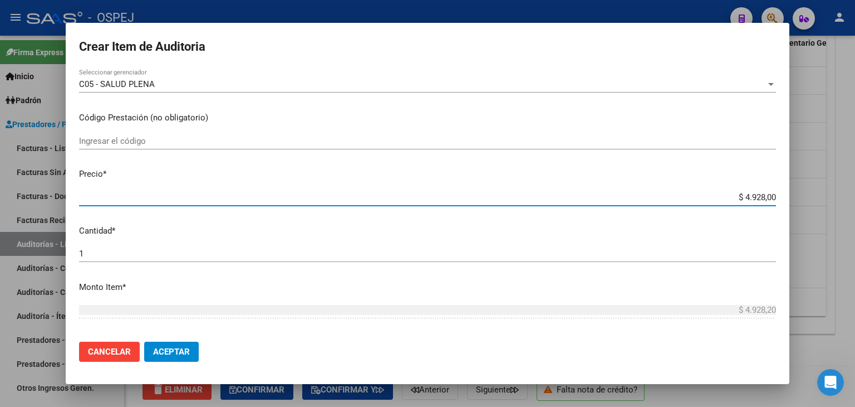
click at [767, 199] on input "$ 4.928,00" at bounding box center [427, 197] width 697 height 10
type input "$ 492,80"
type input "$ 49,28"
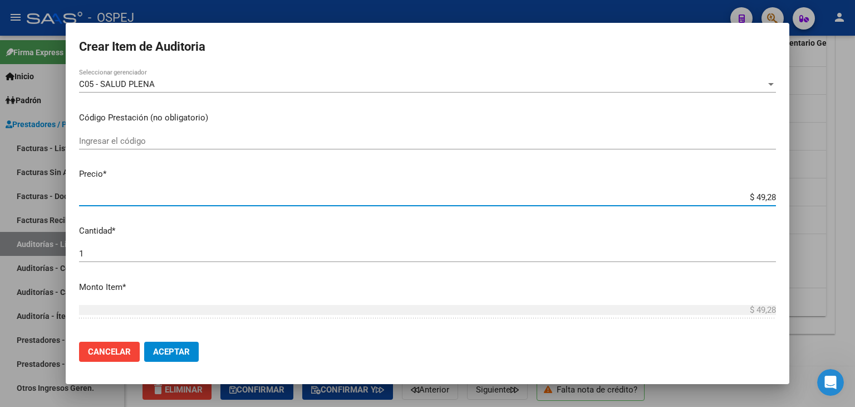
type input "$ 492,82"
type input "$ 4.928,20"
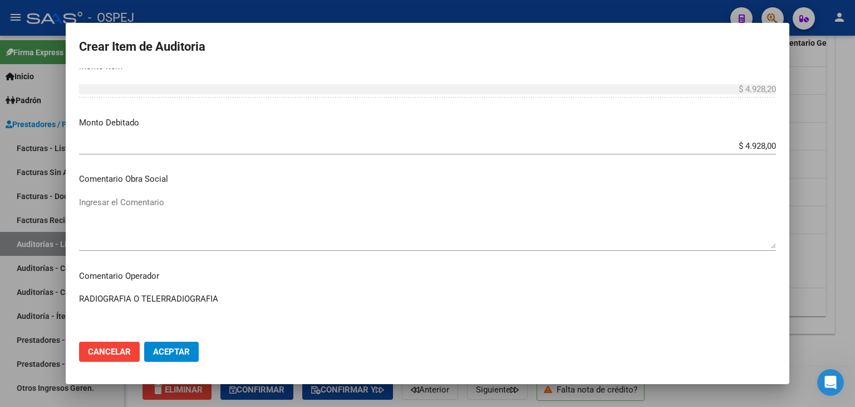
scroll to position [390, 0]
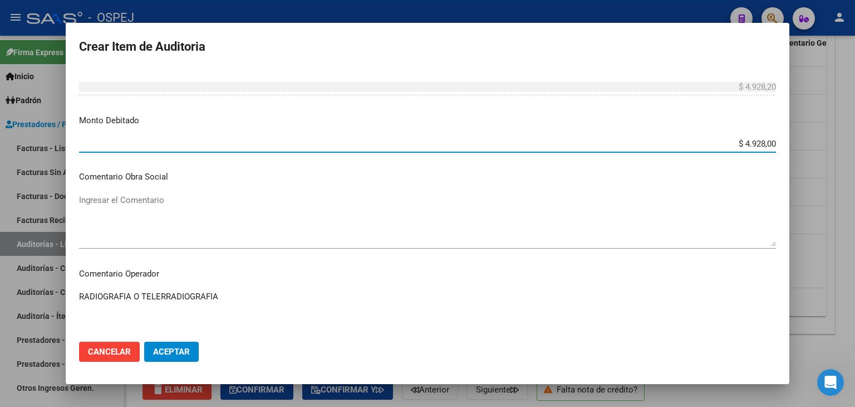
click at [766, 143] on input "$ 4.928,00" at bounding box center [427, 144] width 697 height 10
type input "$ 4.928,20"
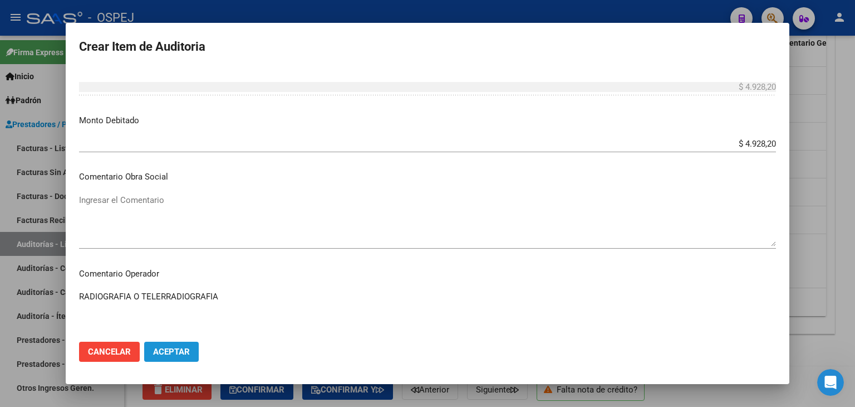
drag, startPoint x: 165, startPoint y: 355, endPoint x: 194, endPoint y: 331, distance: 37.2
click at [165, 355] on span "Aceptar" at bounding box center [171, 351] width 37 height 10
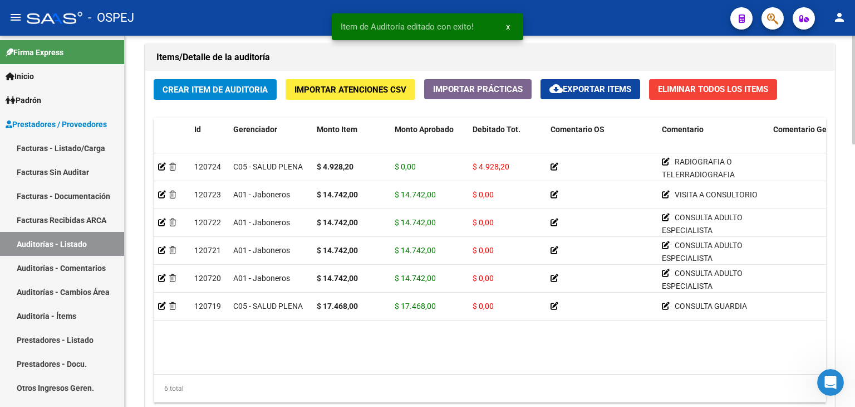
scroll to position [896, 0]
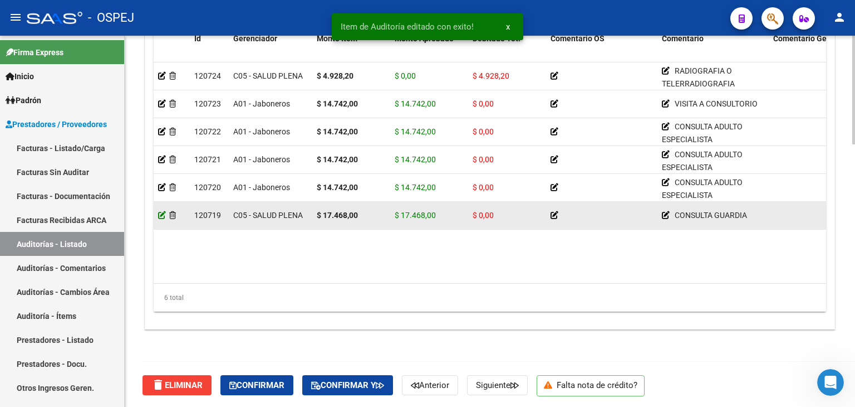
click at [160, 216] on icon at bounding box center [162, 215] width 8 height 8
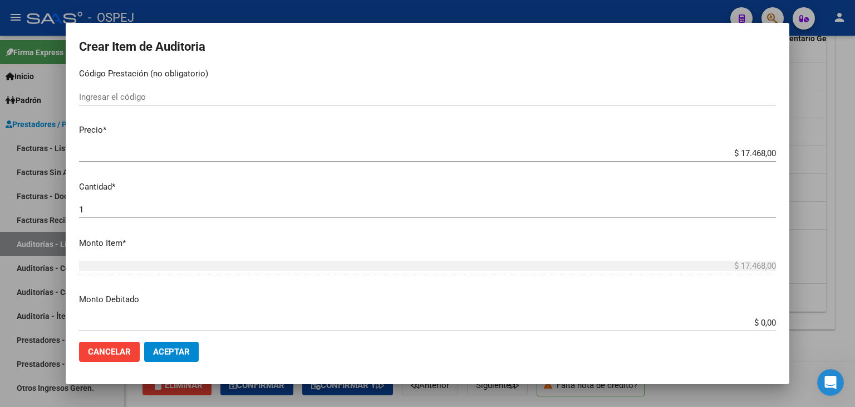
scroll to position [278, 0]
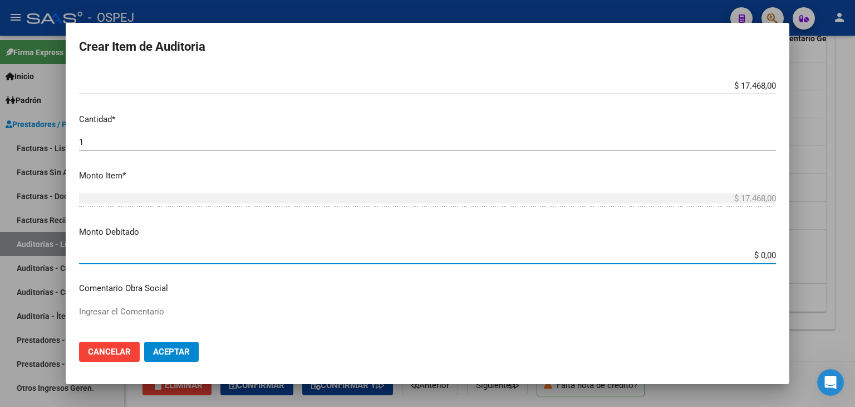
click at [766, 256] on input "$ 0,00" at bounding box center [427, 255] width 697 height 10
type input "$ 17.468,00"
click at [154, 350] on span "Aceptar" at bounding box center [171, 351] width 37 height 10
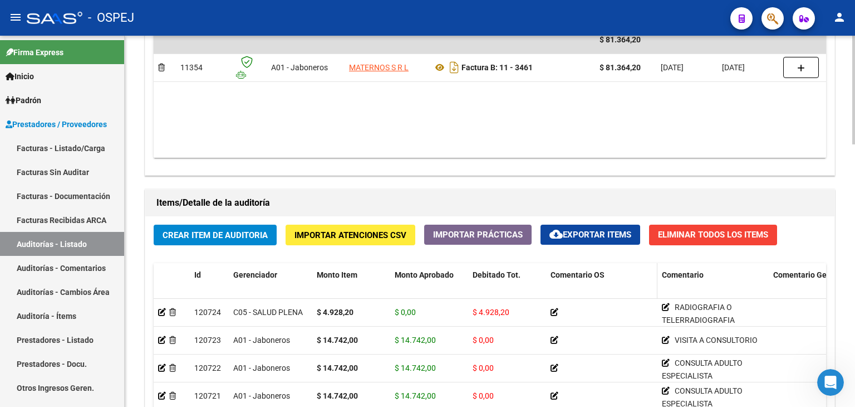
scroll to position [668, 0]
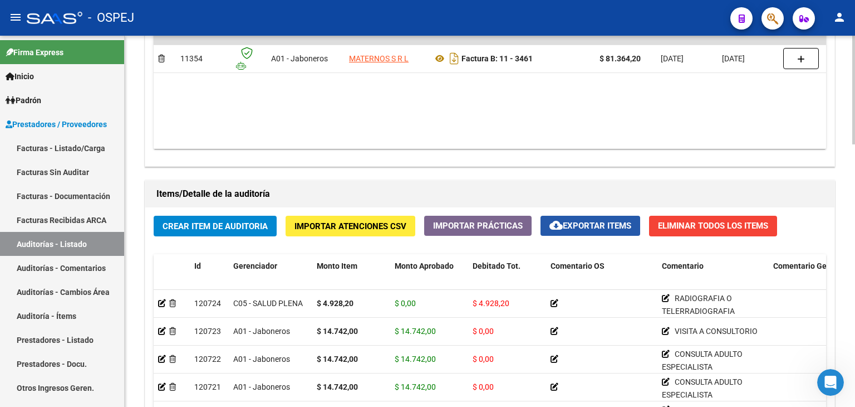
click at [590, 225] on span "cloud_download Exportar Items" at bounding box center [591, 226] width 82 height 10
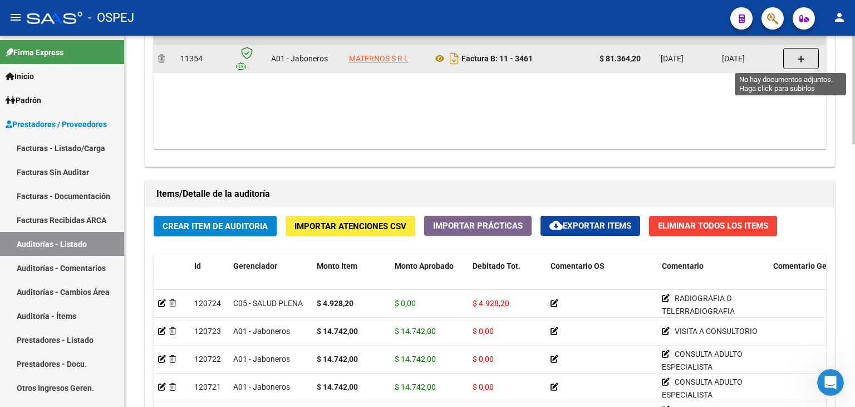
click at [804, 58] on icon "button" at bounding box center [801, 59] width 8 height 8
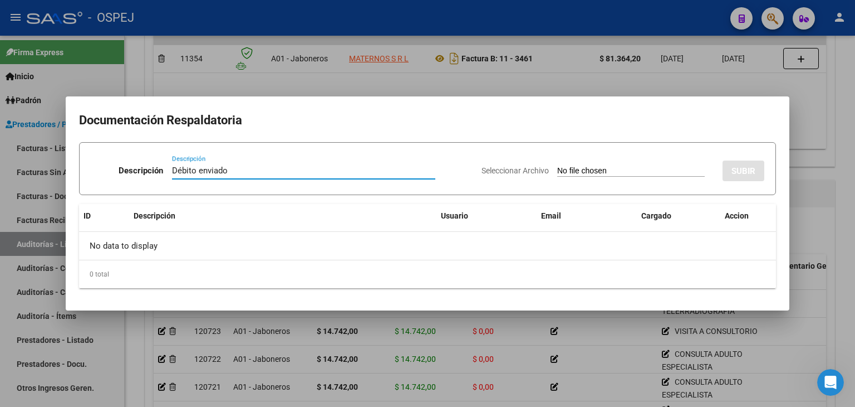
type input "Débito enviado"
click at [557, 172] on input "Seleccionar Archivo" at bounding box center [631, 171] width 148 height 11
type input "C:\fakepath\Débito MATERNOS FB 3461.pdf"
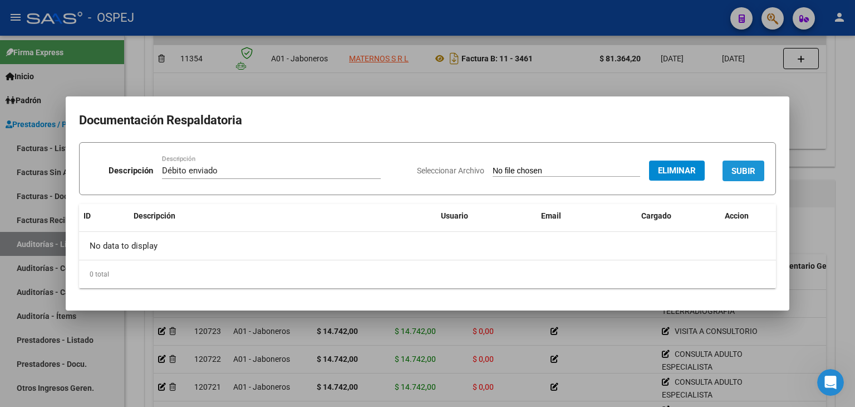
click at [752, 172] on span "SUBIR" at bounding box center [744, 171] width 24 height 10
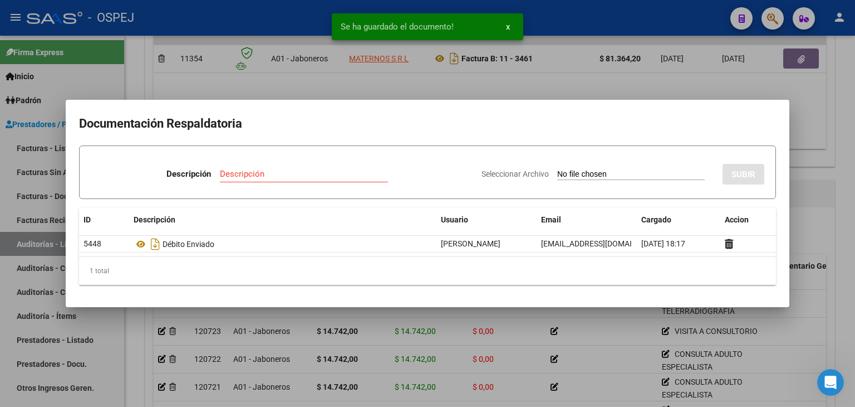
click at [448, 83] on div at bounding box center [427, 203] width 855 height 407
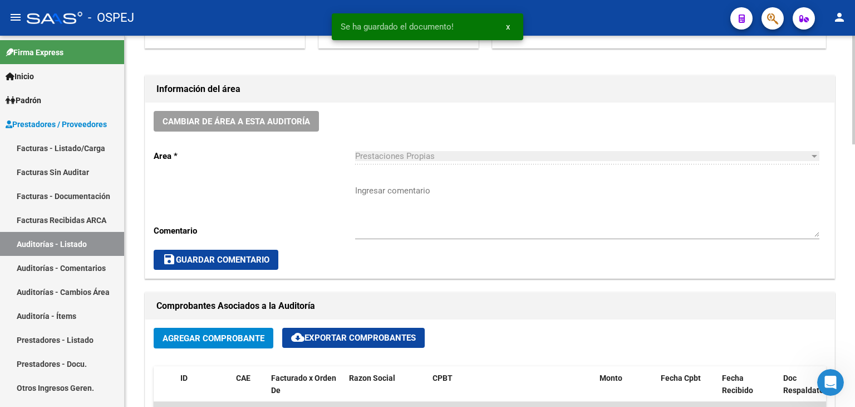
scroll to position [278, 0]
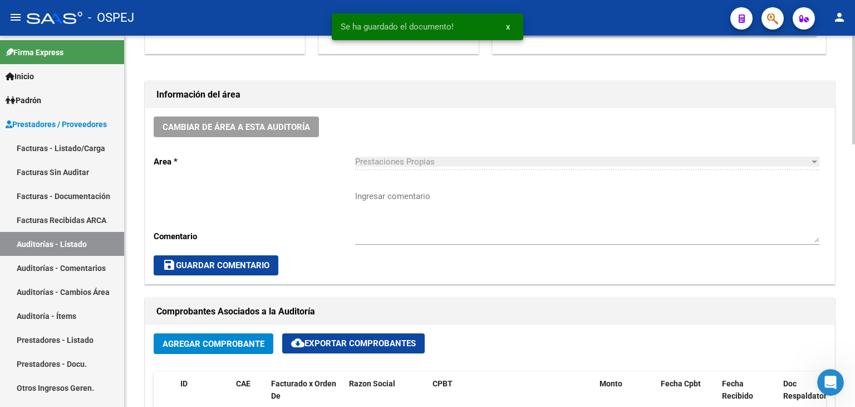
drag, startPoint x: 379, startPoint y: 201, endPoint x: 390, endPoint y: 198, distance: 11.6
click at [379, 200] on textarea "Ingresar comentario" at bounding box center [587, 216] width 464 height 52
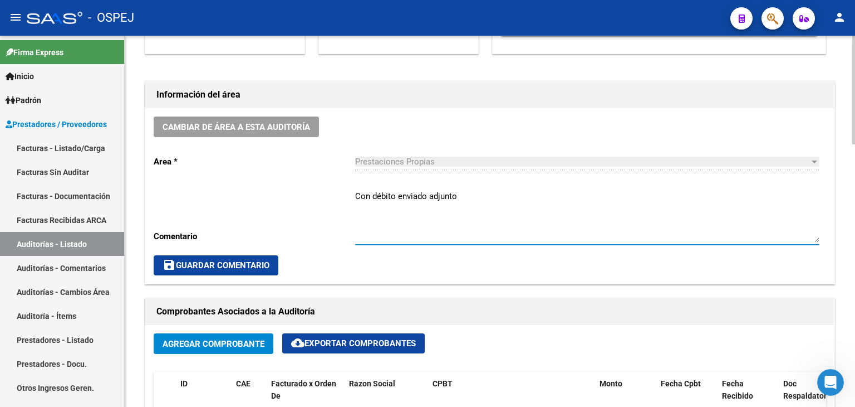
type textarea "Con débito enviado adjunto"
click at [260, 263] on span "save Guardar Comentario" at bounding box center [216, 265] width 107 height 10
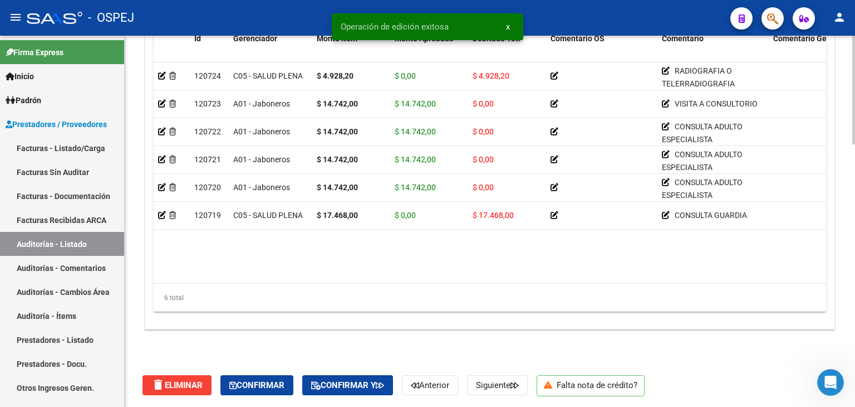
scroll to position [896, 0]
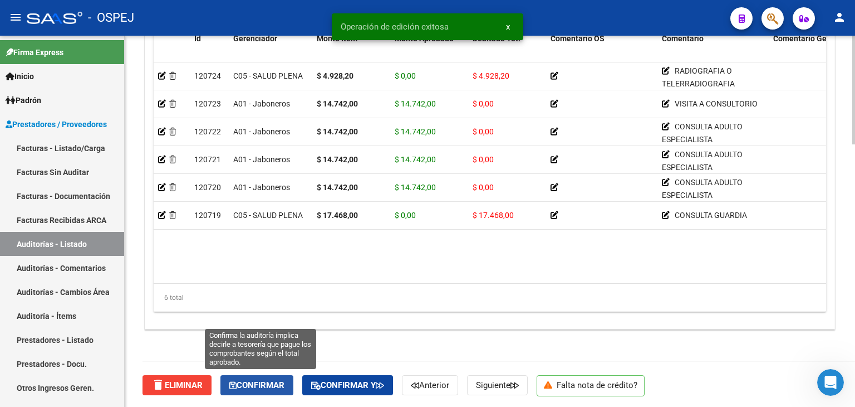
click at [260, 385] on span "Confirmar" at bounding box center [256, 385] width 55 height 10
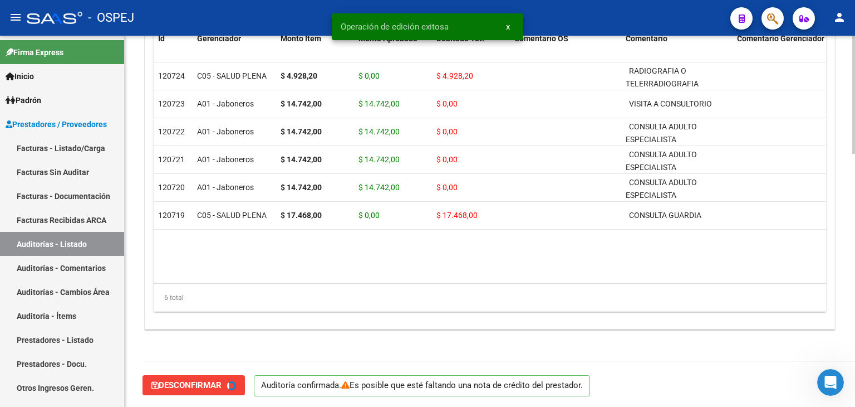
type input "202509"
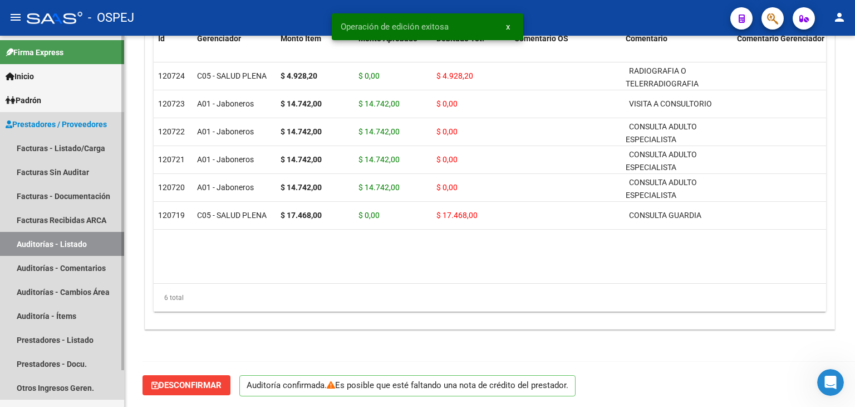
click at [93, 244] on link "Auditorías - Listado" at bounding box center [62, 244] width 124 height 24
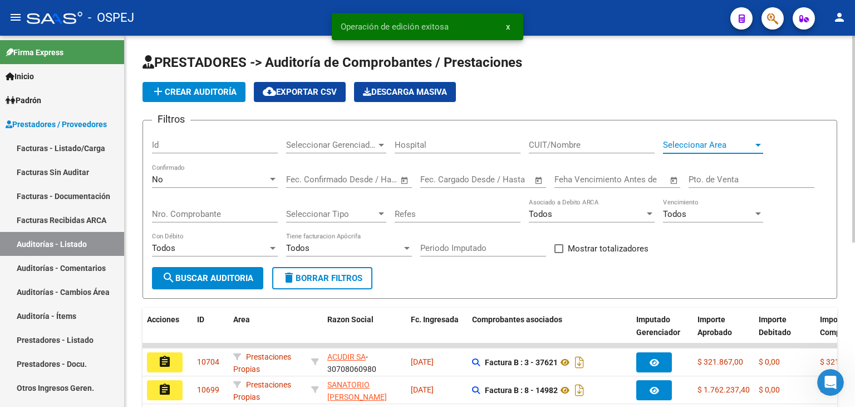
click at [740, 141] on span "Seleccionar Area" at bounding box center [708, 145] width 90 height 10
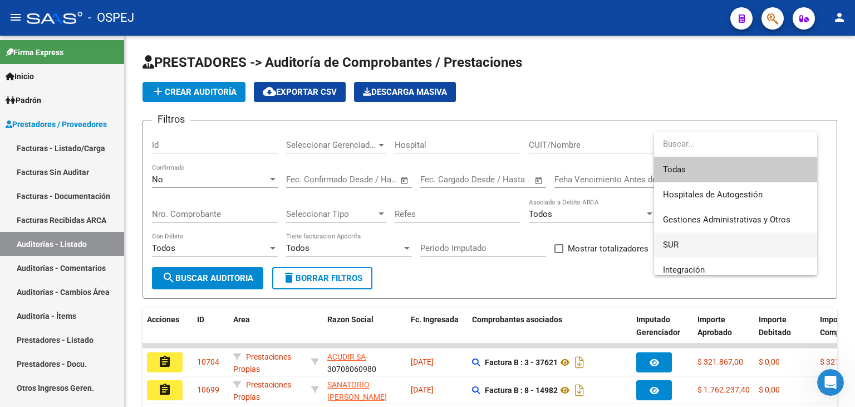
scroll to position [56, 0]
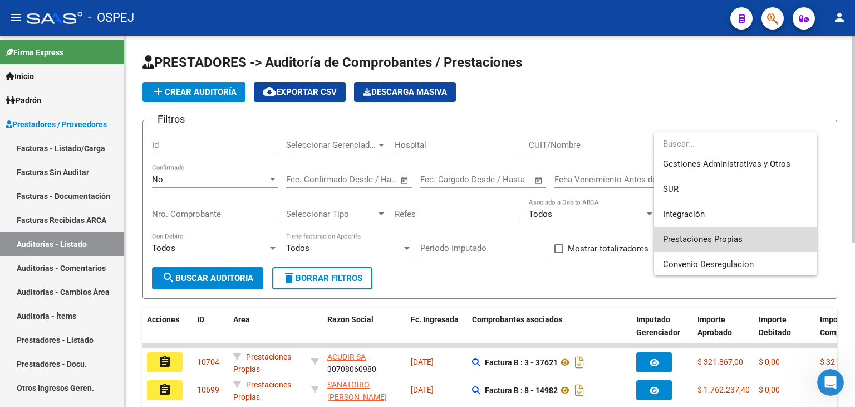
click at [746, 234] on span "Prestaciones Propias" at bounding box center [735, 239] width 145 height 25
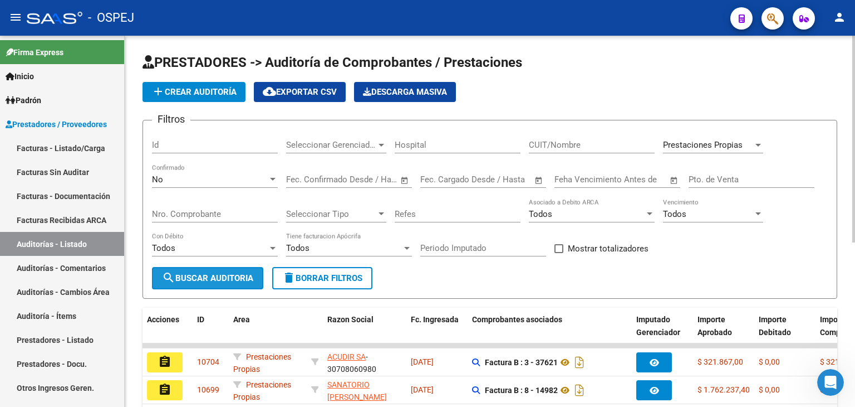
click at [253, 275] on span "search Buscar Auditoria" at bounding box center [207, 278] width 91 height 10
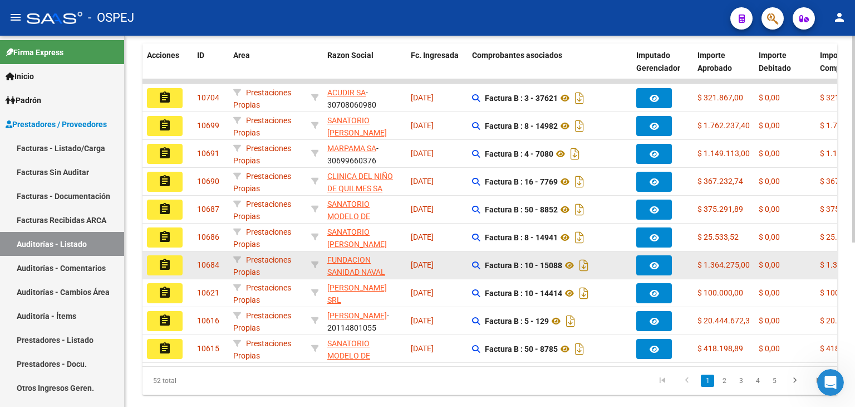
scroll to position [294, 0]
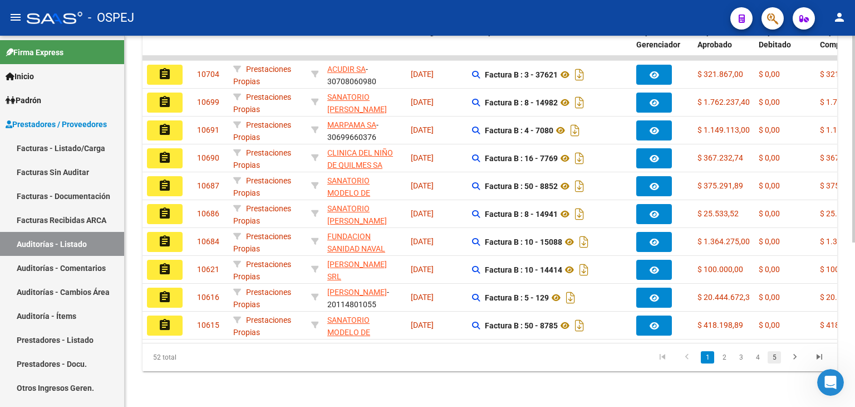
click at [774, 359] on link "5" at bounding box center [774, 357] width 13 height 12
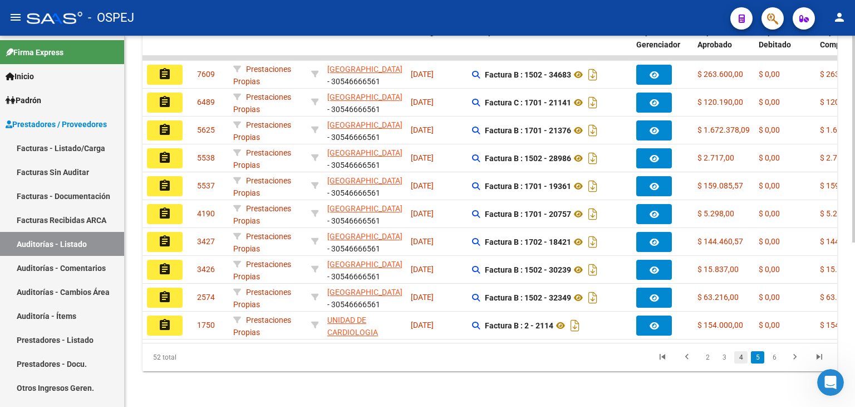
click at [744, 357] on link "4" at bounding box center [741, 357] width 13 height 12
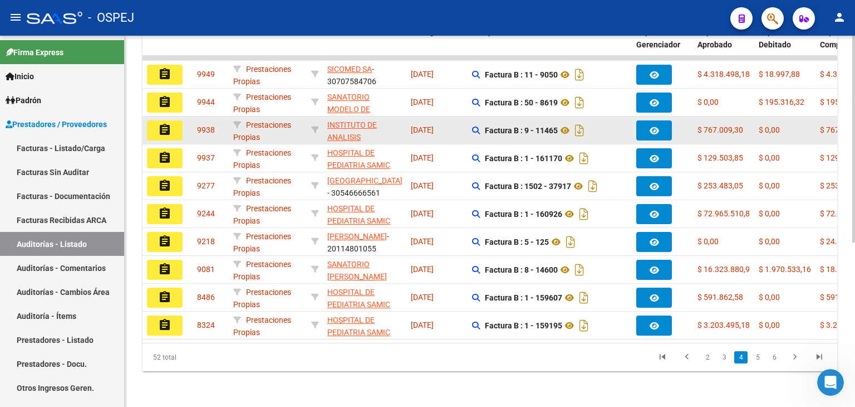
click at [170, 123] on mat-icon "assignment" at bounding box center [164, 129] width 13 height 13
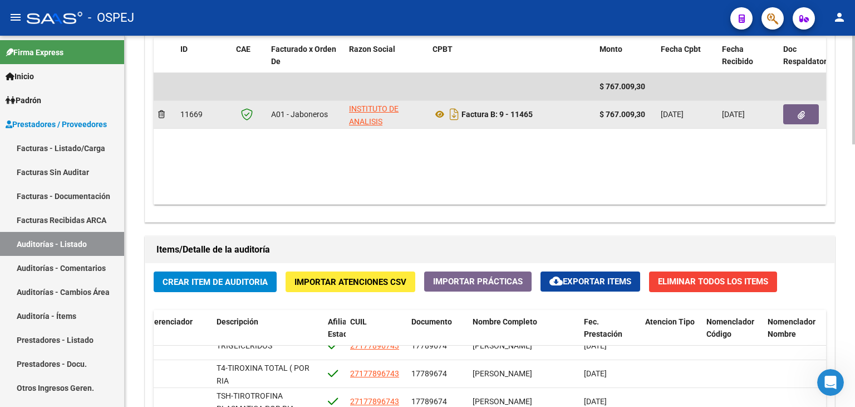
scroll to position [613, 0]
click at [803, 111] on icon "button" at bounding box center [801, 115] width 7 height 8
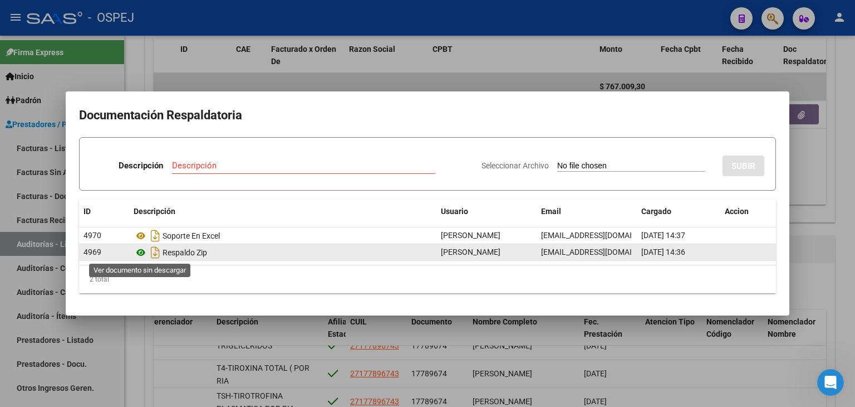
click at [137, 253] on icon at bounding box center [141, 252] width 14 height 13
